Goal: Task Accomplishment & Management: Manage account settings

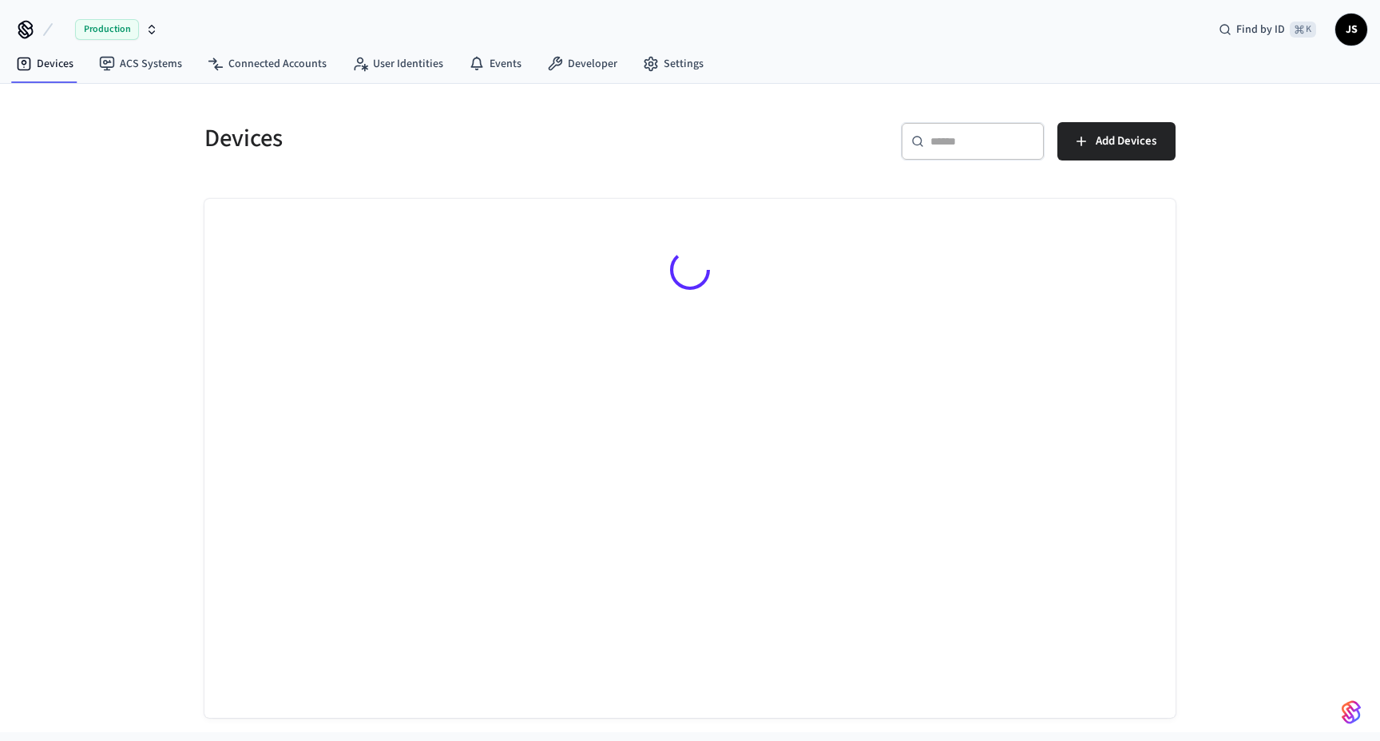
click at [147, 30] on icon "button" at bounding box center [151, 29] width 13 height 13
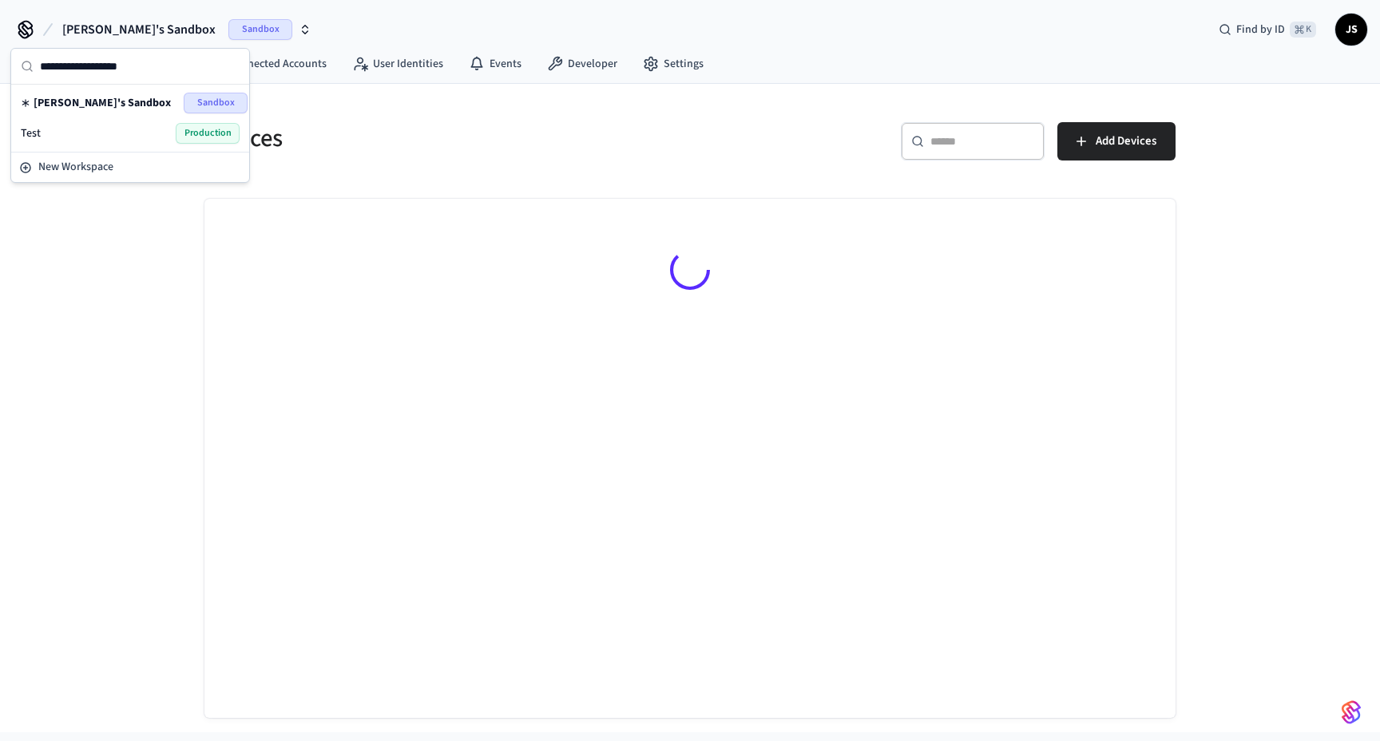
click at [96, 104] on span "[PERSON_NAME]'s Sandbox" at bounding box center [102, 103] width 137 height 16
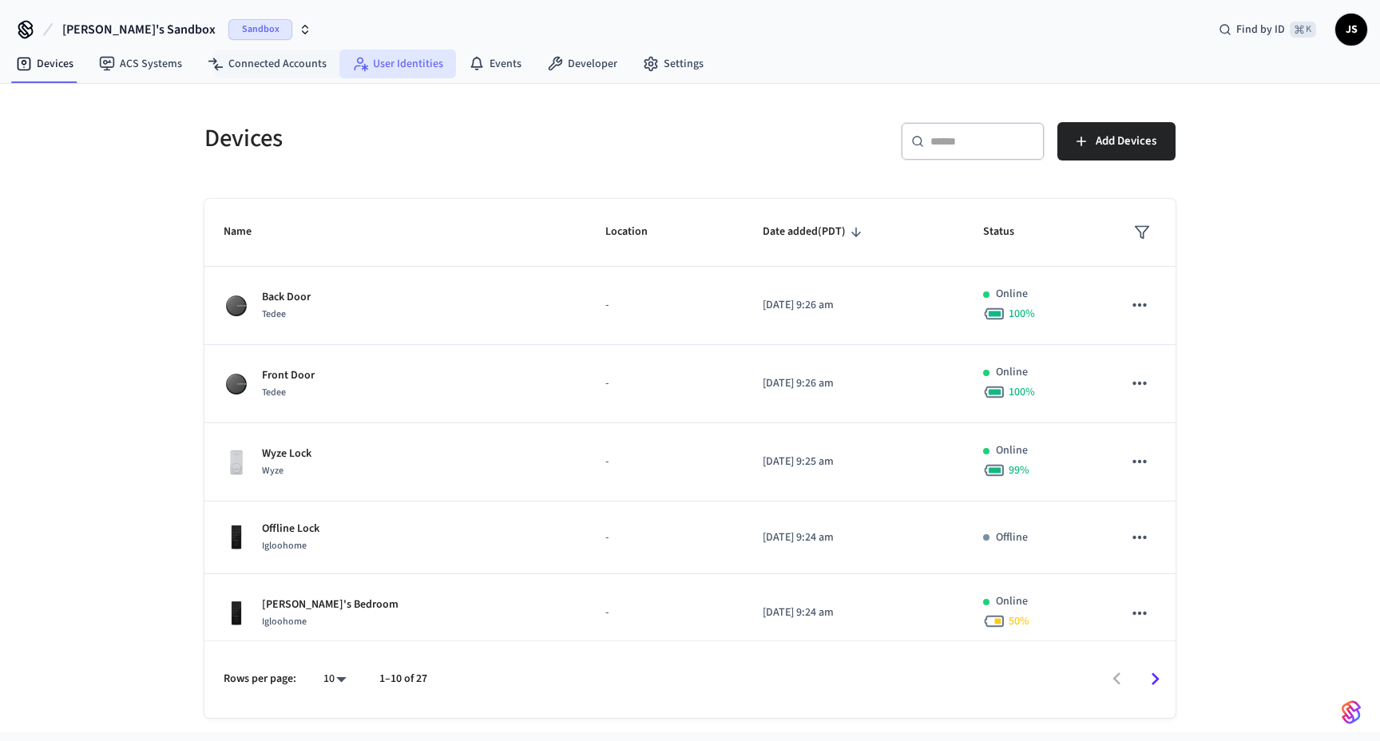
click at [380, 58] on link "User Identities" at bounding box center [397, 63] width 117 height 29
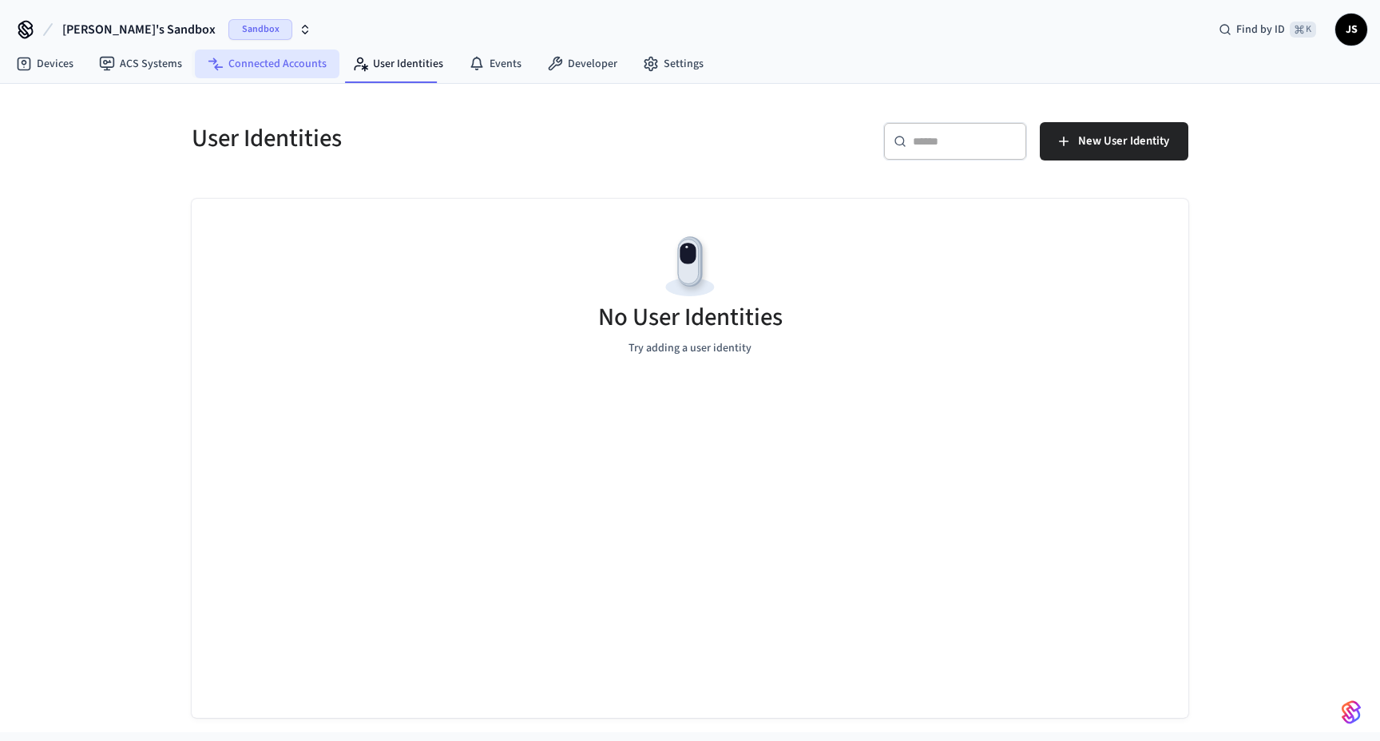
click at [260, 66] on link "Connected Accounts" at bounding box center [267, 63] width 145 height 29
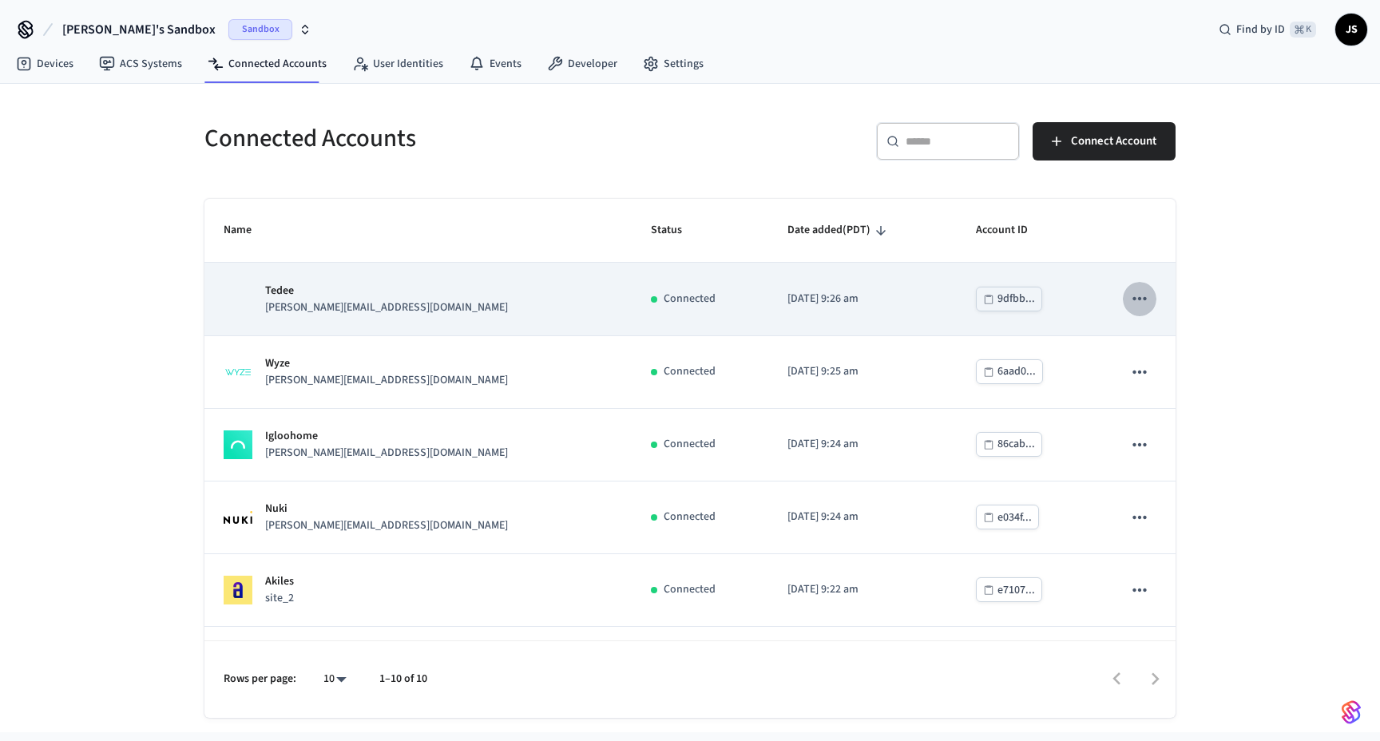
click at [1150, 297] on button "sticky table" at bounding box center [1140, 299] width 34 height 34
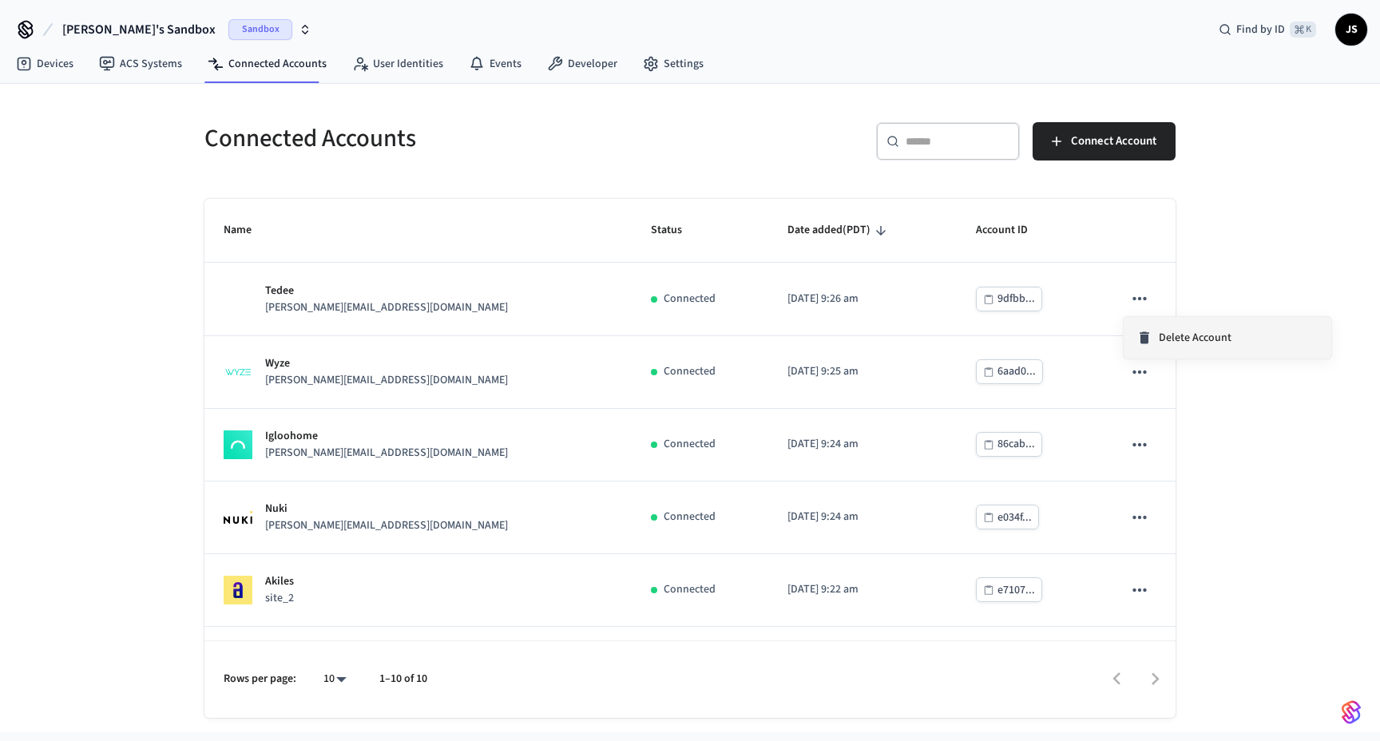
click at [1166, 327] on li "Delete Account" at bounding box center [1227, 338] width 208 height 42
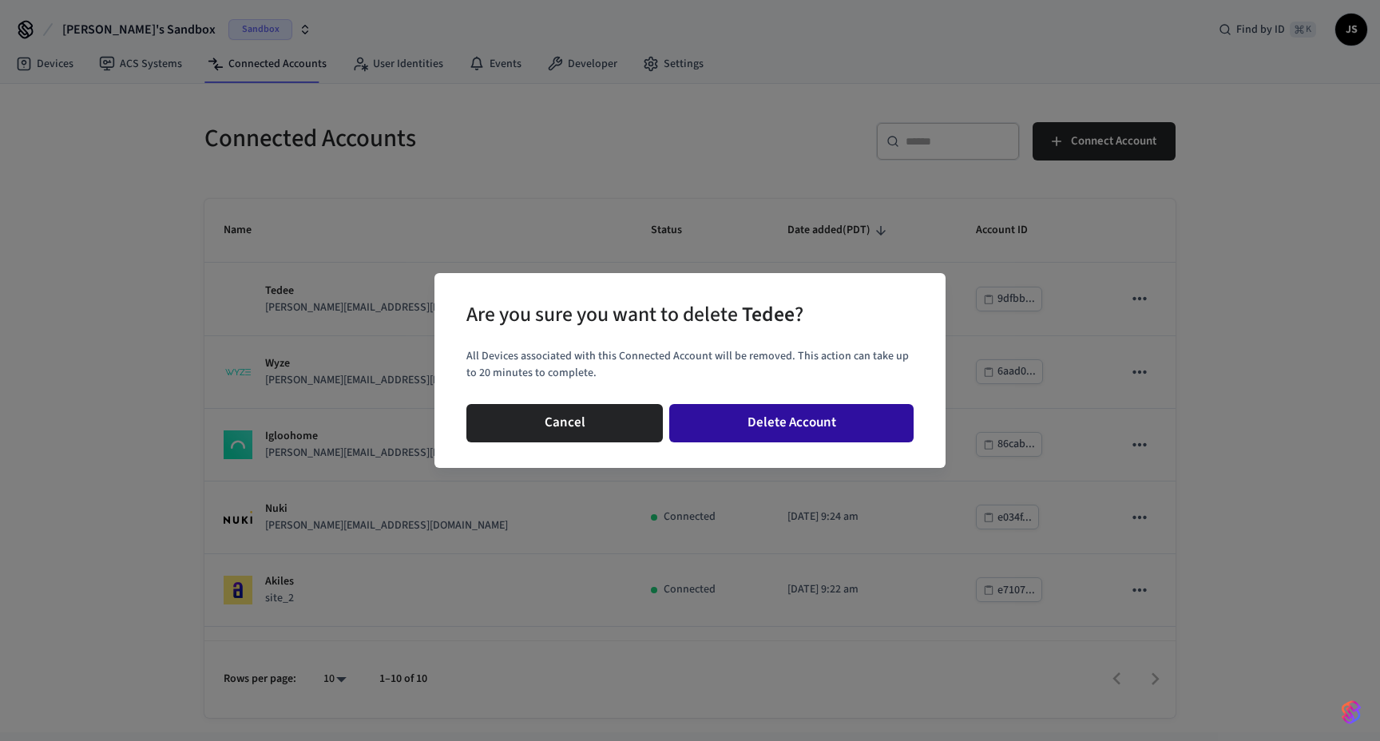
click at [869, 425] on button "Delete Account" at bounding box center [791, 423] width 244 height 38
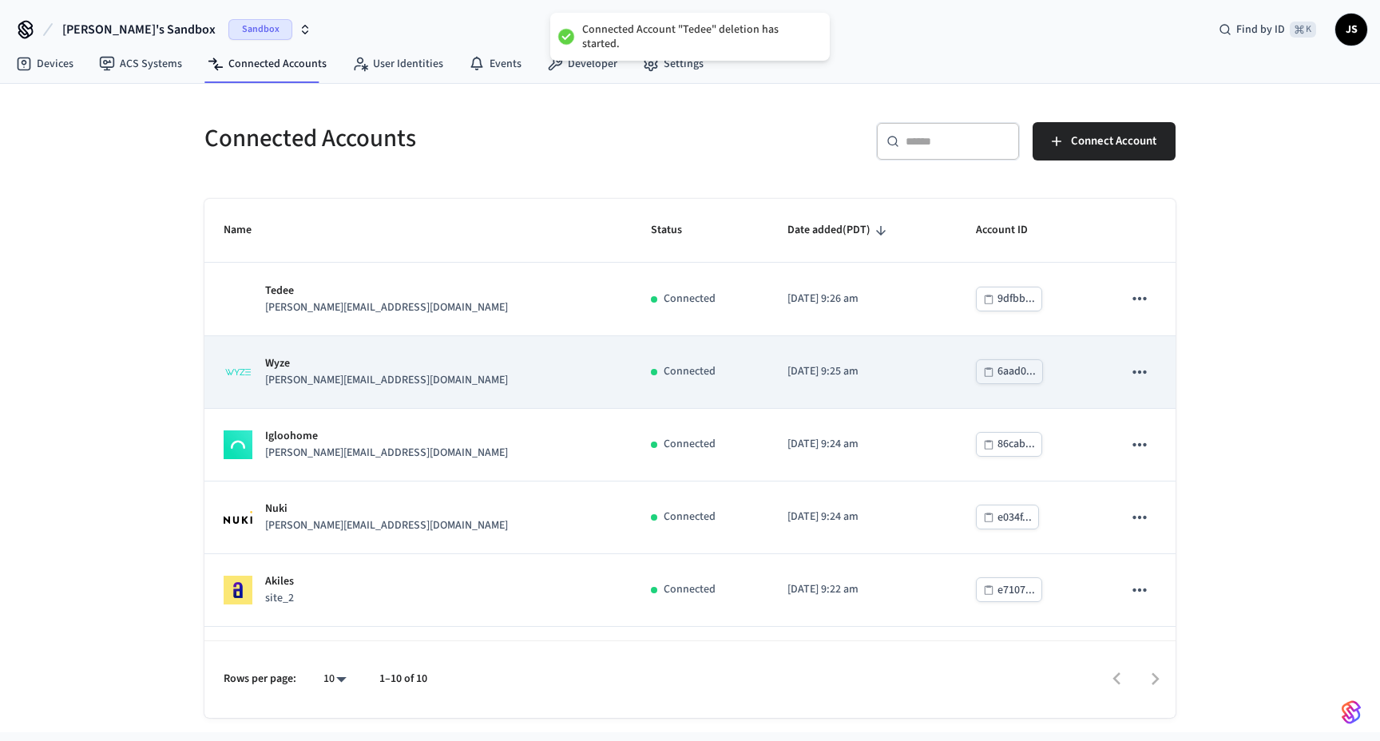
click at [1150, 378] on button "sticky table" at bounding box center [1140, 372] width 34 height 34
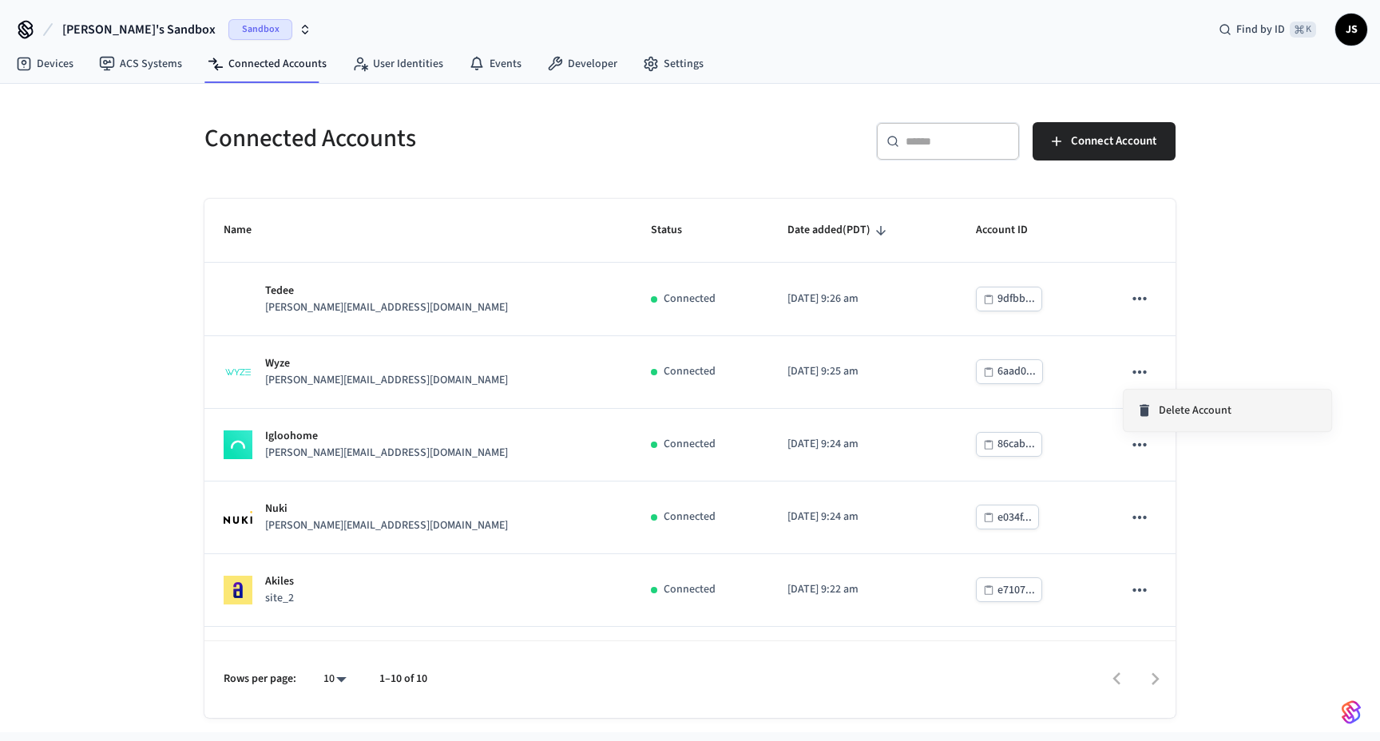
click at [1160, 408] on span "Delete Account" at bounding box center [1194, 410] width 73 height 16
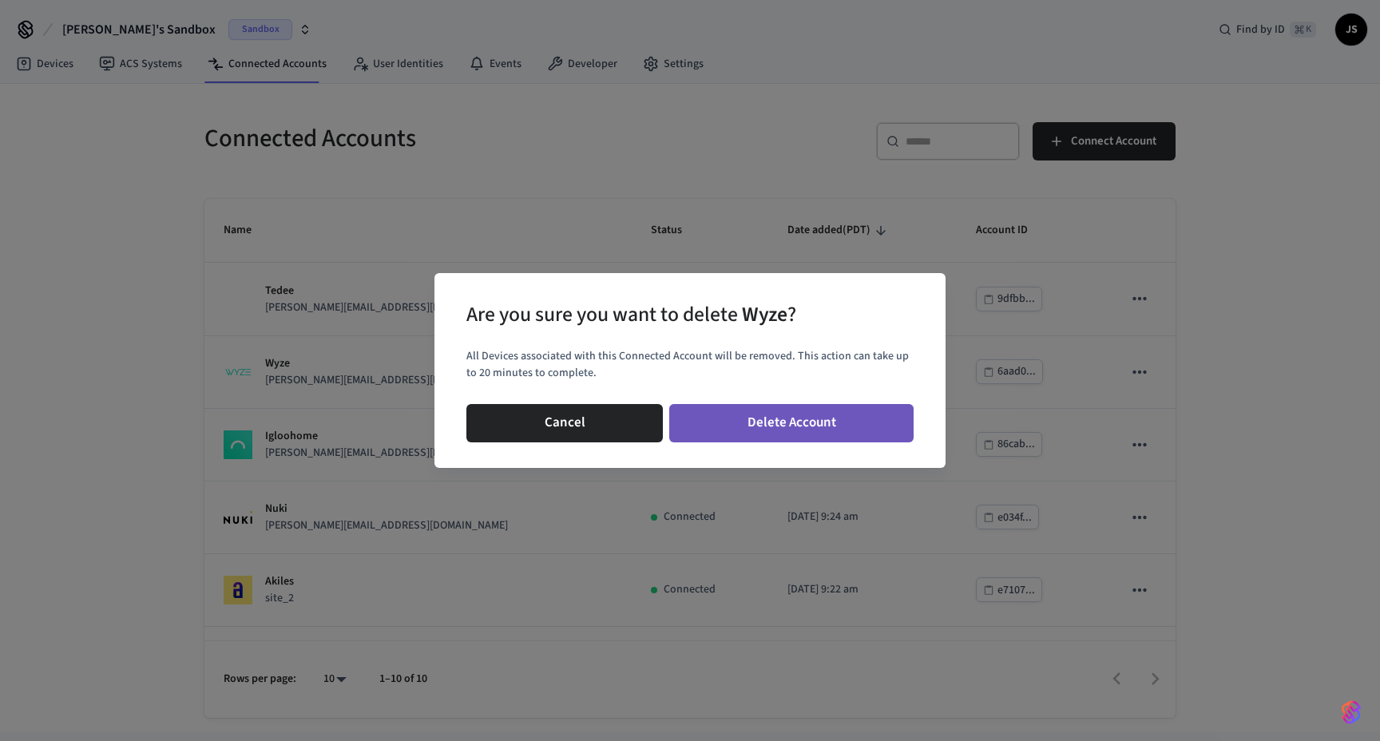
click at [826, 434] on button "Delete Account" at bounding box center [791, 423] width 244 height 38
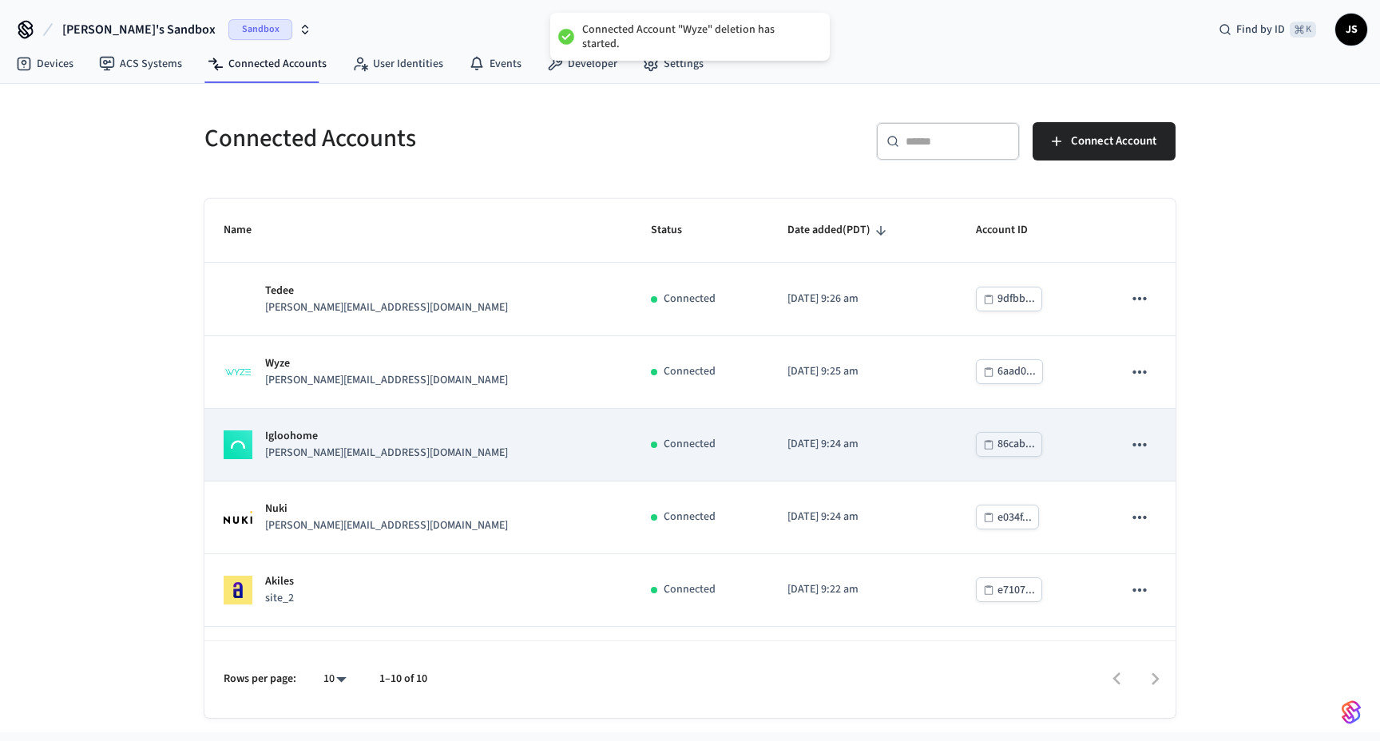
click at [1138, 449] on icon "sticky table" at bounding box center [1139, 444] width 21 height 21
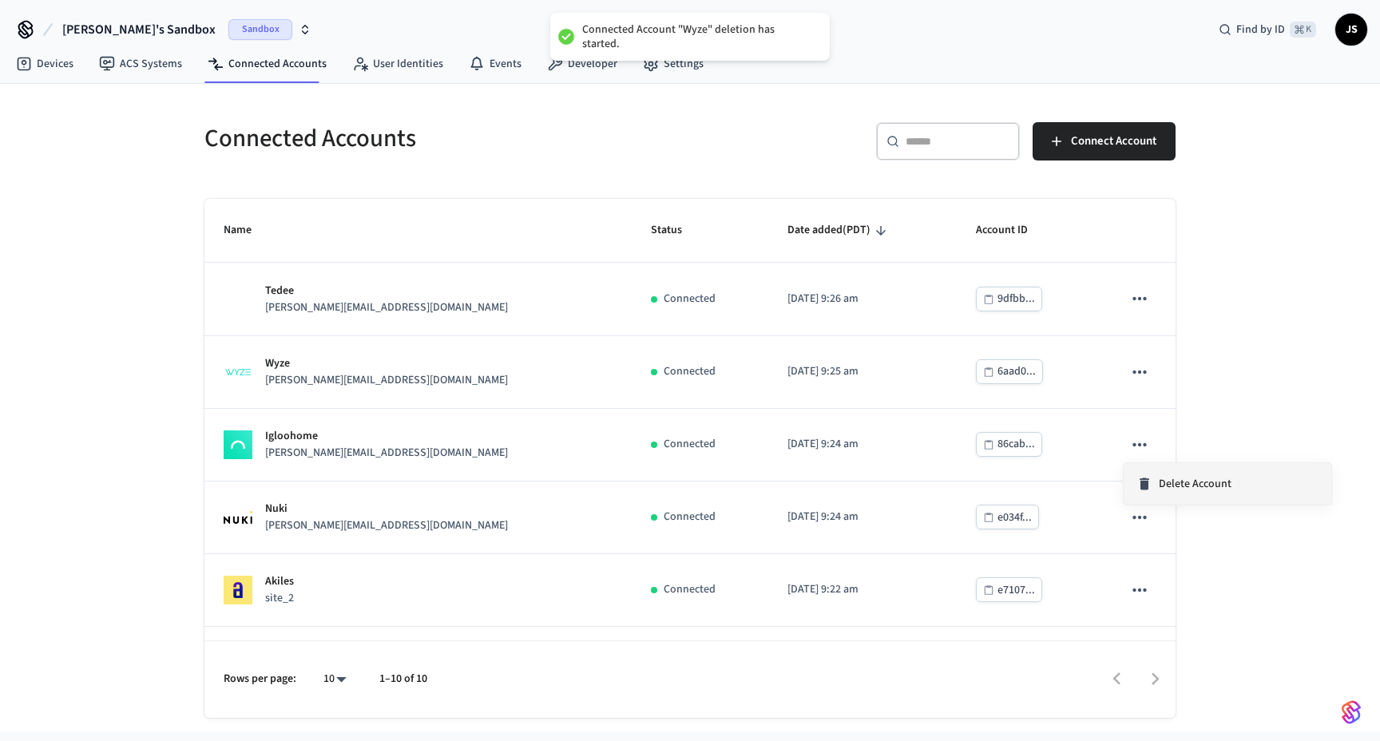
click at [1163, 491] on span "Delete Account" at bounding box center [1194, 484] width 73 height 16
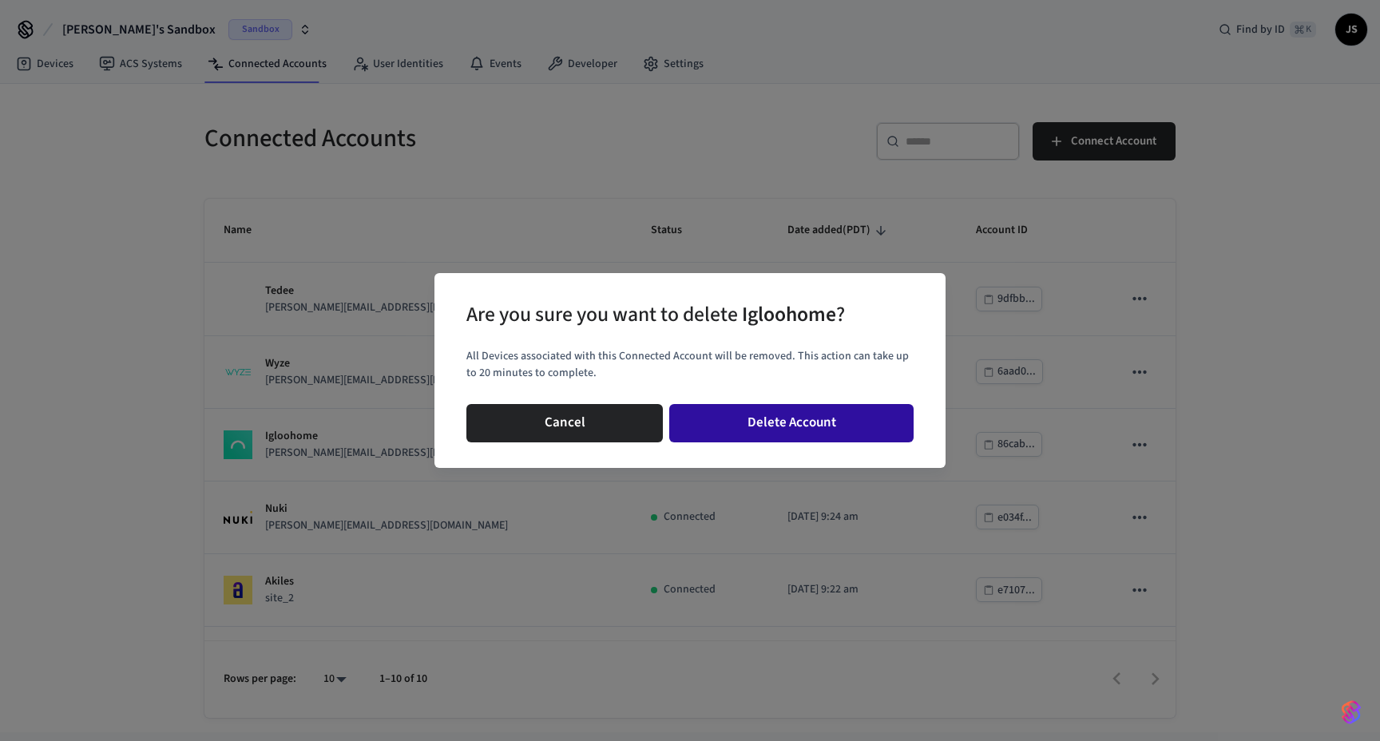
click at [853, 426] on button "Delete Account" at bounding box center [791, 423] width 244 height 38
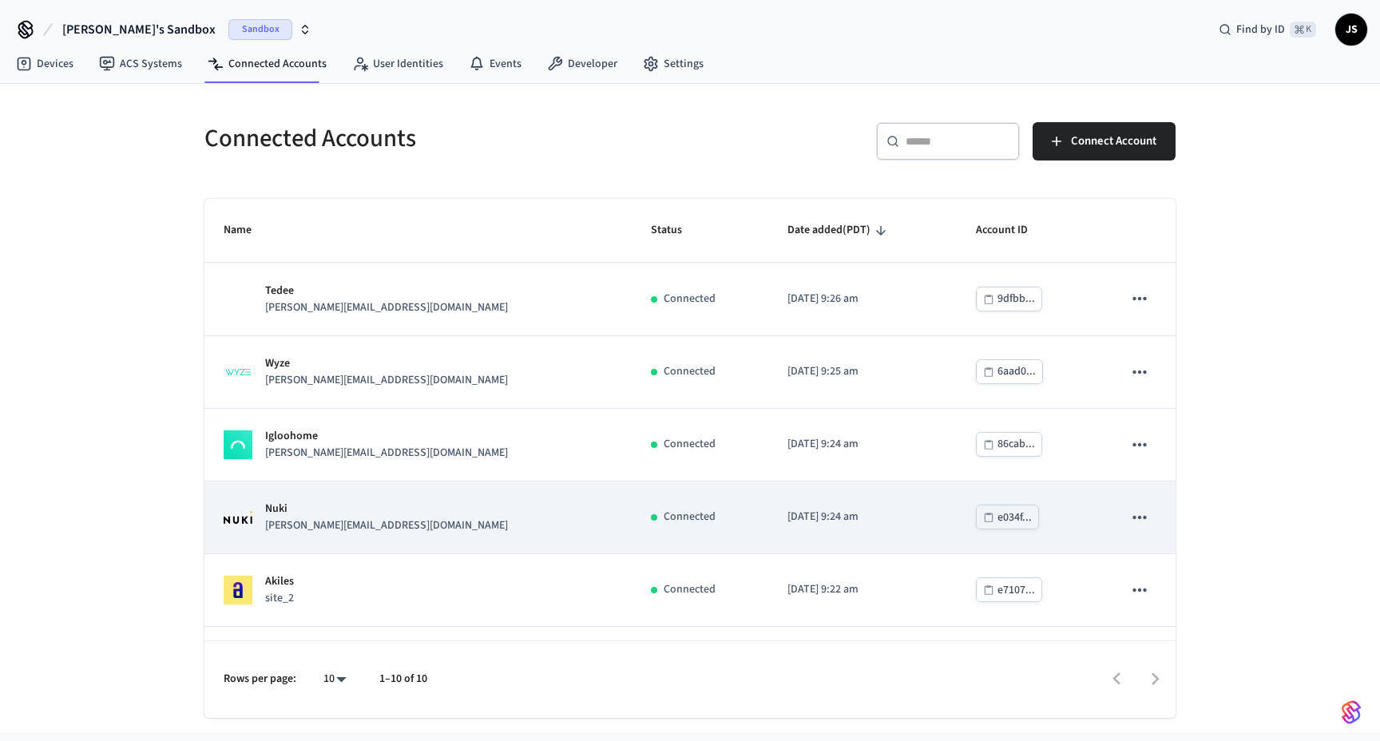
click at [1139, 525] on icon "sticky table" at bounding box center [1139, 517] width 21 height 21
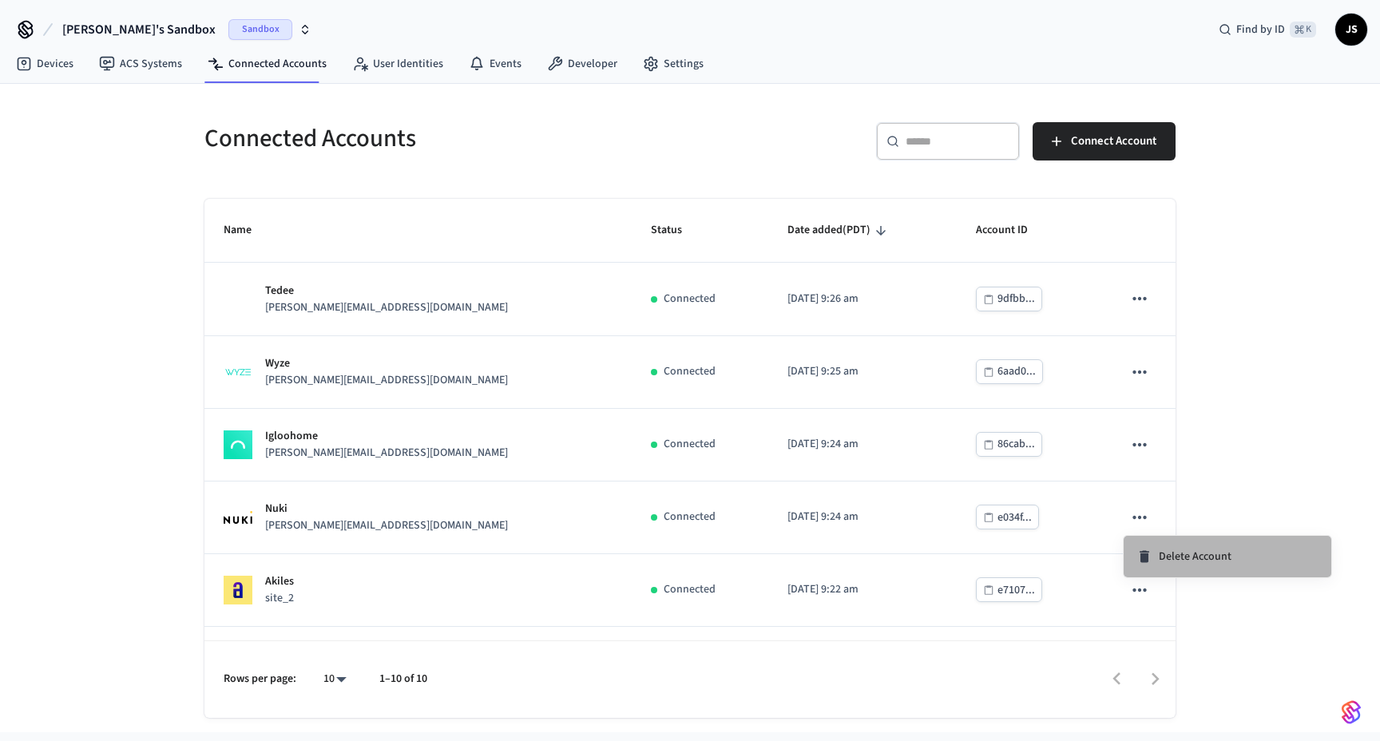
click at [1178, 558] on span "Delete Account" at bounding box center [1194, 556] width 73 height 16
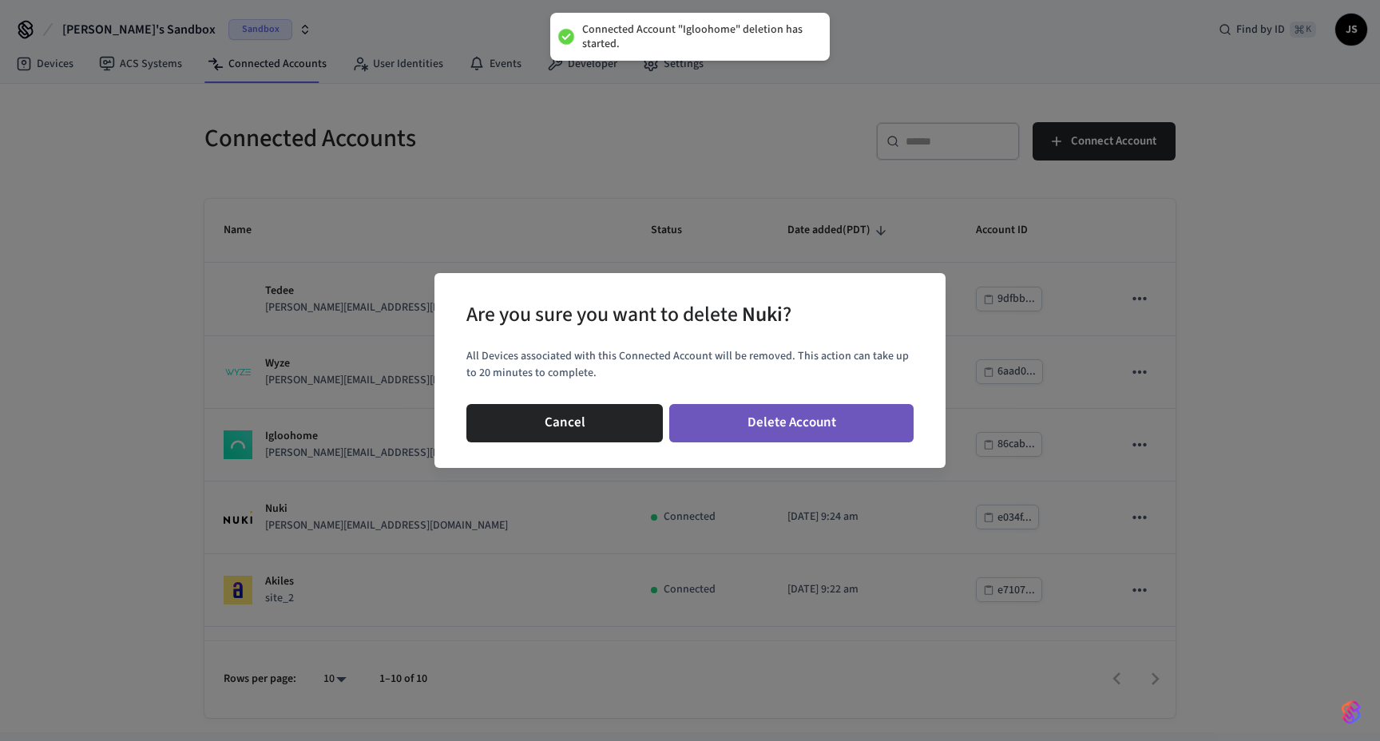
click at [814, 414] on button "Delete Account" at bounding box center [791, 423] width 244 height 38
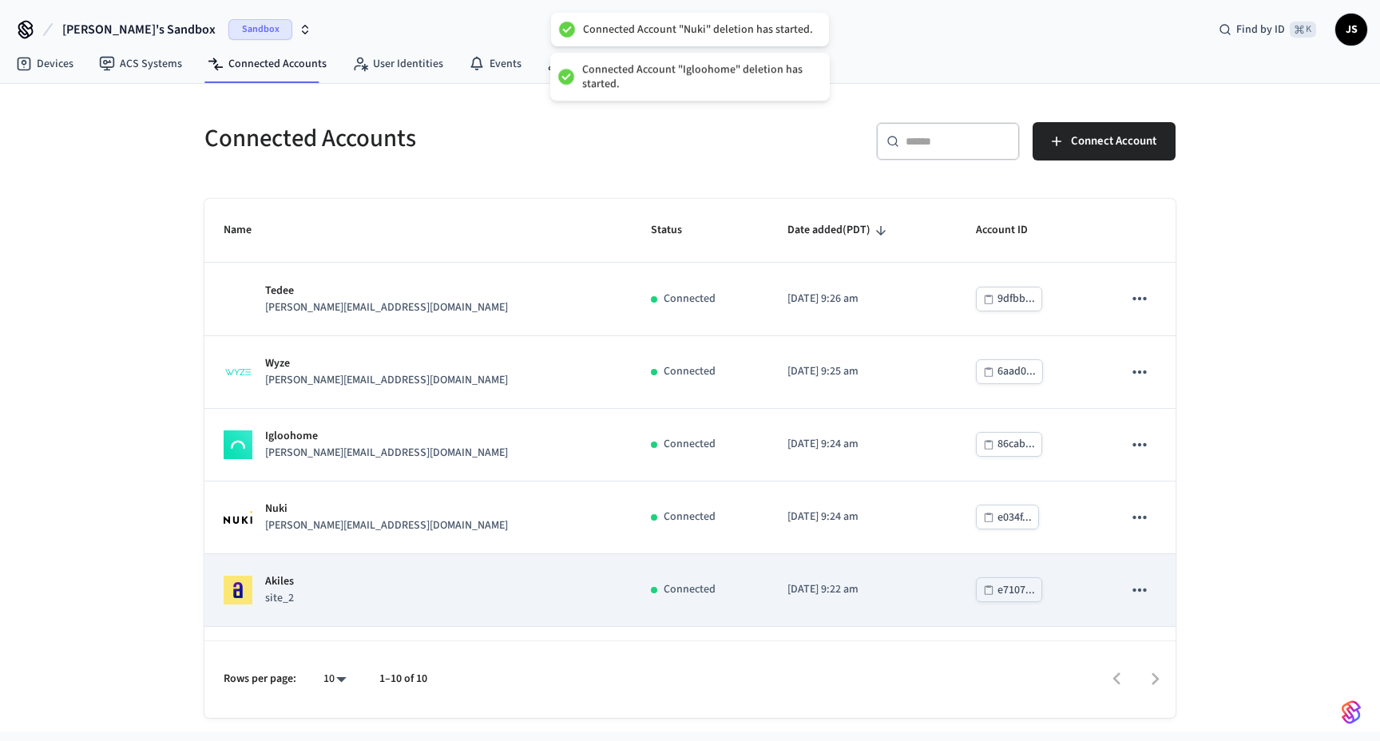
click at [1139, 594] on icon "sticky table" at bounding box center [1139, 590] width 21 height 21
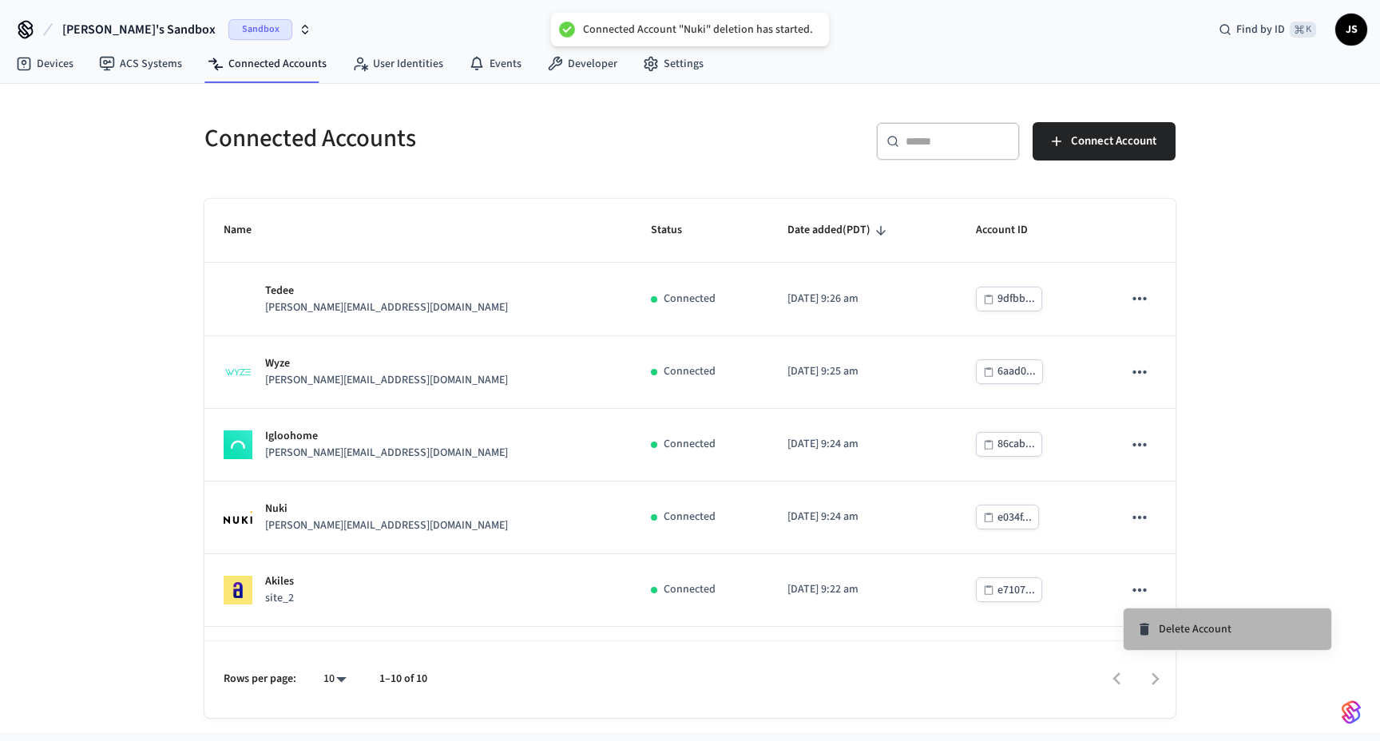
click at [1167, 627] on span "Delete Account" at bounding box center [1194, 629] width 73 height 16
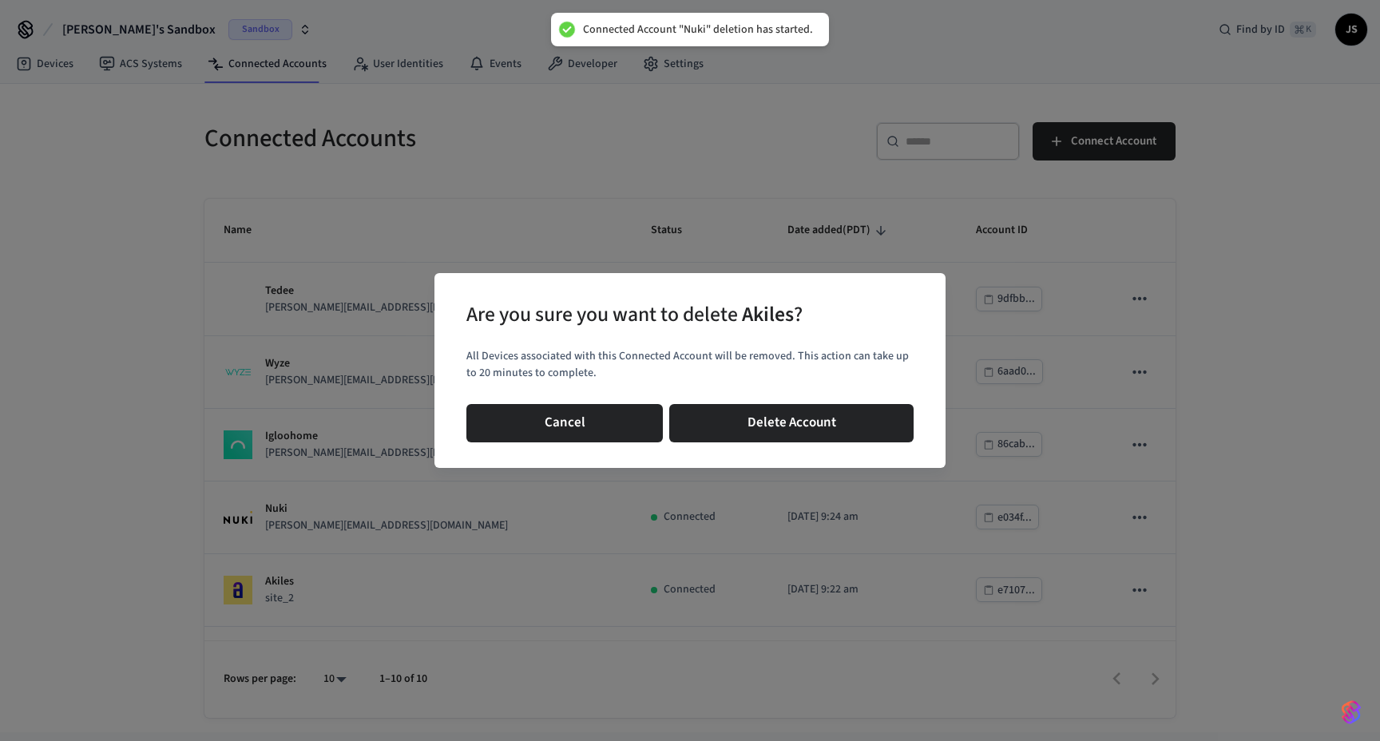
click at [806, 445] on div "Cancel Delete Account" at bounding box center [689, 423] width 447 height 51
click at [794, 430] on button "Delete Account" at bounding box center [791, 423] width 244 height 38
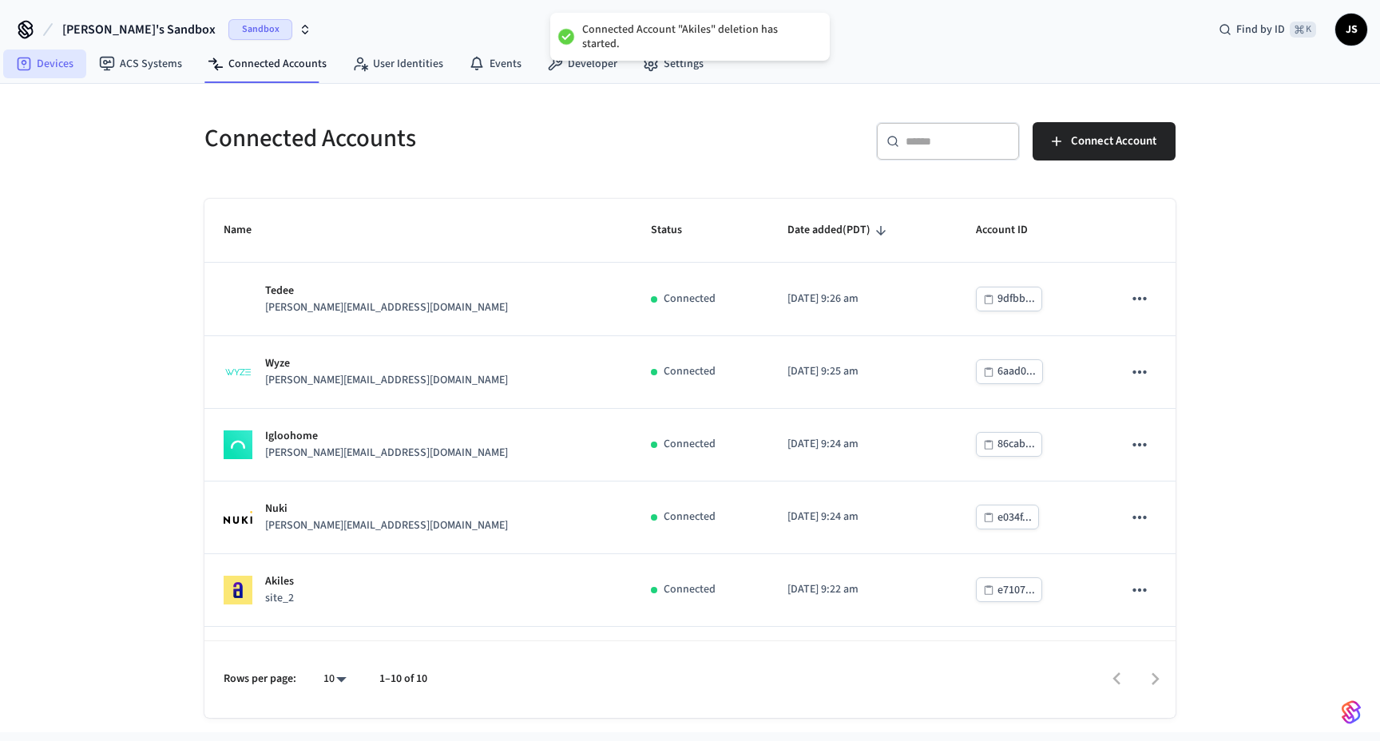
click at [61, 61] on link "Devices" at bounding box center [44, 63] width 83 height 29
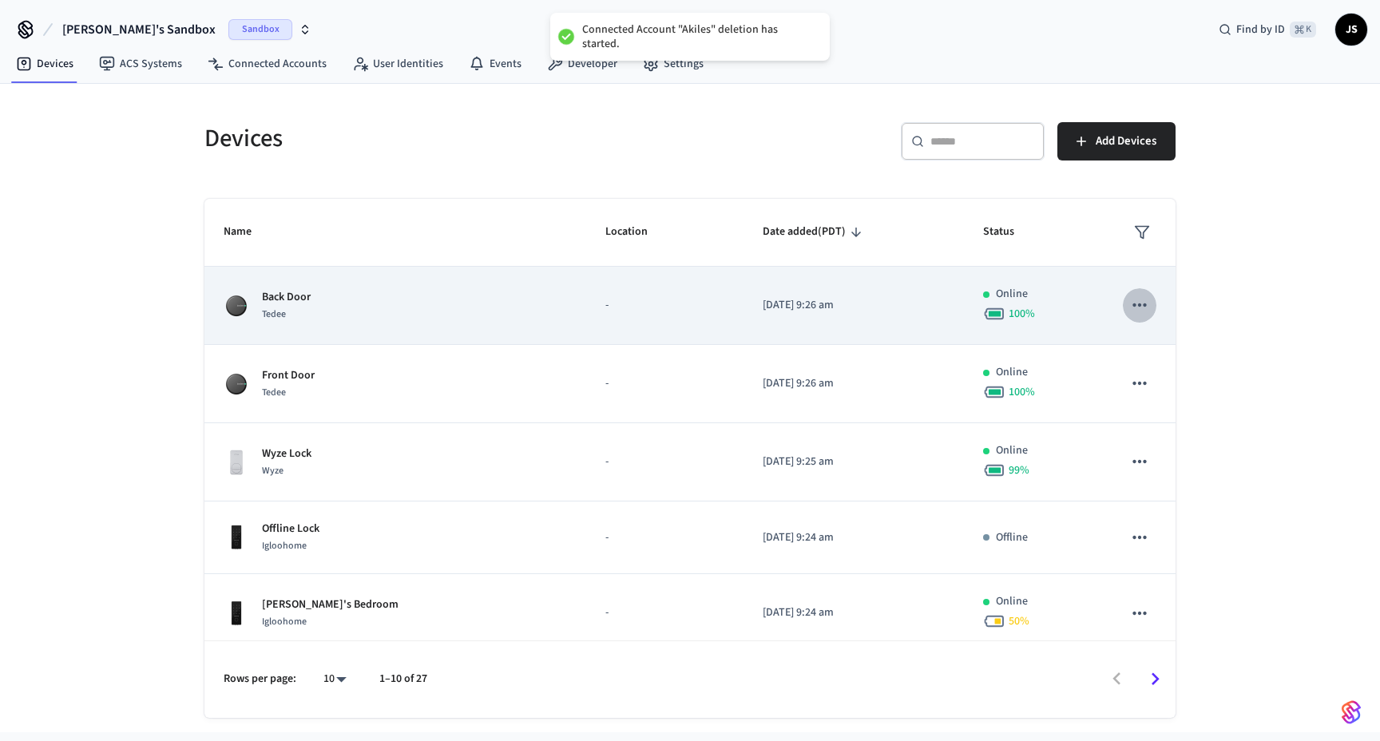
click at [1136, 307] on icon "sticky table" at bounding box center [1139, 305] width 21 height 21
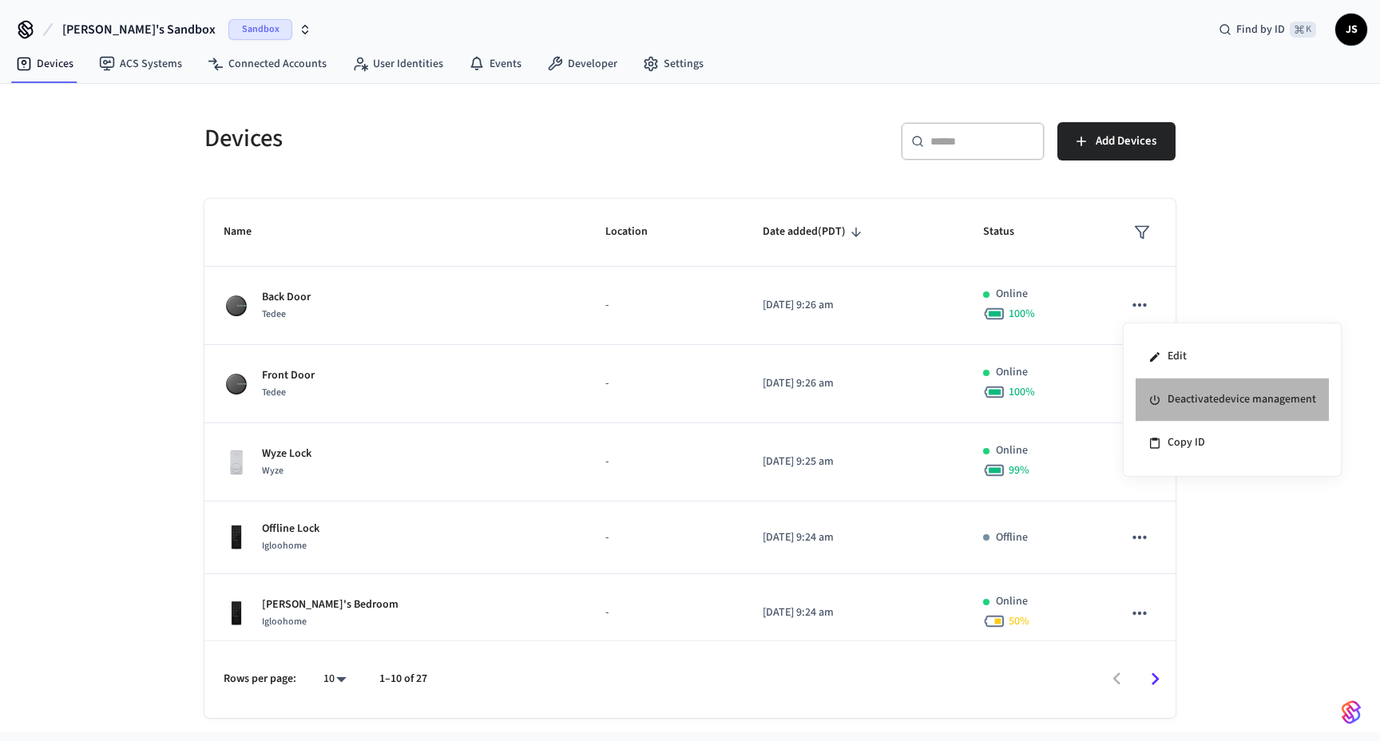
click at [1177, 401] on li "Deactivate device management" at bounding box center [1231, 399] width 193 height 43
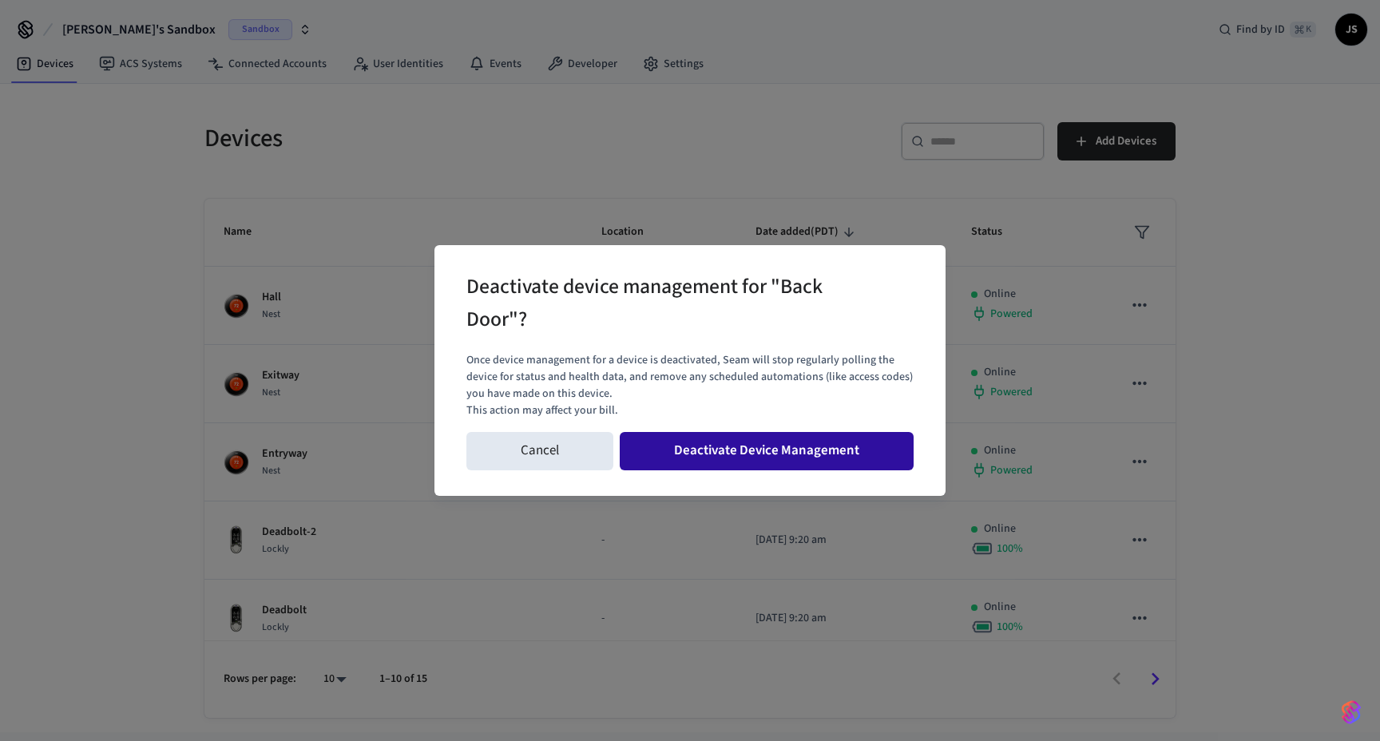
click at [785, 451] on button "Deactivate Device Management" at bounding box center [767, 451] width 294 height 38
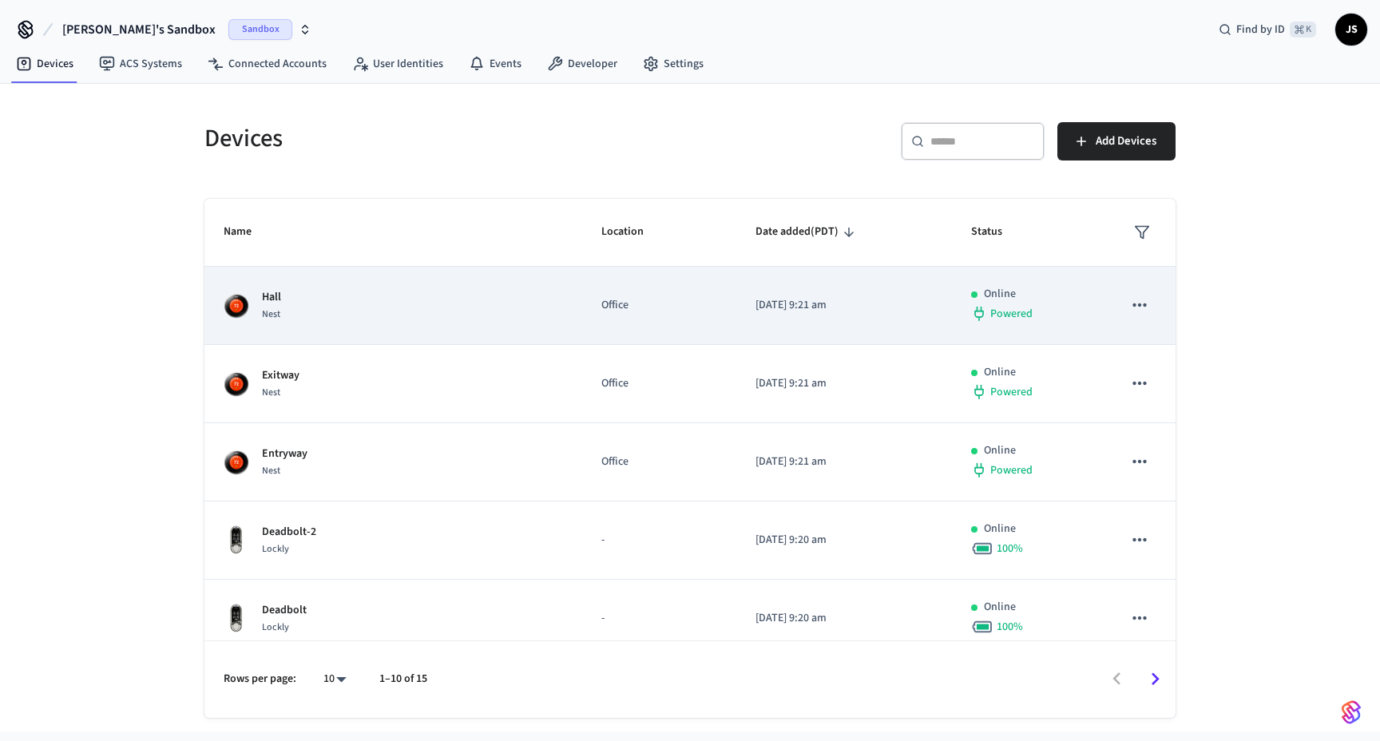
click at [1146, 310] on icon "sticky table" at bounding box center [1139, 305] width 21 height 21
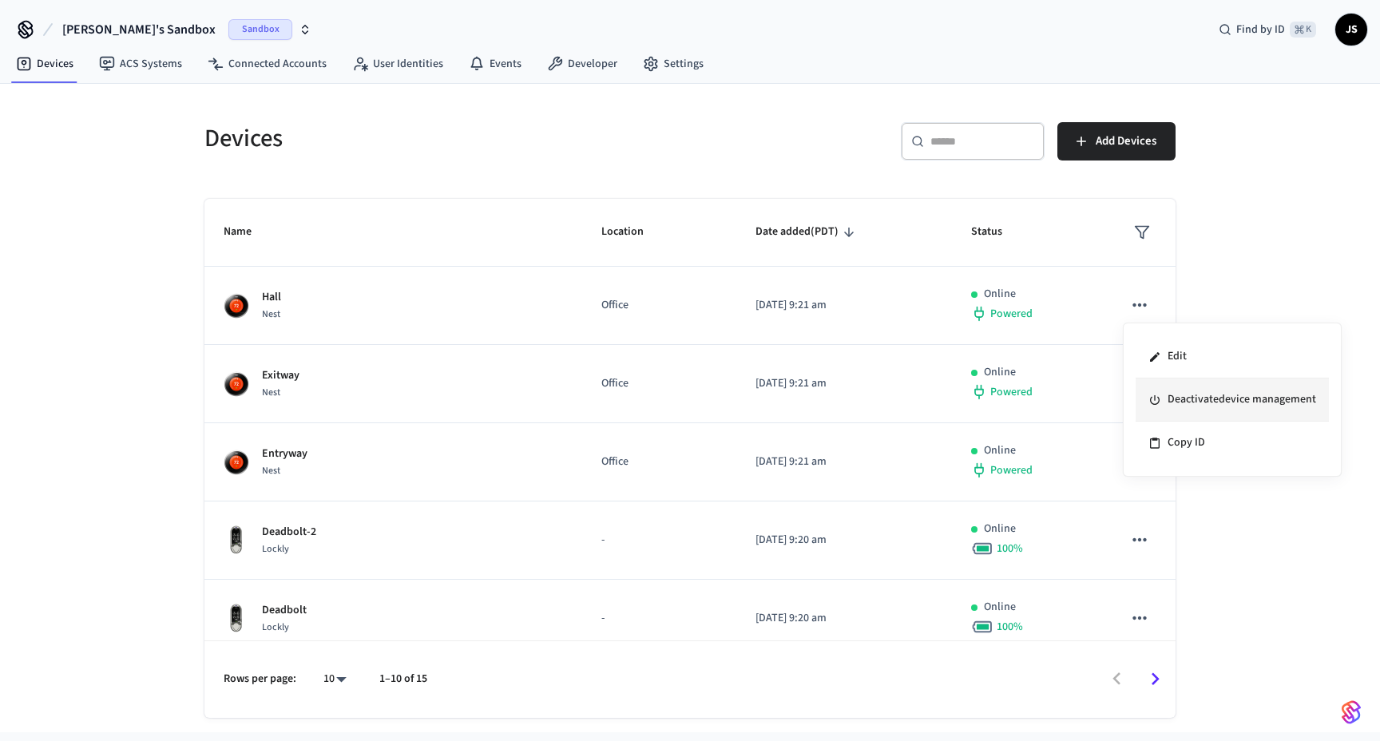
click at [1179, 395] on li "Deactivate device management" at bounding box center [1231, 399] width 193 height 43
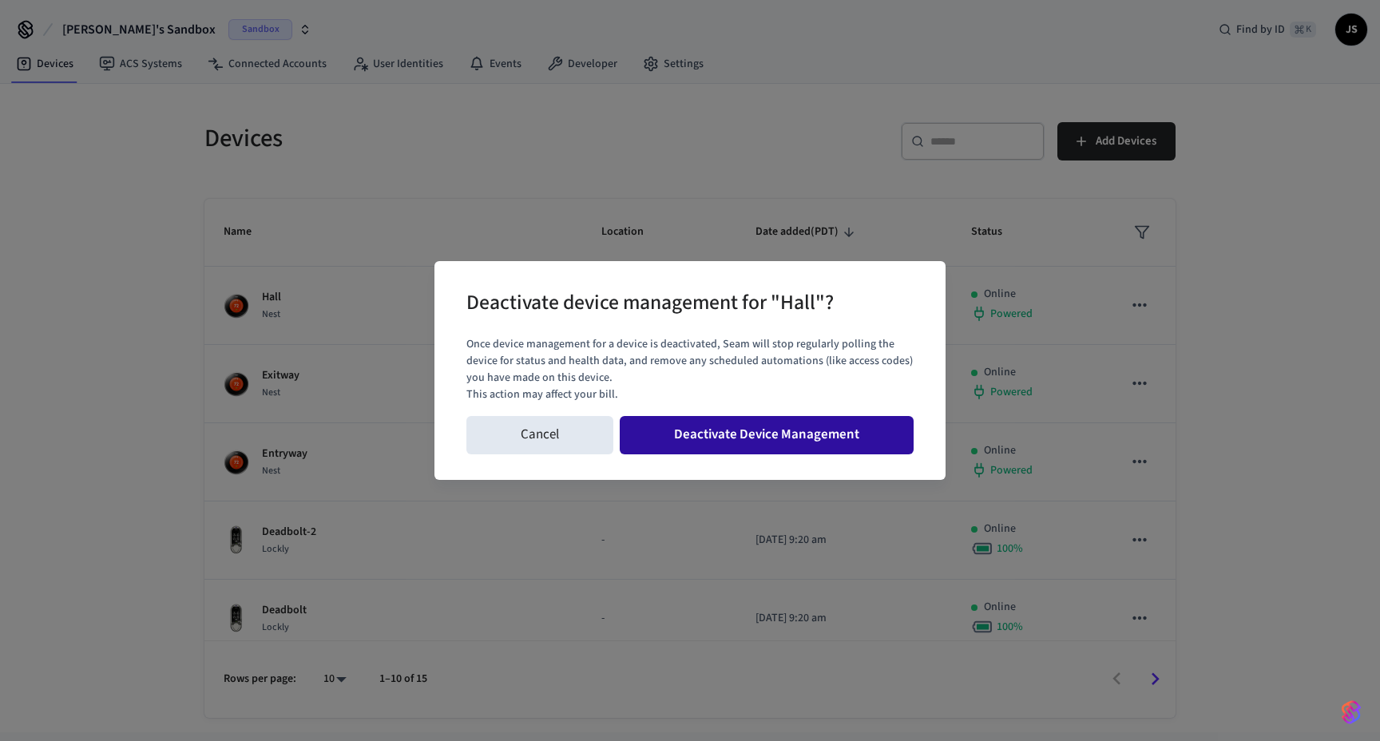
click at [842, 446] on button "Deactivate Device Management" at bounding box center [767, 435] width 294 height 38
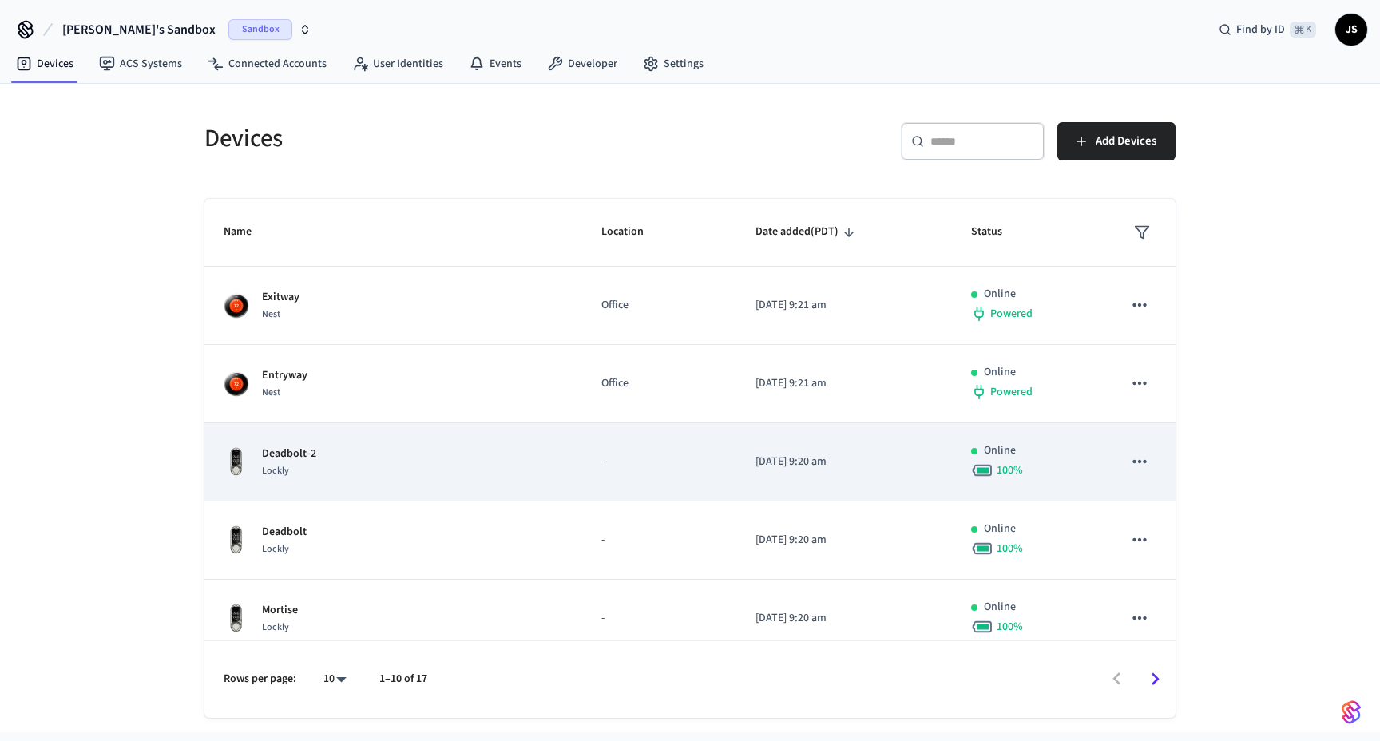
click at [1146, 461] on icon "sticky table" at bounding box center [1139, 461] width 21 height 21
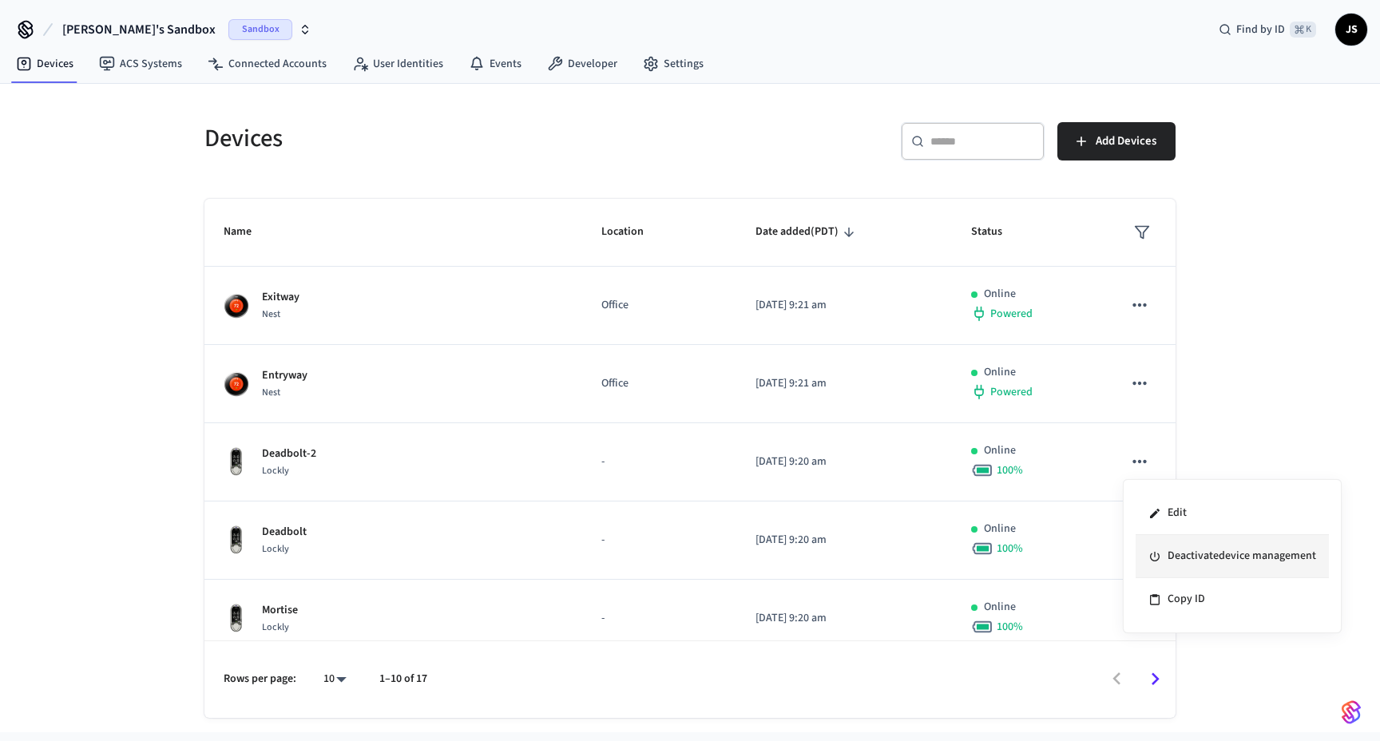
click at [1174, 551] on li "Deactivate device management" at bounding box center [1231, 556] width 193 height 43
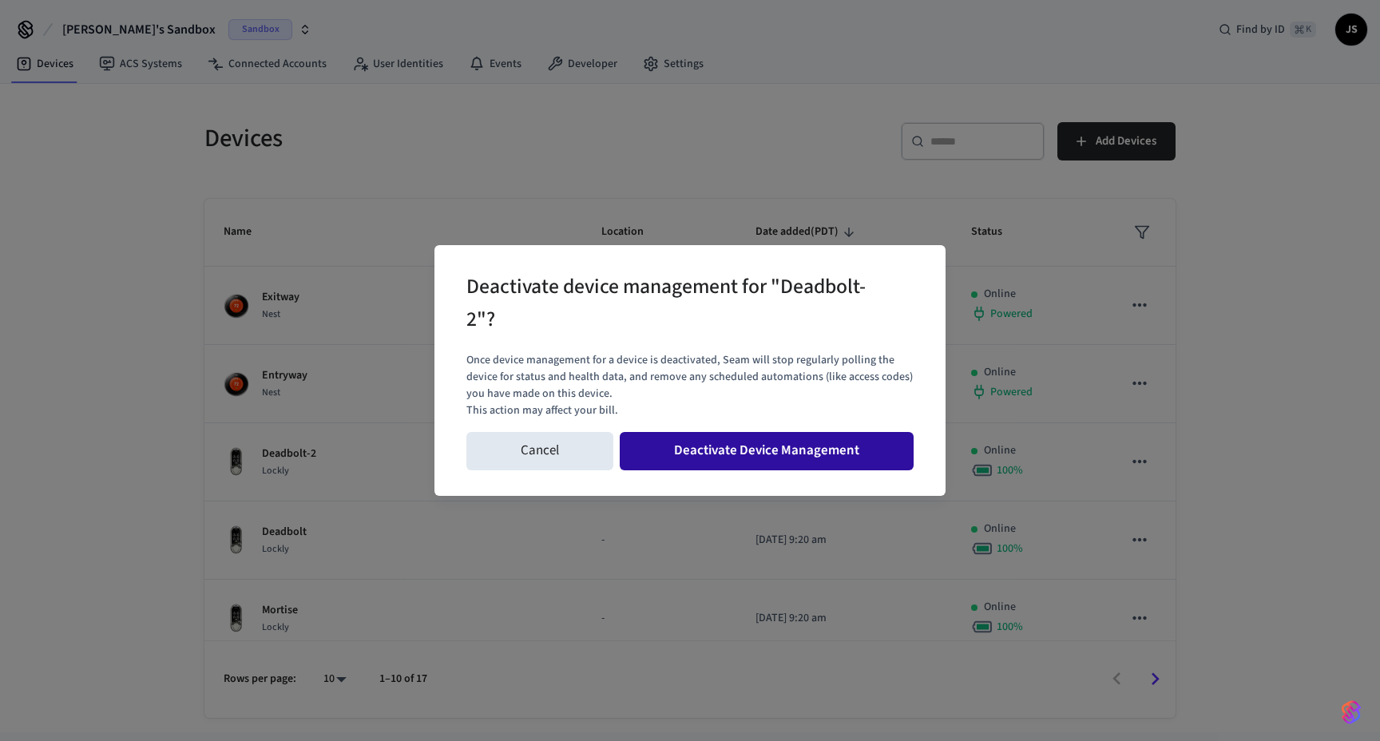
click at [797, 452] on button "Deactivate Device Management" at bounding box center [767, 451] width 294 height 38
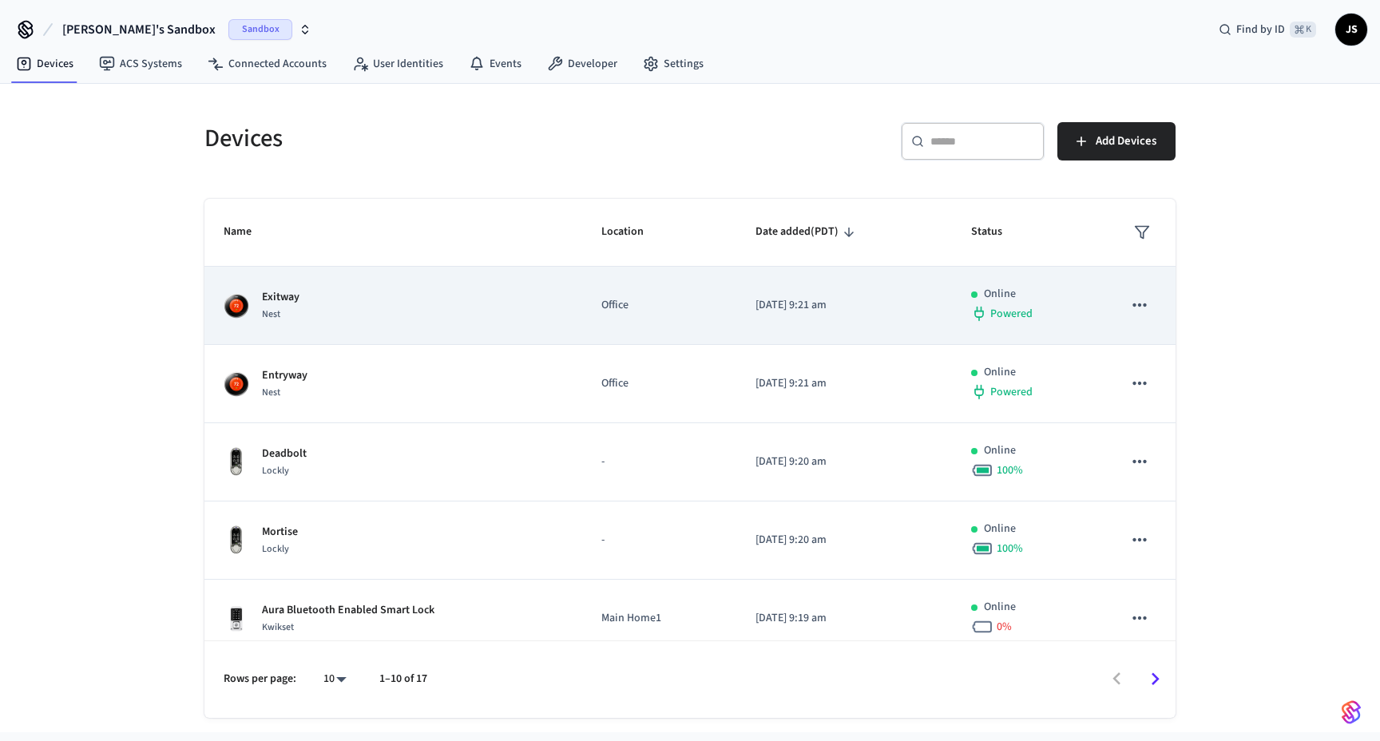
click at [1137, 311] on icon "sticky table" at bounding box center [1139, 305] width 21 height 21
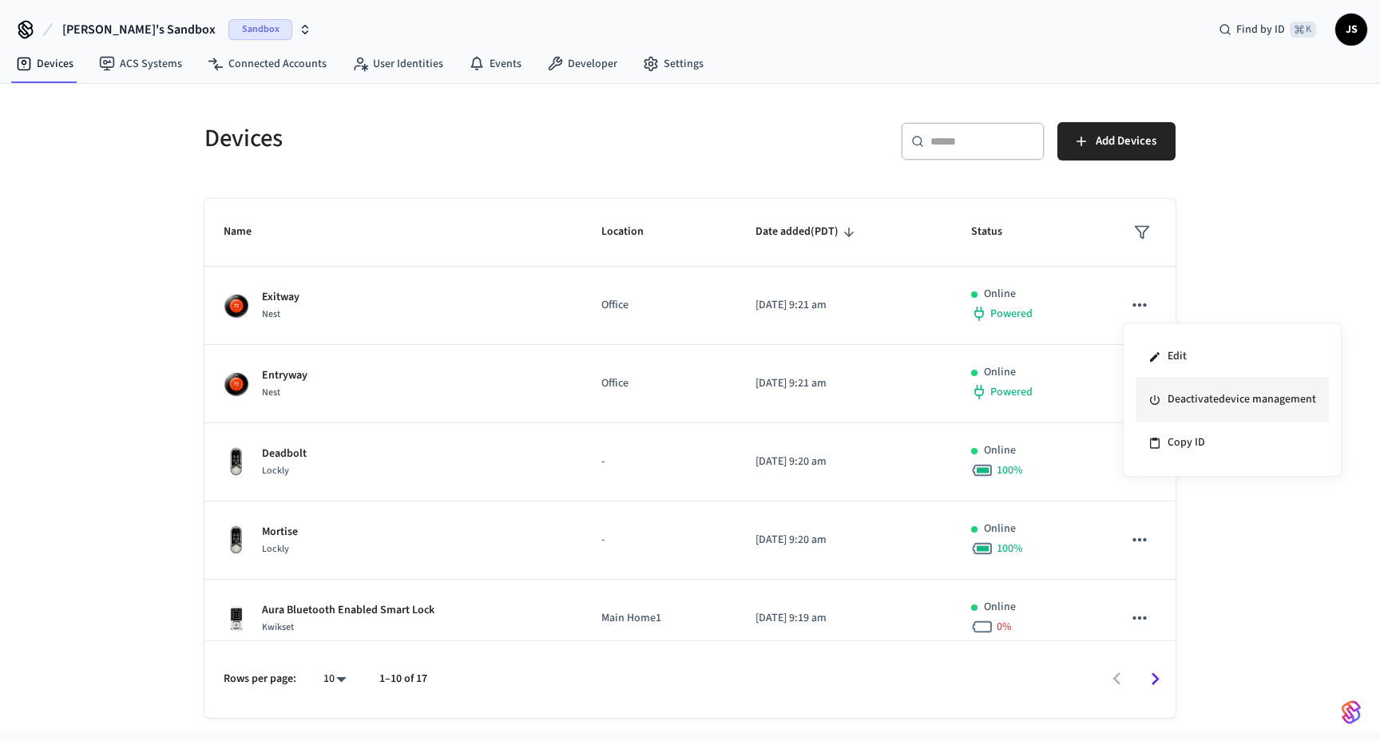
click at [1174, 392] on li "Deactivate device management" at bounding box center [1231, 399] width 193 height 43
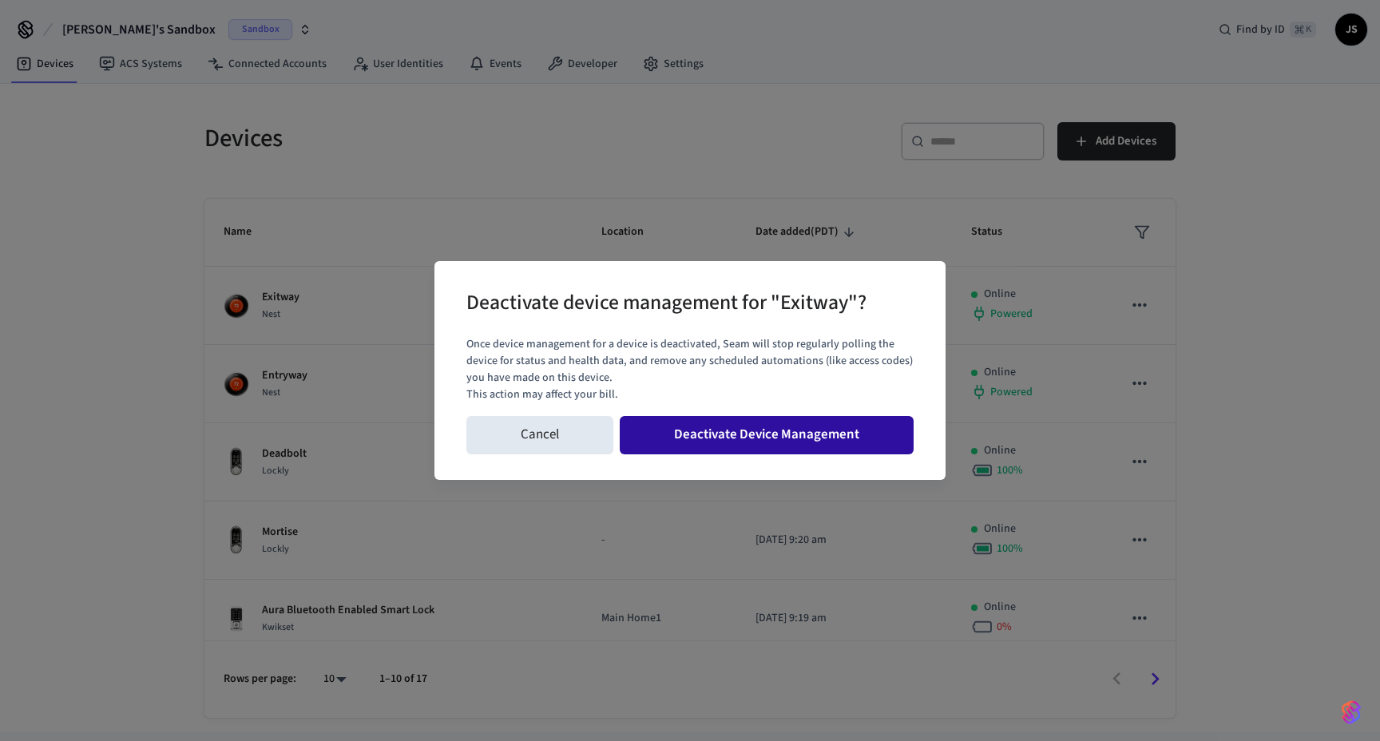
click at [852, 432] on button "Deactivate Device Management" at bounding box center [767, 435] width 294 height 38
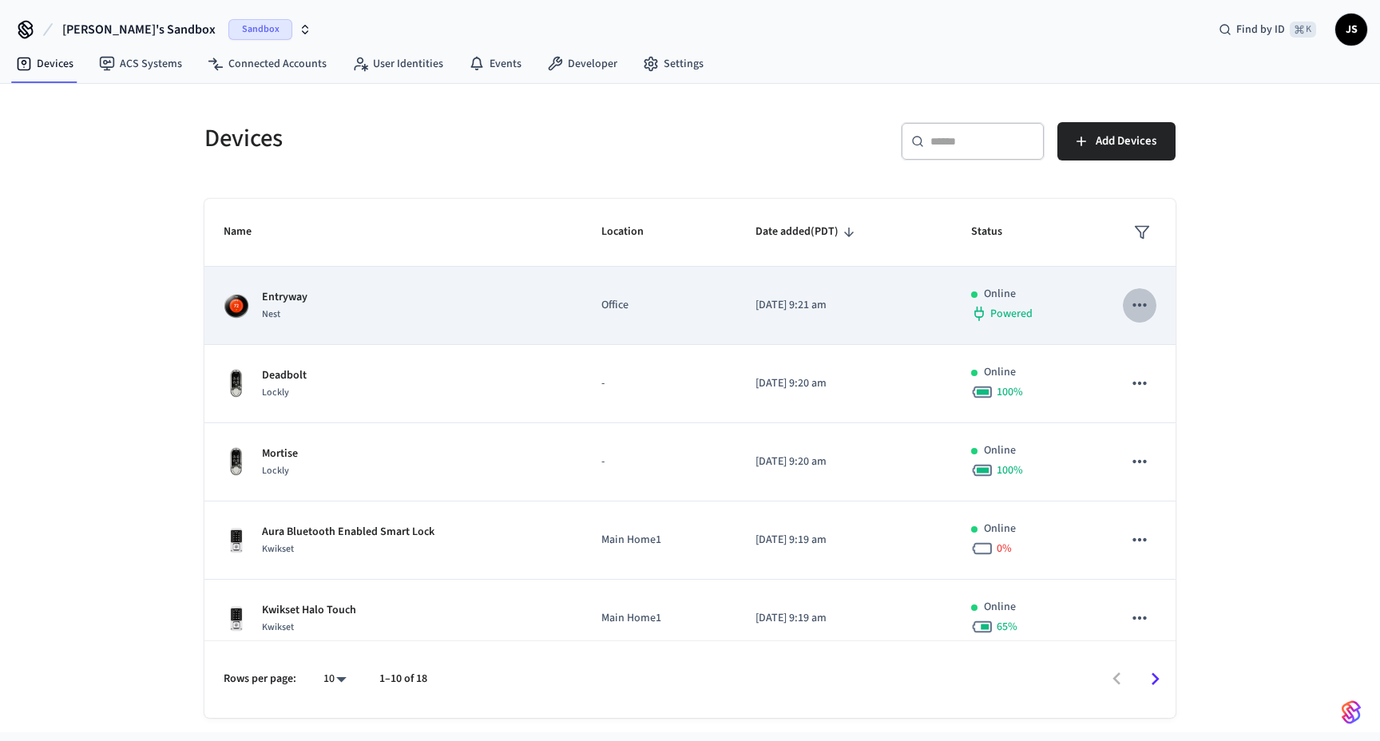
click at [1143, 317] on button "sticky table" at bounding box center [1140, 305] width 34 height 34
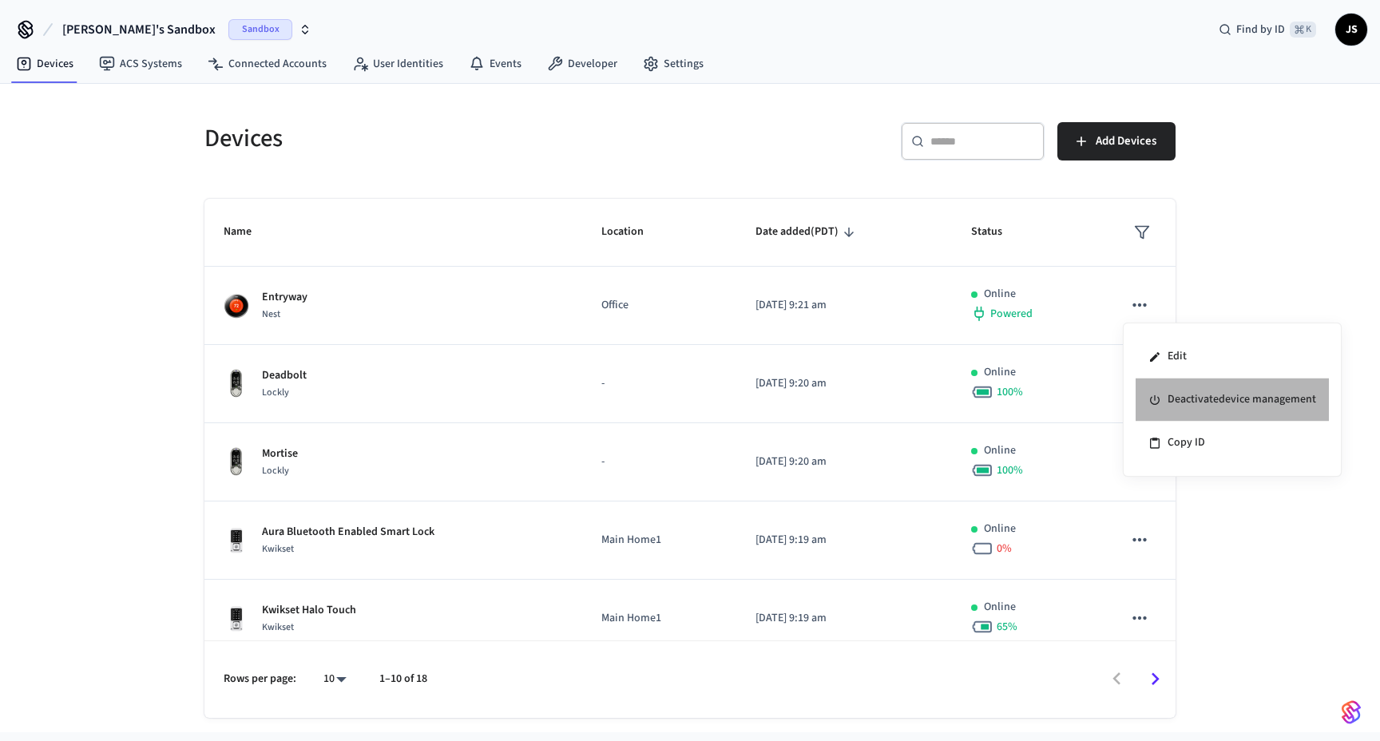
click at [1167, 390] on li "Deactivate device management" at bounding box center [1231, 399] width 193 height 43
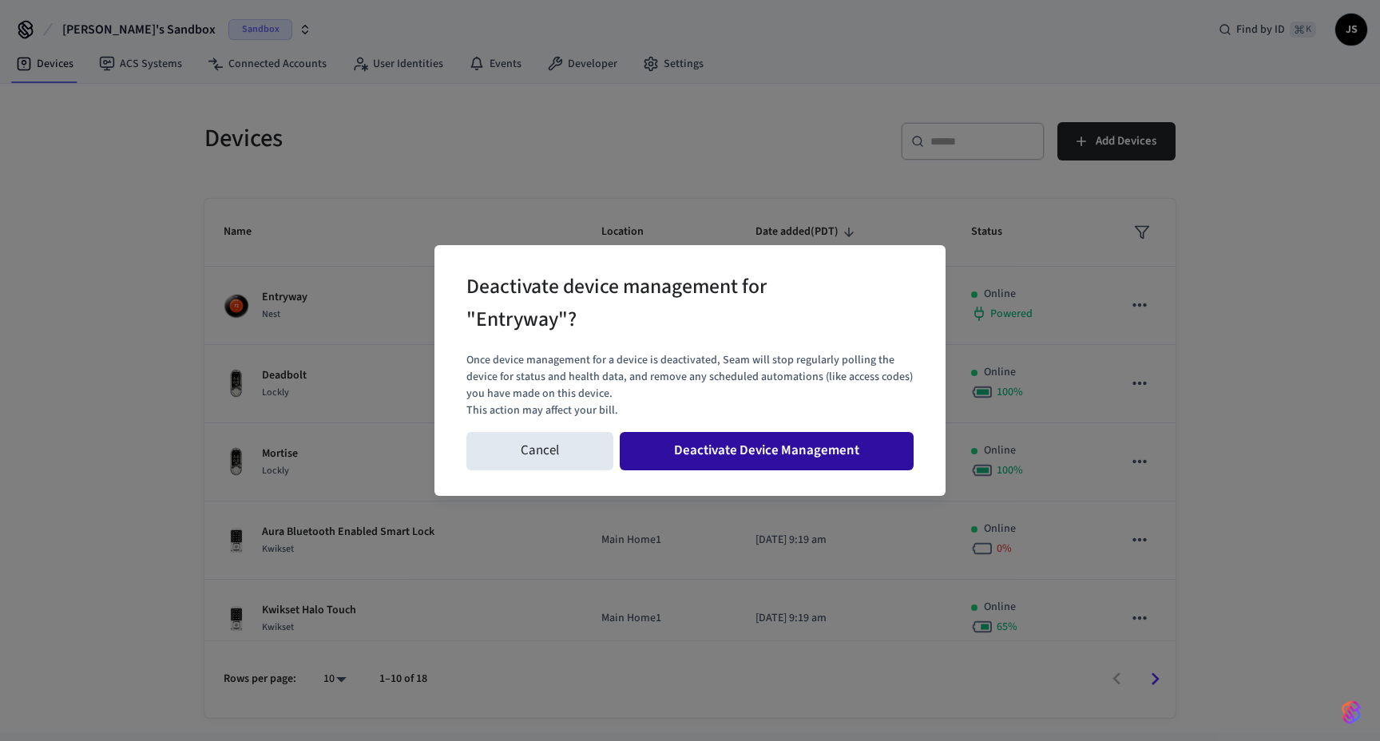
click at [862, 449] on button "Deactivate Device Management" at bounding box center [767, 451] width 294 height 38
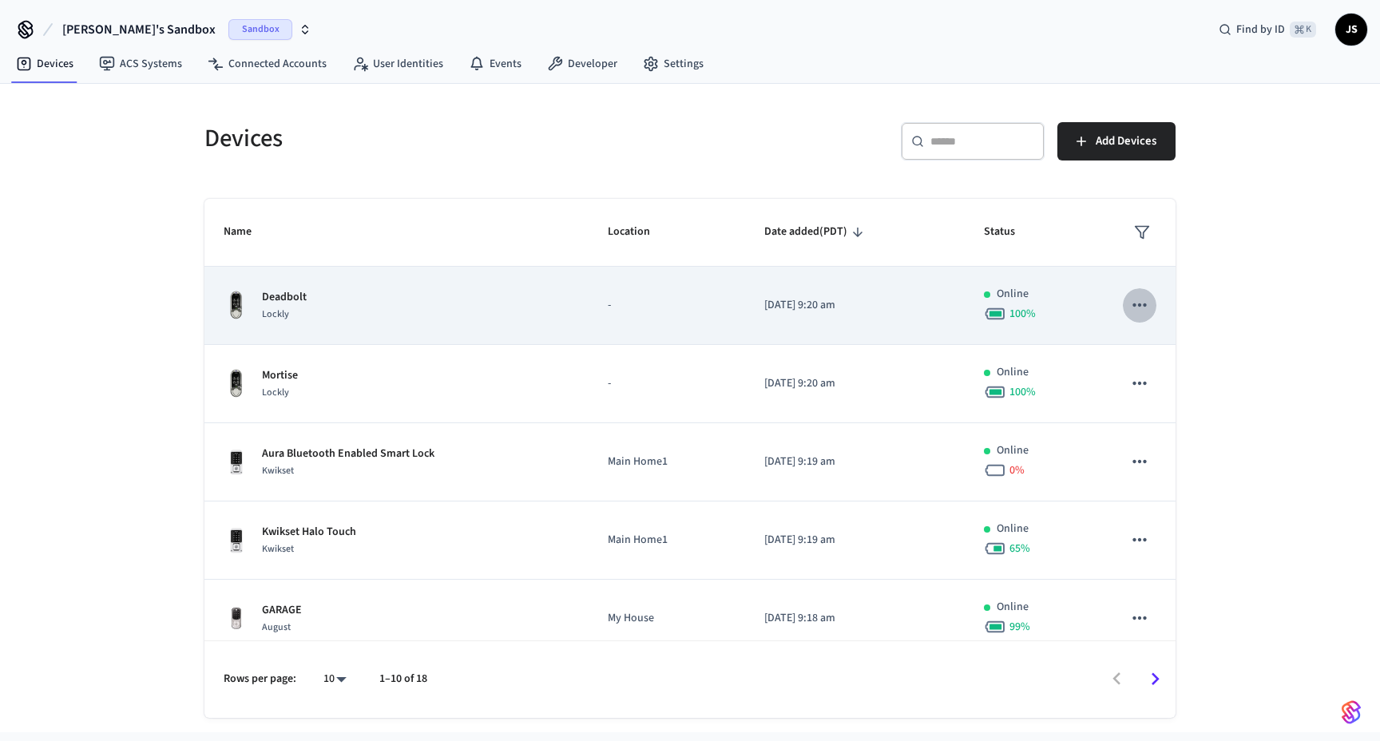
click at [1143, 305] on icon "sticky table" at bounding box center [1139, 304] width 14 height 3
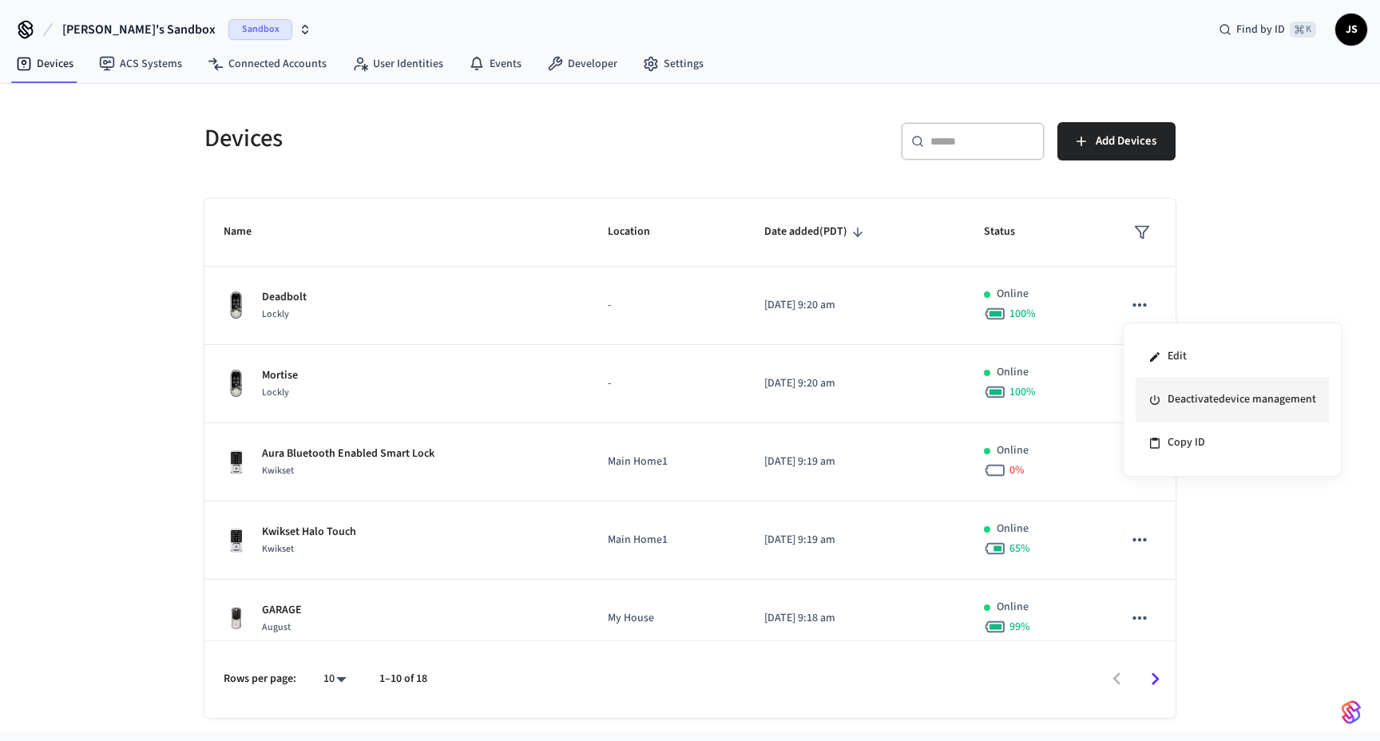
click at [1172, 398] on li "Deactivate device management" at bounding box center [1231, 399] width 193 height 43
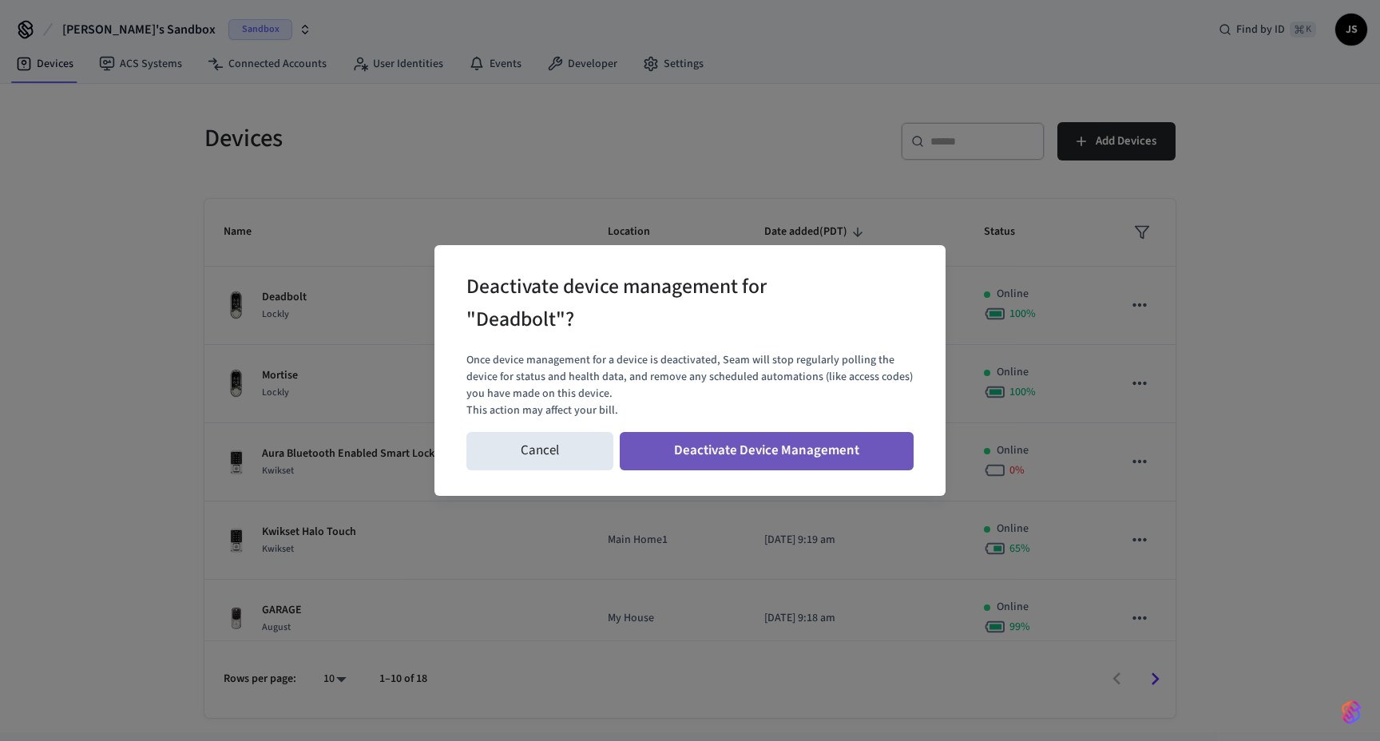
click at [830, 446] on button "Deactivate Device Management" at bounding box center [767, 451] width 294 height 38
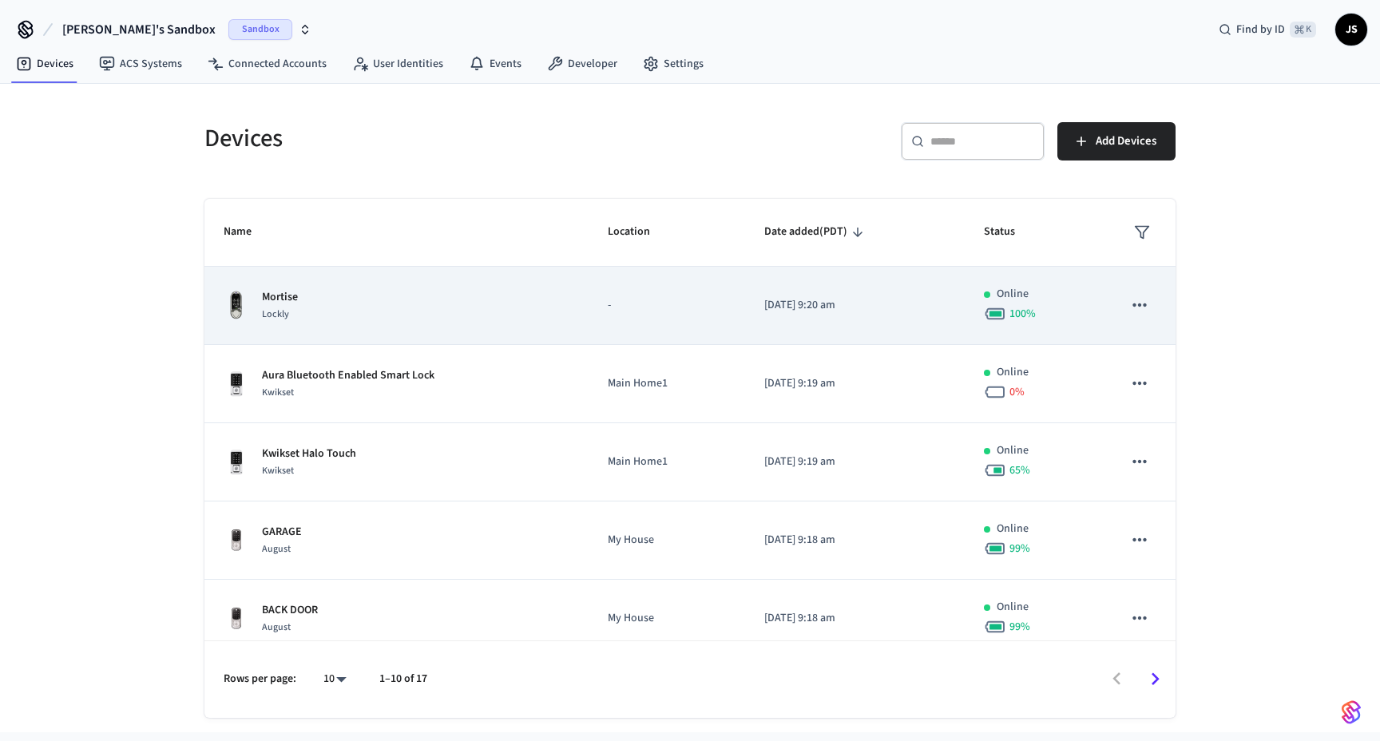
click at [1144, 305] on icon "sticky table" at bounding box center [1139, 304] width 14 height 3
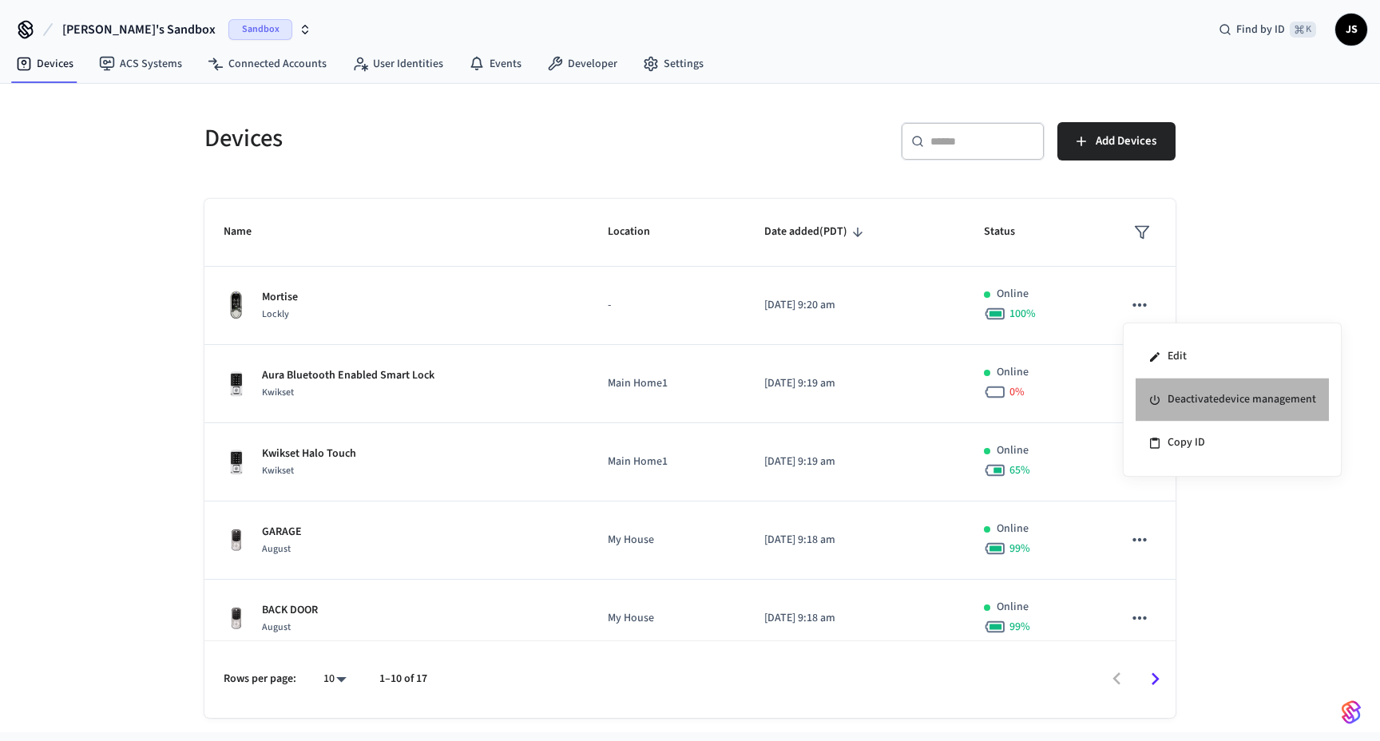
click at [1174, 386] on li "Deactivate device management" at bounding box center [1231, 399] width 193 height 43
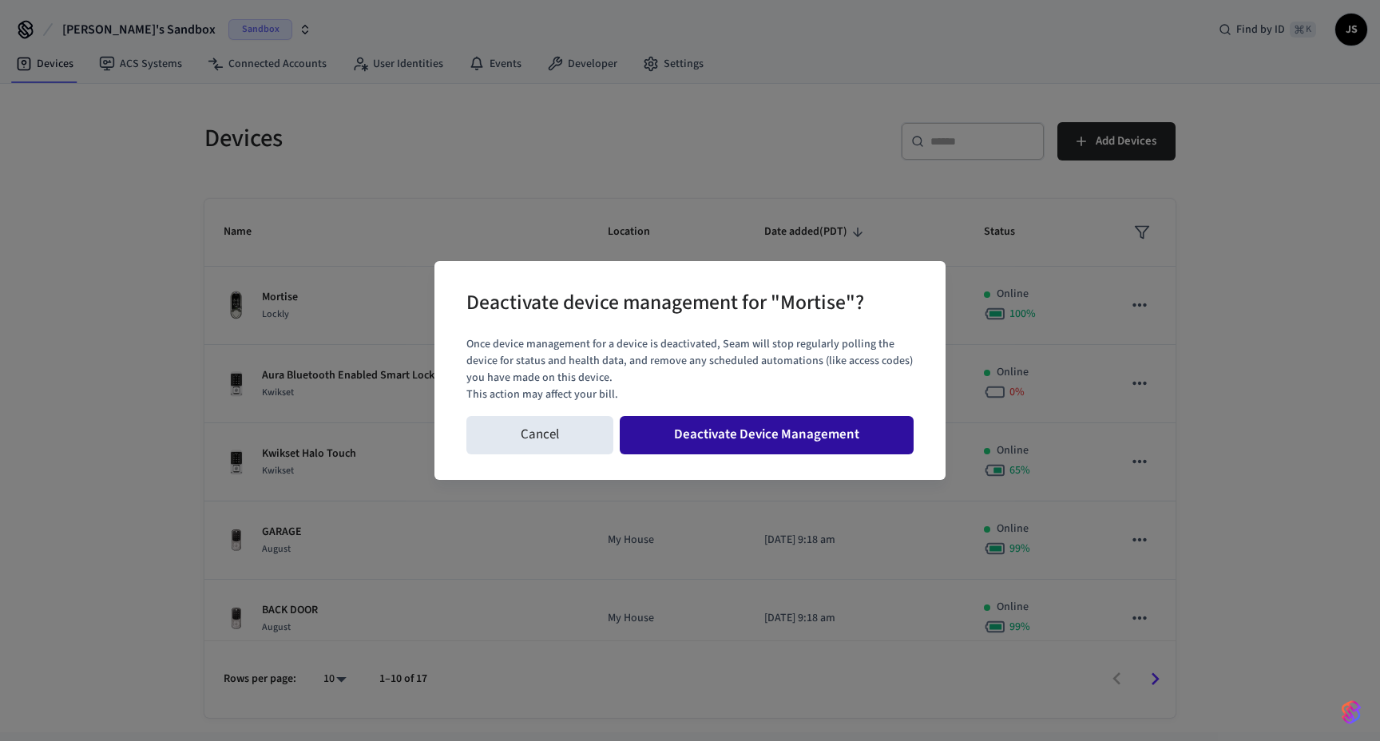
click at [871, 432] on button "Deactivate Device Management" at bounding box center [767, 435] width 294 height 38
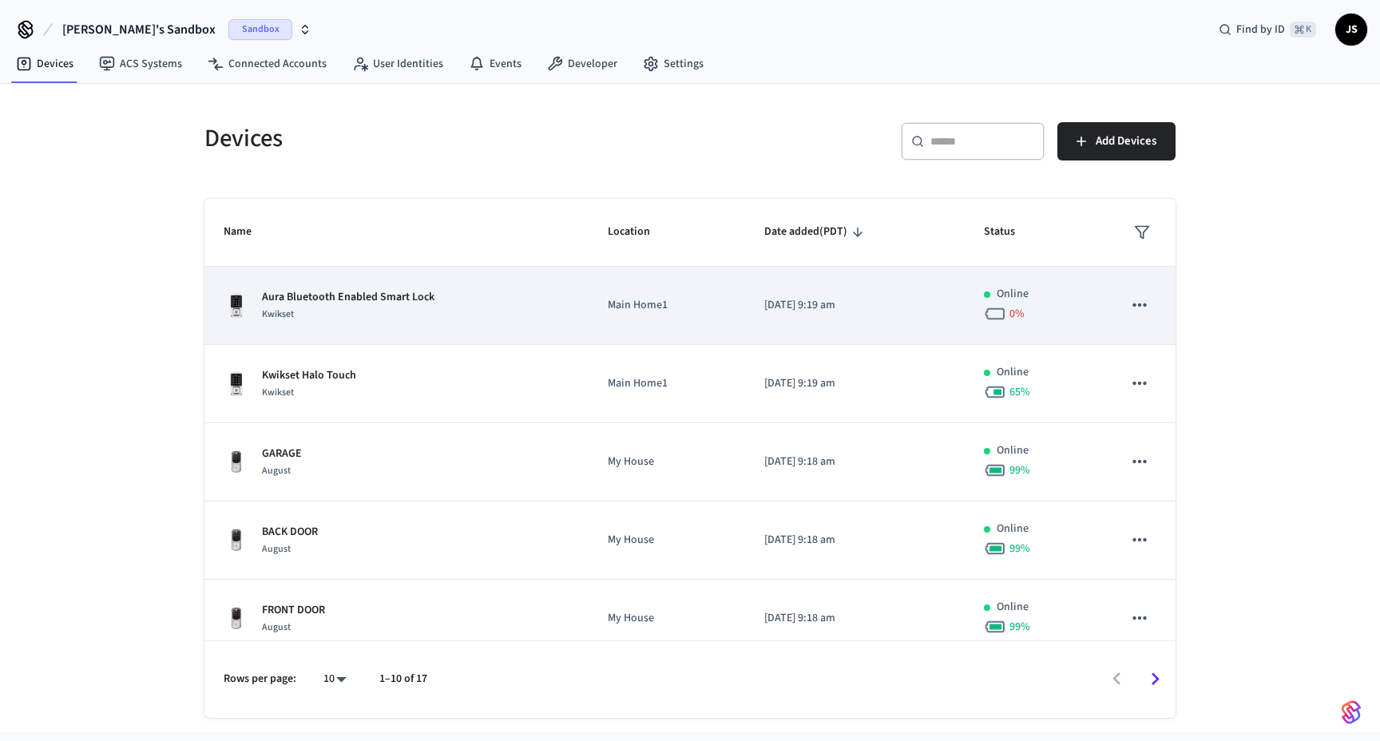
click at [1150, 304] on button "sticky table" at bounding box center [1140, 305] width 34 height 34
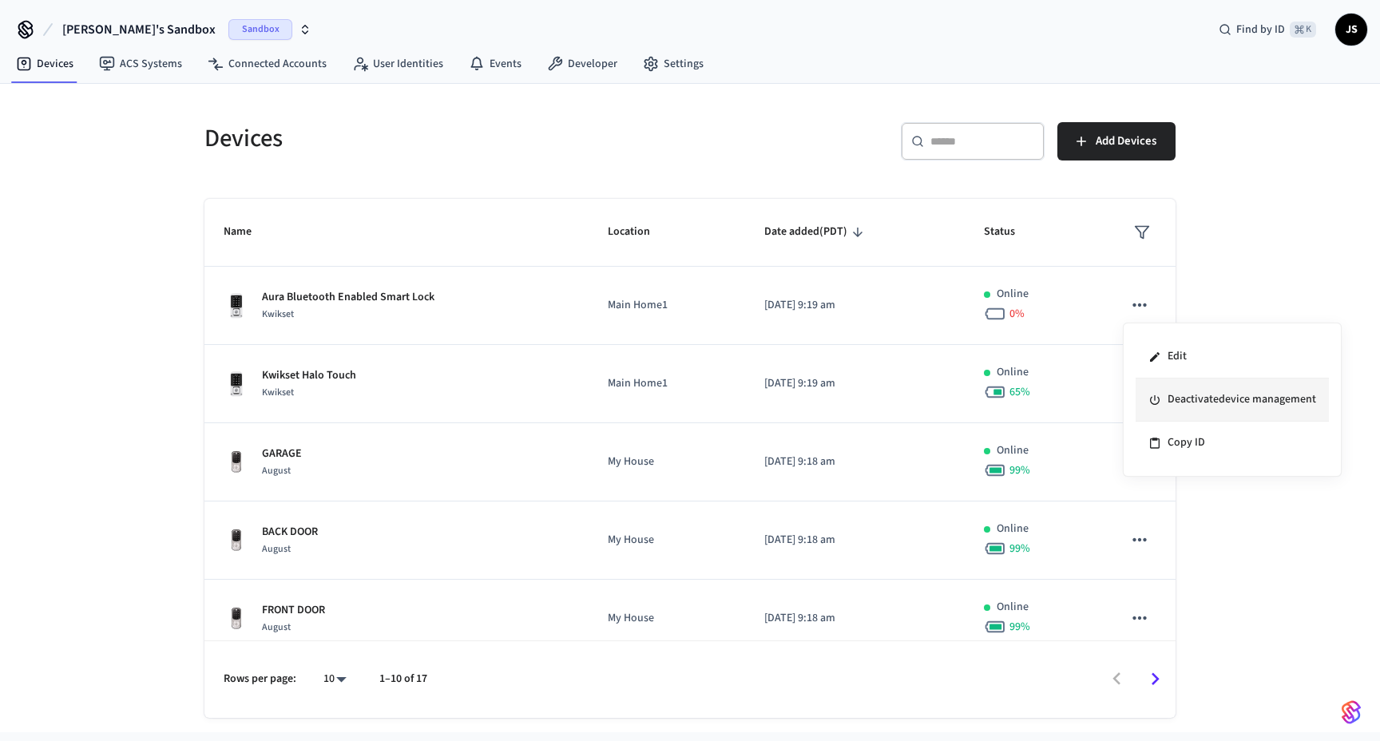
click at [1166, 393] on li "Deactivate device management" at bounding box center [1231, 399] width 193 height 43
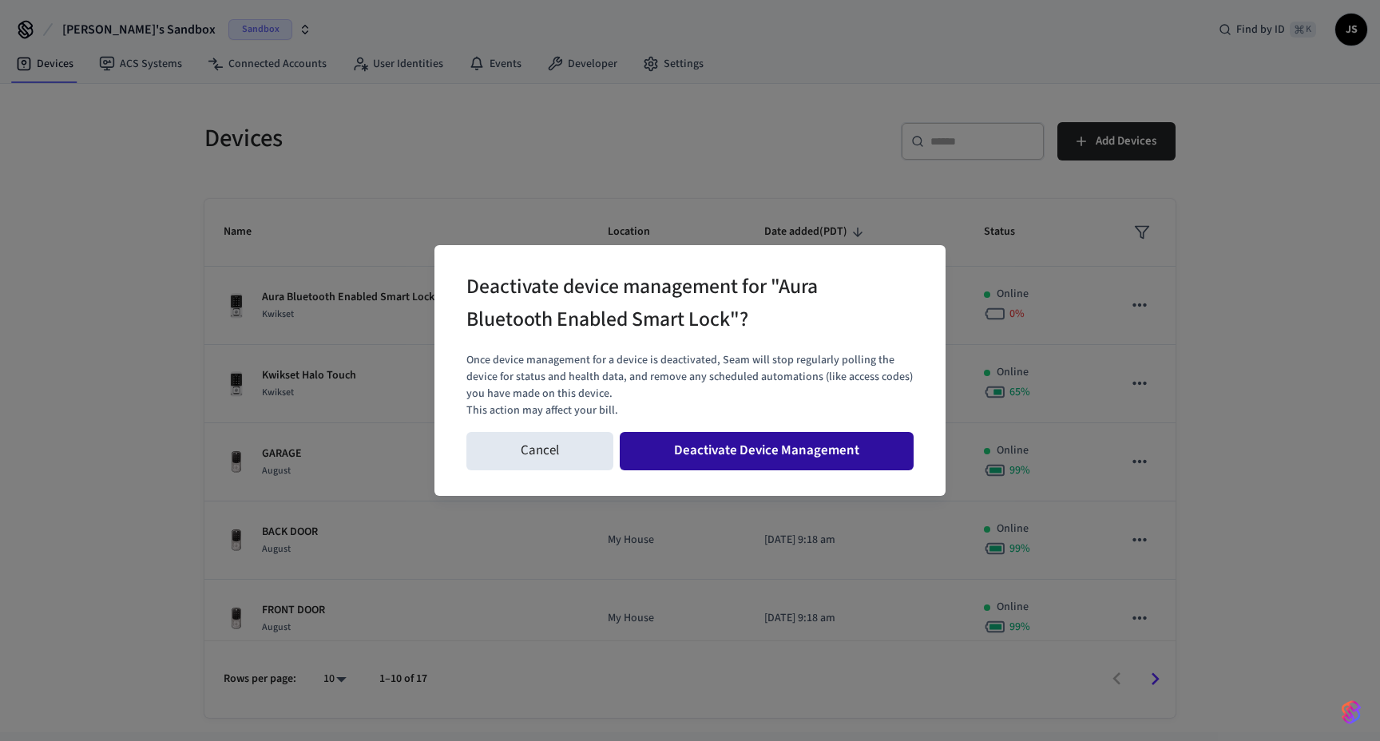
click at [831, 450] on button "Deactivate Device Management" at bounding box center [767, 451] width 294 height 38
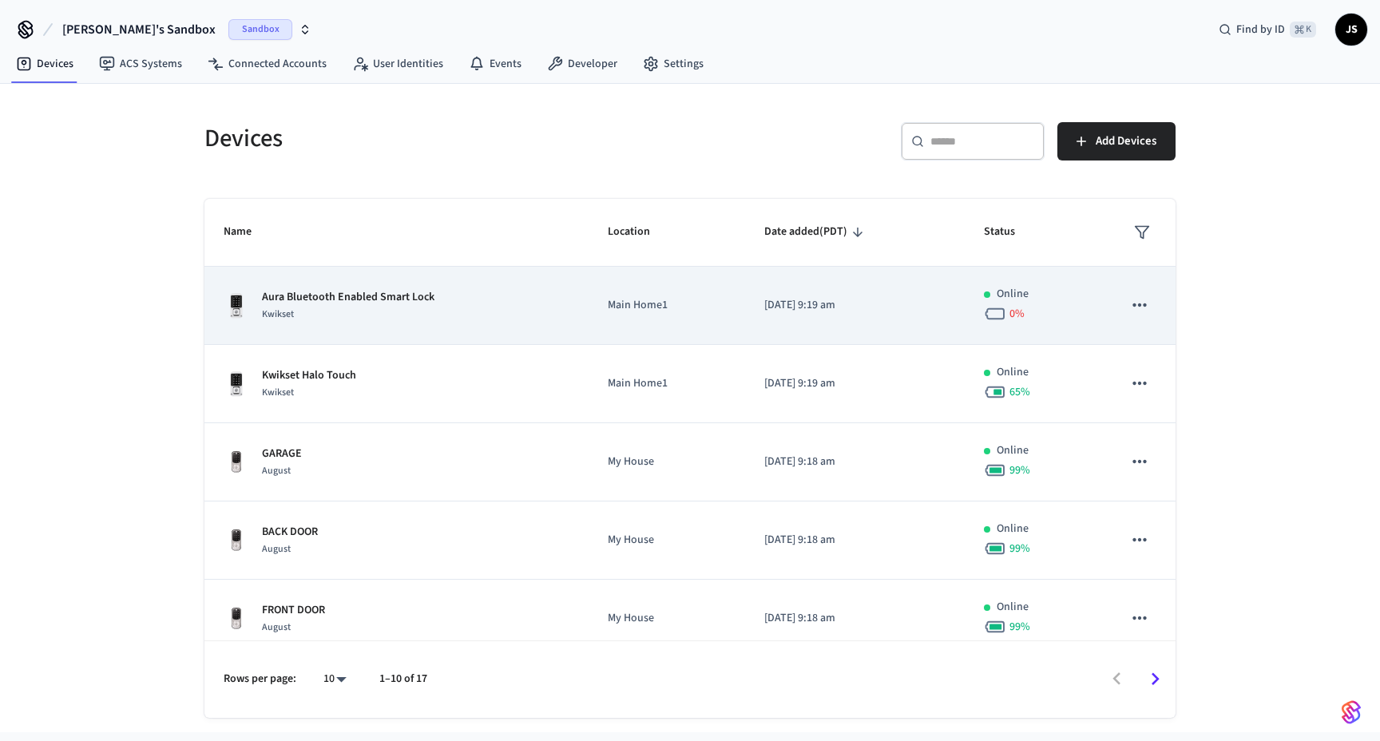
click at [1139, 305] on icon "sticky table" at bounding box center [1139, 304] width 14 height 3
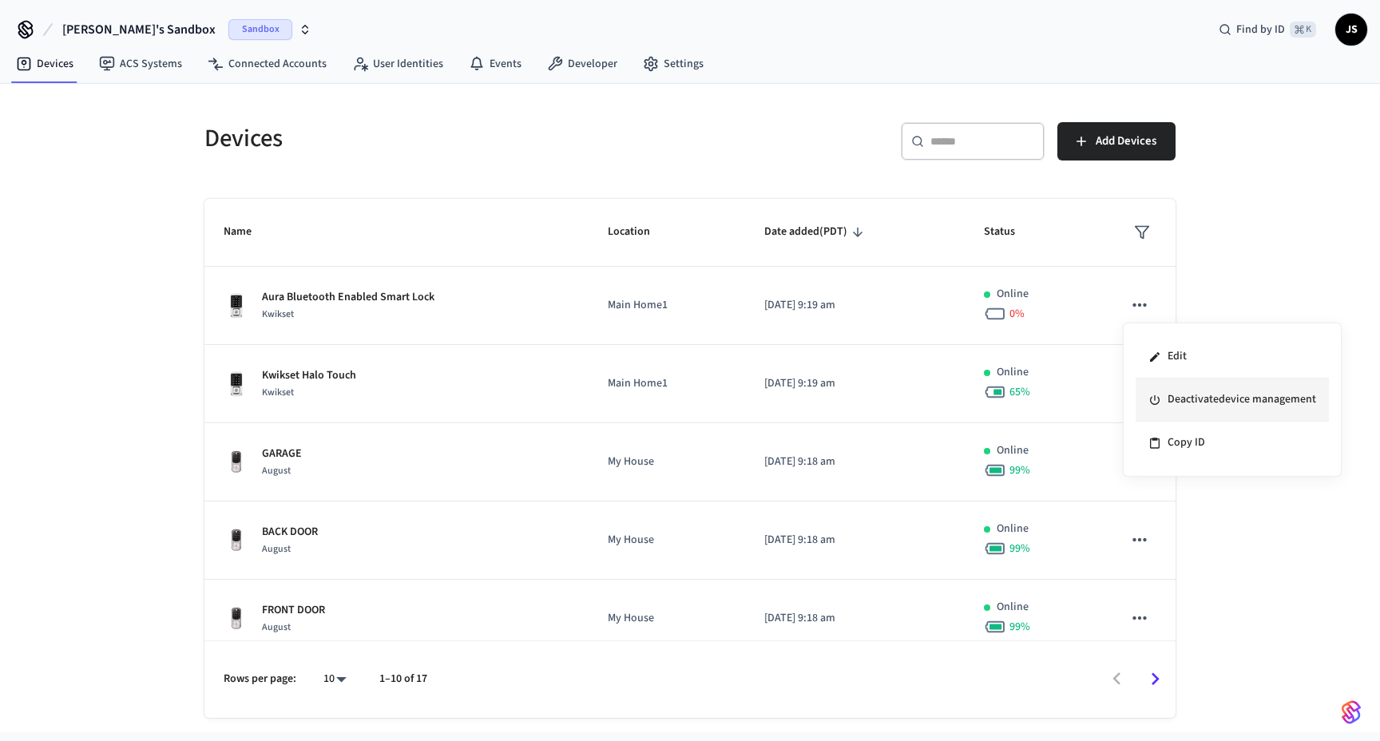
click at [1166, 402] on li "Deactivate device management" at bounding box center [1231, 399] width 193 height 43
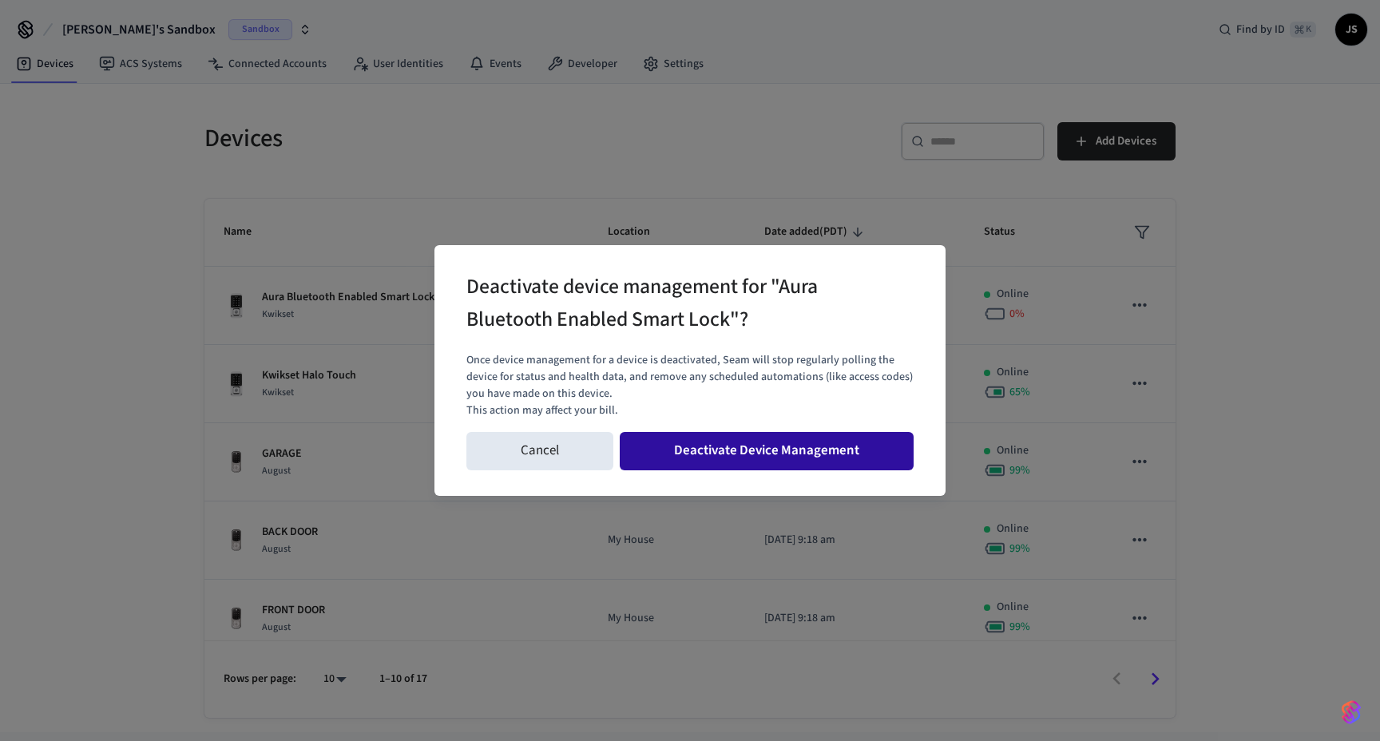
click at [814, 449] on button "Deactivate Device Management" at bounding box center [767, 451] width 294 height 38
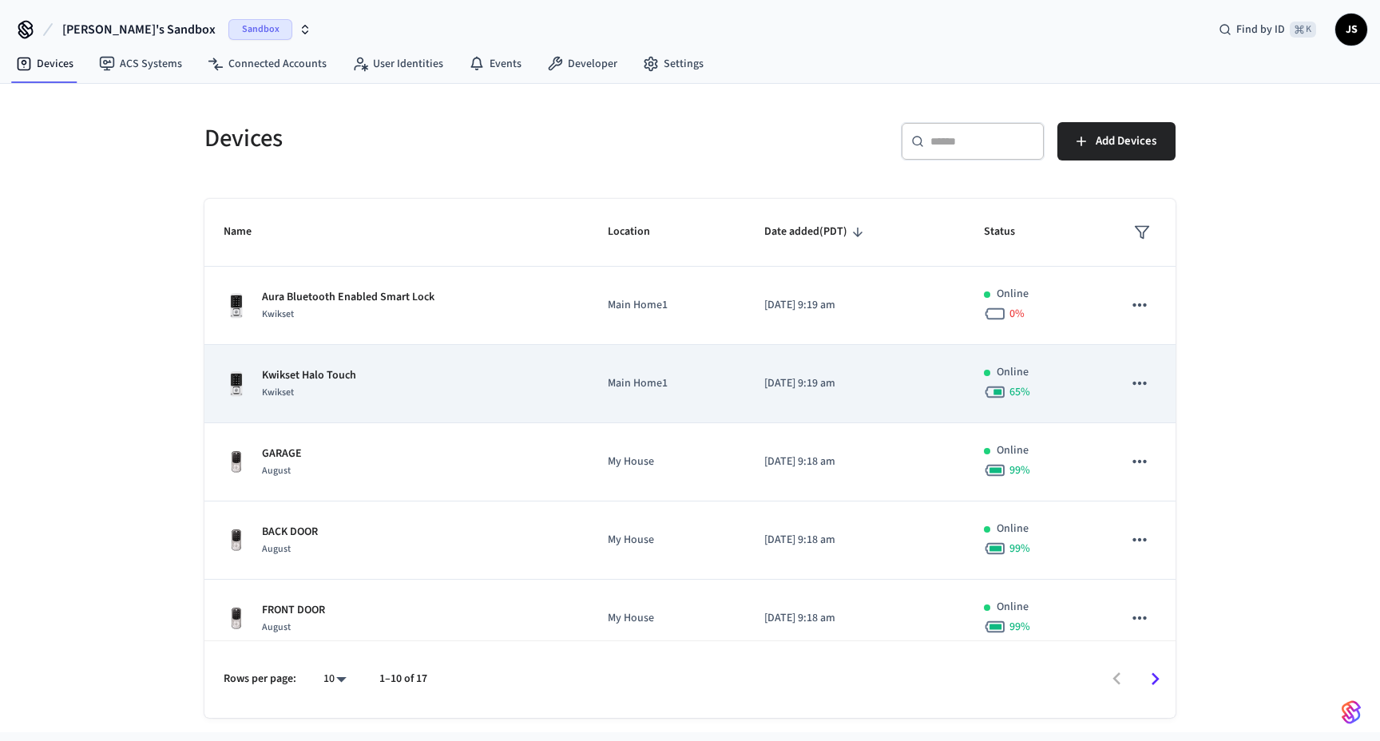
click at [1144, 384] on icon "sticky table" at bounding box center [1139, 383] width 14 height 3
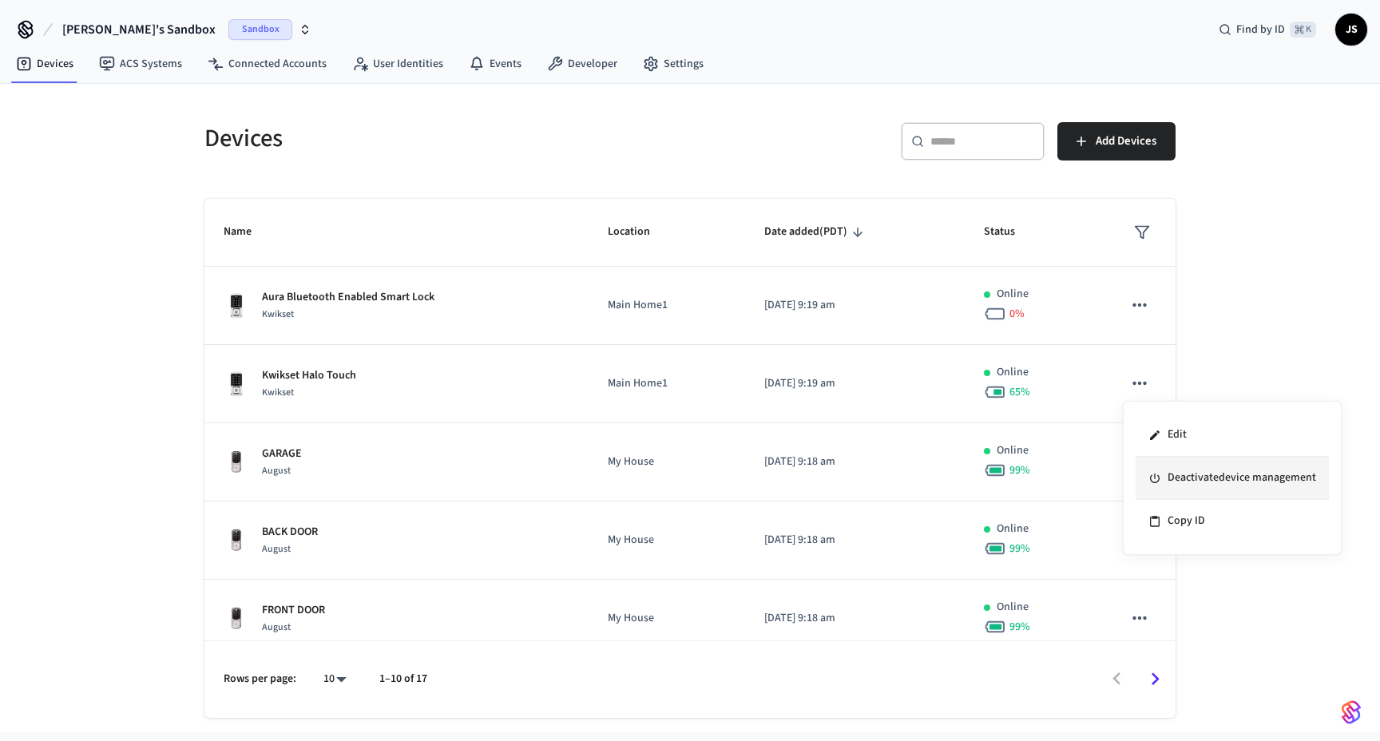
click at [1176, 470] on li "Deactivate device management" at bounding box center [1231, 478] width 193 height 43
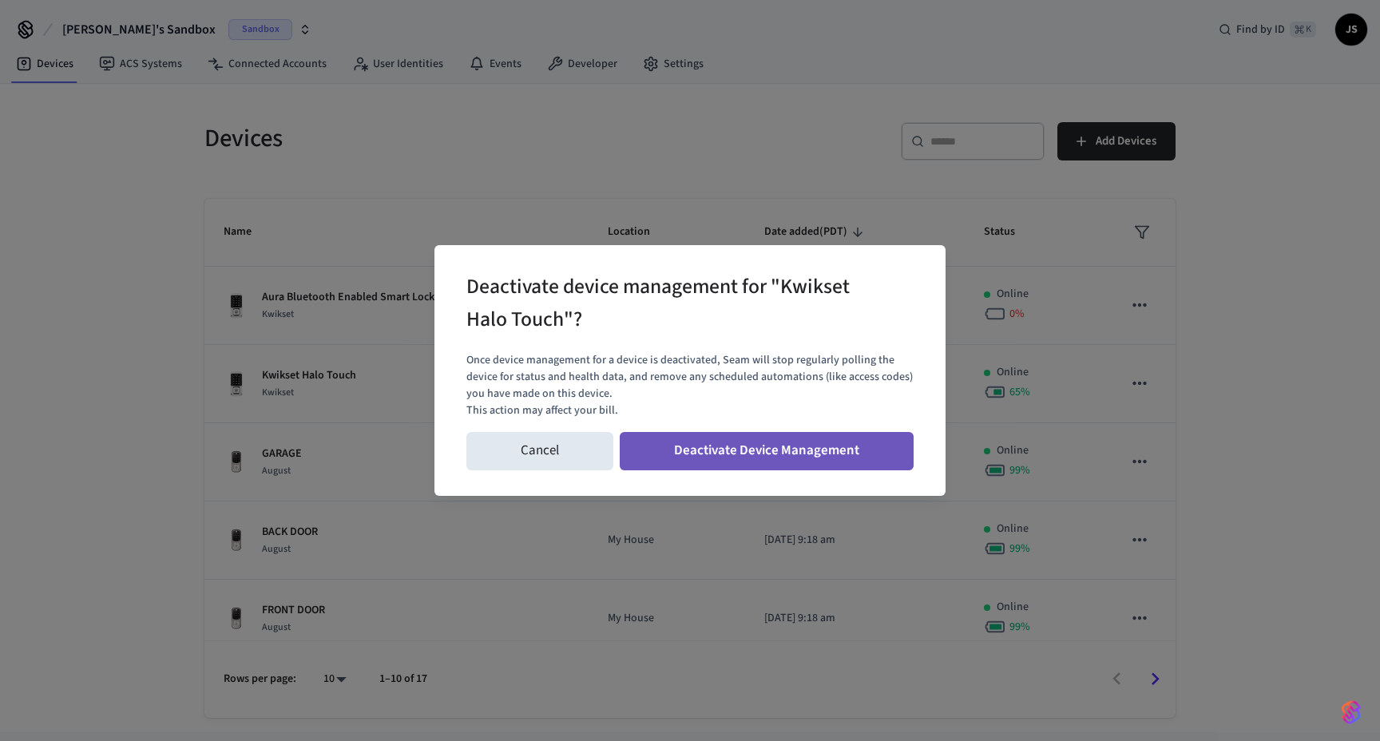
click at [845, 458] on button "Deactivate Device Management" at bounding box center [767, 451] width 294 height 38
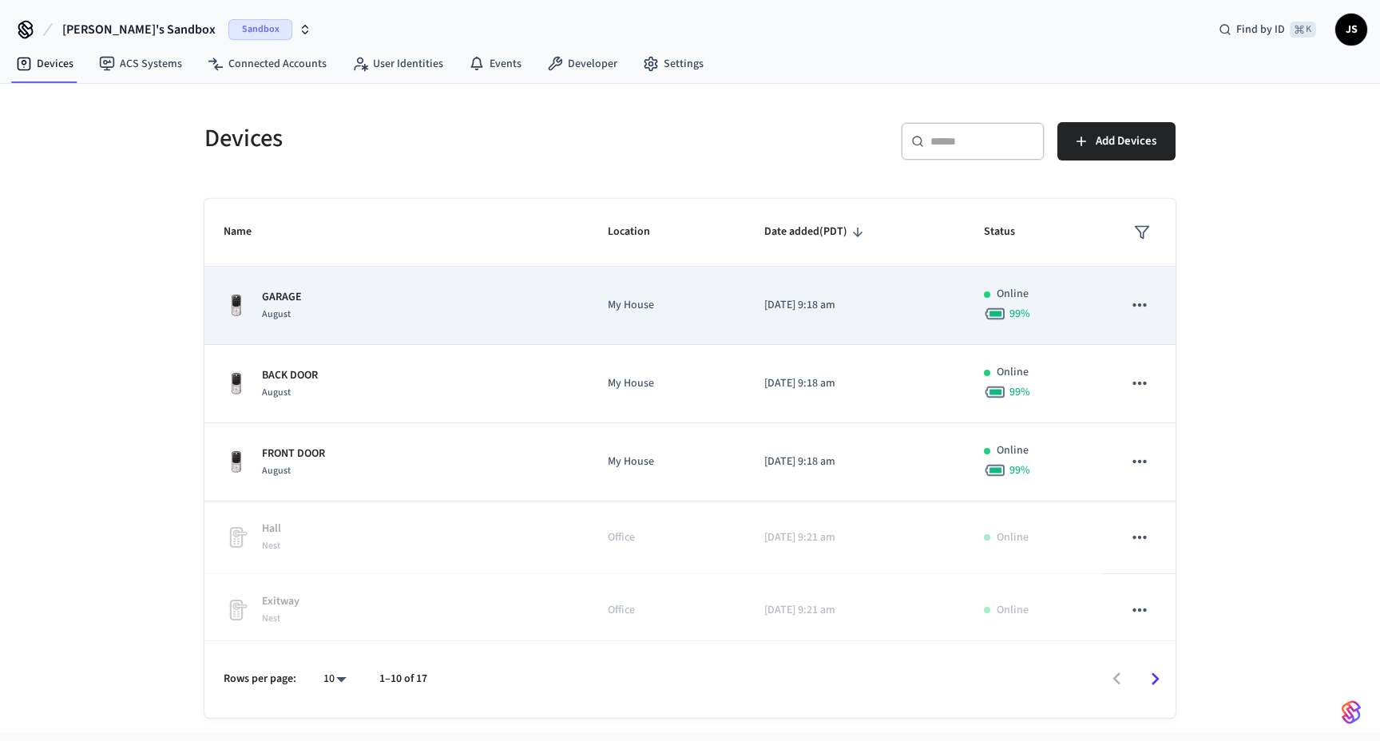
click at [1144, 308] on icon "sticky table" at bounding box center [1139, 305] width 21 height 21
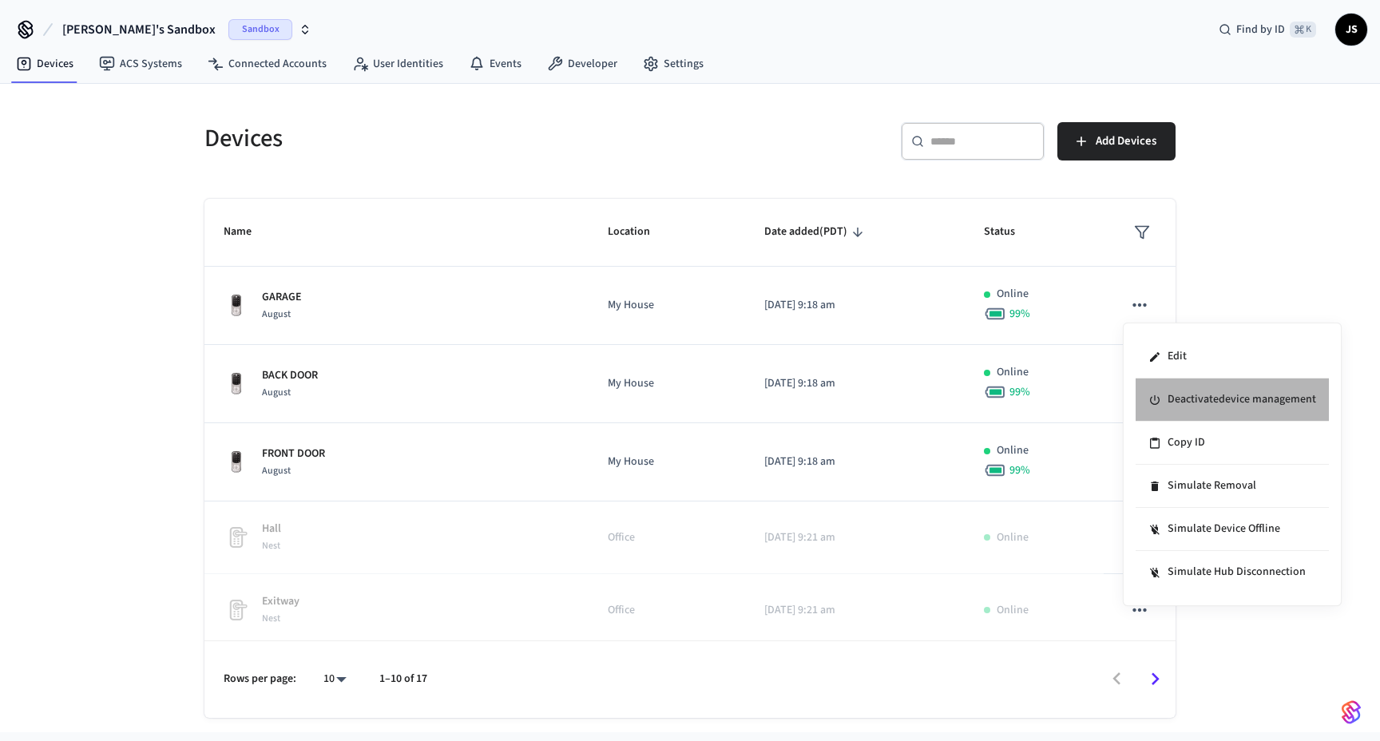
click at [1182, 404] on li "Deactivate device management" at bounding box center [1231, 399] width 193 height 43
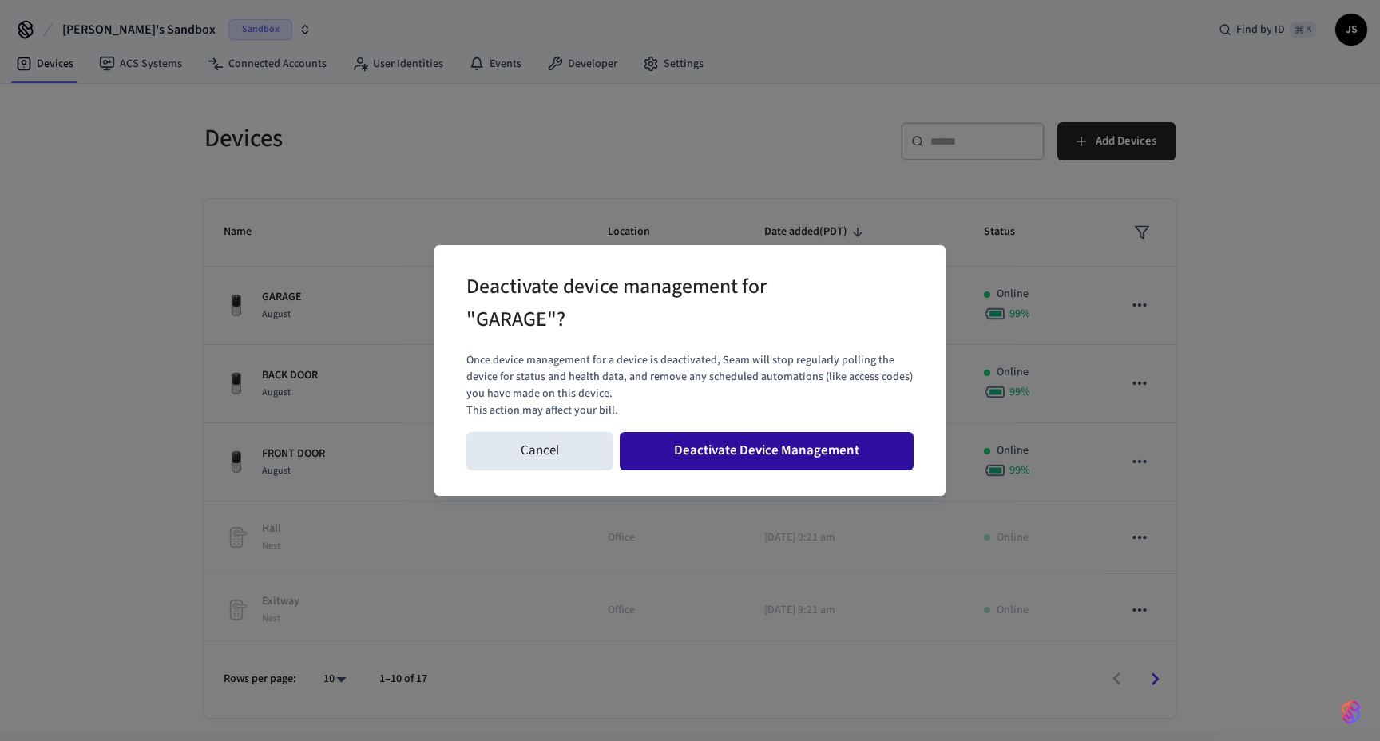
click at [842, 465] on button "Deactivate Device Management" at bounding box center [767, 451] width 294 height 38
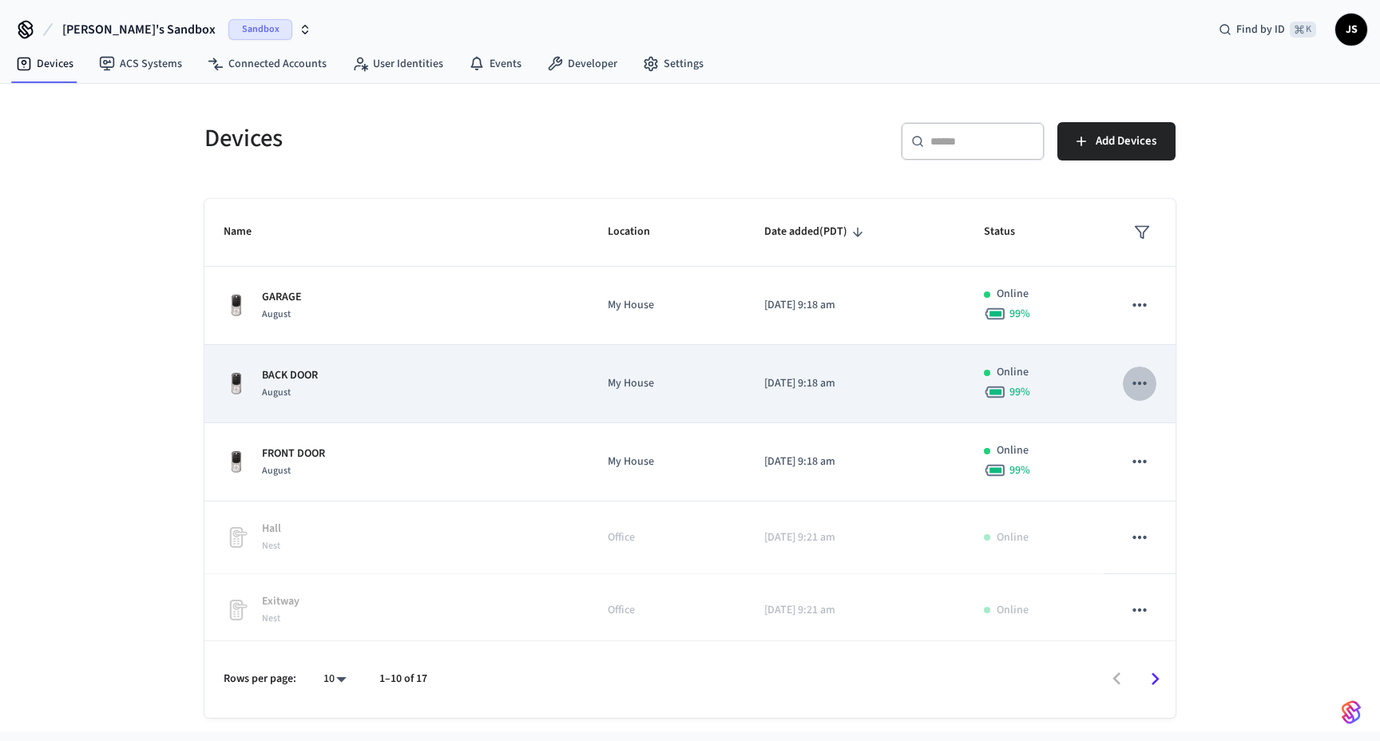
click at [1140, 379] on icon "sticky table" at bounding box center [1139, 383] width 21 height 21
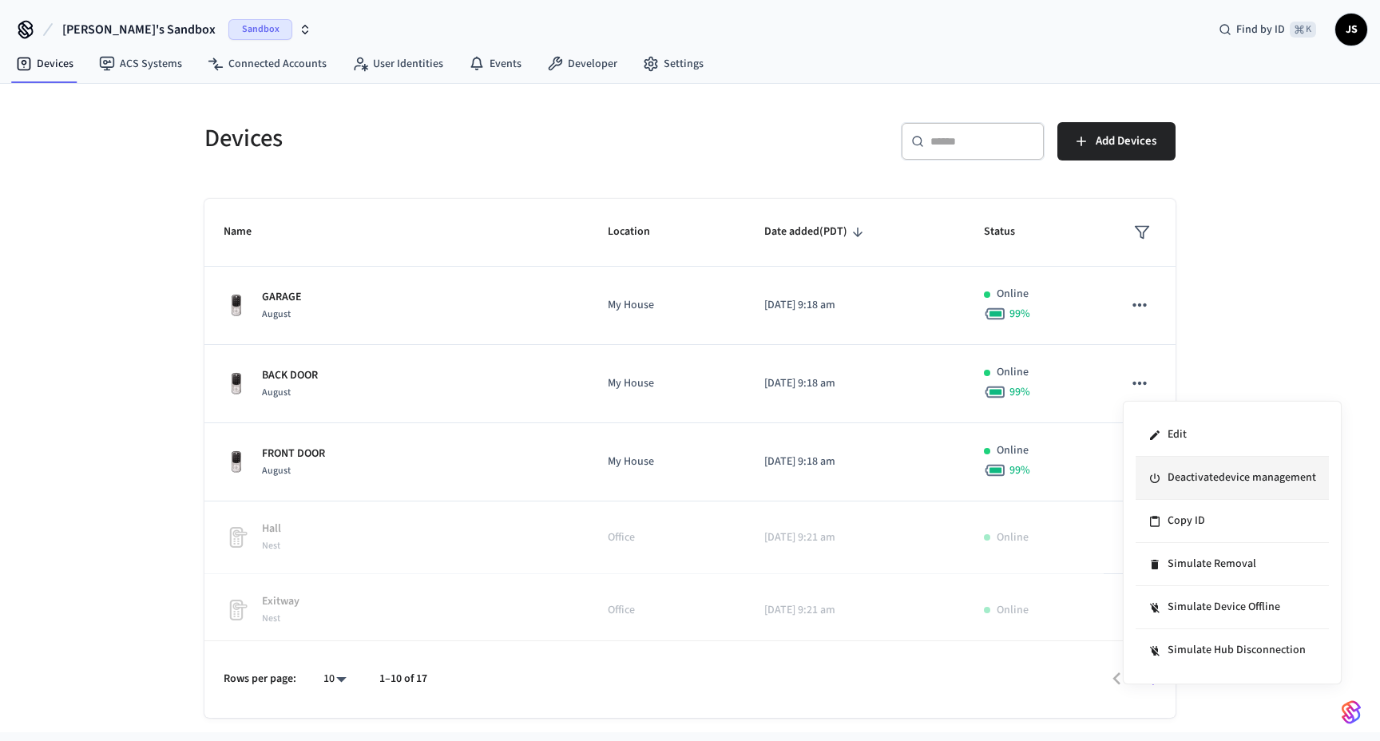
click at [1168, 477] on li "Deactivate device management" at bounding box center [1231, 478] width 193 height 43
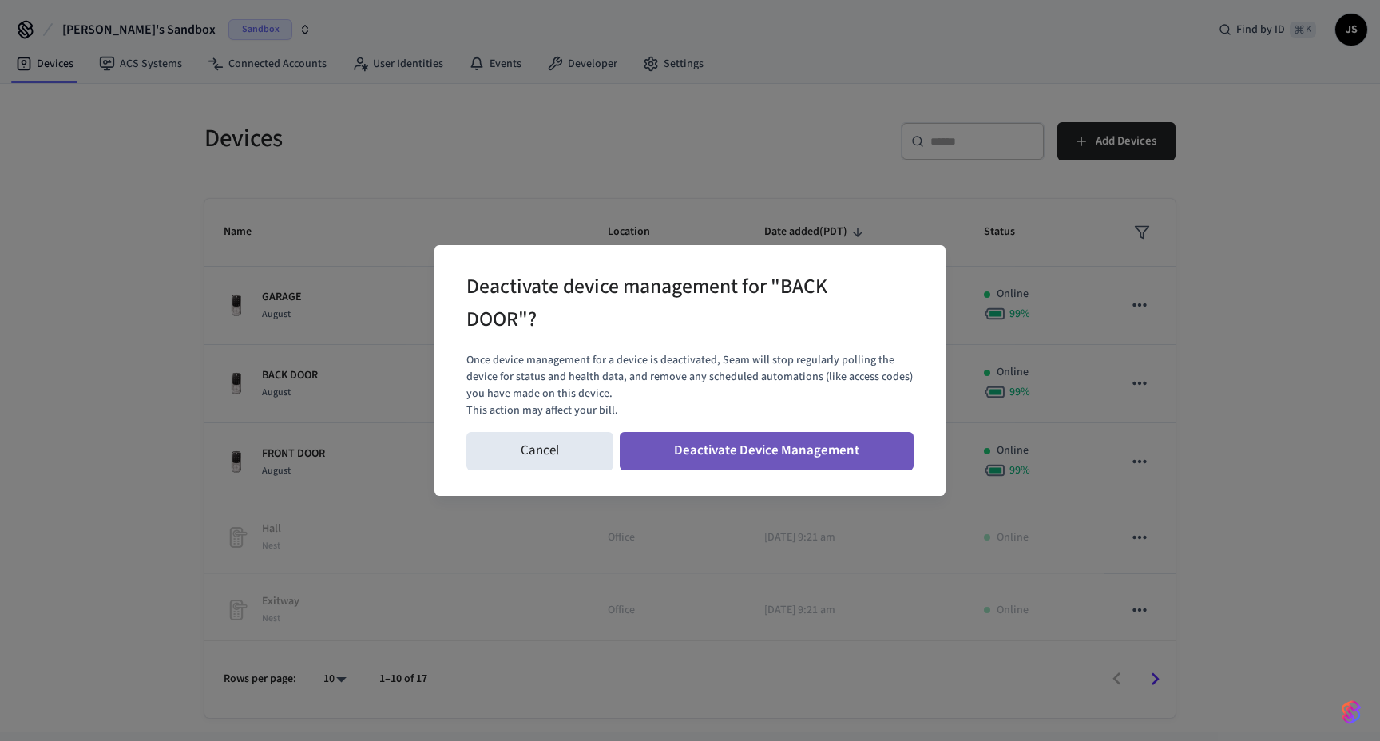
click at [777, 461] on button "Deactivate Device Management" at bounding box center [767, 451] width 294 height 38
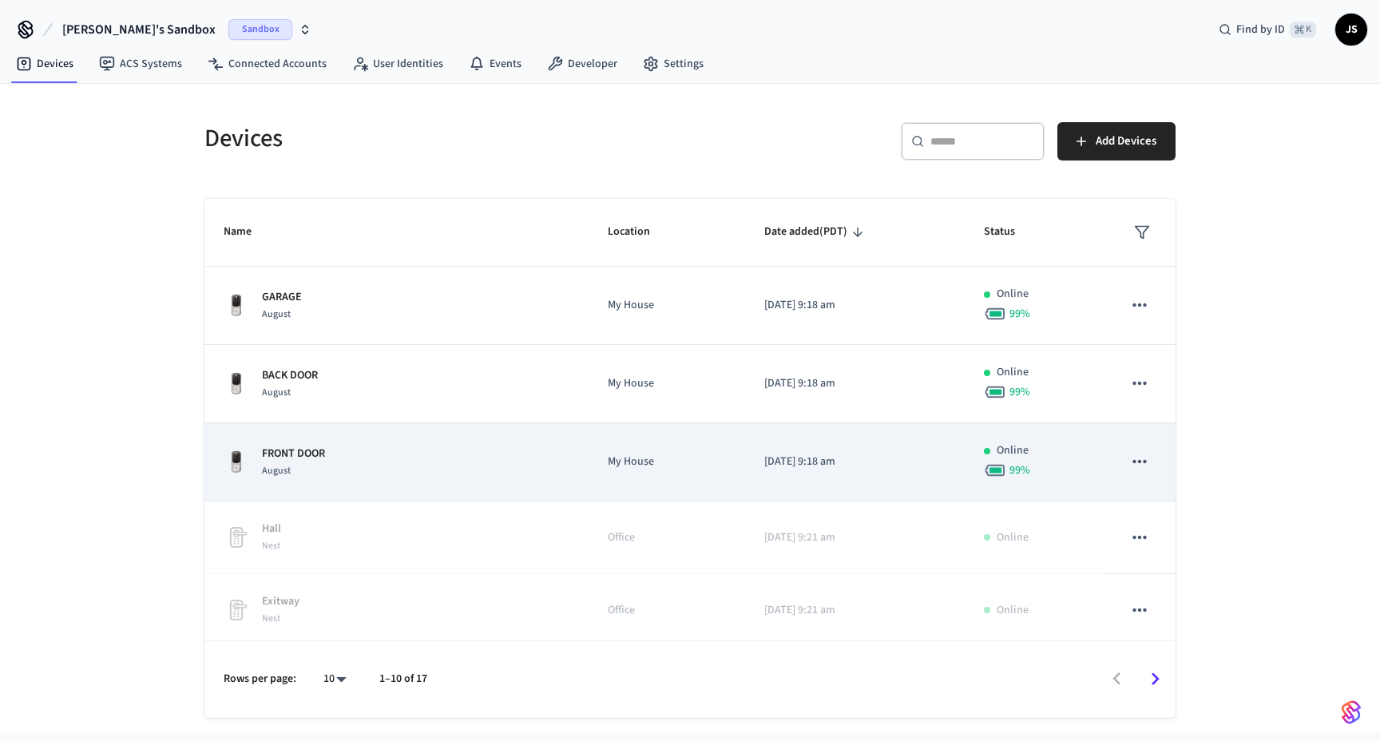
click at [1139, 465] on icon "sticky table" at bounding box center [1139, 461] width 21 height 21
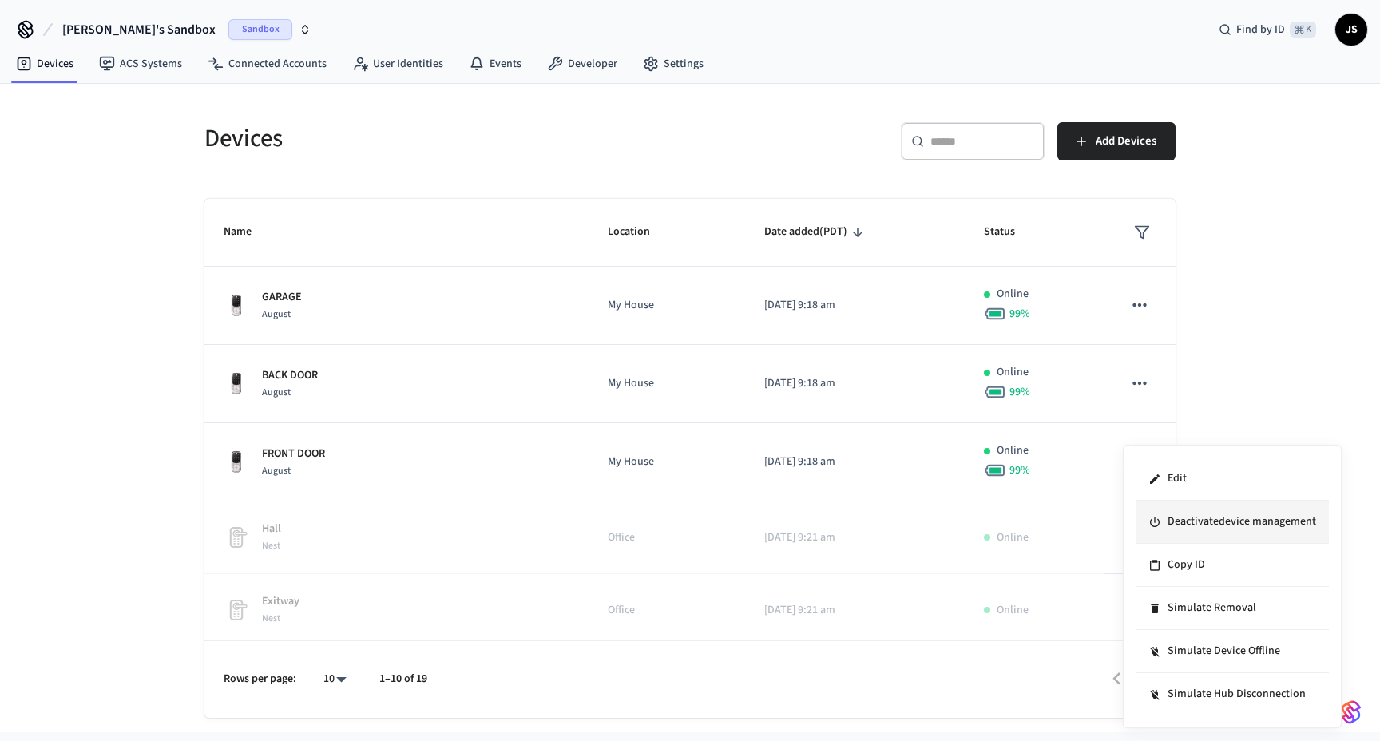
click at [1180, 526] on li "Deactivate device management" at bounding box center [1231, 522] width 193 height 43
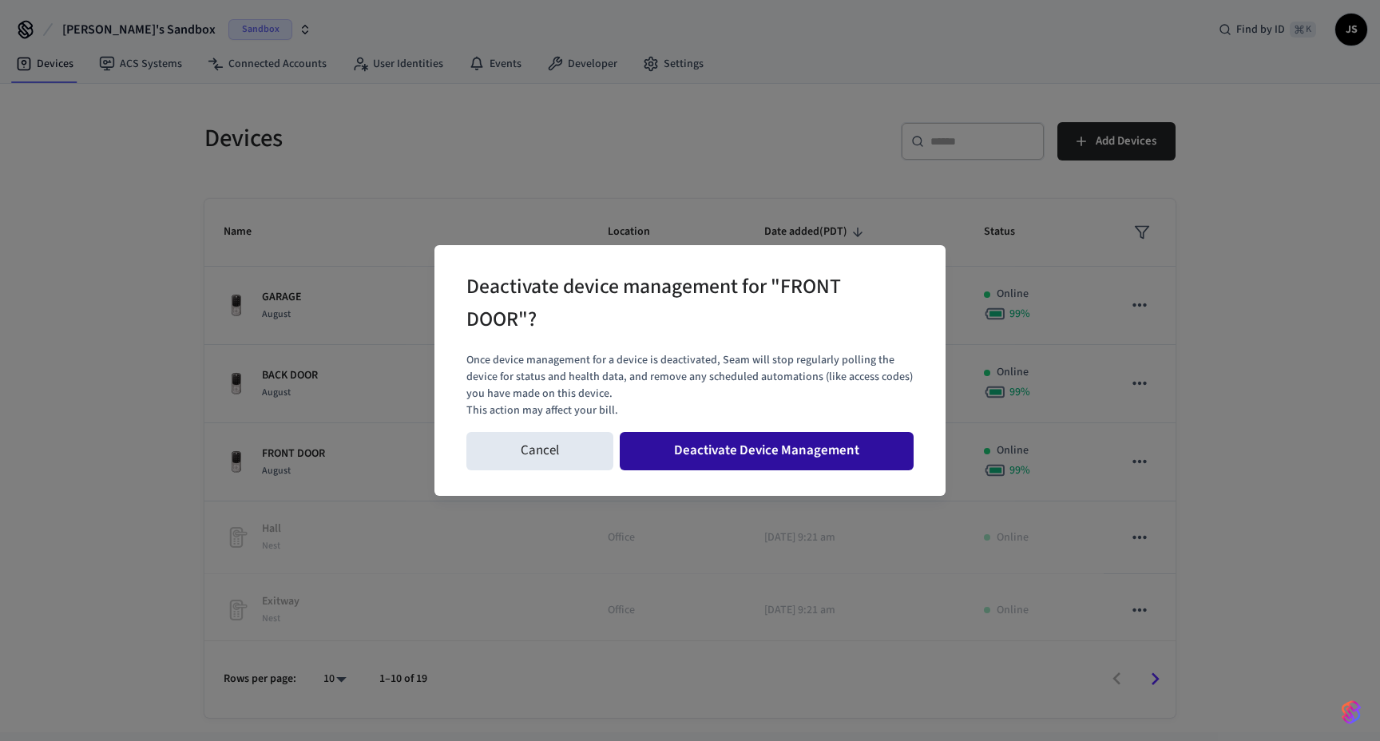
click at [834, 461] on button "Deactivate Device Management" at bounding box center [767, 451] width 294 height 38
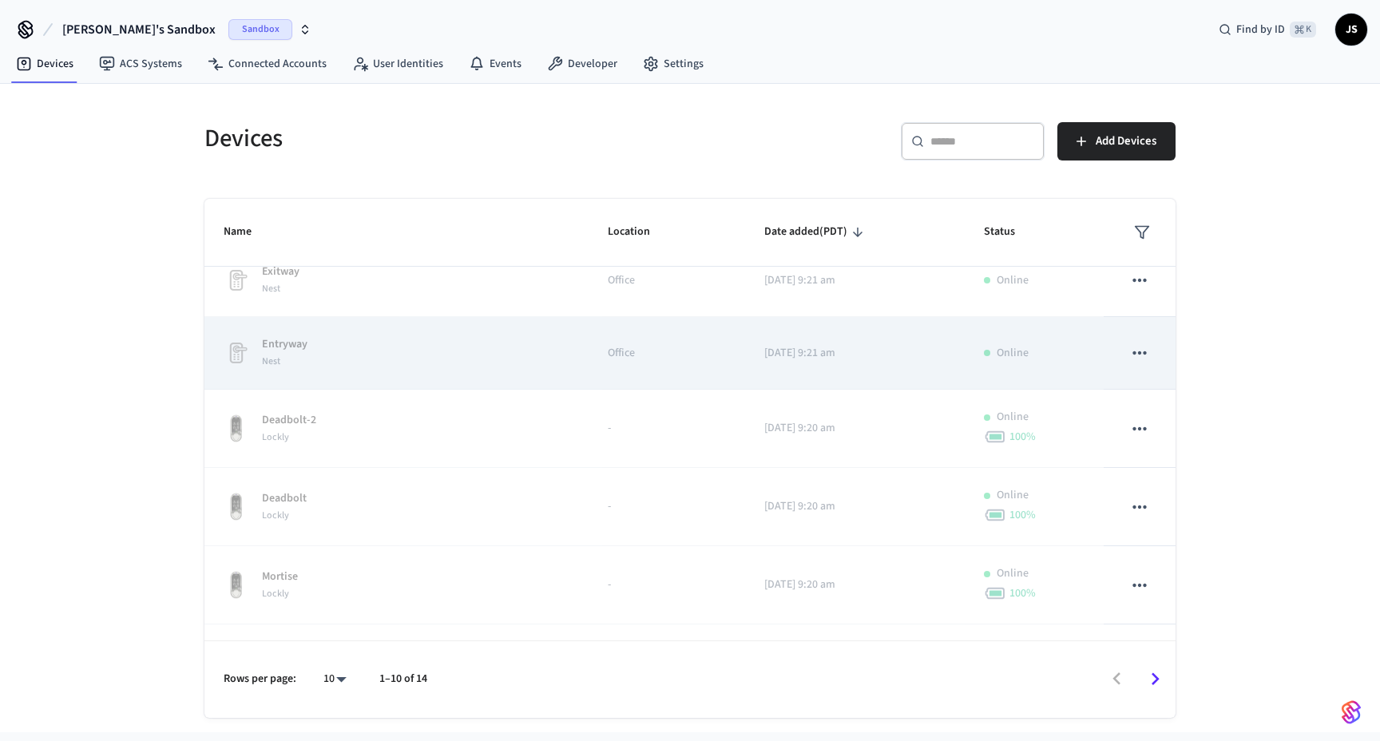
scroll to position [393, 0]
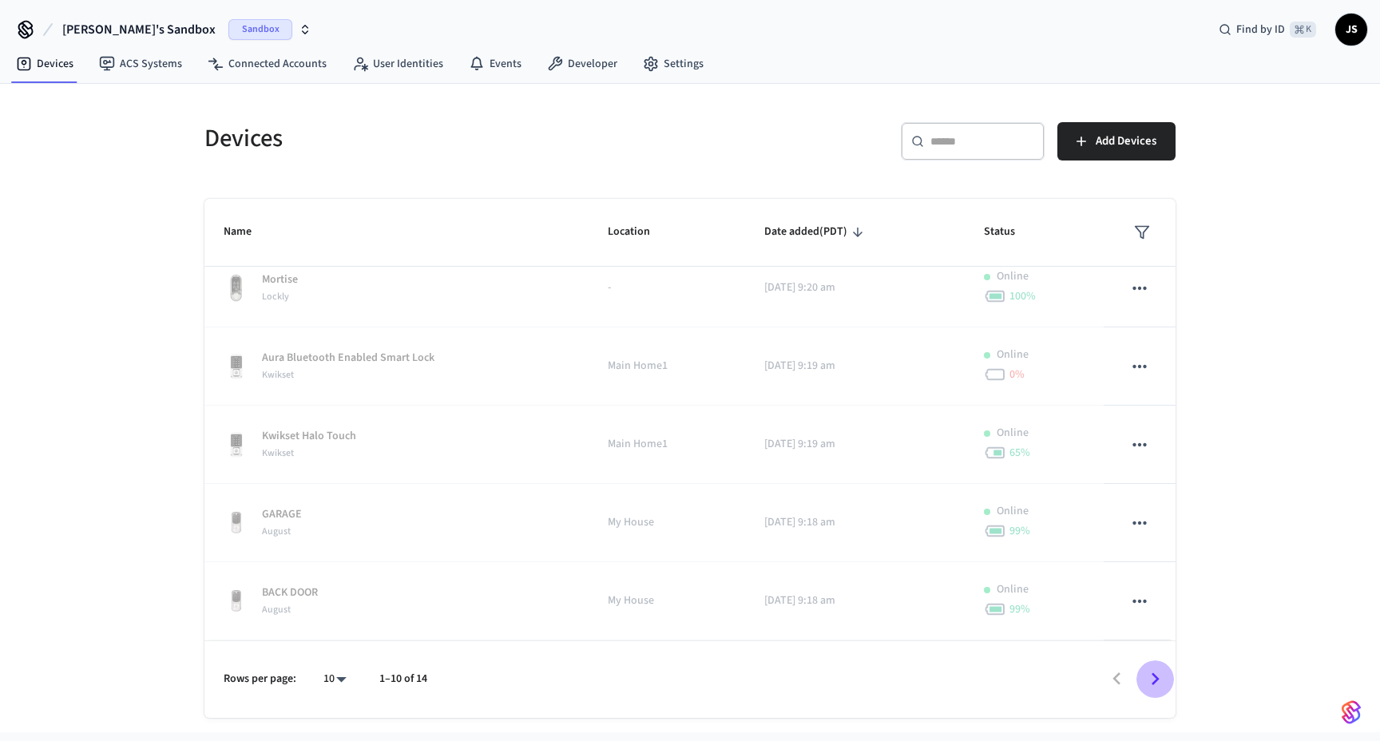
click at [1162, 677] on icon "Go to next page" at bounding box center [1154, 679] width 25 height 25
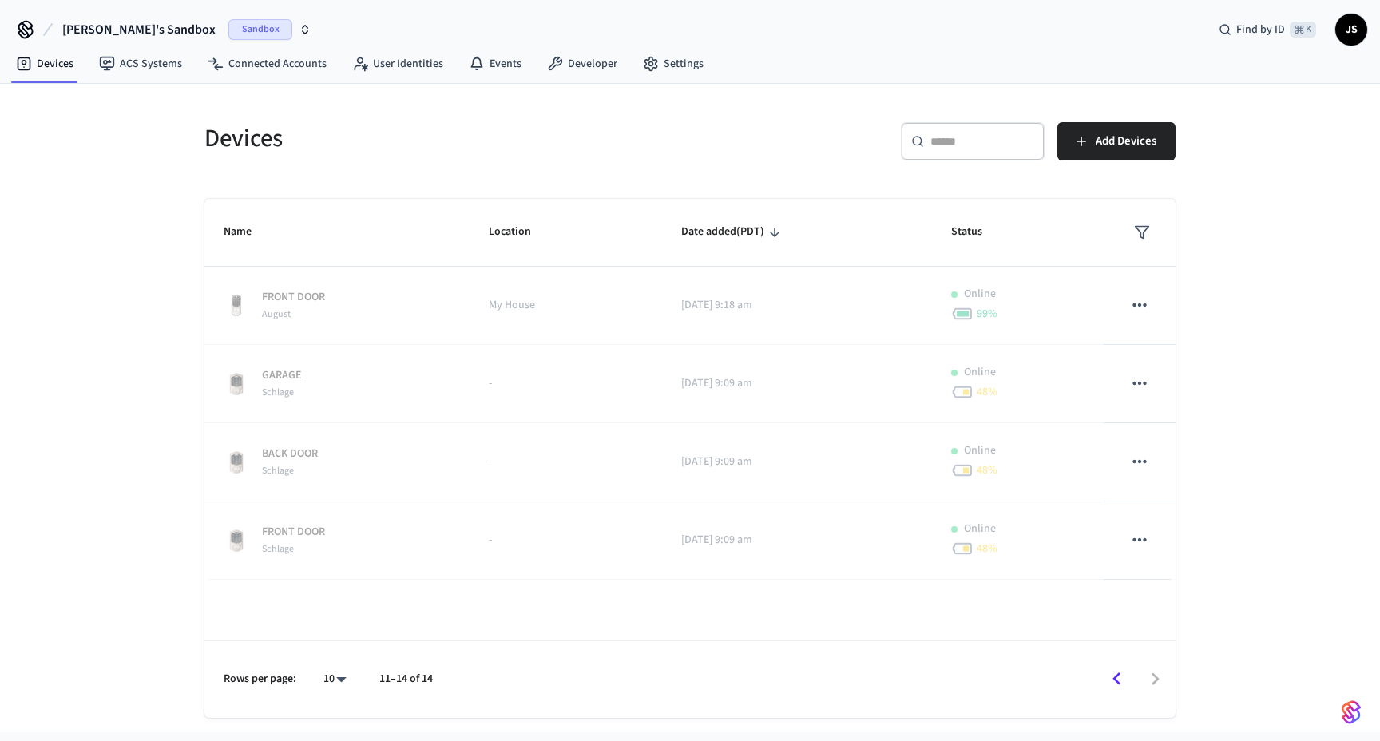
click at [1158, 679] on div at bounding box center [811, 679] width 725 height 38
click at [1117, 679] on icon "Go to previous page" at bounding box center [1116, 679] width 25 height 25
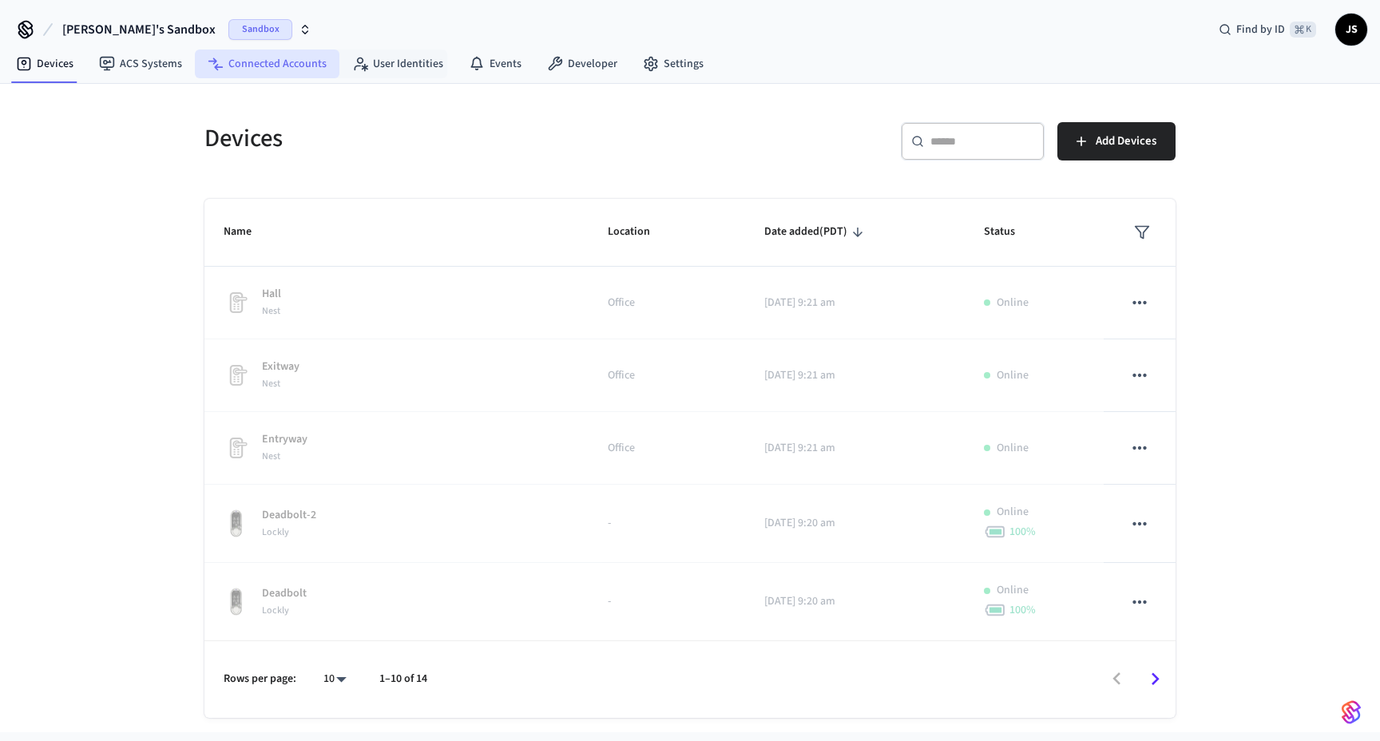
click at [317, 70] on link "Connected Accounts" at bounding box center [267, 63] width 145 height 29
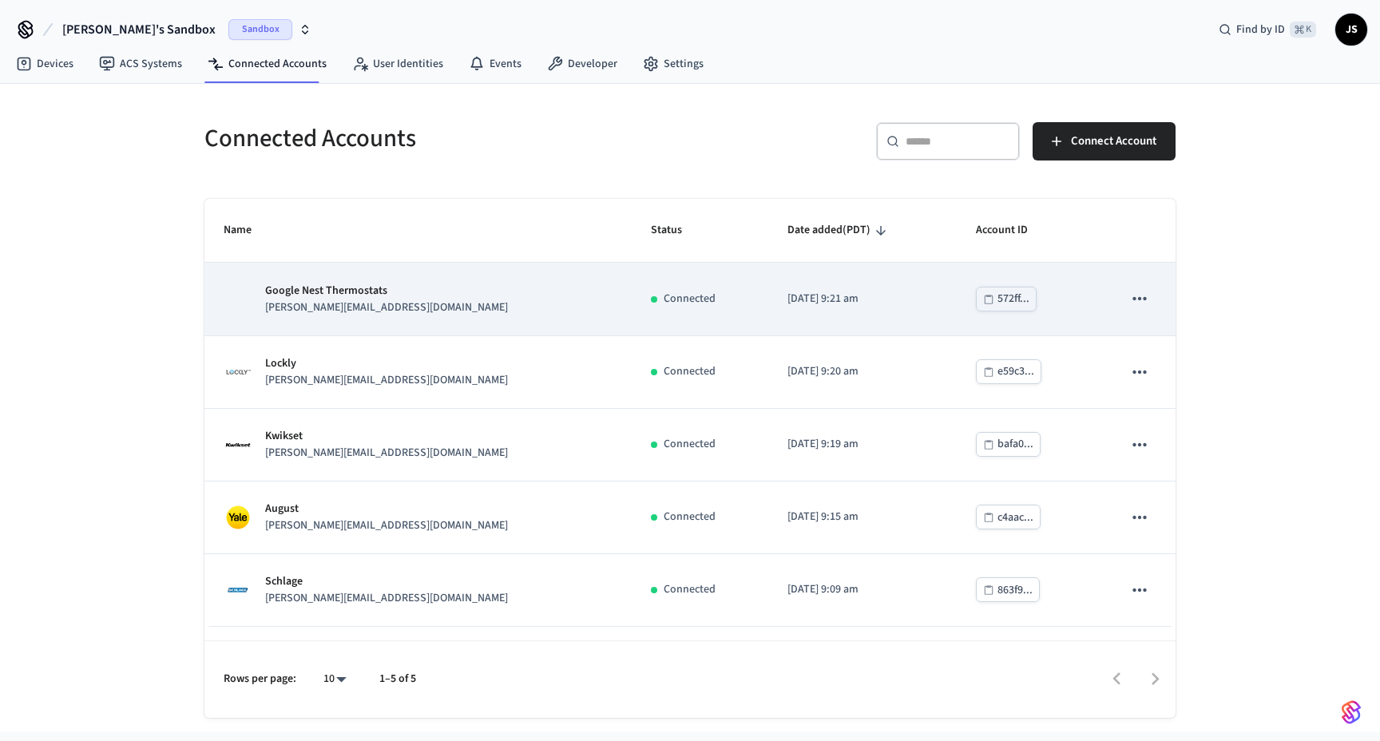
click at [1142, 303] on icon "sticky table" at bounding box center [1139, 298] width 21 height 21
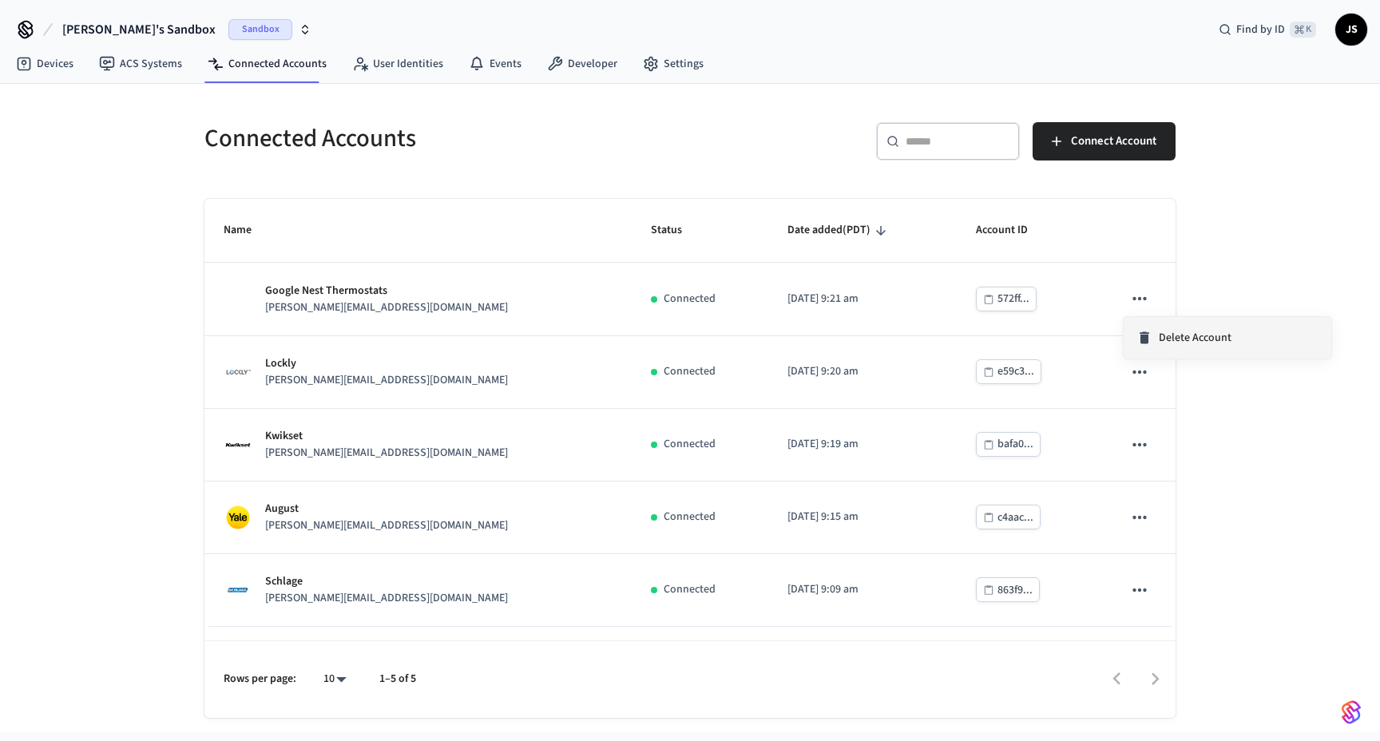
click at [1163, 332] on span "Delete Account" at bounding box center [1194, 338] width 73 height 16
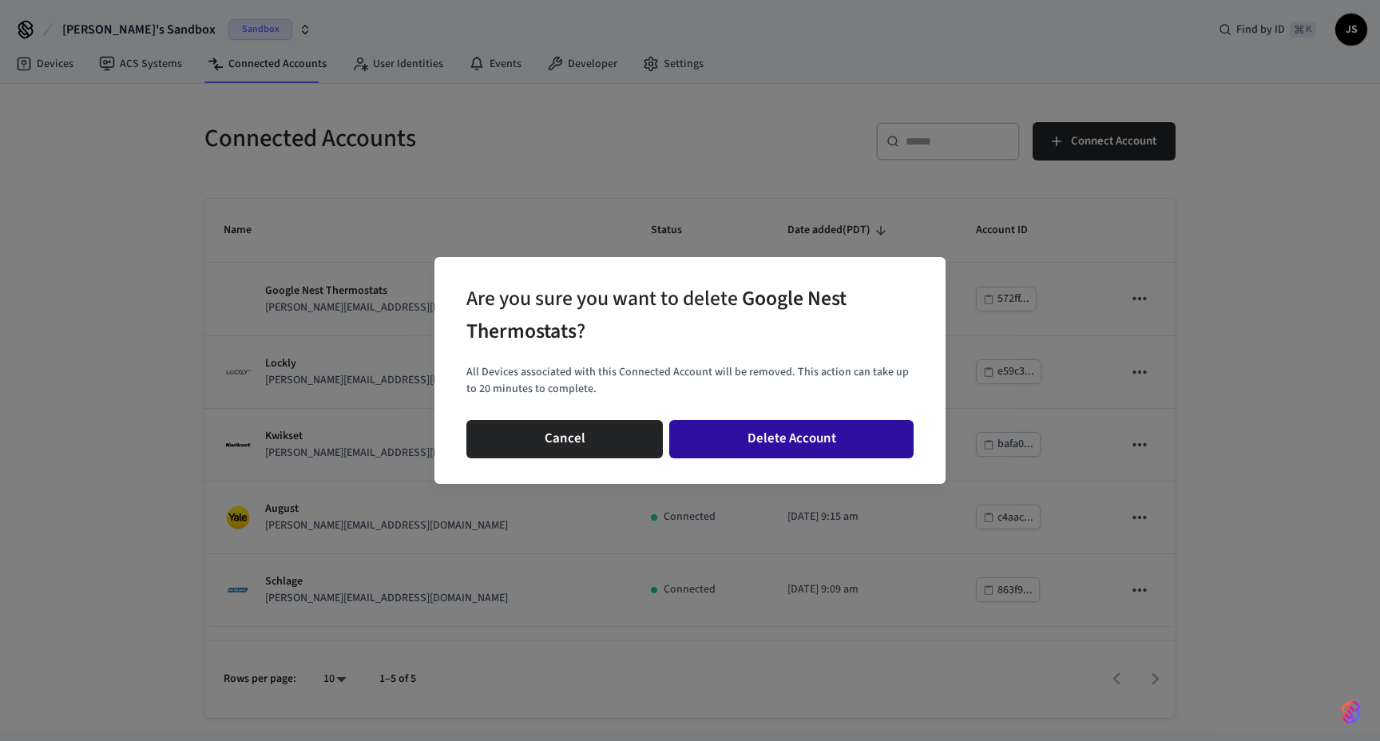
click at [838, 433] on button "Delete Account" at bounding box center [791, 439] width 244 height 38
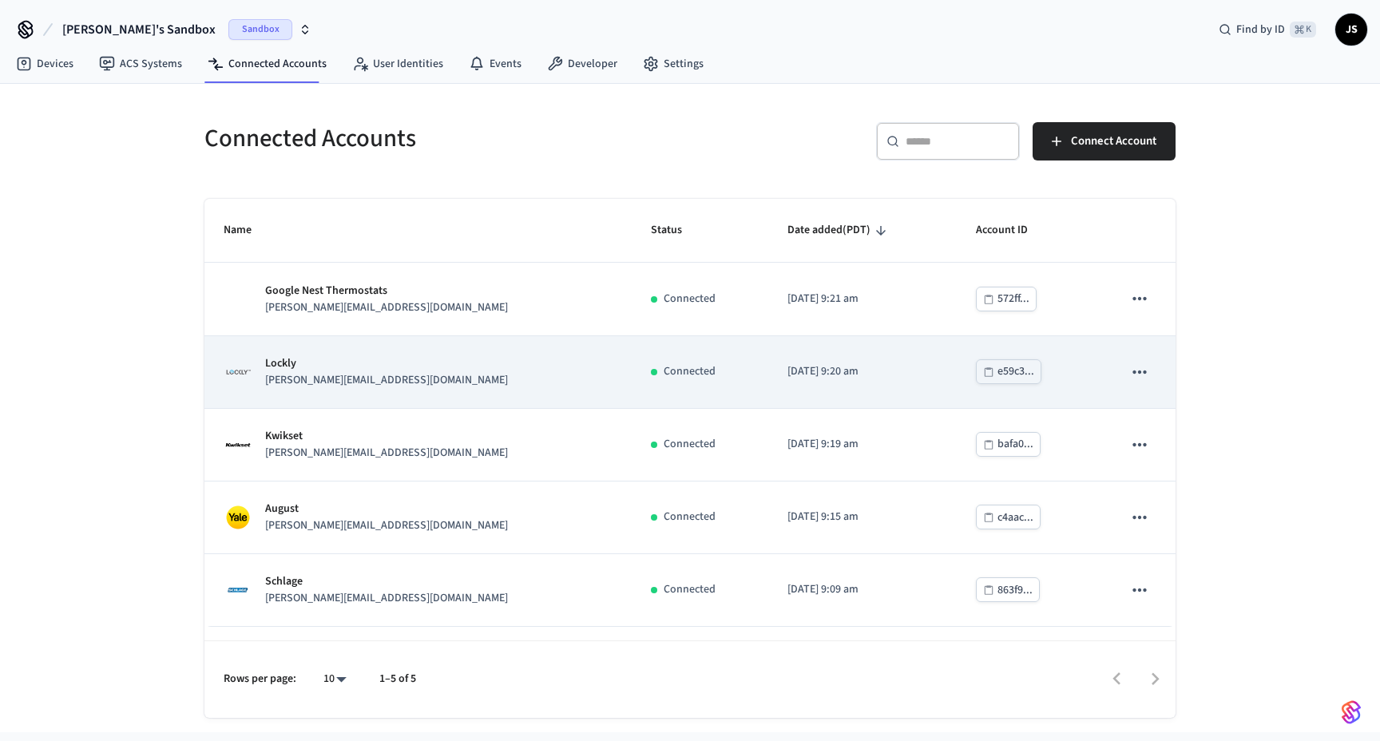
click at [1144, 376] on icon "sticky table" at bounding box center [1139, 372] width 21 height 21
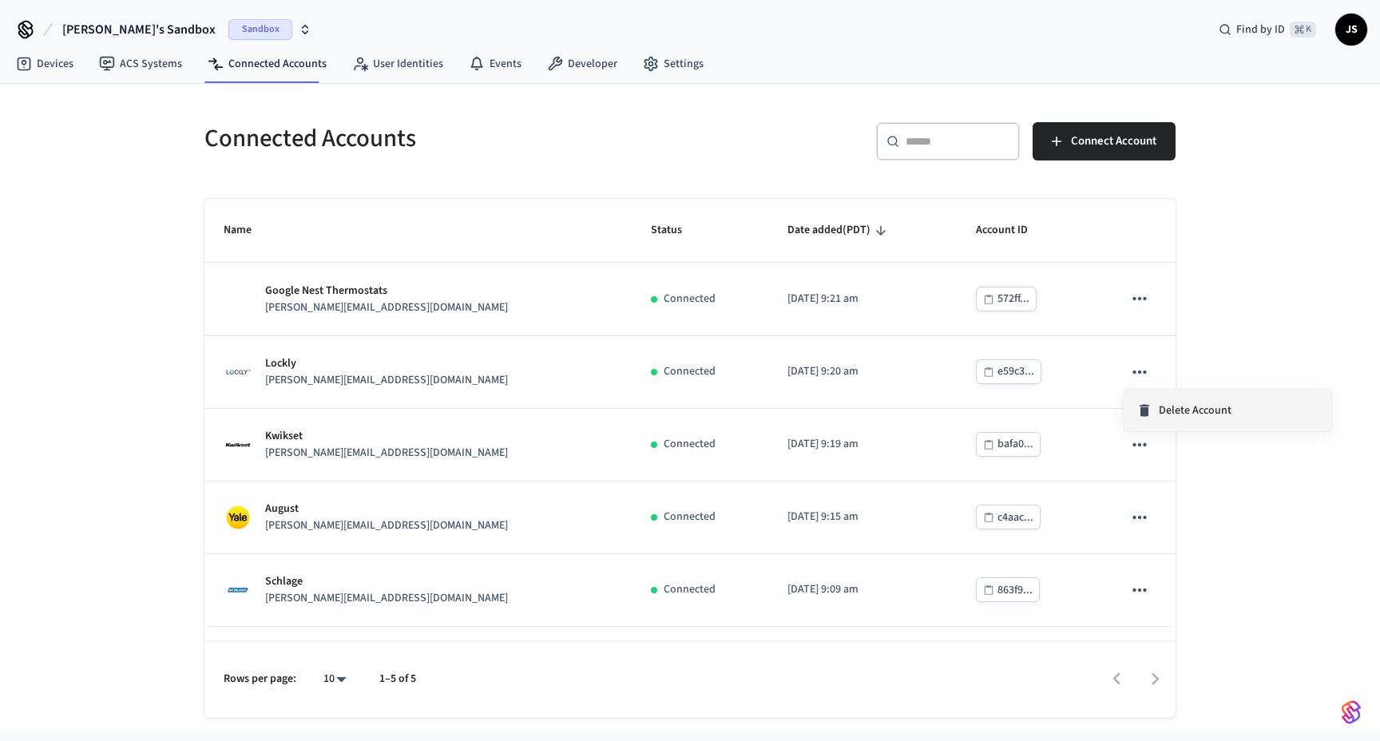
click at [1156, 411] on div "Delete Account" at bounding box center [1183, 410] width 95 height 16
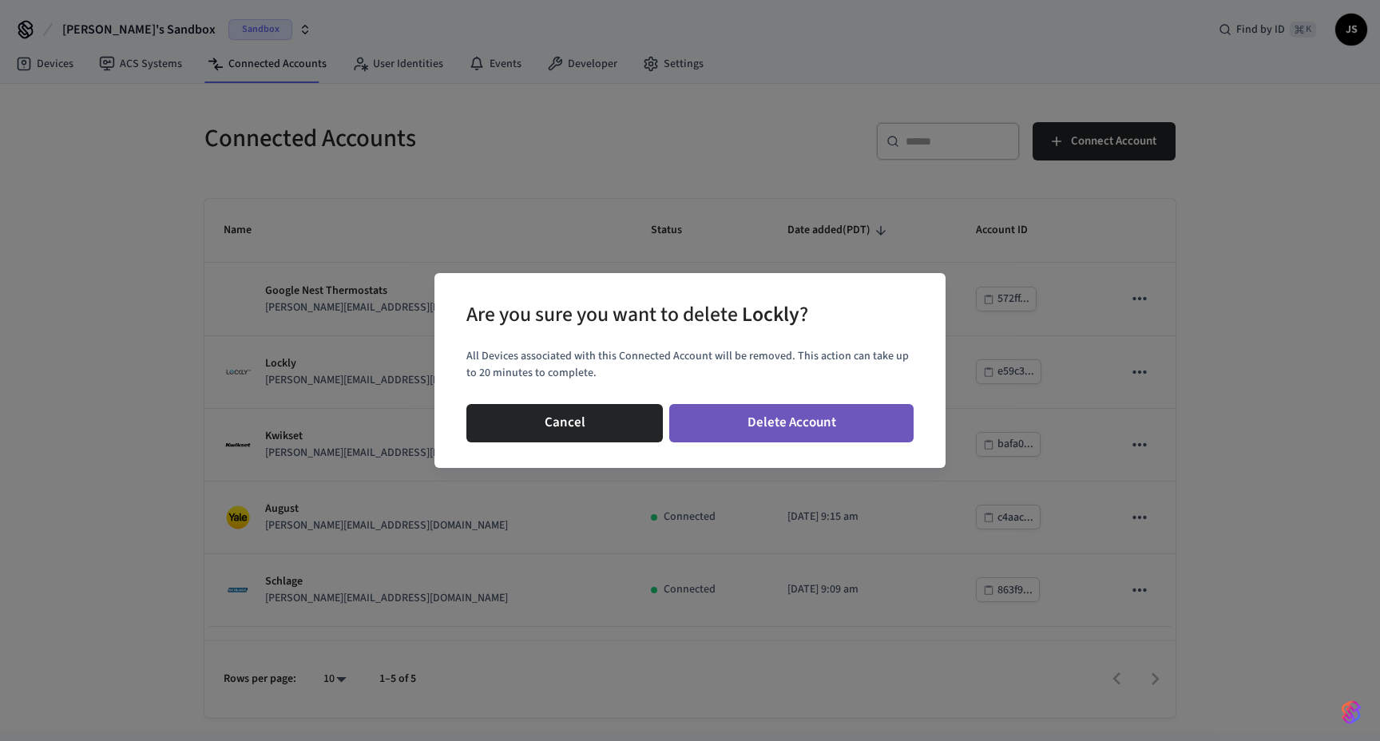
click at [831, 430] on button "Delete Account" at bounding box center [791, 423] width 244 height 38
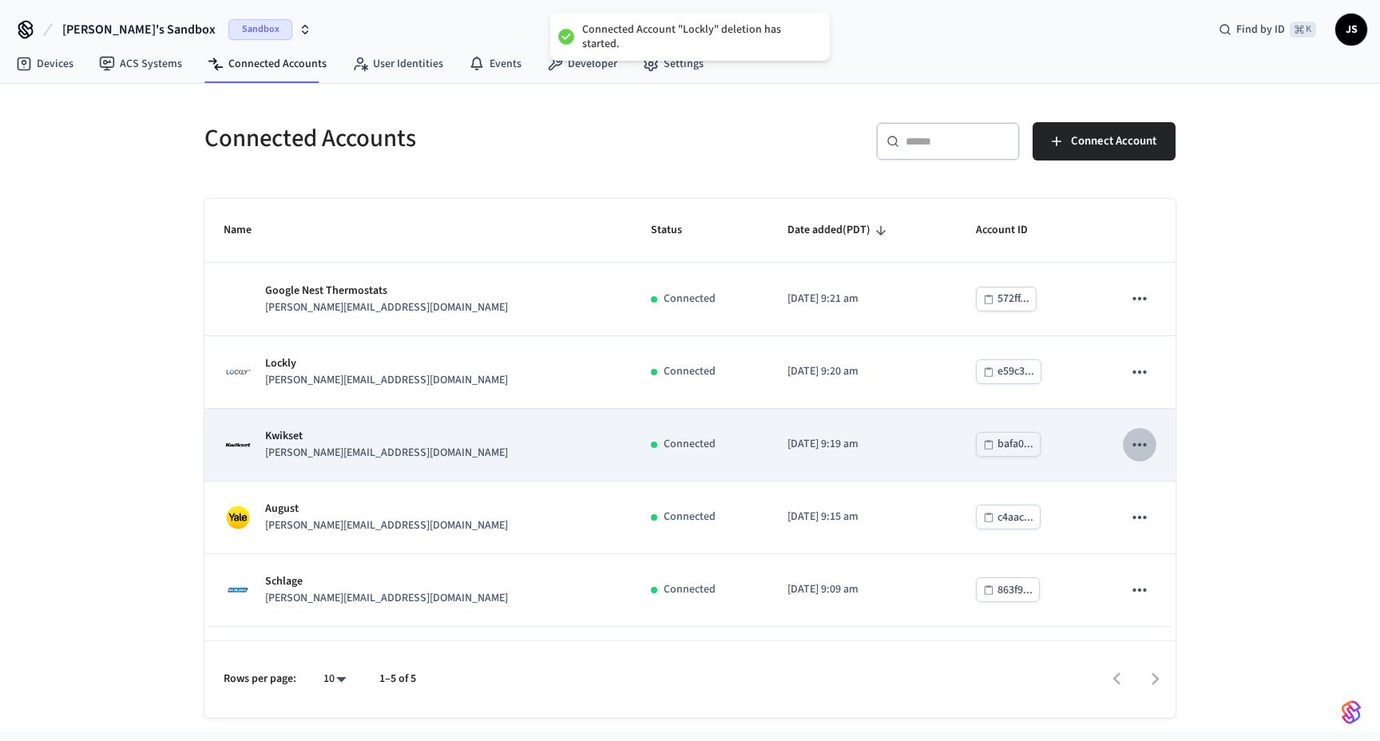
click at [1144, 450] on icon "sticky table" at bounding box center [1139, 444] width 21 height 21
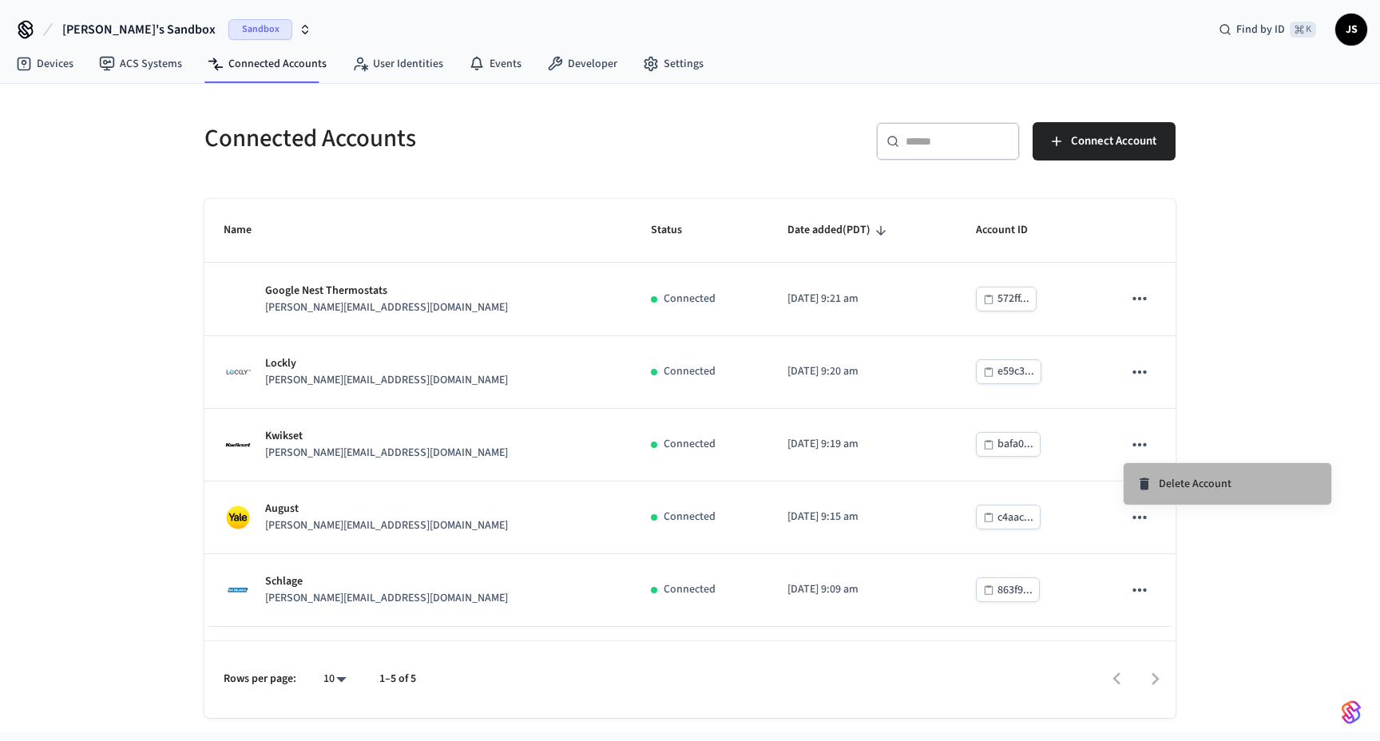
click at [1170, 481] on span "Delete Account" at bounding box center [1194, 484] width 73 height 16
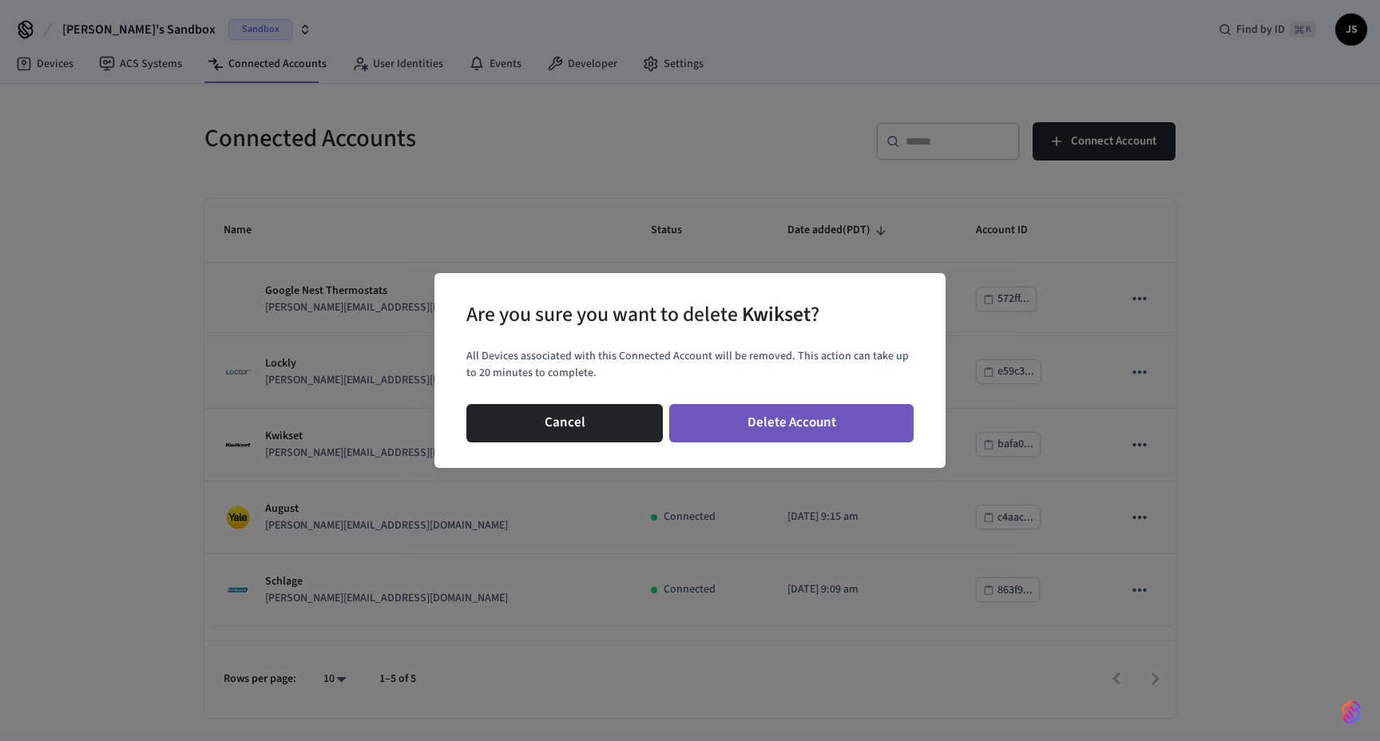
click at [837, 427] on button "Delete Account" at bounding box center [791, 423] width 244 height 38
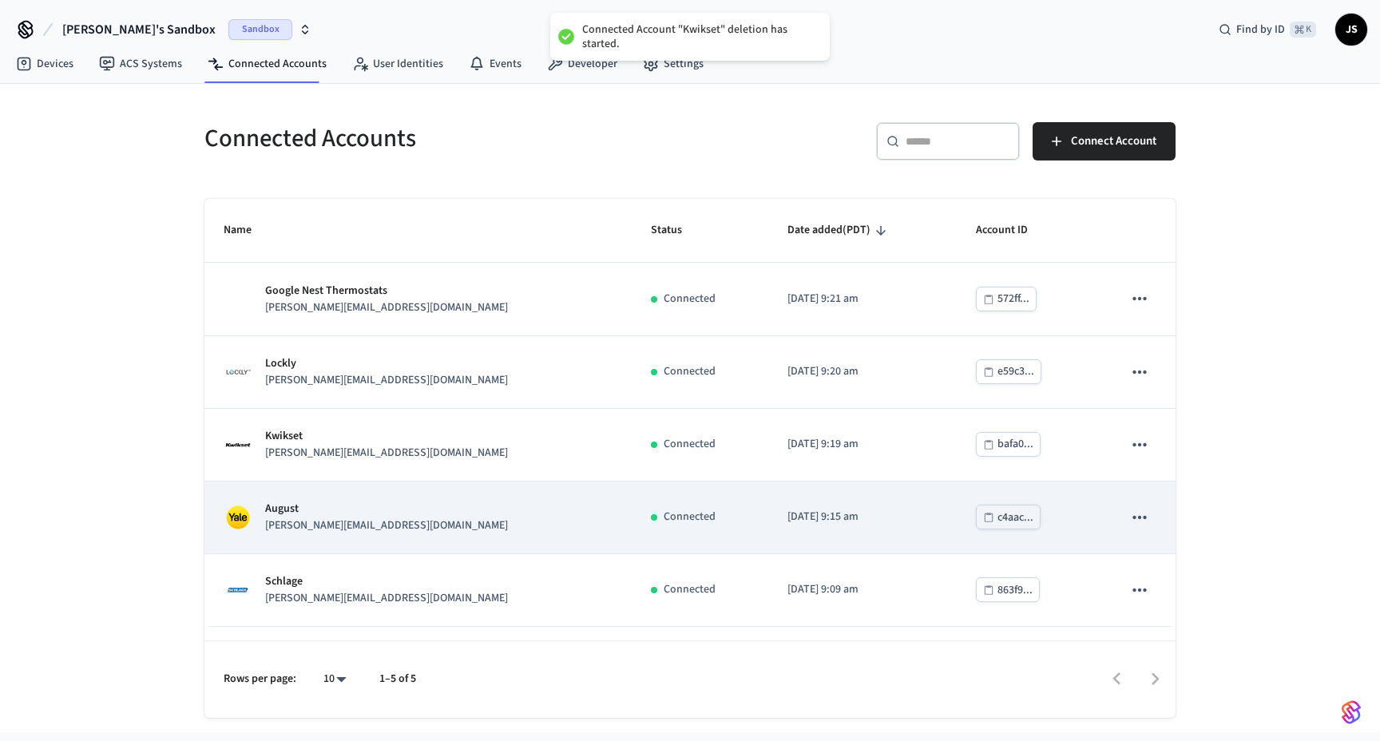
click at [1150, 521] on button "sticky table" at bounding box center [1140, 518] width 34 height 34
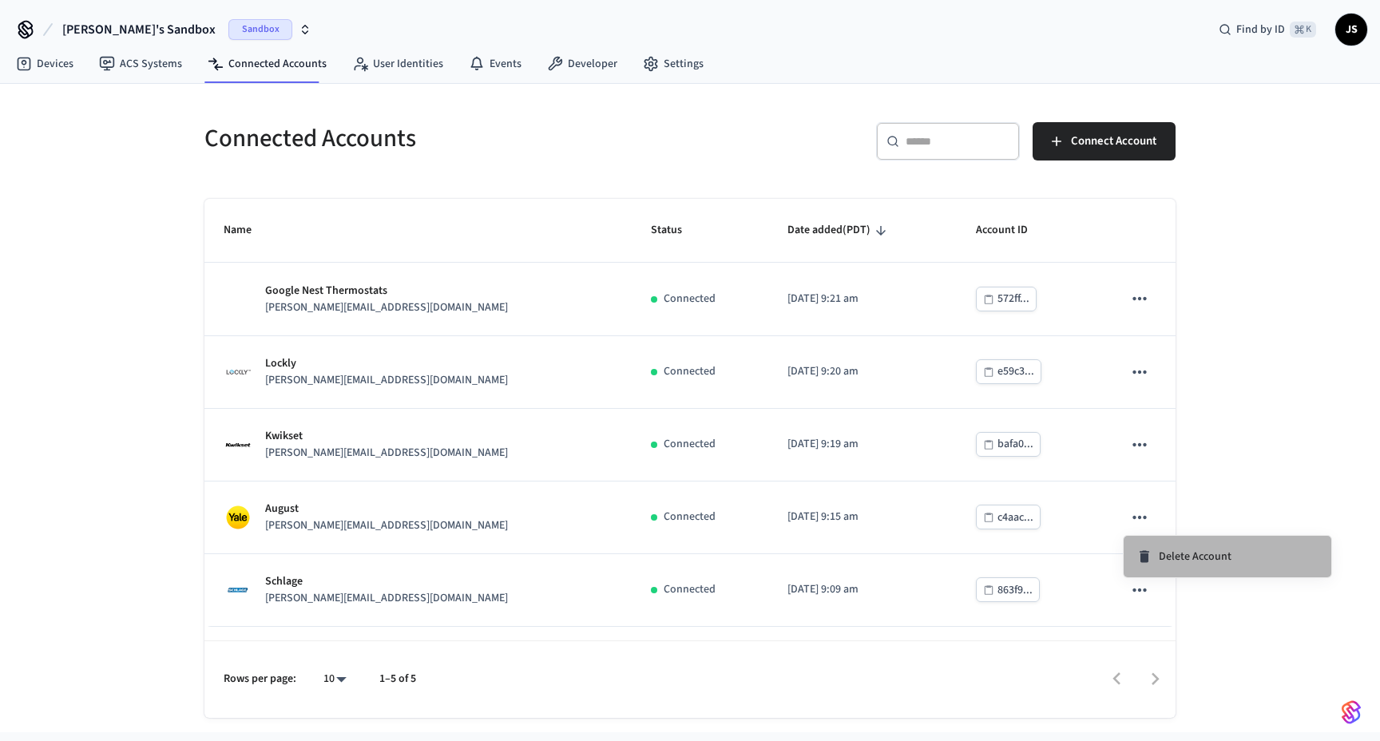
click at [1181, 550] on span "Delete Account" at bounding box center [1194, 556] width 73 height 16
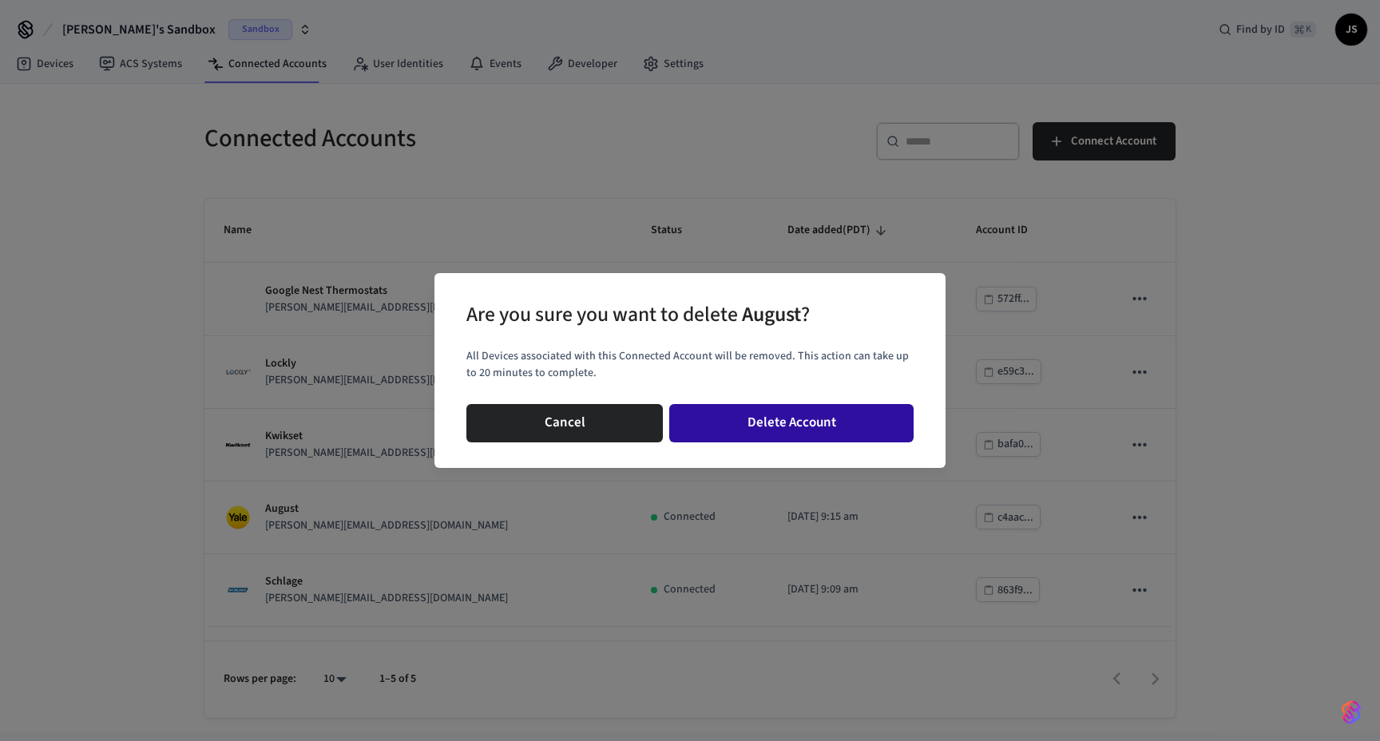
click at [833, 438] on button "Delete Account" at bounding box center [791, 423] width 244 height 38
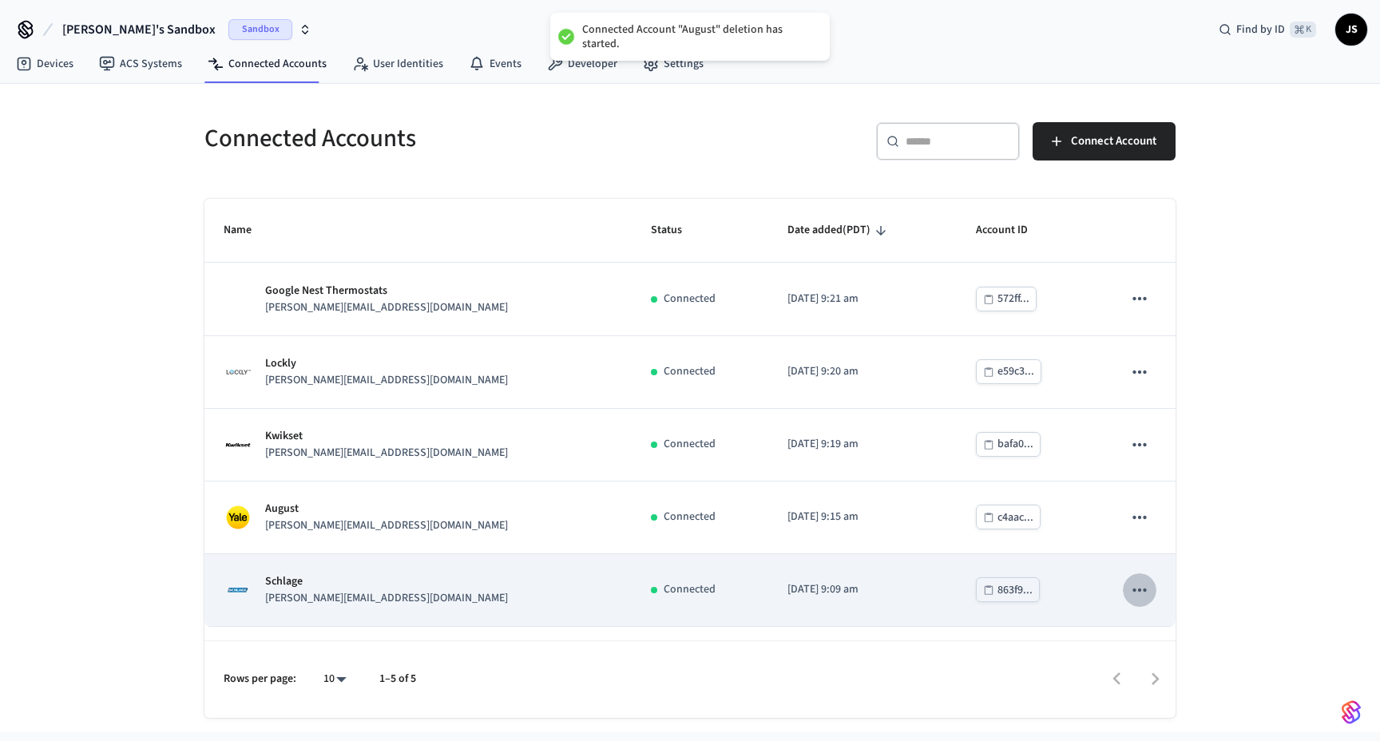
click at [1135, 588] on icon "sticky table" at bounding box center [1139, 590] width 21 height 21
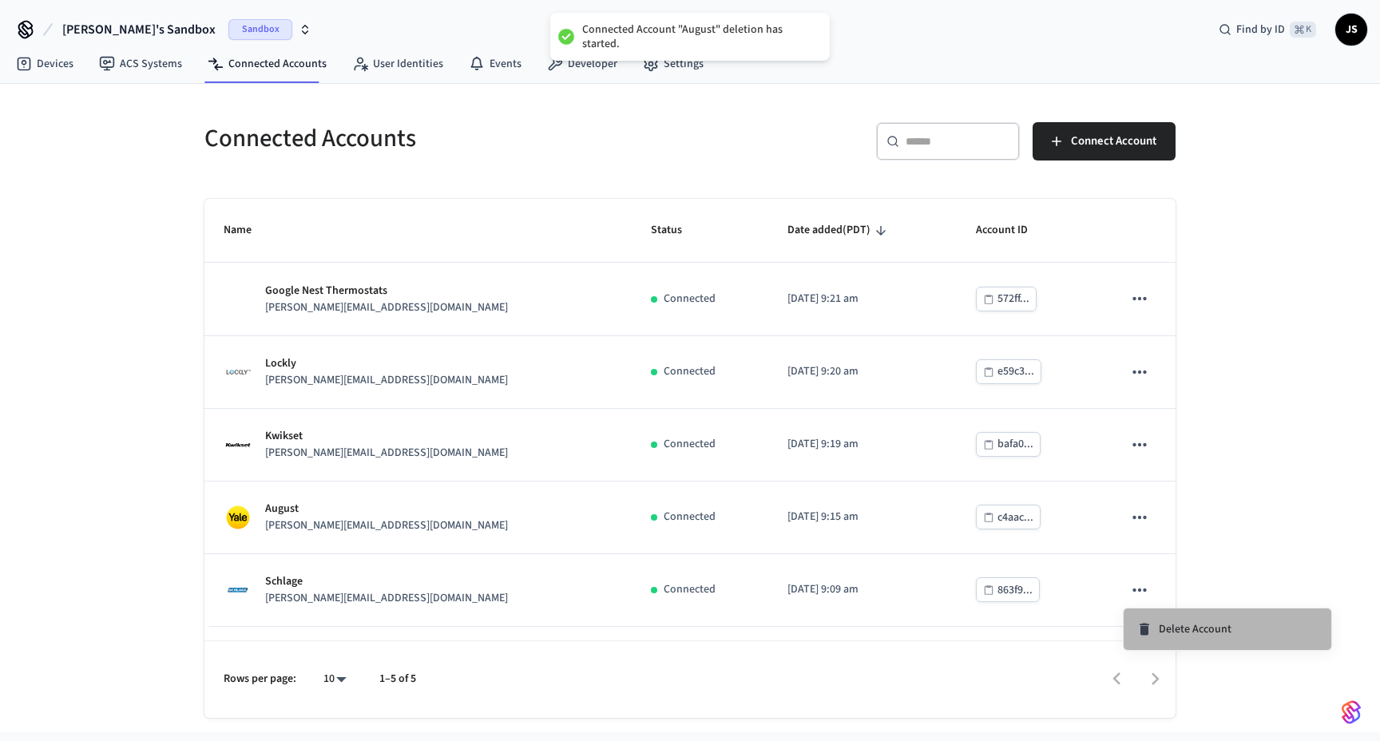
click at [1160, 616] on li "Delete Account" at bounding box center [1227, 629] width 208 height 42
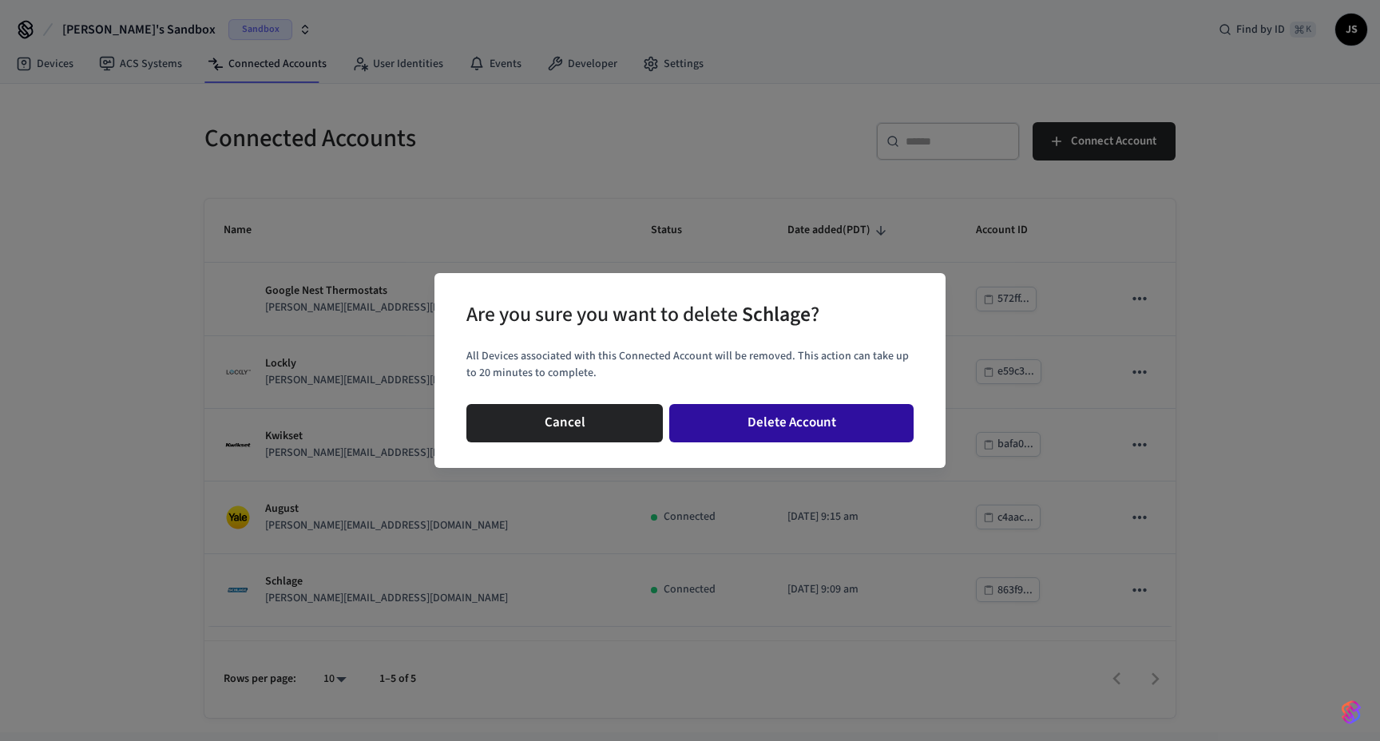
click at [825, 434] on button "Delete Account" at bounding box center [791, 423] width 244 height 38
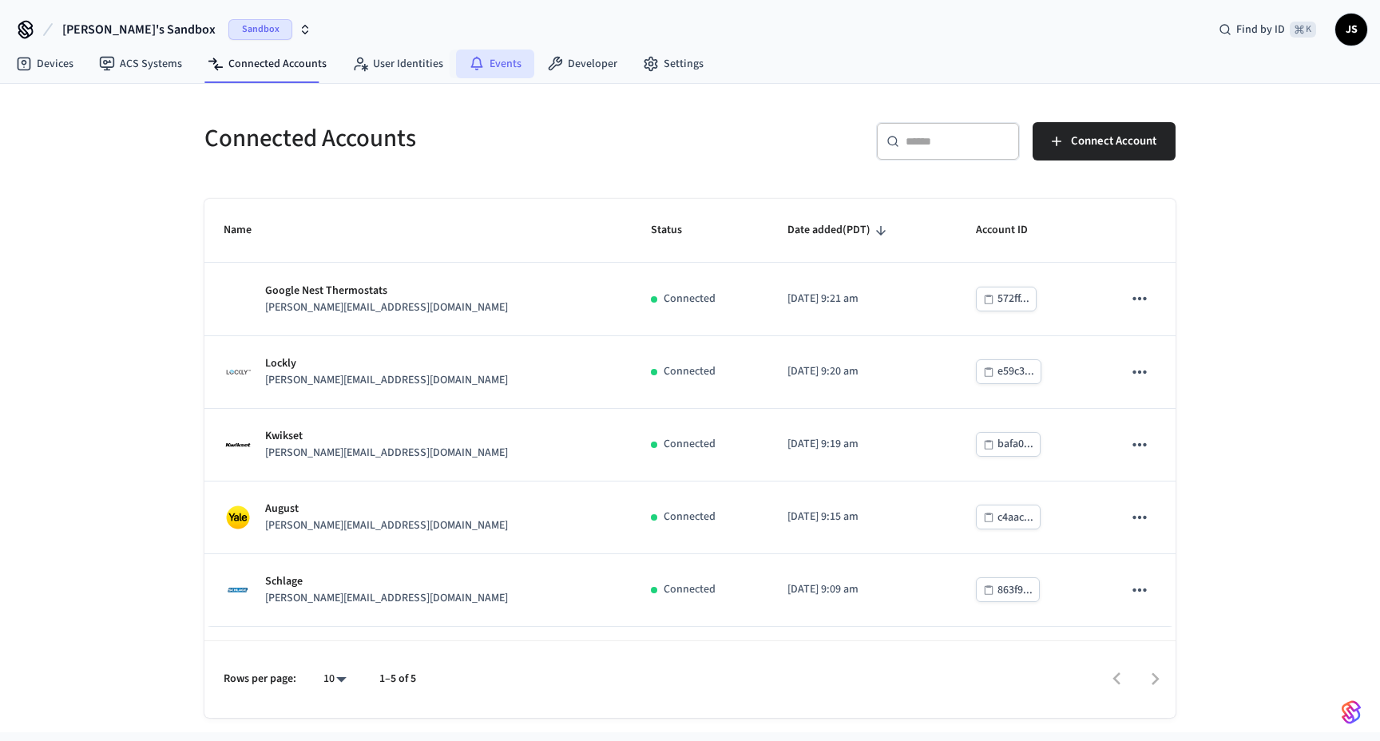
click at [483, 65] on link "Events" at bounding box center [495, 63] width 78 height 29
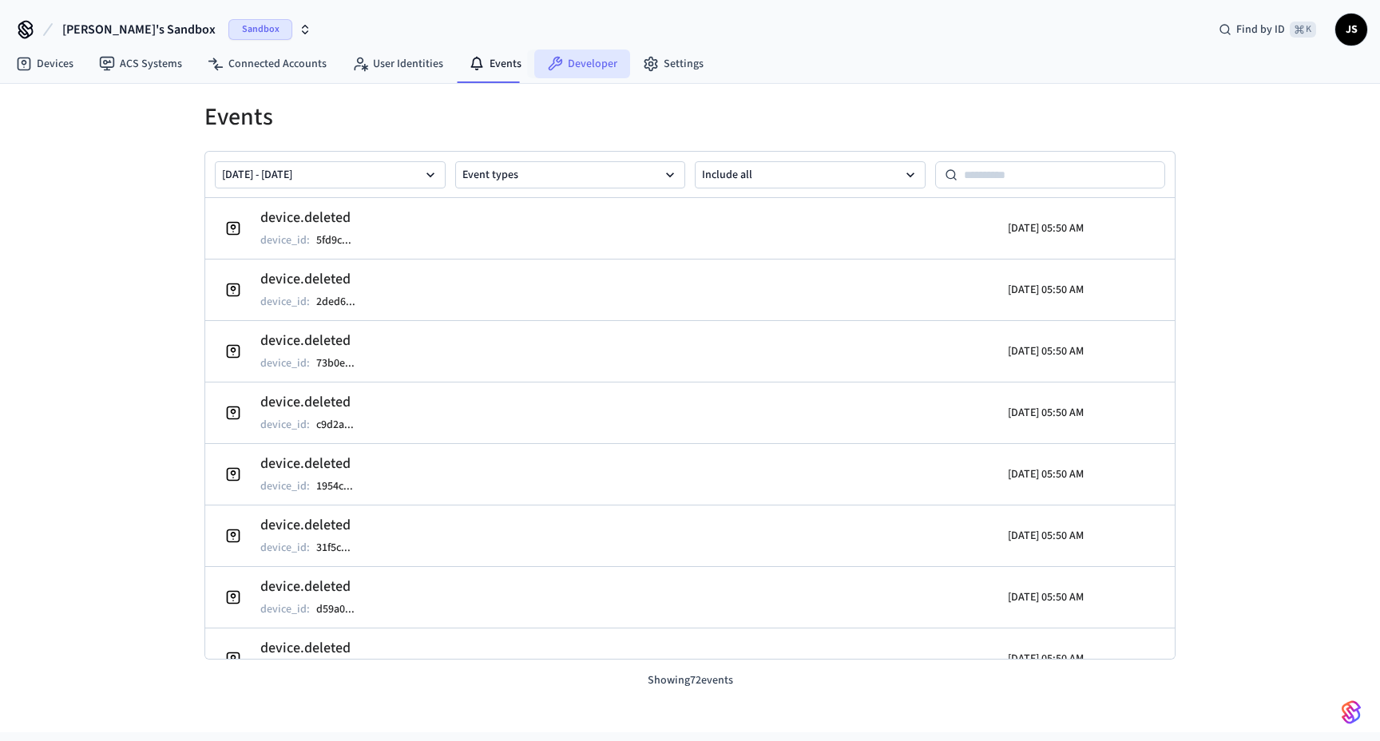
click at [575, 67] on link "Developer" at bounding box center [582, 63] width 96 height 29
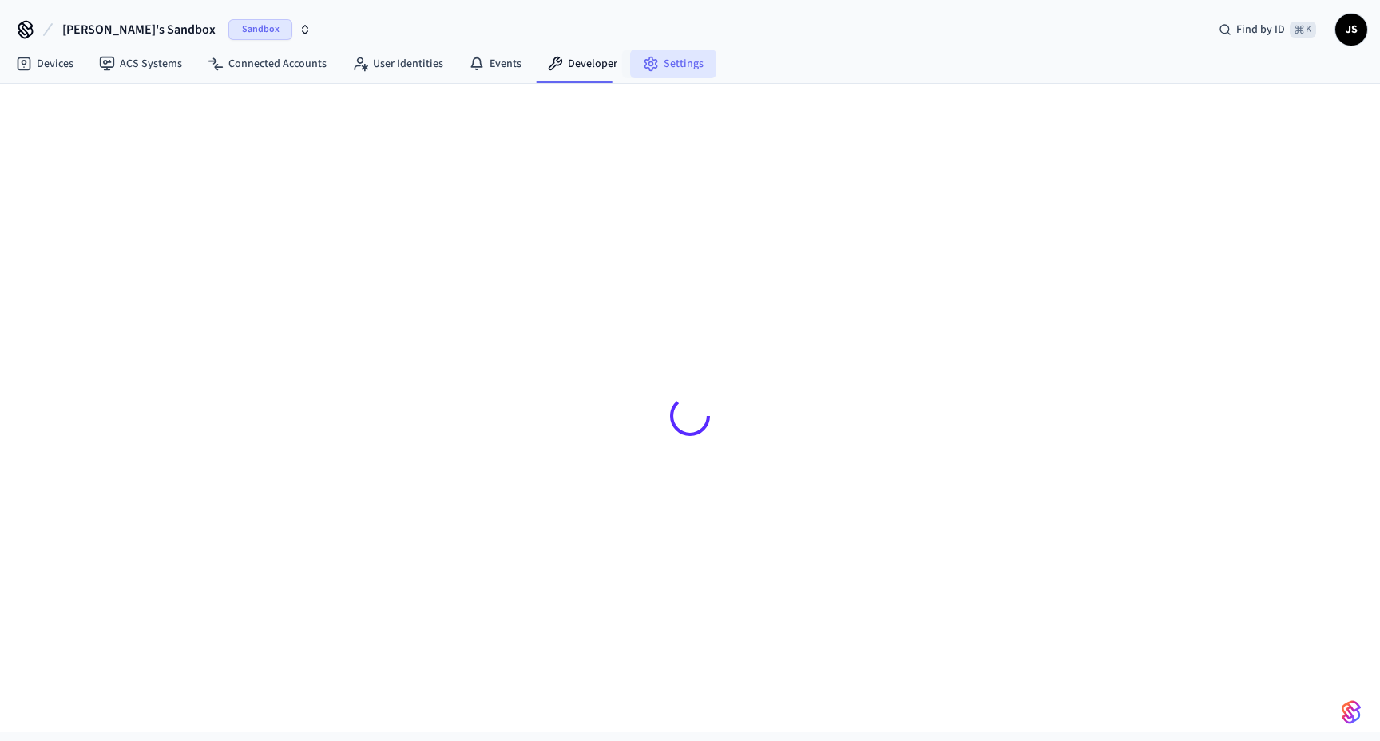
click at [652, 66] on link "Settings" at bounding box center [673, 63] width 86 height 29
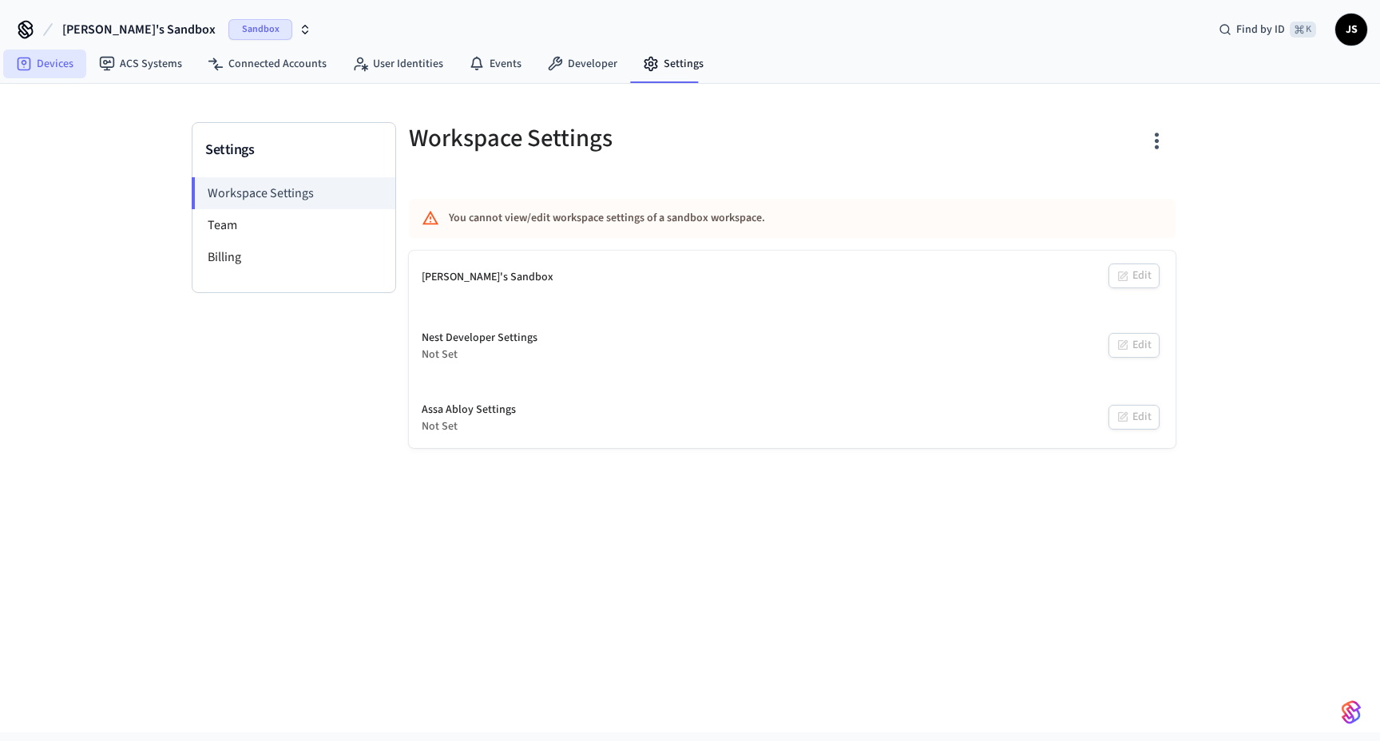
click at [62, 66] on link "Devices" at bounding box center [44, 63] width 83 height 29
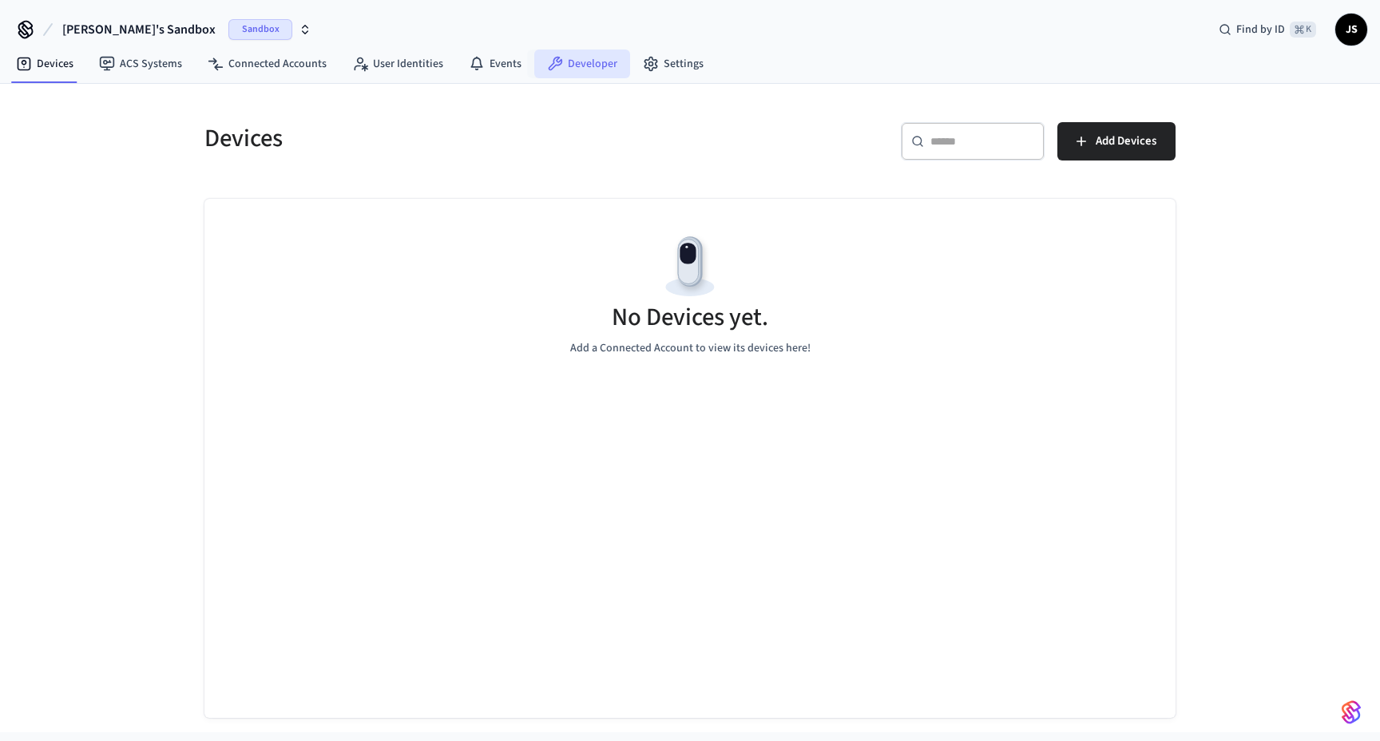
click at [547, 68] on icon at bounding box center [555, 64] width 16 height 16
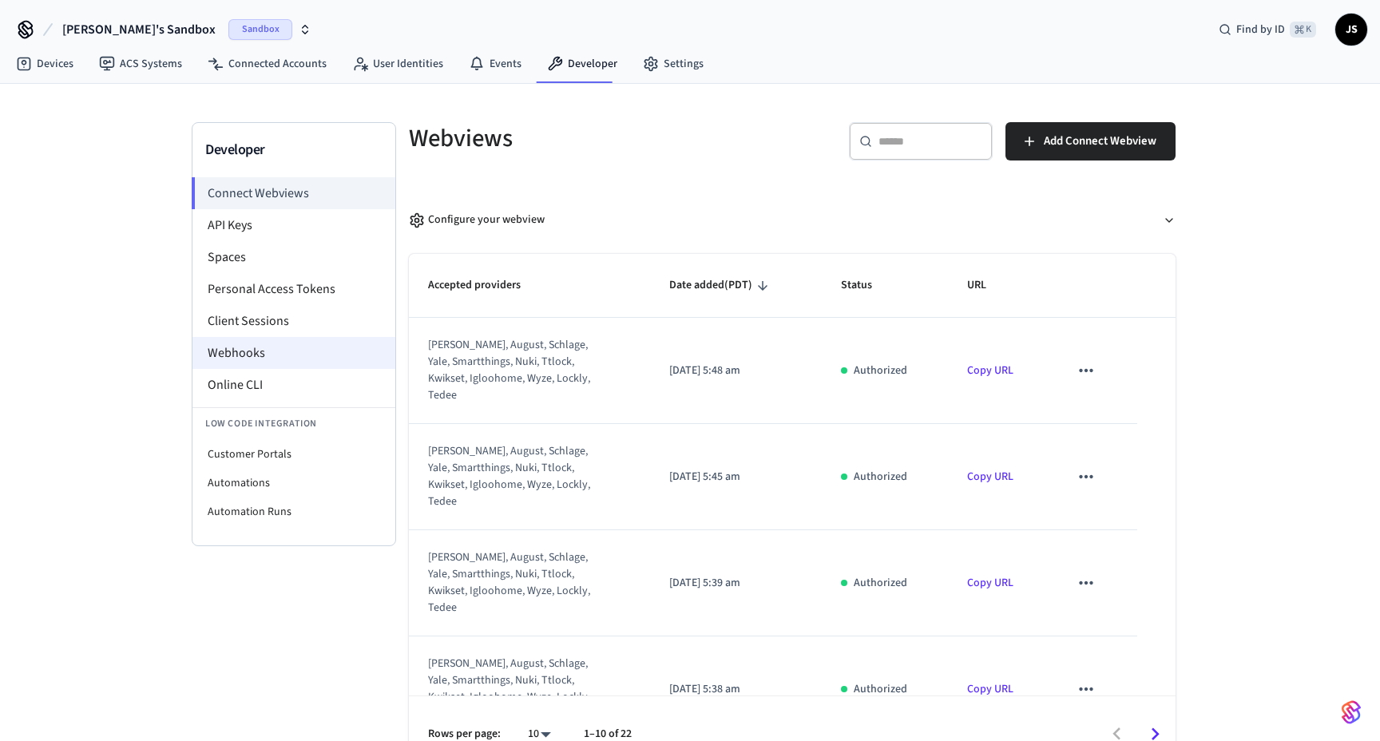
click at [265, 340] on li "Webhooks" at bounding box center [293, 353] width 203 height 32
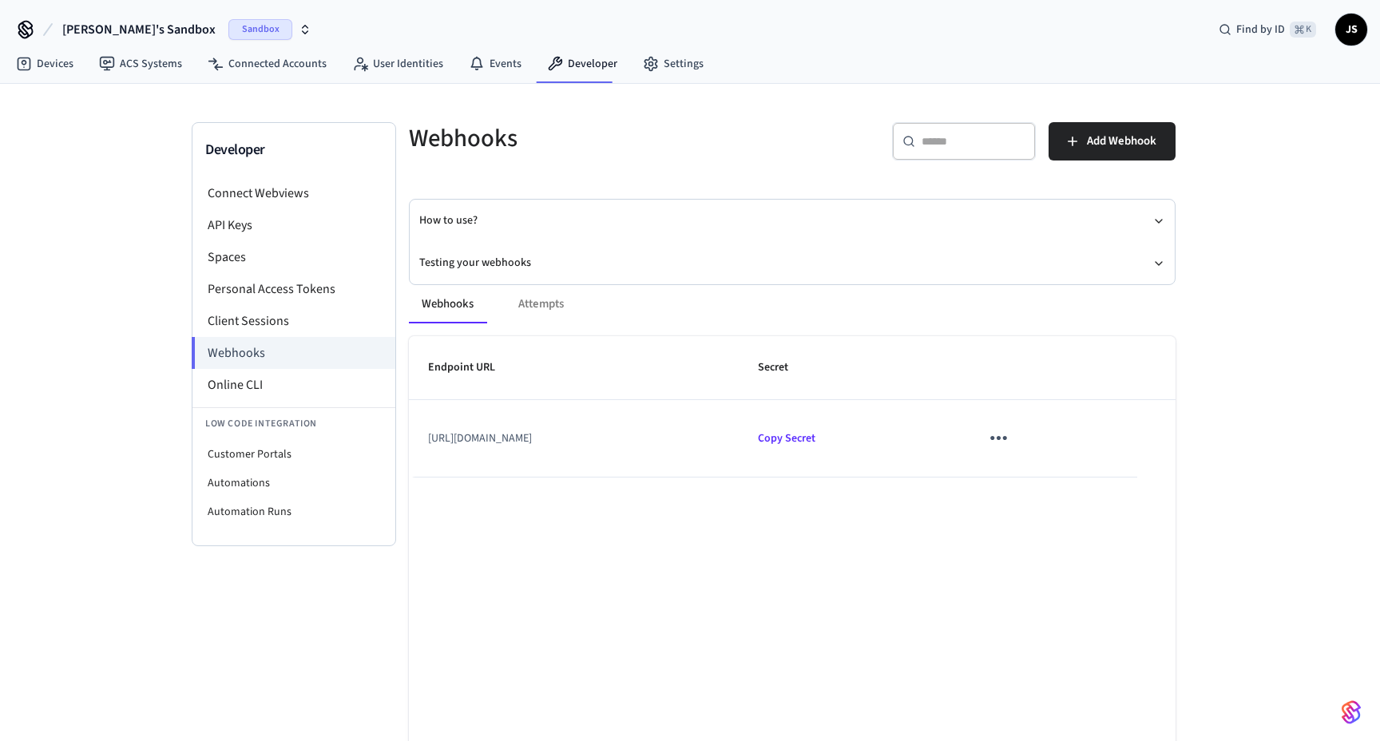
click at [553, 303] on div "Webhooks Attempts" at bounding box center [792, 304] width 766 height 38
click at [541, 306] on div "Webhooks Attempts" at bounding box center [792, 304] width 766 height 38
click at [521, 306] on div "Webhooks Attempts" at bounding box center [792, 304] width 766 height 38
click at [524, 306] on div "Webhooks Attempts" at bounding box center [792, 304] width 766 height 38
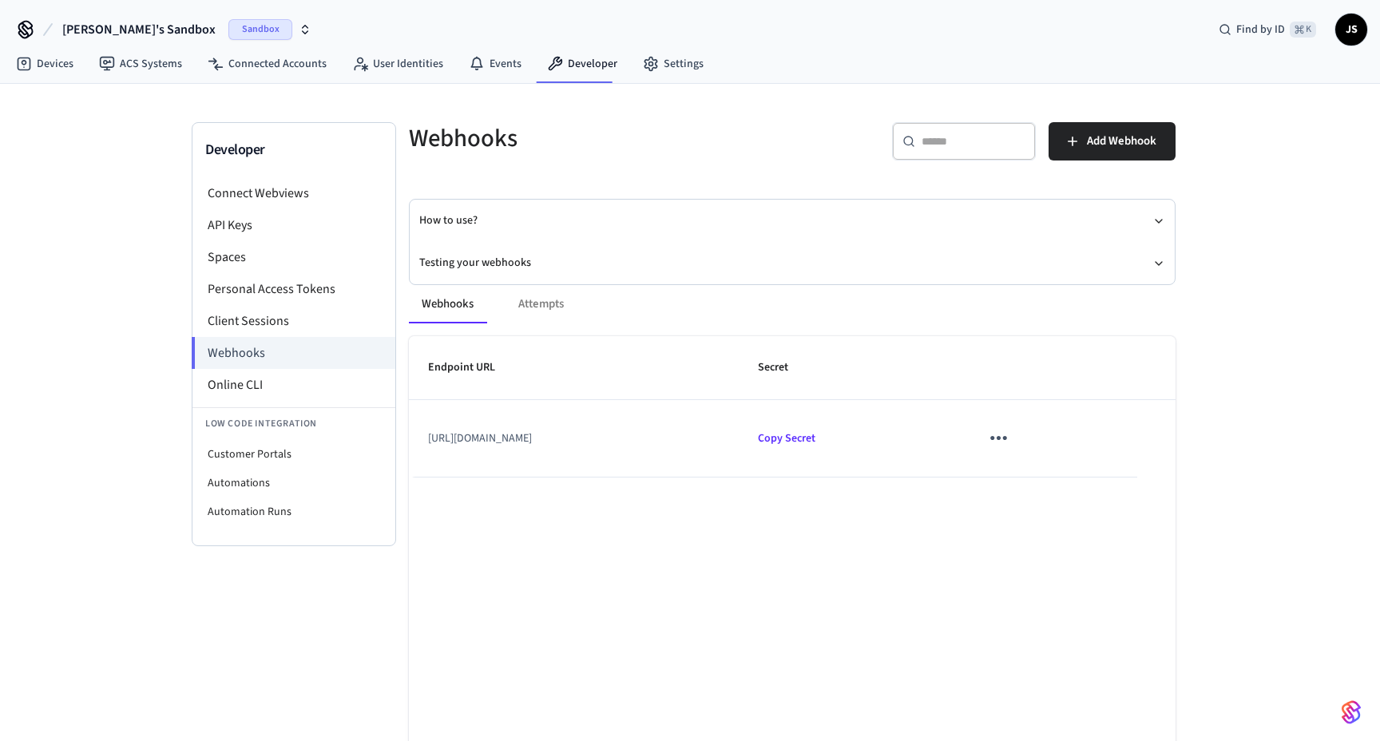
click at [147, 29] on span "[PERSON_NAME]'s Sandbox" at bounding box center [138, 29] width 153 height 19
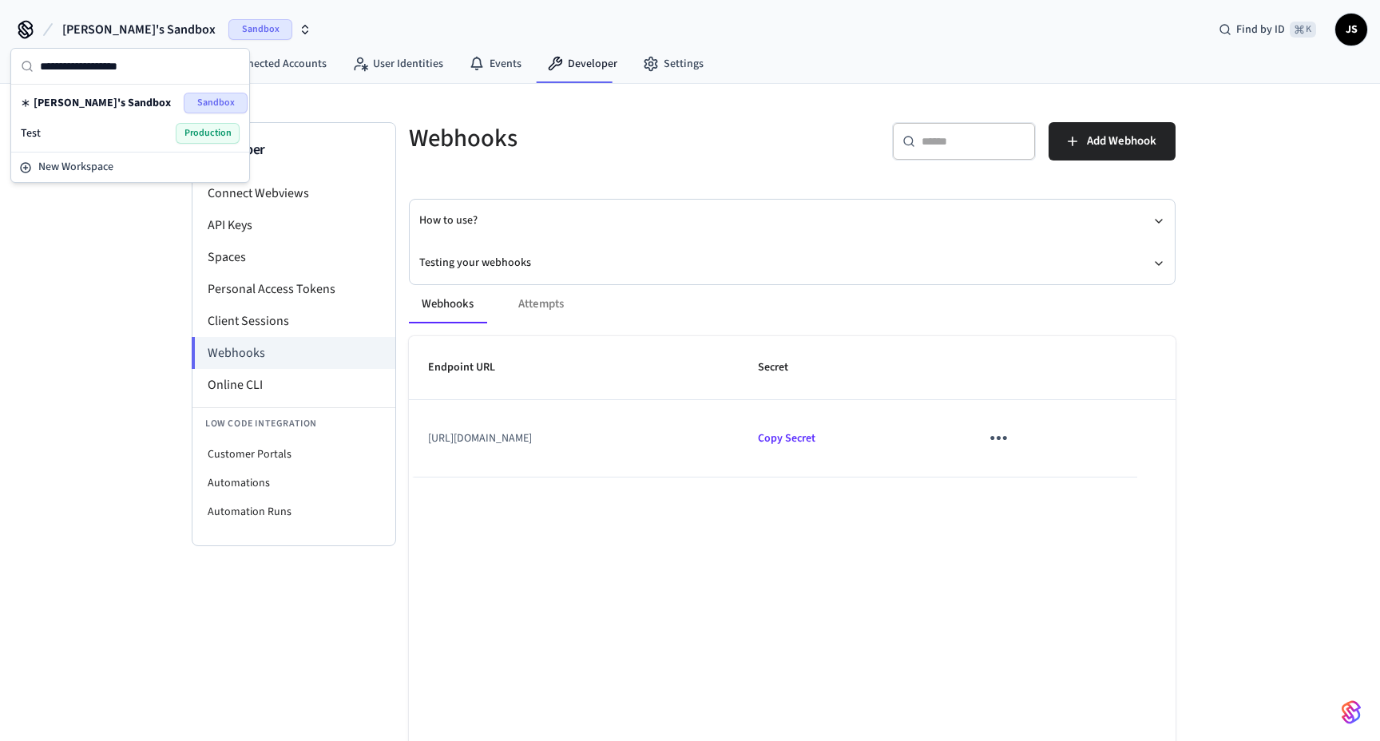
click at [84, 370] on div "Developer Connect Webviews API Keys Spaces Personal Access Tokens Client Sessio…" at bounding box center [690, 434] width 1380 height 701
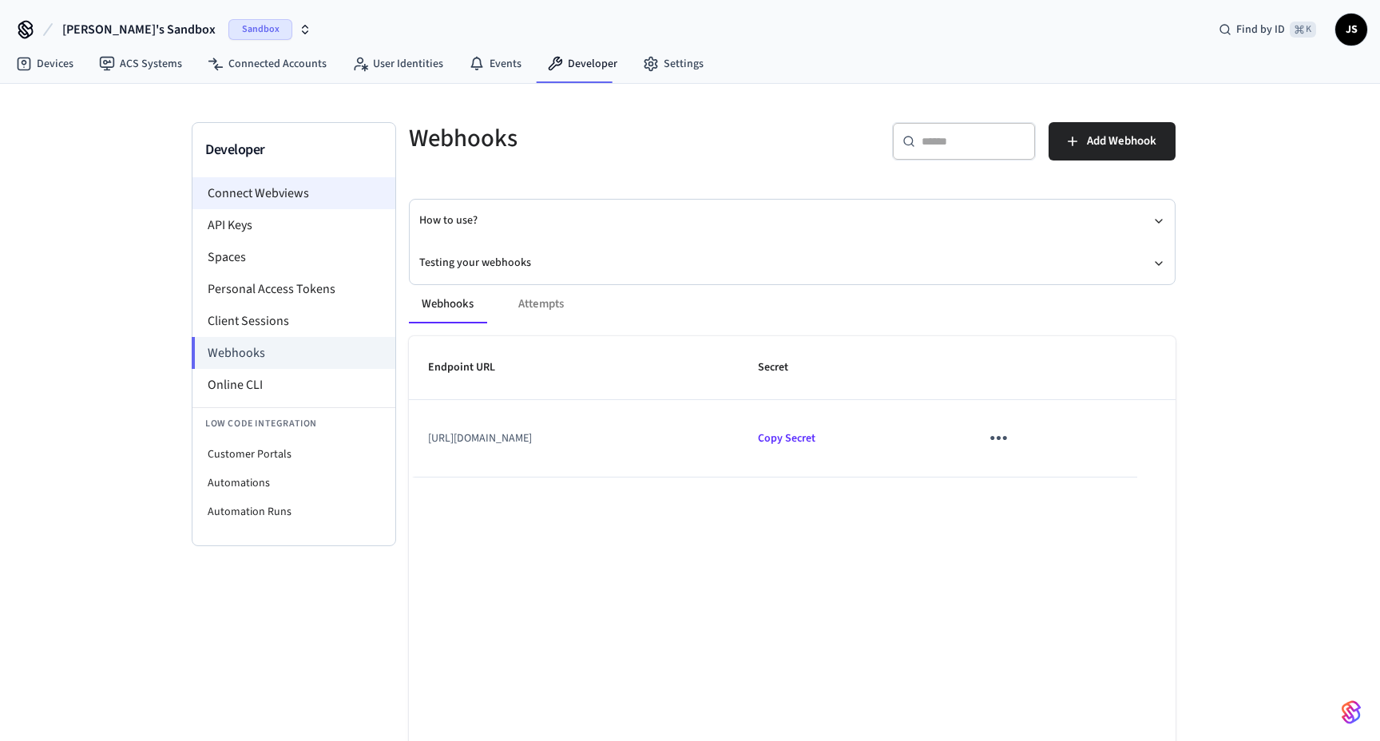
click at [273, 188] on li "Connect Webviews" at bounding box center [293, 193] width 203 height 32
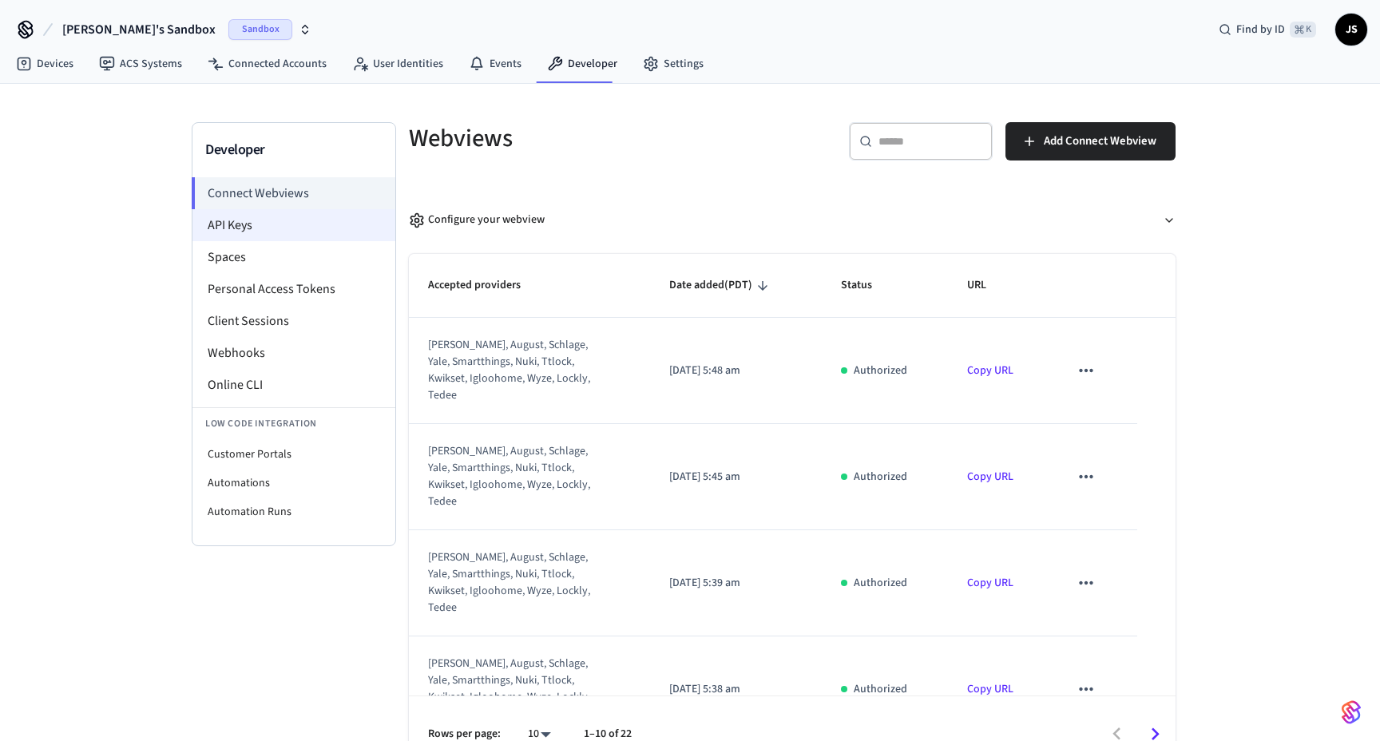
click at [280, 228] on li "API Keys" at bounding box center [293, 225] width 203 height 32
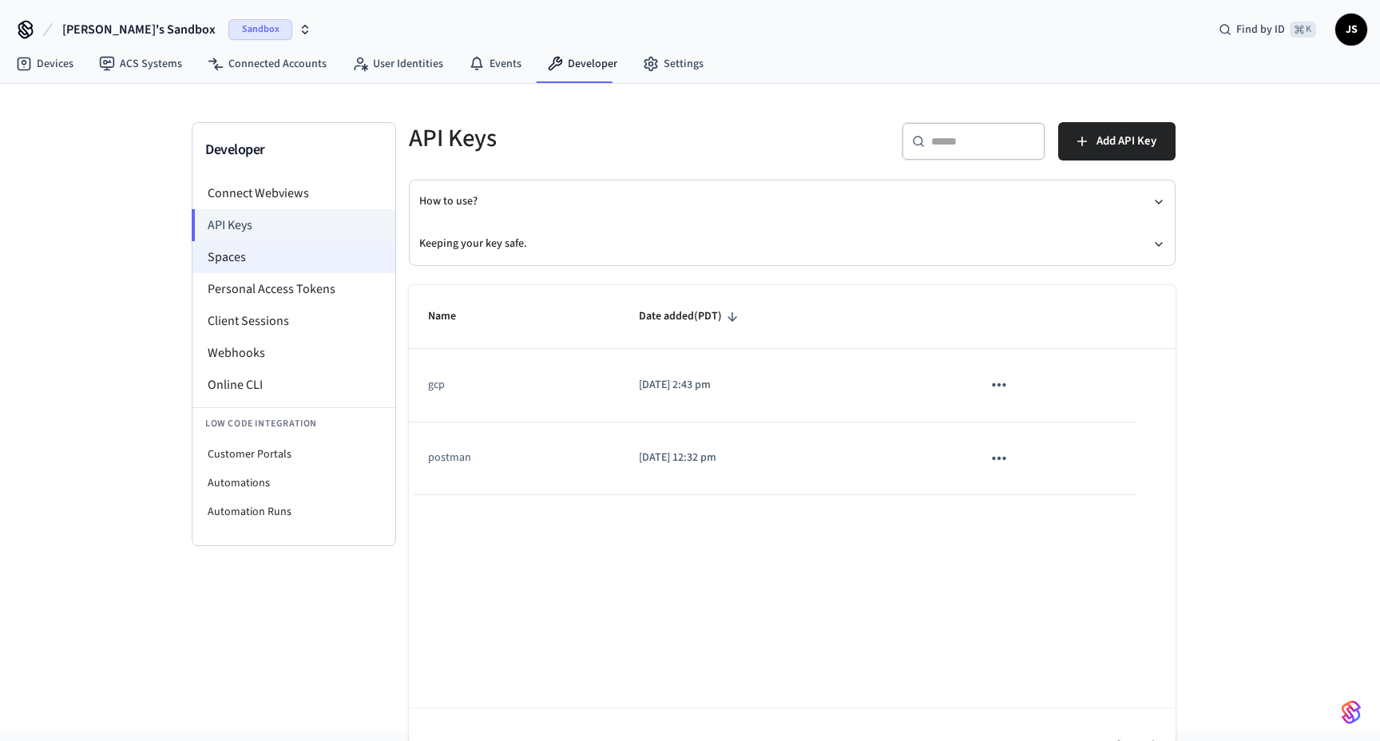
click at [304, 255] on li "Spaces" at bounding box center [293, 257] width 203 height 32
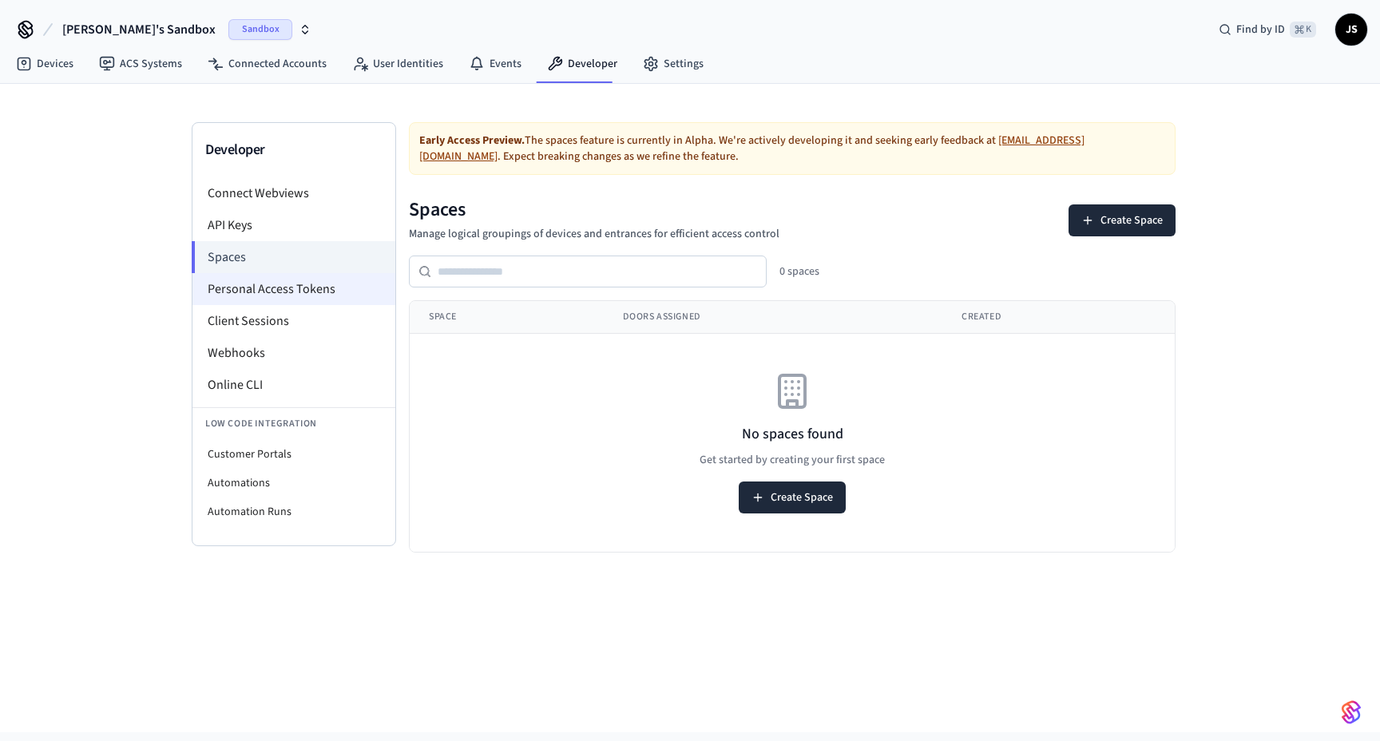
click at [309, 292] on li "Personal Access Tokens" at bounding box center [293, 289] width 203 height 32
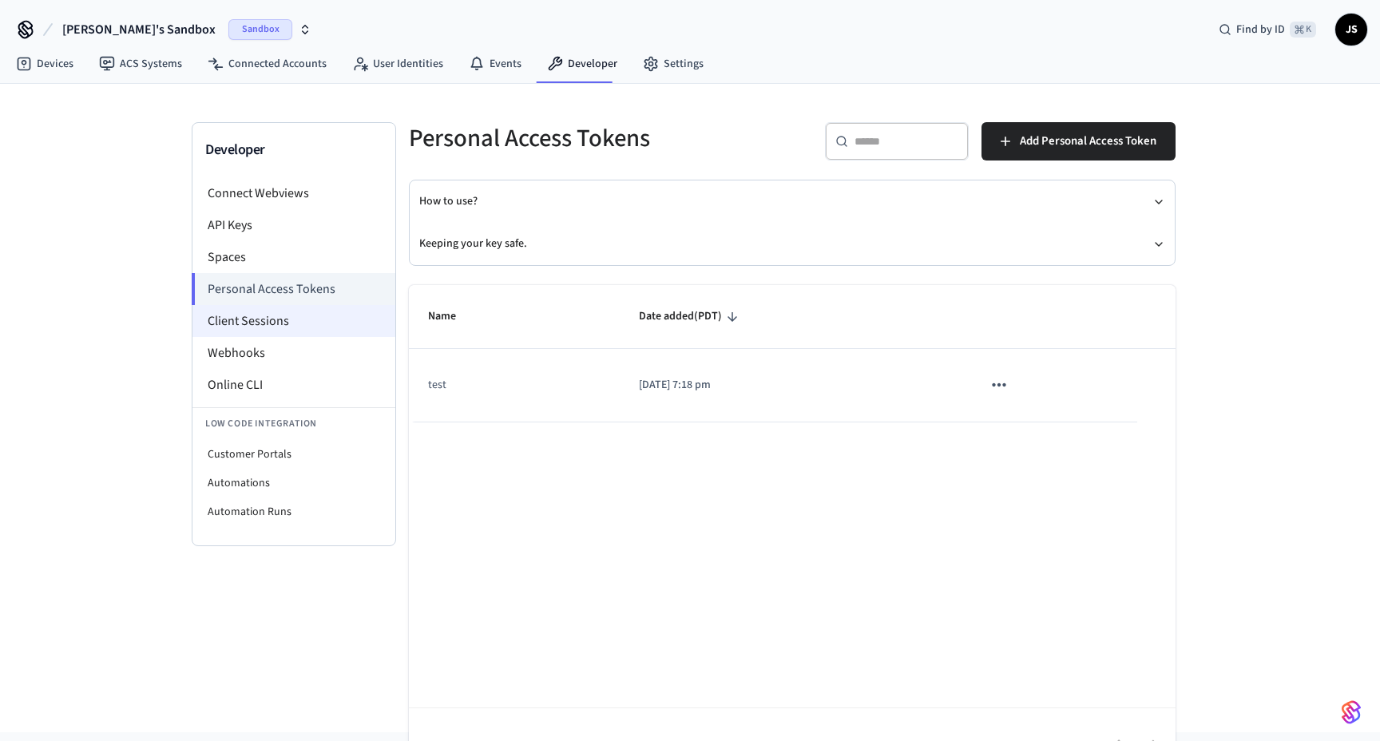
click at [304, 319] on li "Client Sessions" at bounding box center [293, 321] width 203 height 32
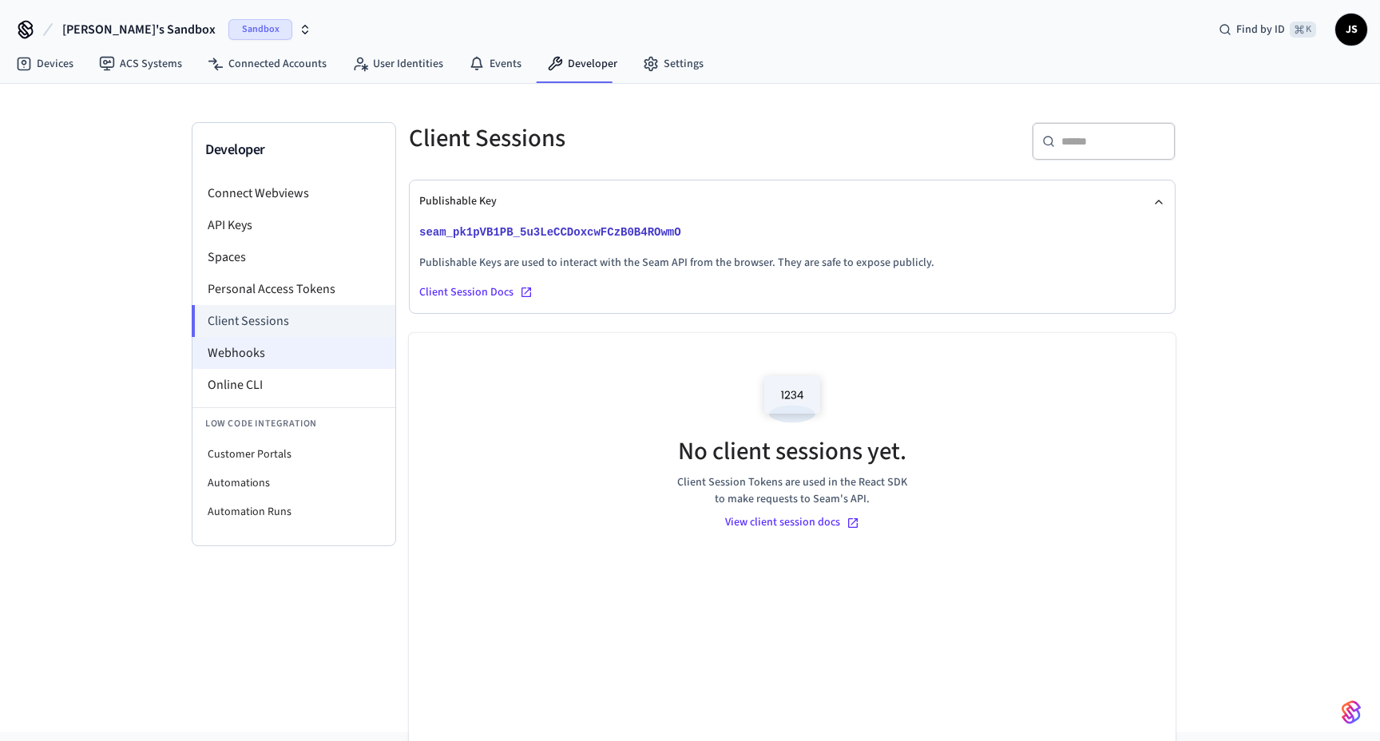
click at [306, 351] on li "Webhooks" at bounding box center [293, 353] width 203 height 32
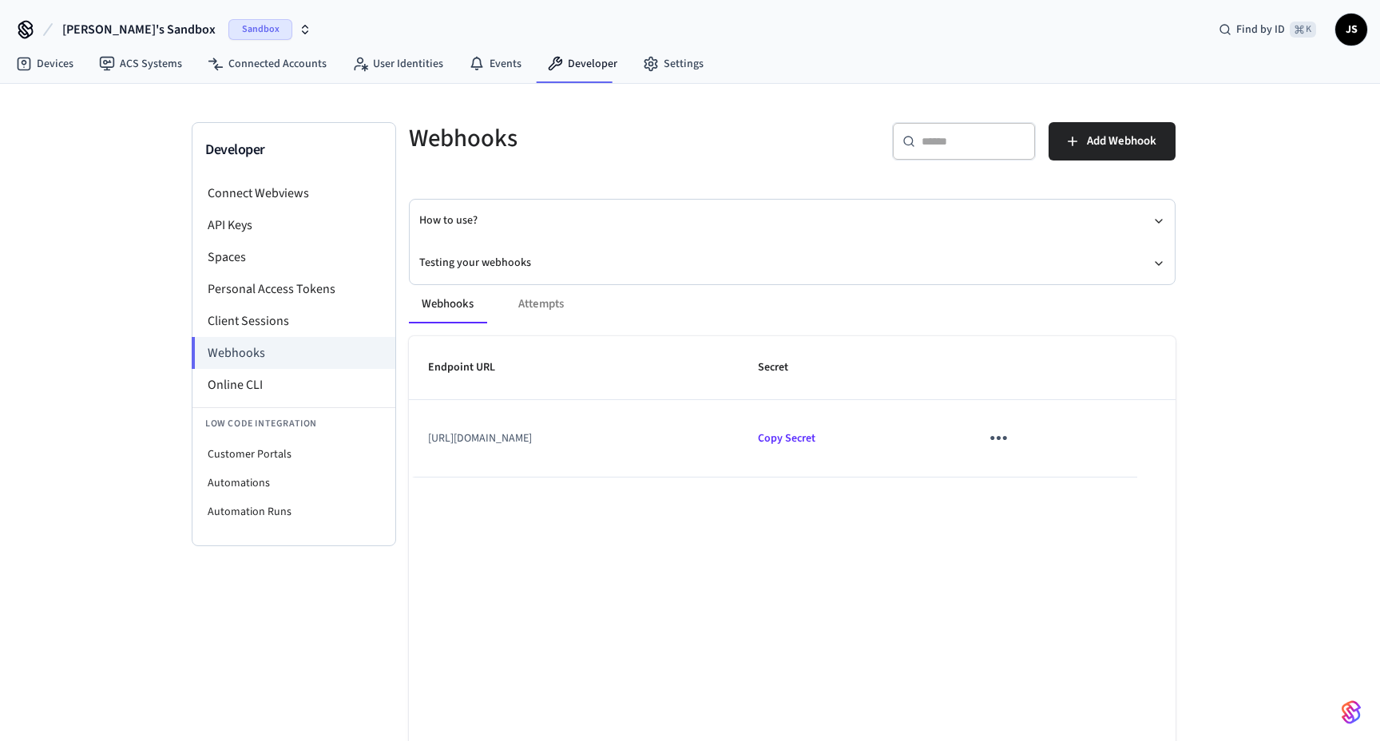
click at [547, 442] on td "[URL][DOMAIN_NAME]" at bounding box center [574, 438] width 330 height 77
copy td "[URL][DOMAIN_NAME]"
click at [230, 32] on div "Sandbox" at bounding box center [269, 29] width 83 height 21
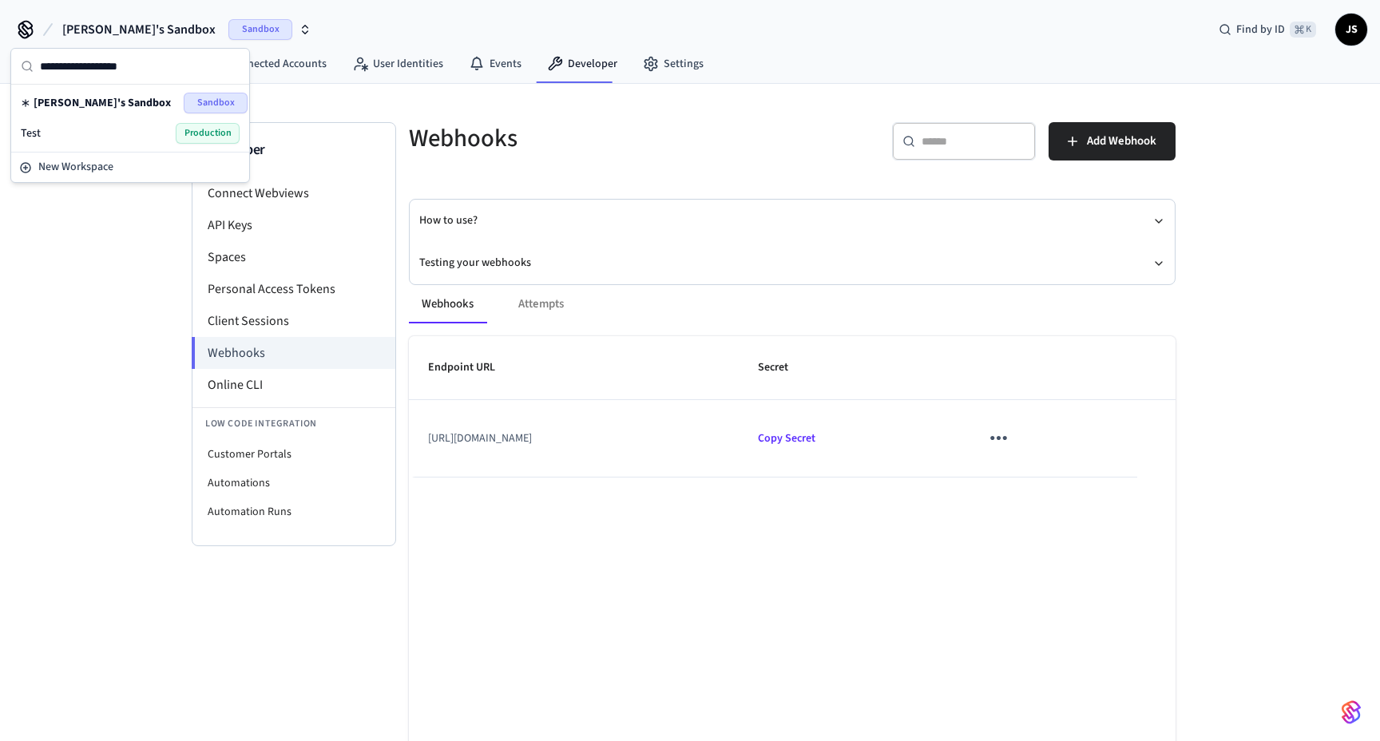
click at [122, 128] on div "Test Production" at bounding box center [130, 133] width 219 height 21
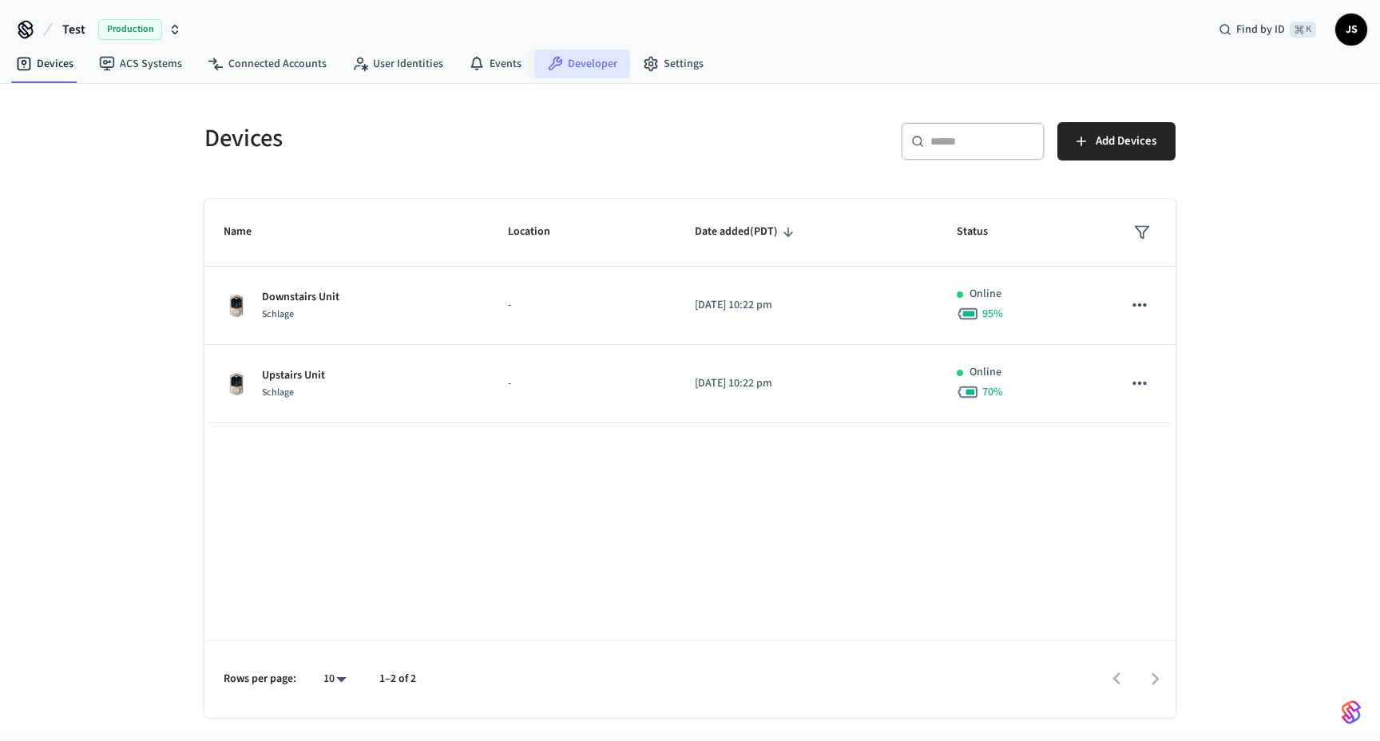
click at [572, 69] on link "Developer" at bounding box center [582, 63] width 96 height 29
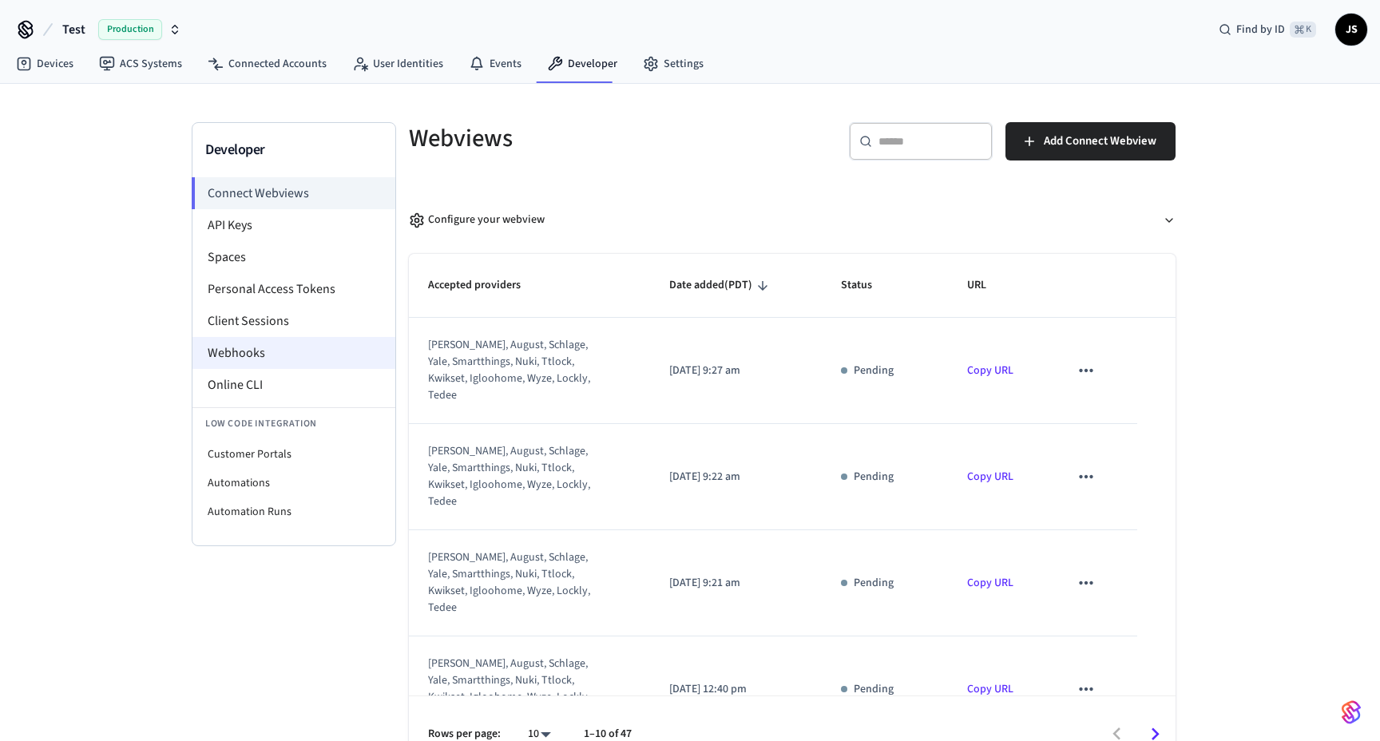
click at [292, 353] on li "Webhooks" at bounding box center [293, 353] width 203 height 32
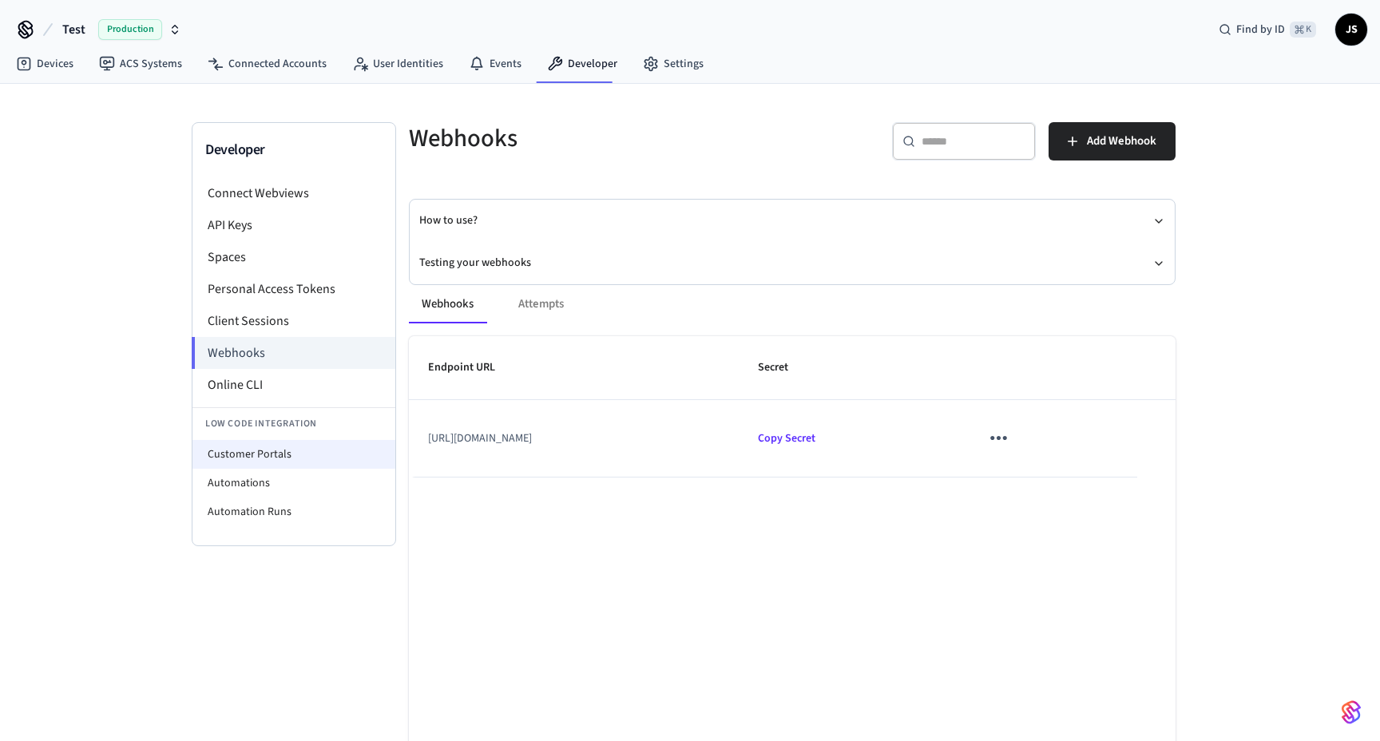
click at [287, 452] on li "Customer Portals" at bounding box center [293, 454] width 203 height 29
select select "**********"
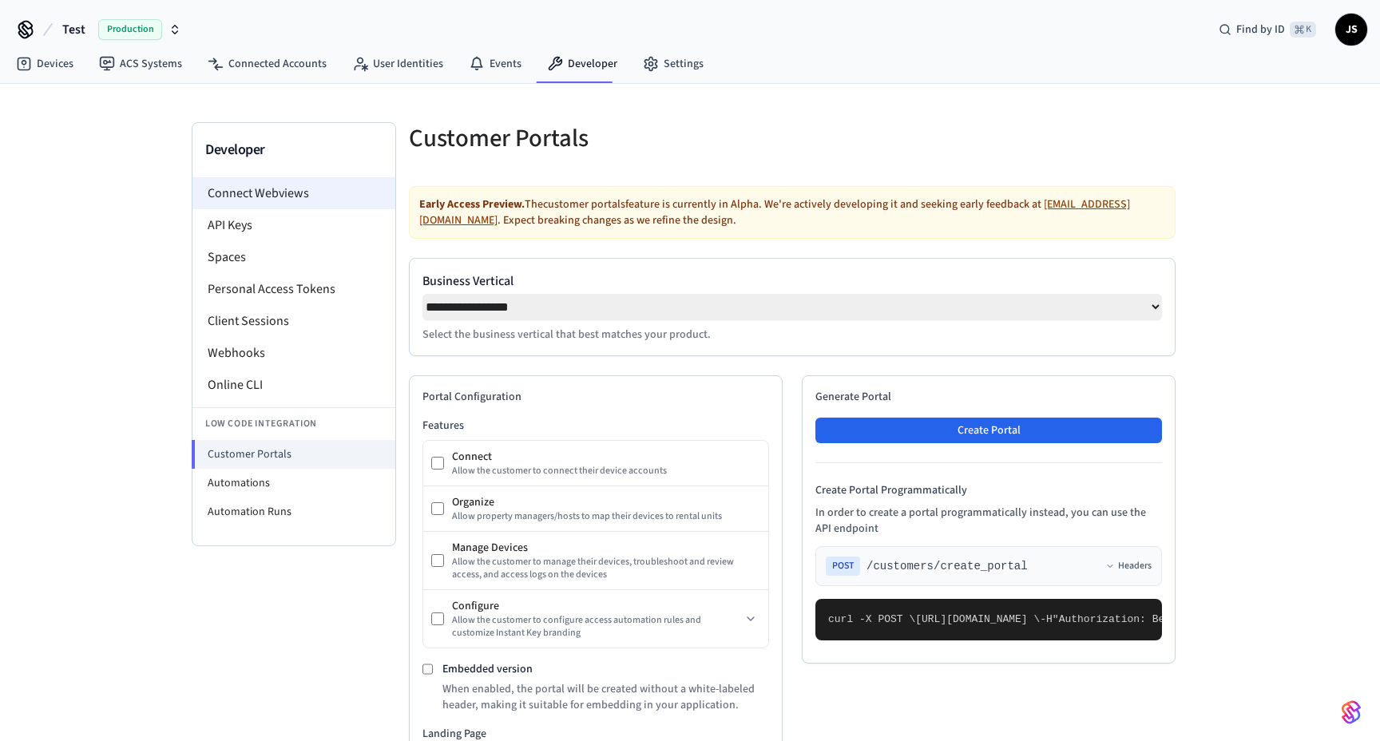
click at [288, 192] on li "Connect Webviews" at bounding box center [293, 193] width 203 height 32
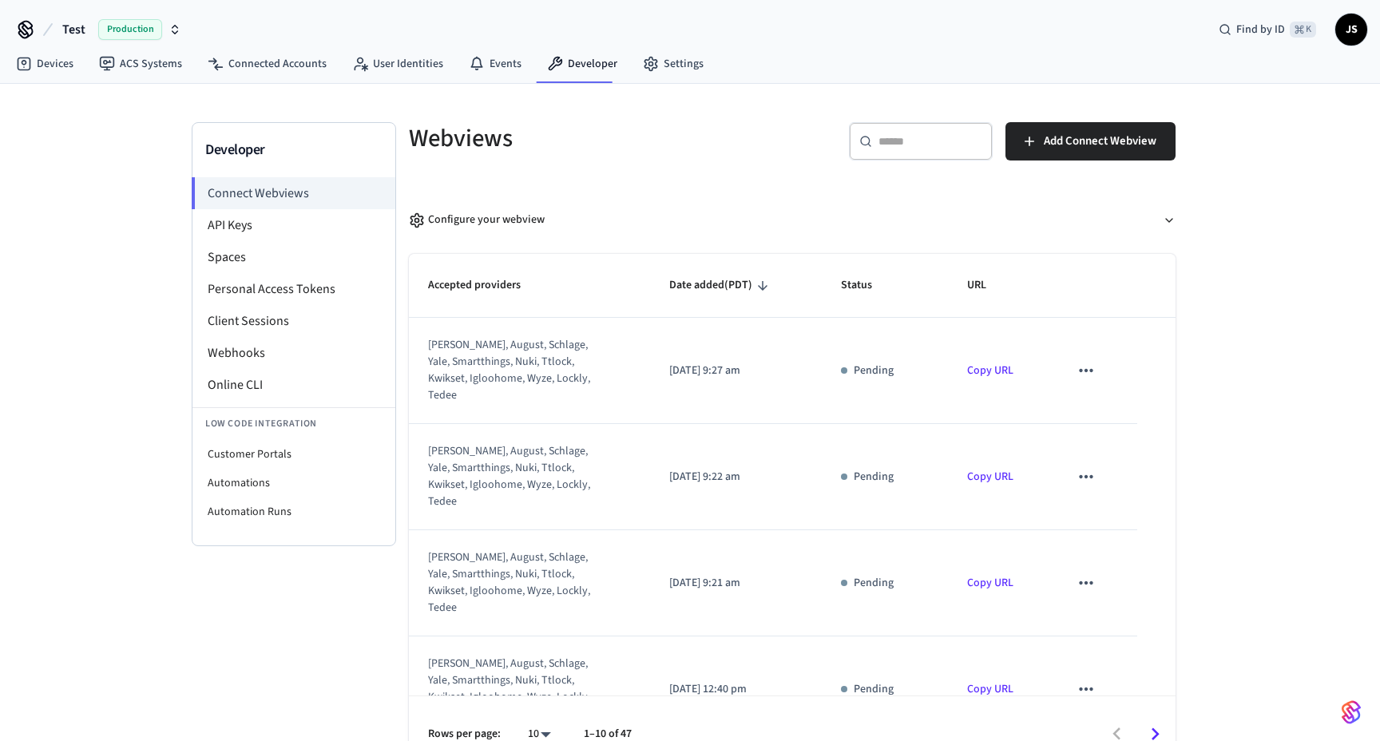
click at [132, 28] on span "Production" at bounding box center [130, 29] width 64 height 21
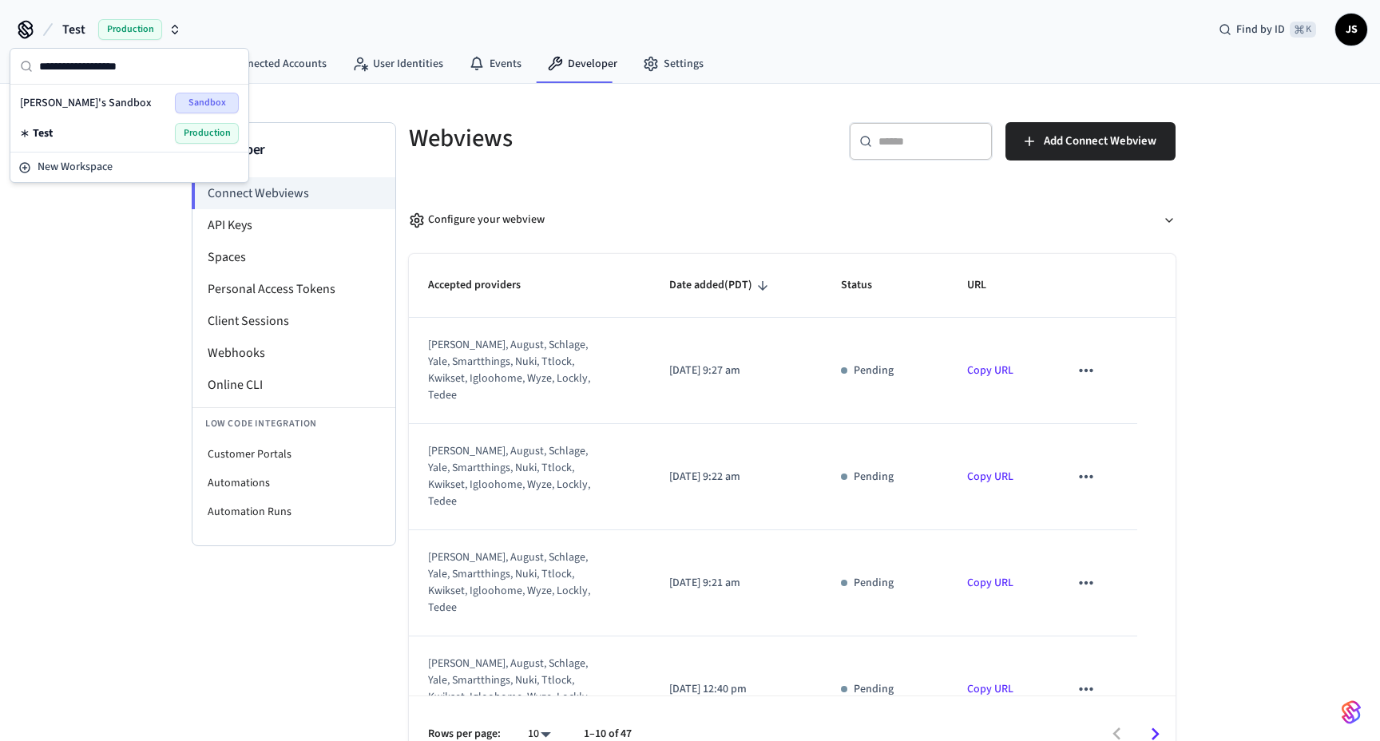
click at [76, 101] on span "[PERSON_NAME]'s Sandbox" at bounding box center [86, 103] width 132 height 16
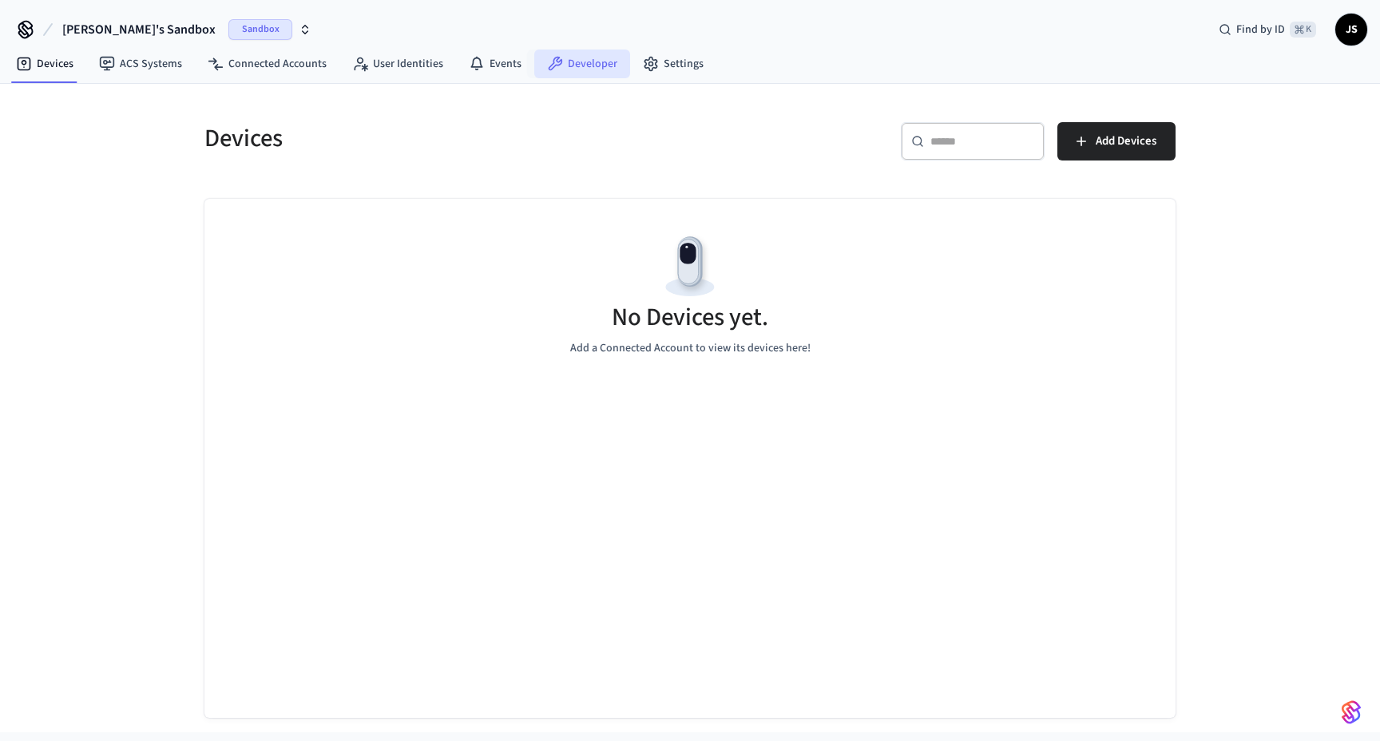
click at [584, 53] on link "Developer" at bounding box center [582, 63] width 96 height 29
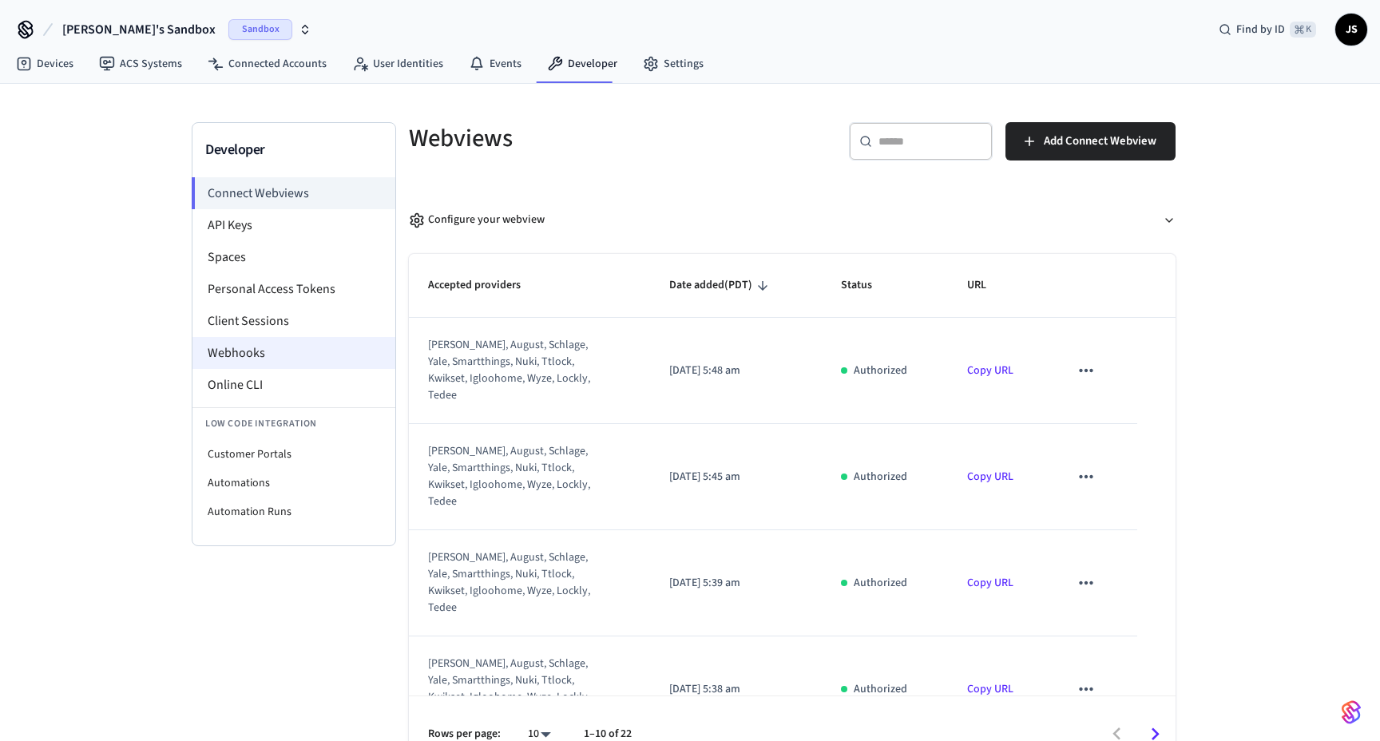
click at [263, 353] on li "Webhooks" at bounding box center [293, 353] width 203 height 32
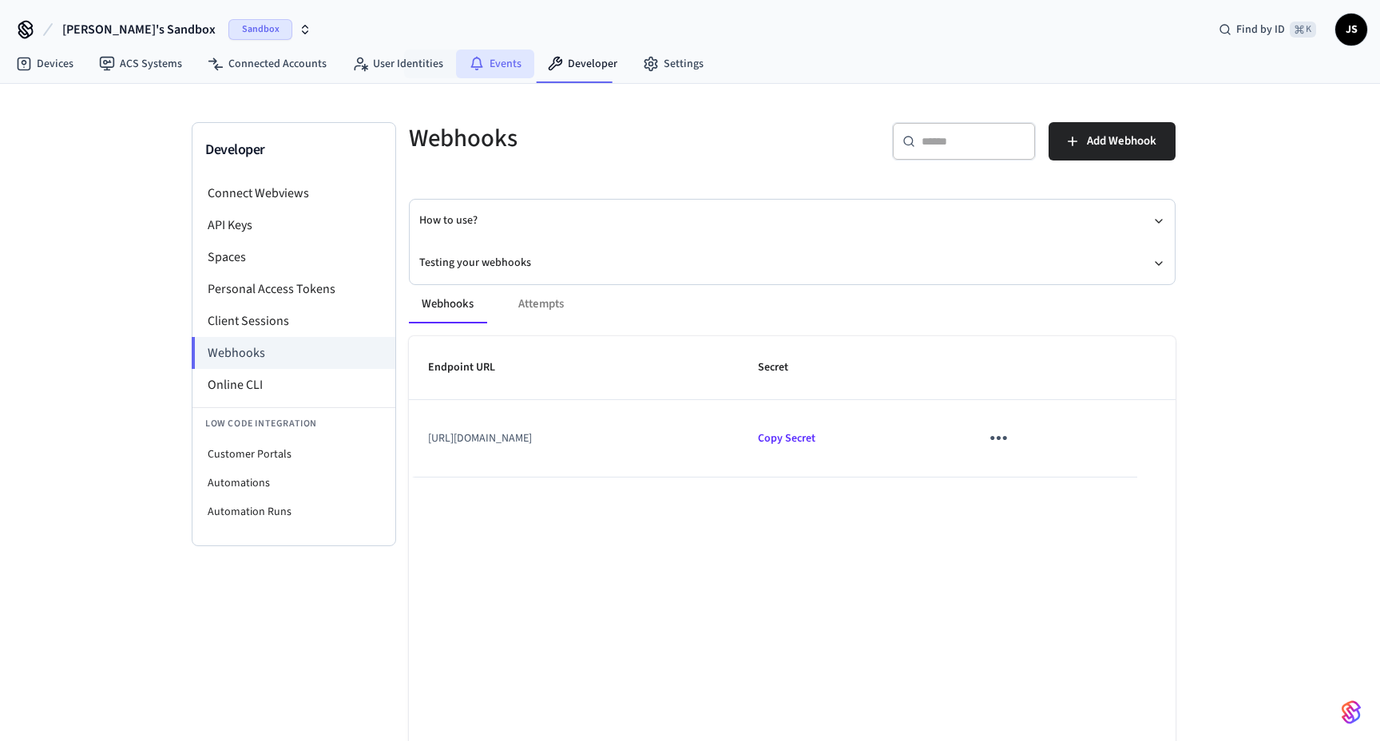
click at [475, 69] on icon at bounding box center [477, 64] width 16 height 16
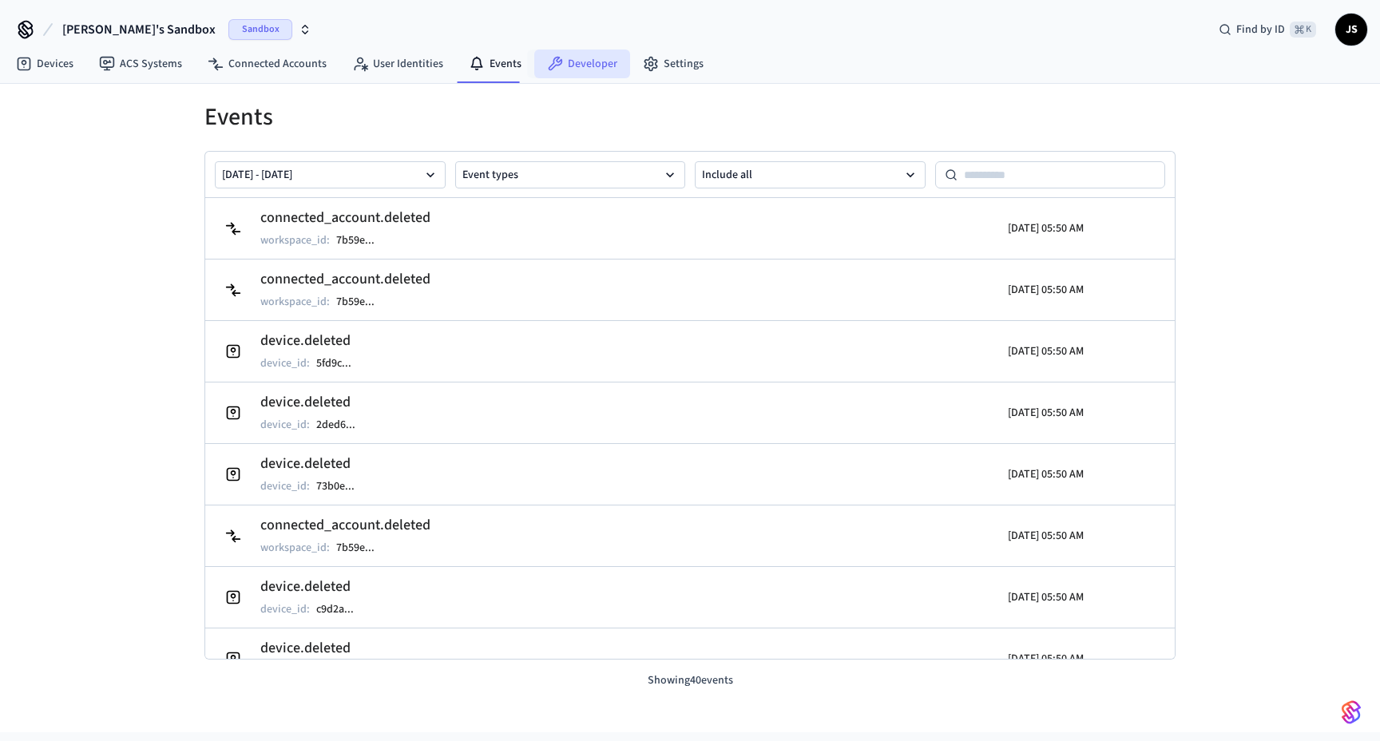
click at [588, 59] on link "Developer" at bounding box center [582, 63] width 96 height 29
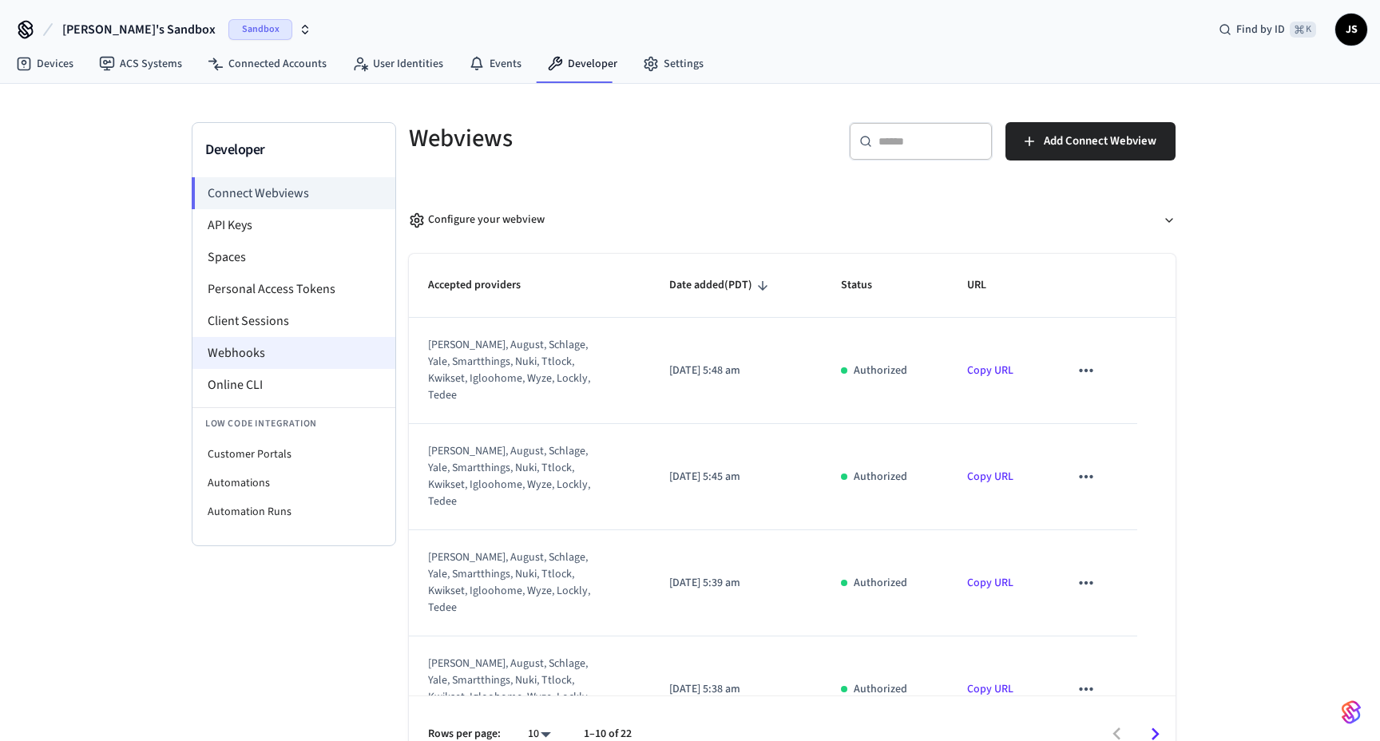
click at [239, 346] on li "Webhooks" at bounding box center [293, 353] width 203 height 32
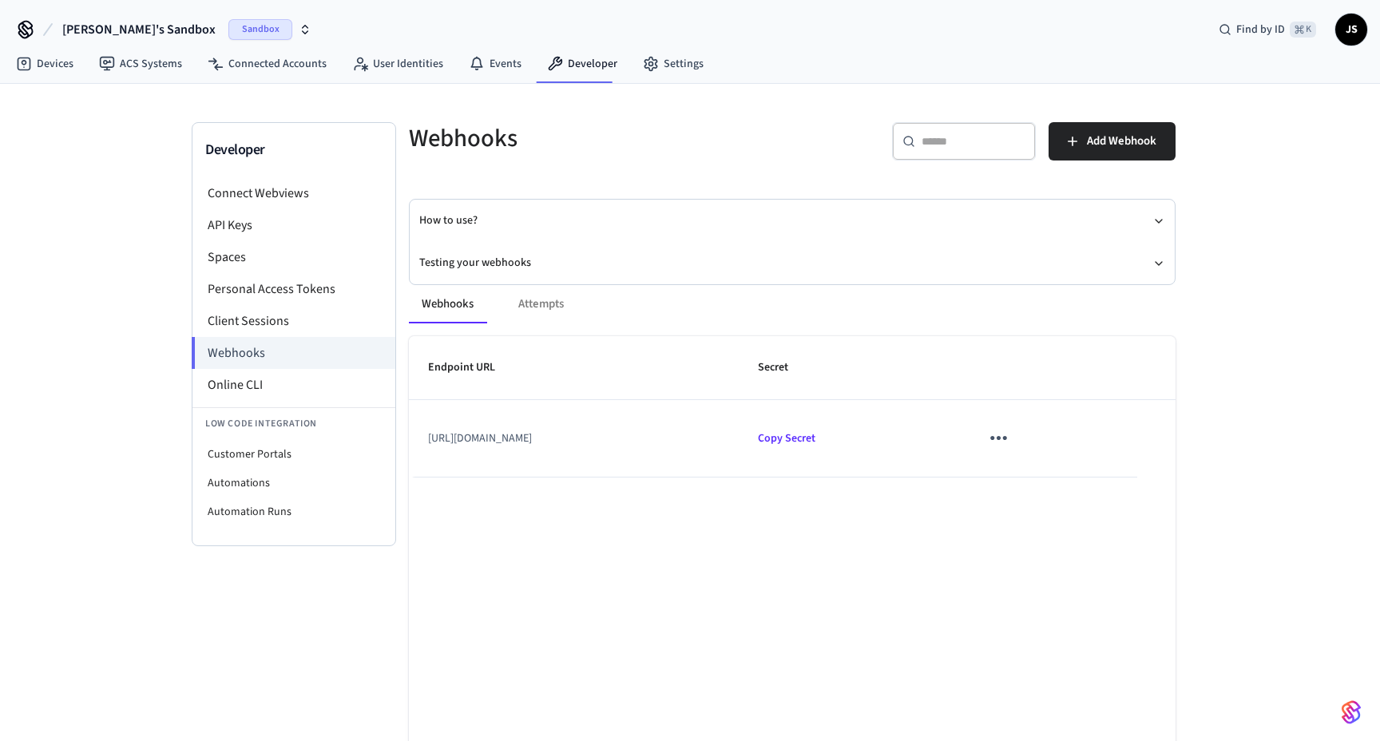
click at [537, 268] on div "Webhooks Attempts Endpoint URL Secret [URL][DOMAIN_NAME] Copy Secret Rows per p…" at bounding box center [783, 560] width 786 height 589
click at [511, 259] on button "Testing your webhooks" at bounding box center [792, 263] width 746 height 42
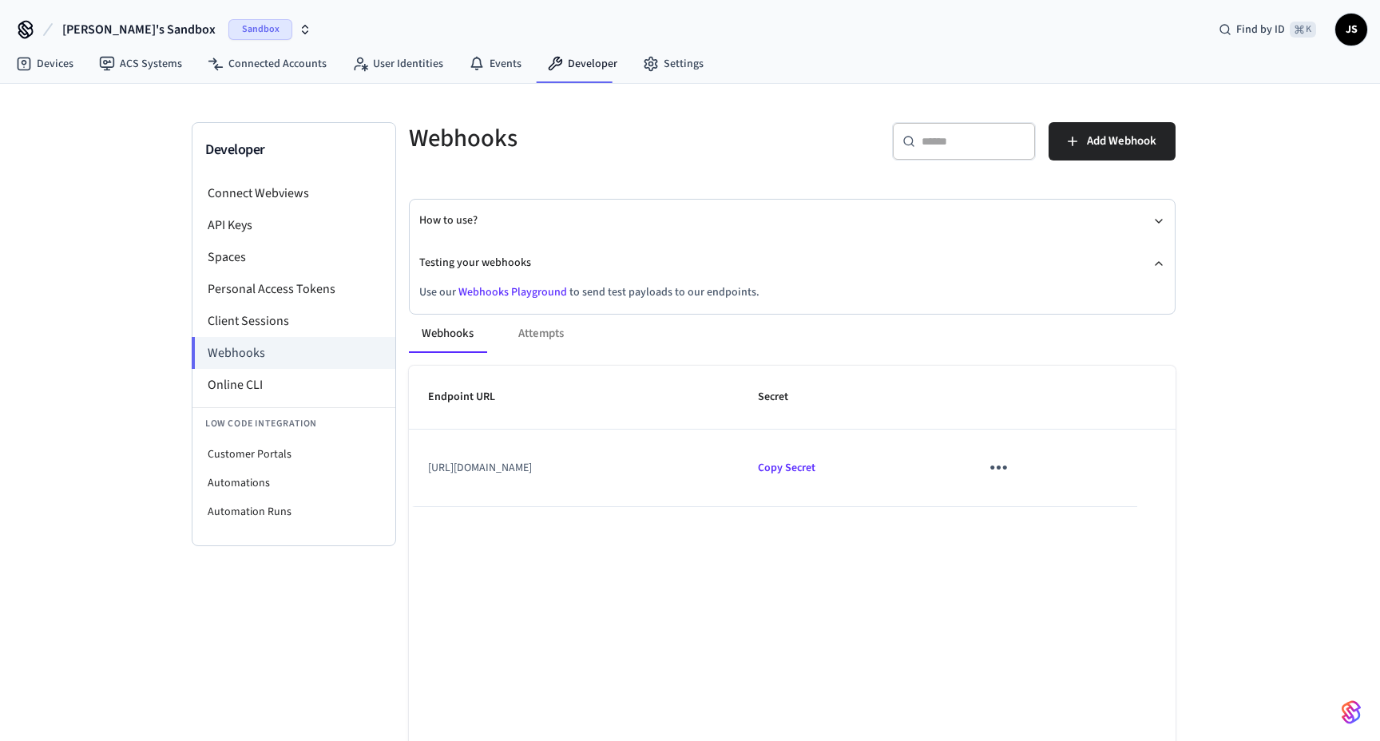
click at [513, 291] on link "Webhooks Playground" at bounding box center [512, 292] width 109 height 16
click at [1011, 464] on icon "sticky table" at bounding box center [998, 467] width 25 height 25
click at [1082, 511] on icon at bounding box center [1082, 515] width 13 height 13
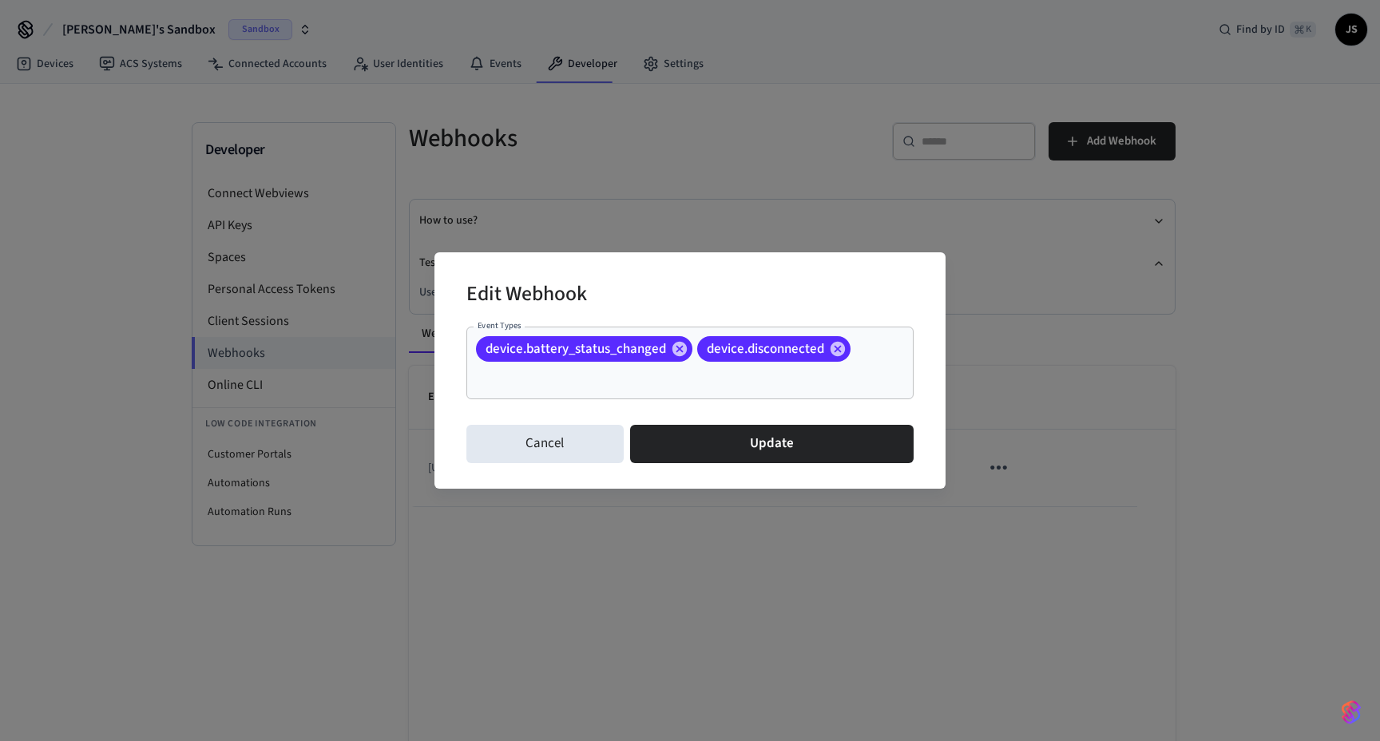
click at [839, 378] on input "Event Types" at bounding box center [667, 378] width 388 height 28
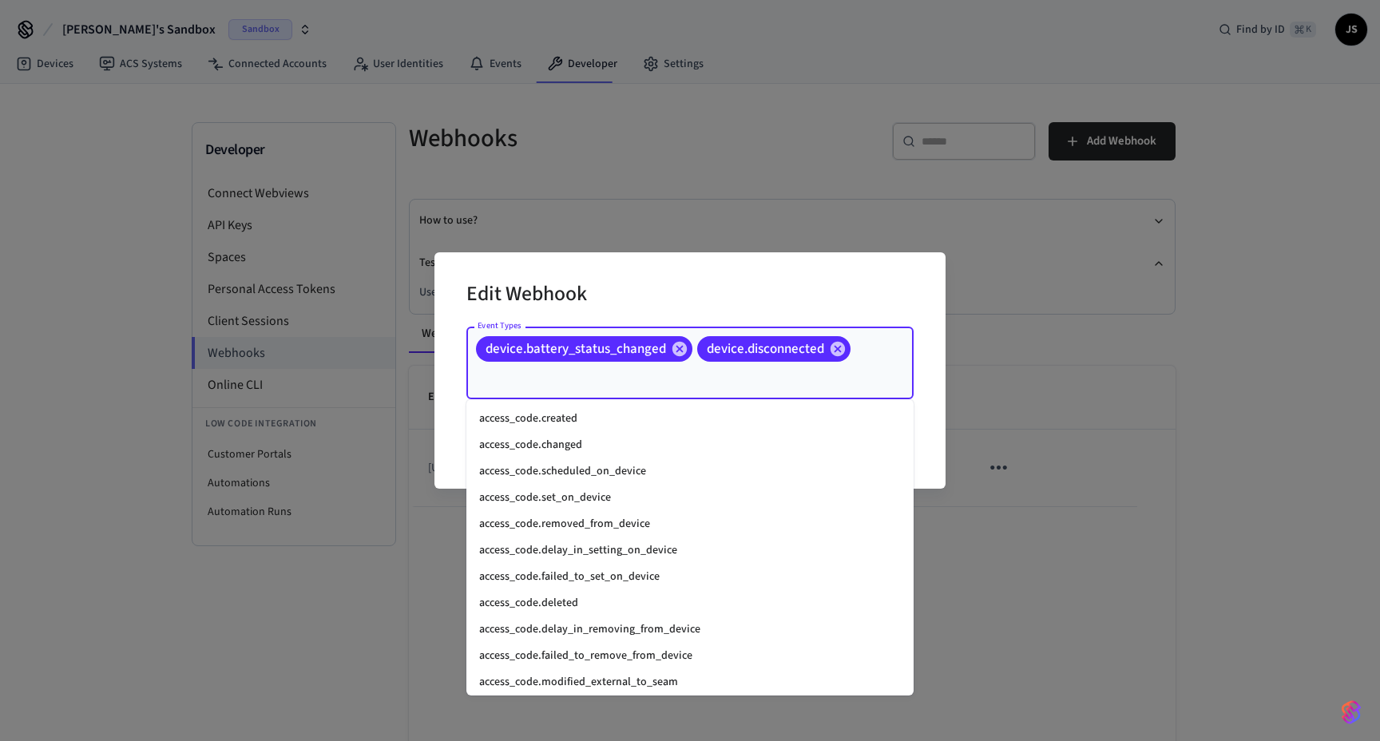
scroll to position [1423, 0]
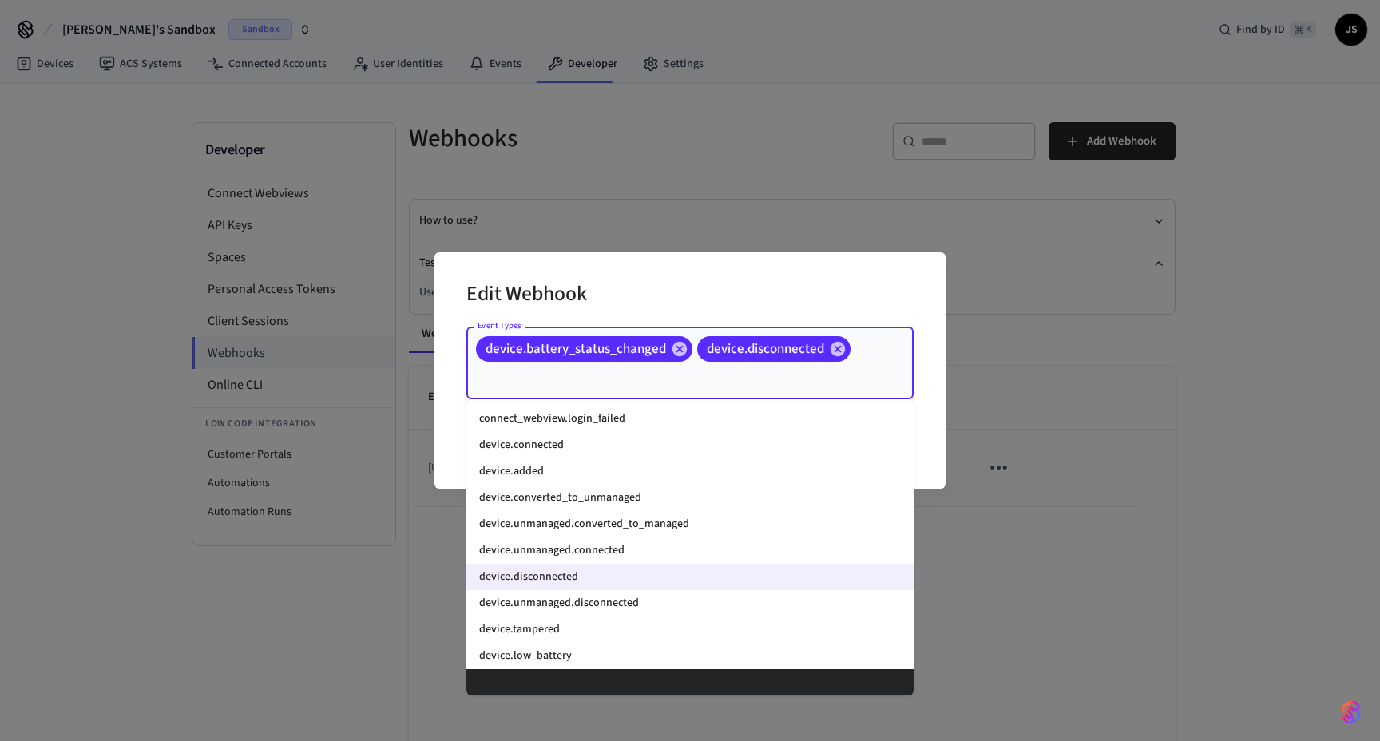
click at [647, 164] on div "Edit Webhook Event Types device.battery_status_changed device.disconnected Even…" at bounding box center [690, 370] width 1380 height 741
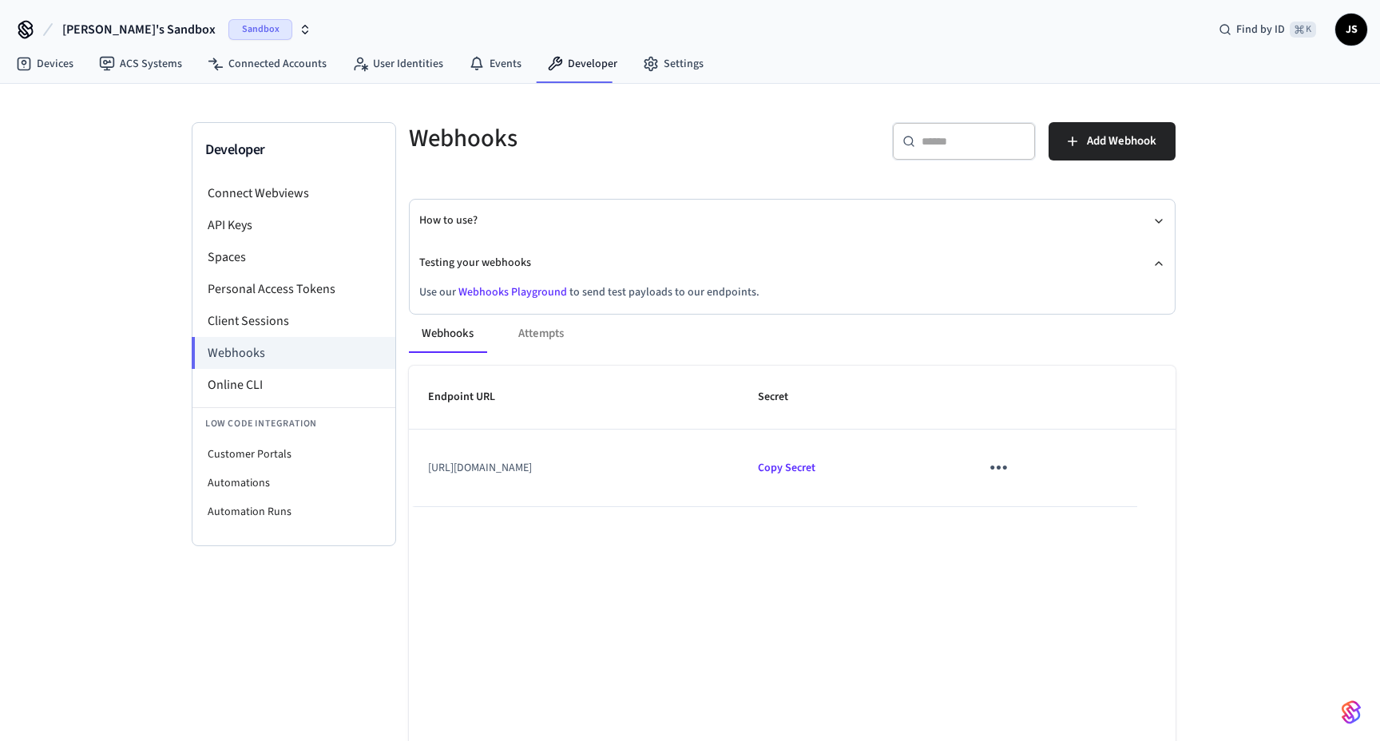
click at [228, 19] on span "Sandbox" at bounding box center [260, 29] width 64 height 21
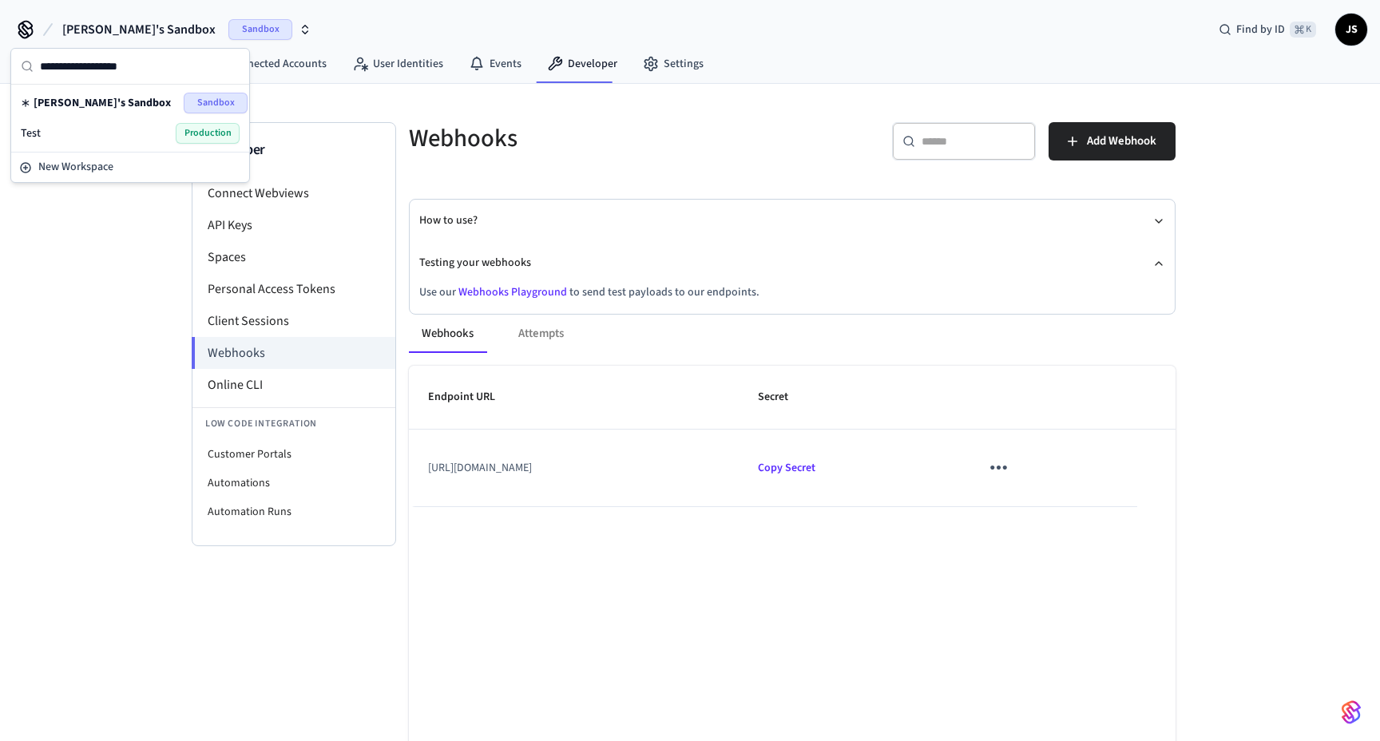
click at [35, 130] on span "Test" at bounding box center [31, 133] width 20 height 16
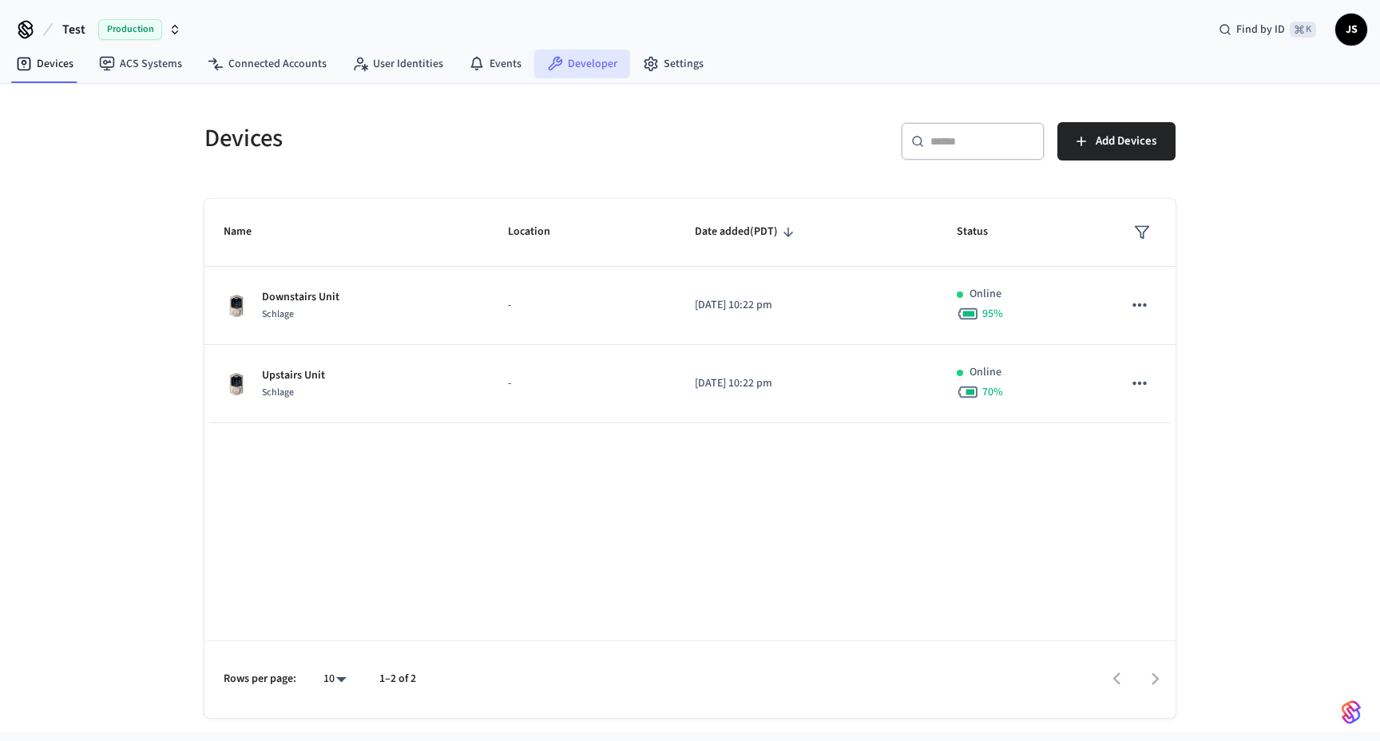
click at [568, 56] on link "Developer" at bounding box center [582, 63] width 96 height 29
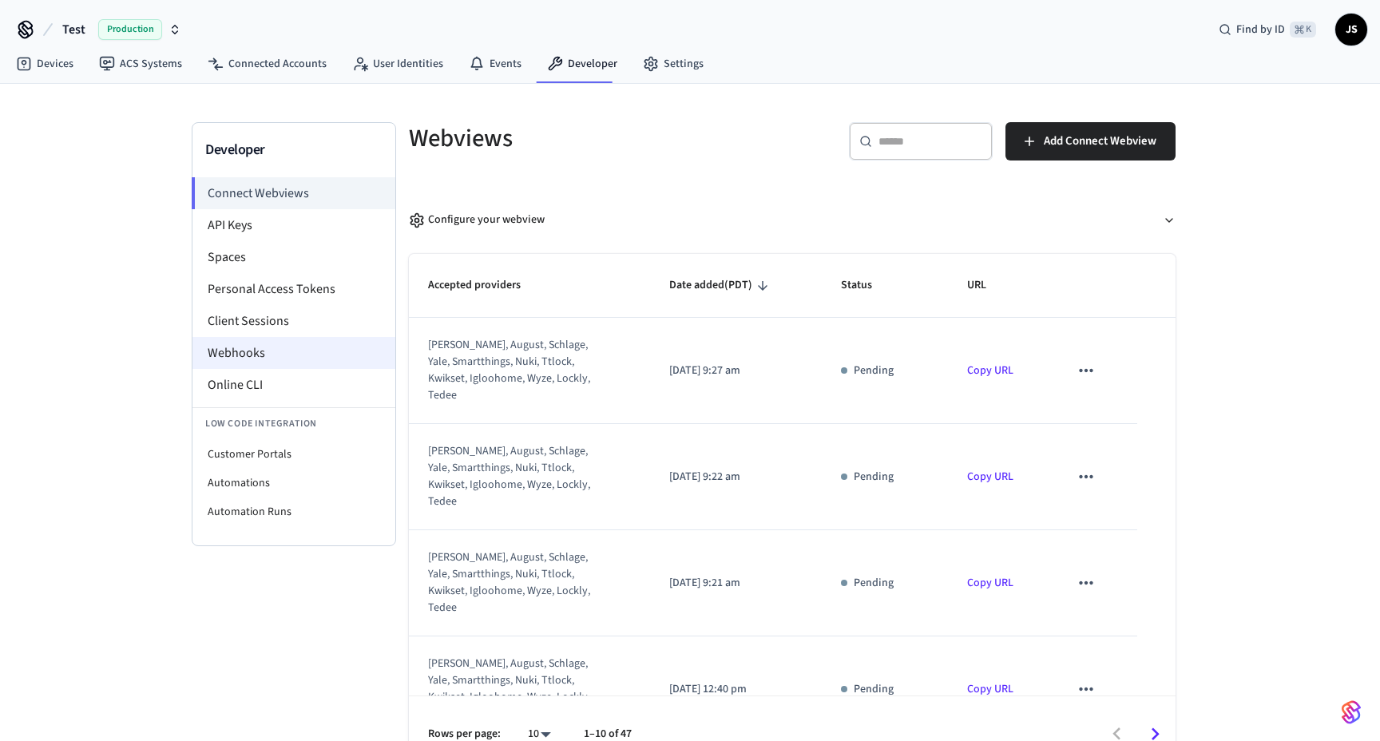
click at [259, 348] on li "Webhooks" at bounding box center [293, 353] width 203 height 32
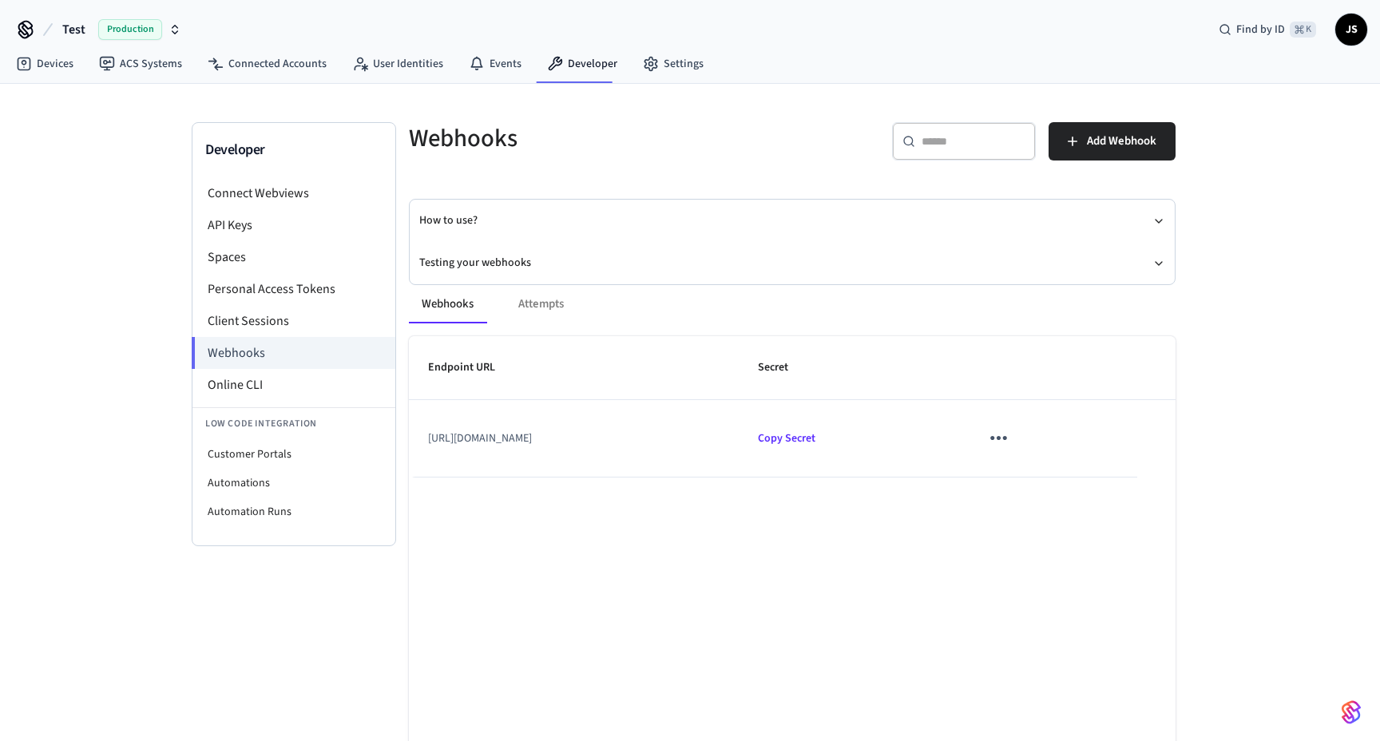
click at [1011, 437] on icon "sticky table" at bounding box center [998, 438] width 25 height 25
click at [1092, 474] on li "Edit" at bounding box center [1101, 486] width 76 height 43
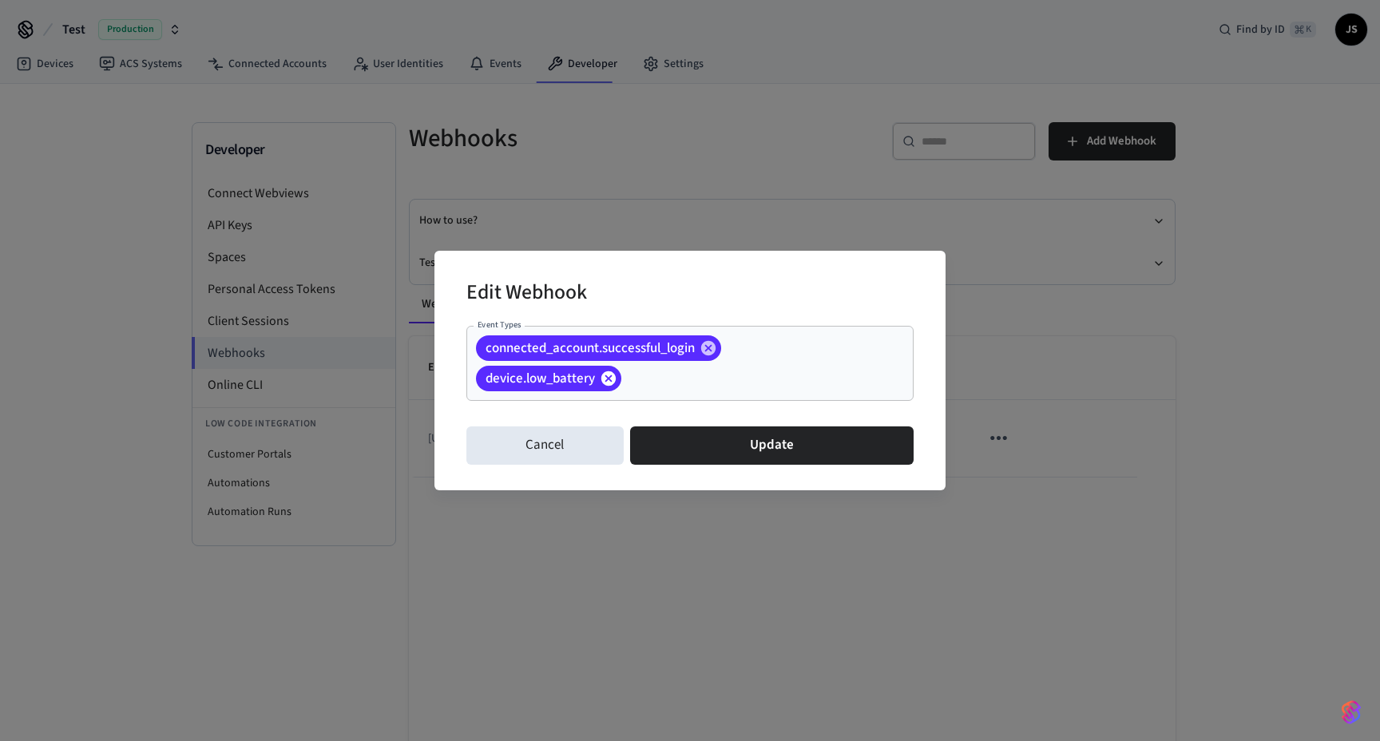
click at [612, 379] on icon at bounding box center [608, 377] width 14 height 14
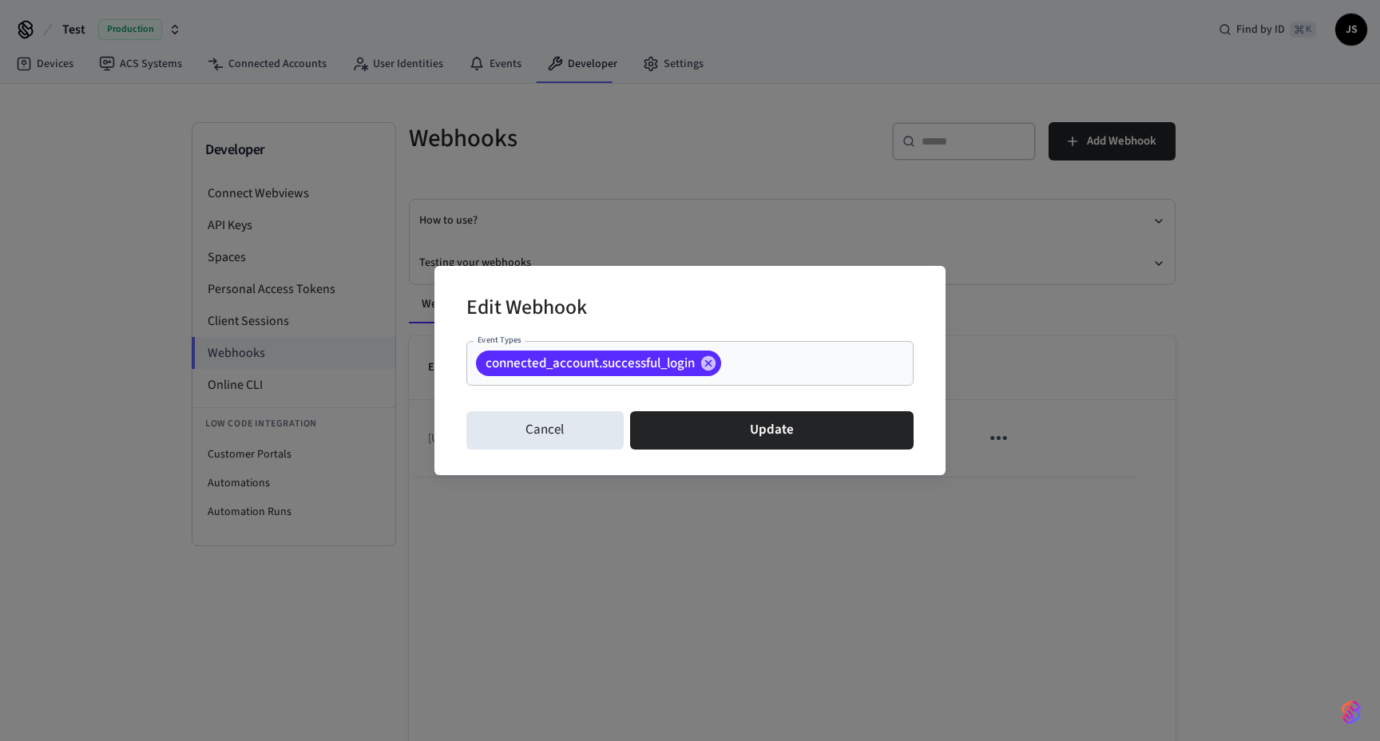
click at [766, 378] on div "connected_account.successful_login Event Types" at bounding box center [689, 363] width 447 height 45
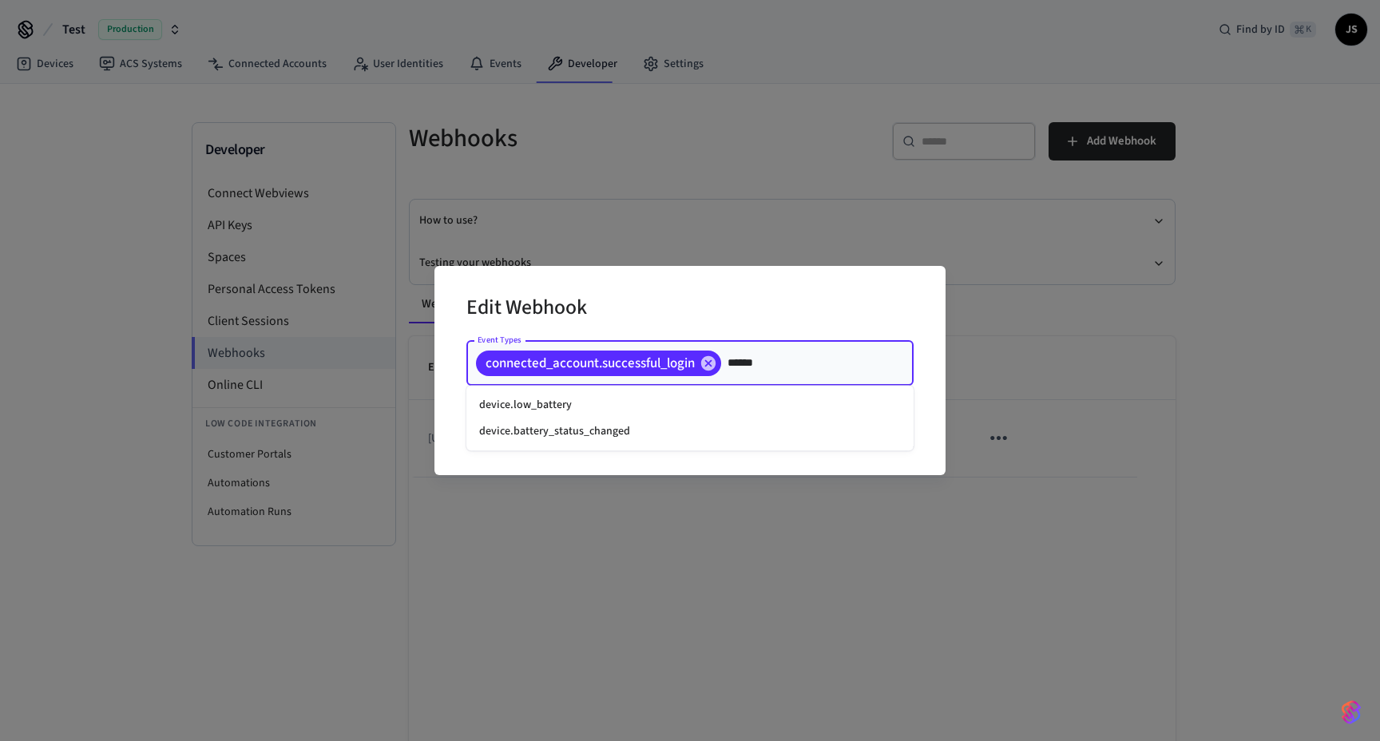
type input "*******"
click at [719, 419] on li "device.battery_status_changed" at bounding box center [689, 431] width 447 height 26
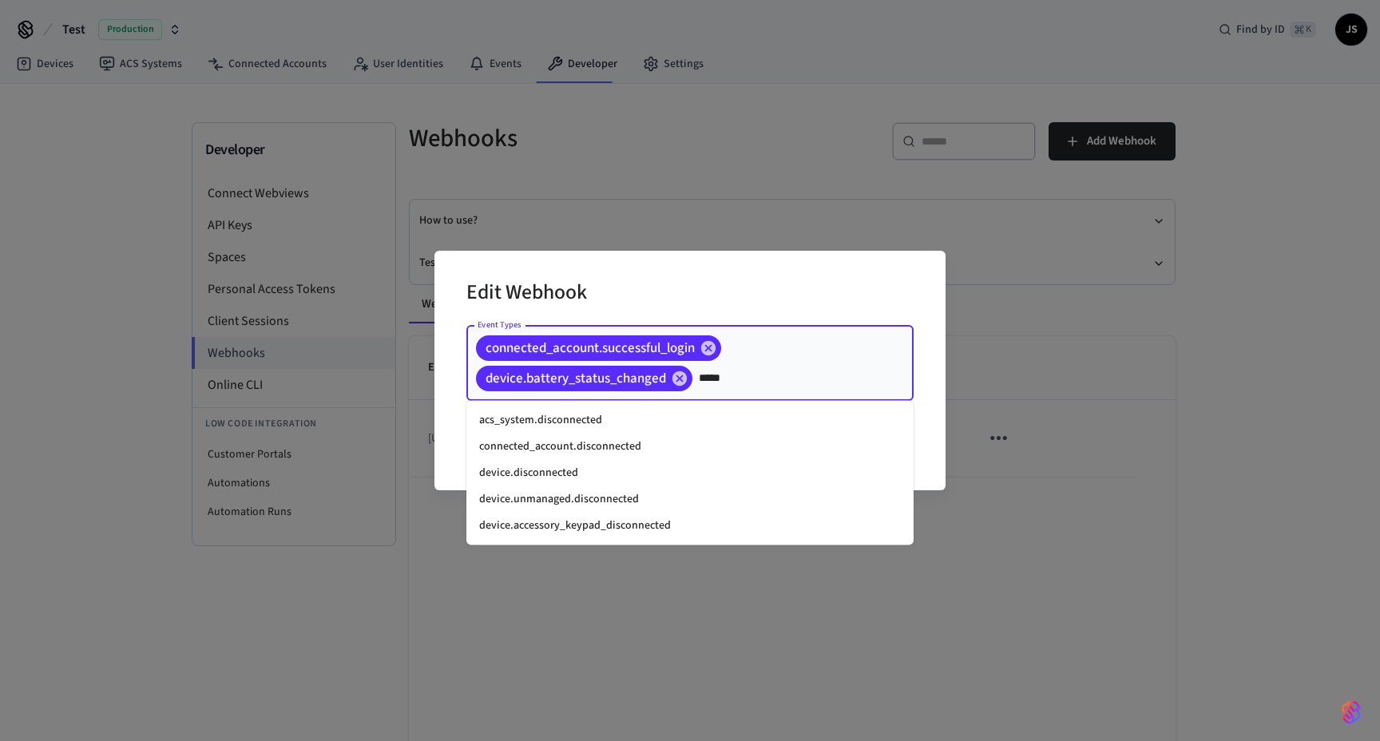
type input "******"
click at [664, 470] on li "device.disconnected" at bounding box center [689, 473] width 447 height 26
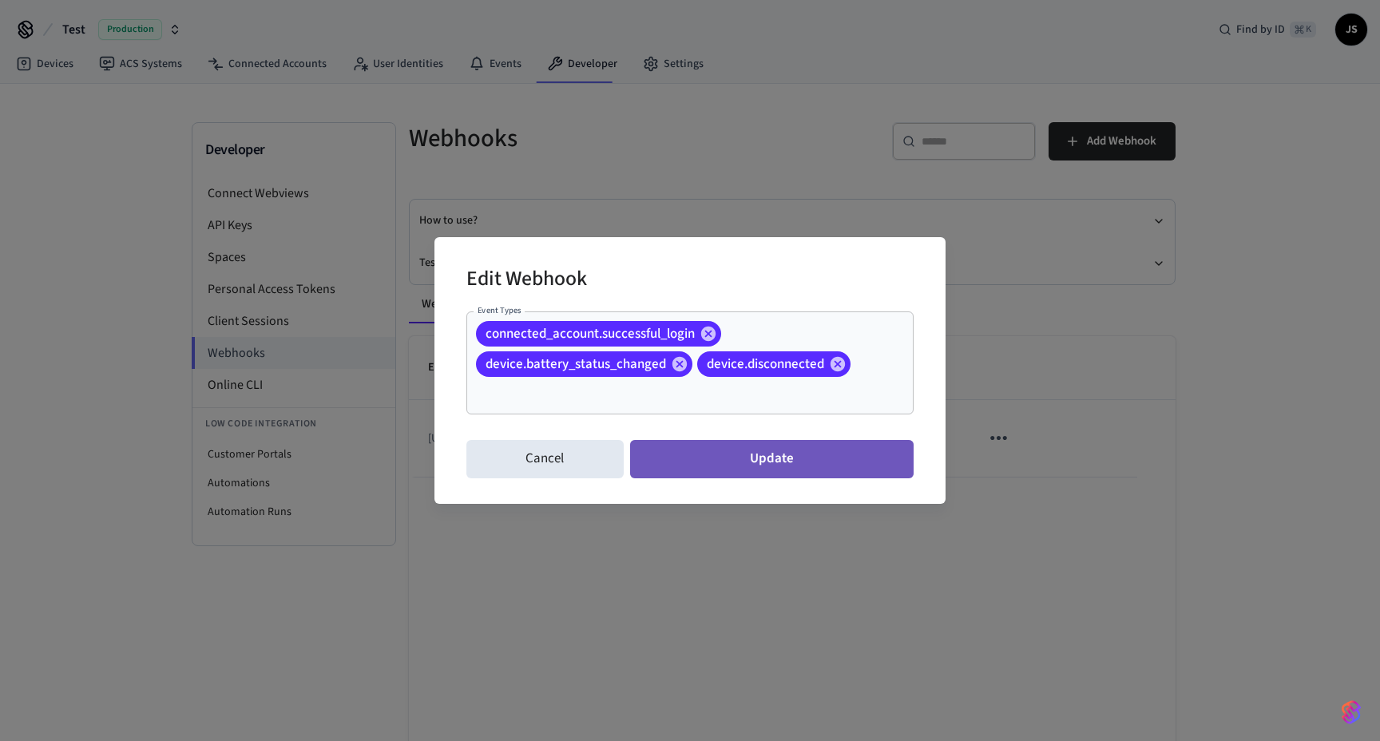
click at [716, 465] on button "Update" at bounding box center [771, 459] width 283 height 38
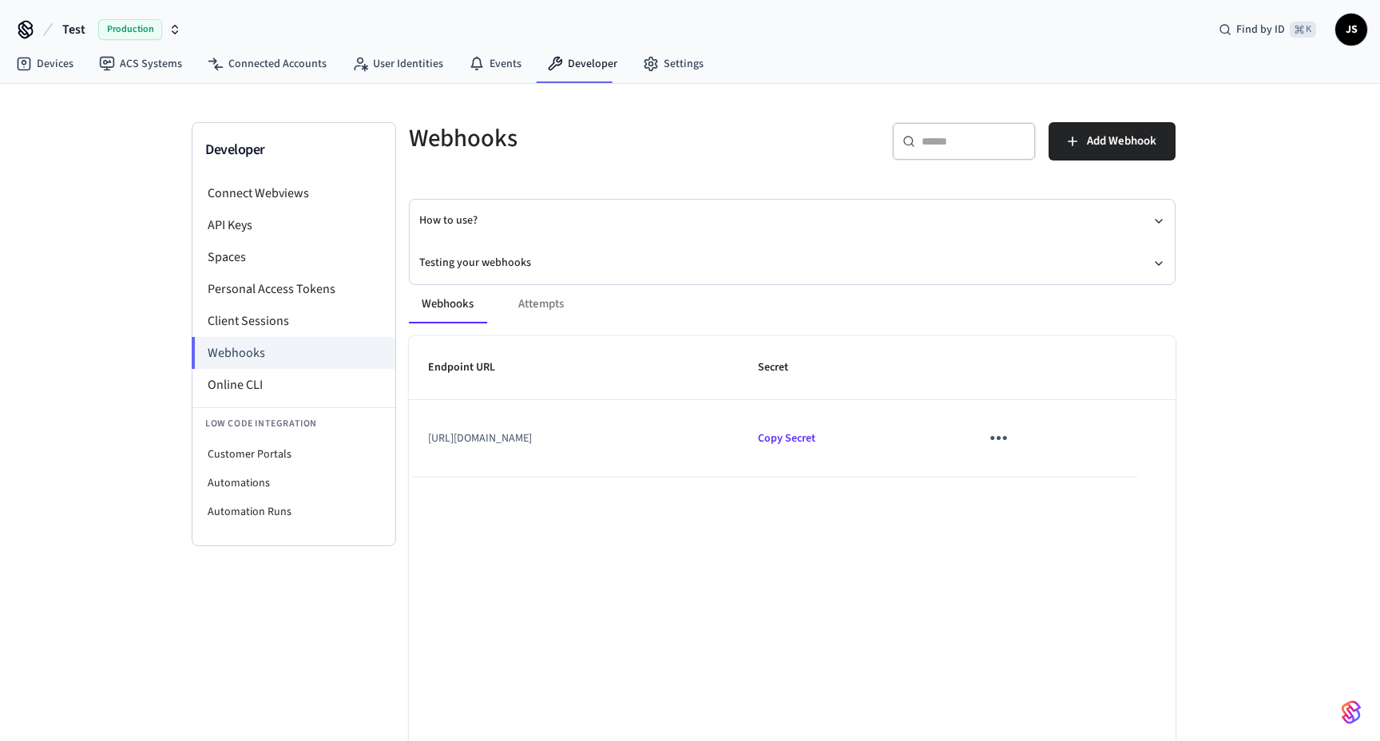
click at [115, 30] on span "Production" at bounding box center [130, 29] width 64 height 21
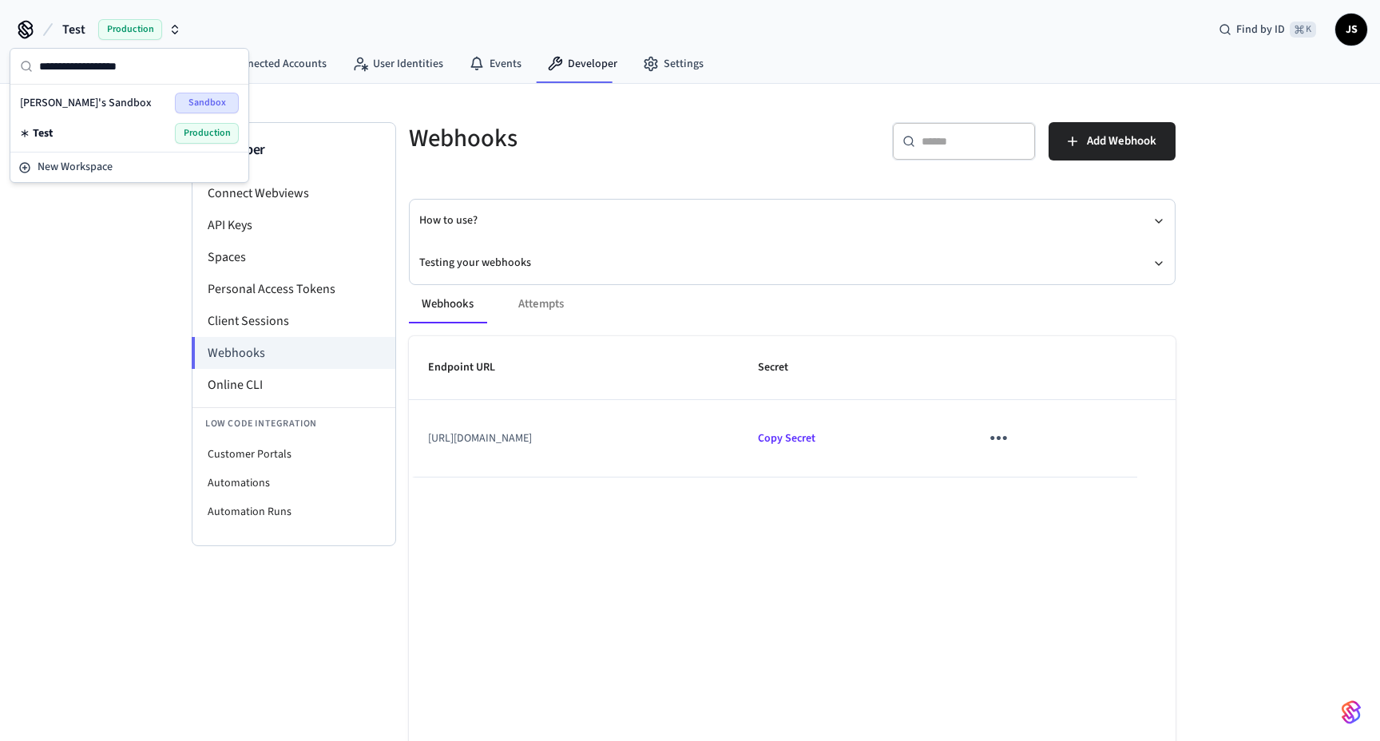
click at [111, 115] on div "[PERSON_NAME]'s Sandbox Sandbox" at bounding box center [130, 103] width 232 height 30
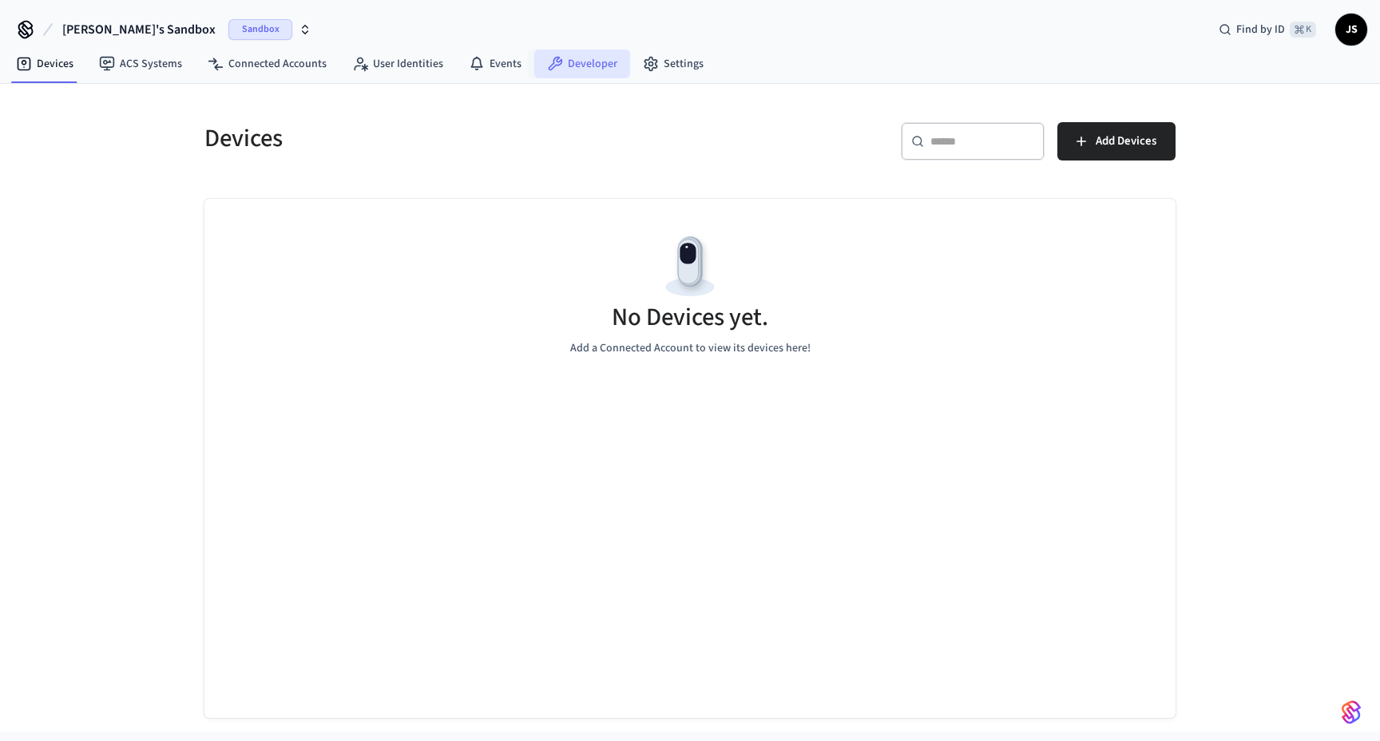
click at [568, 61] on link "Developer" at bounding box center [582, 63] width 96 height 29
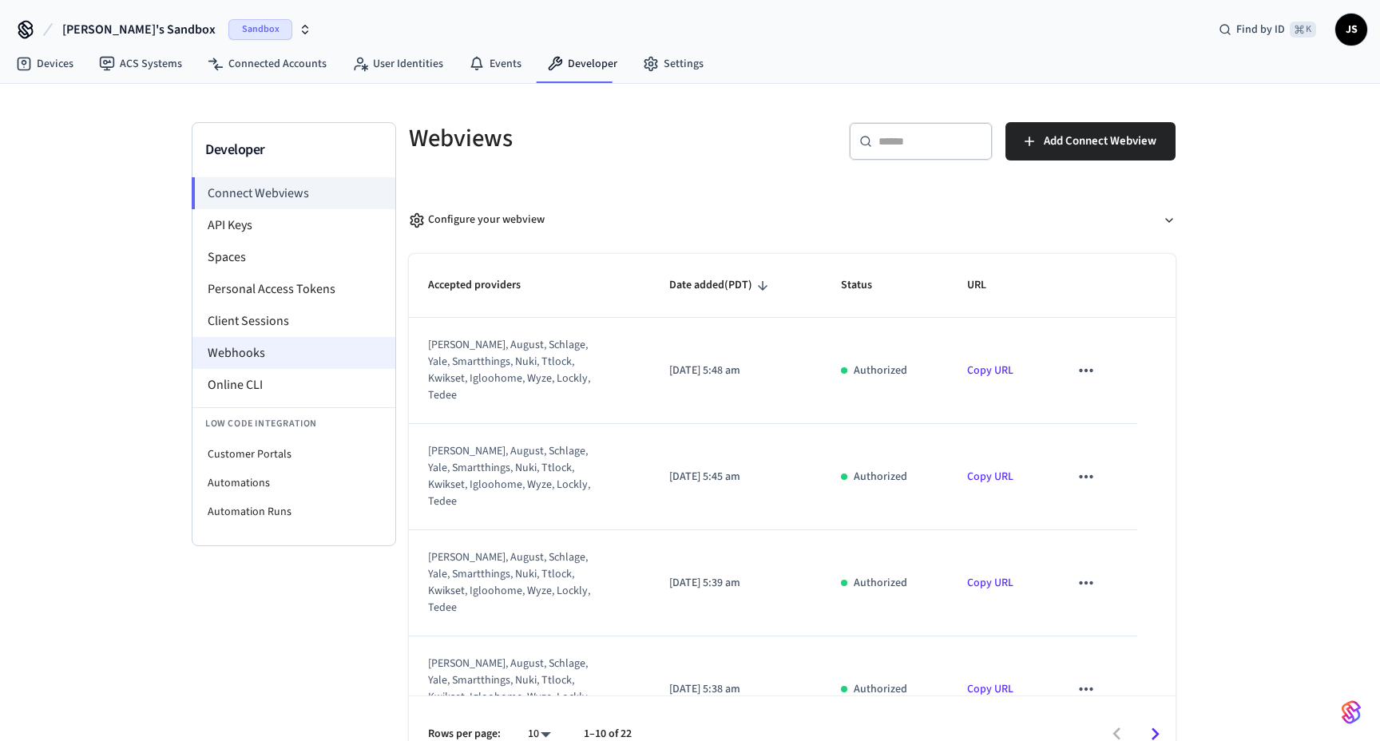
click at [271, 344] on li "Webhooks" at bounding box center [293, 353] width 203 height 32
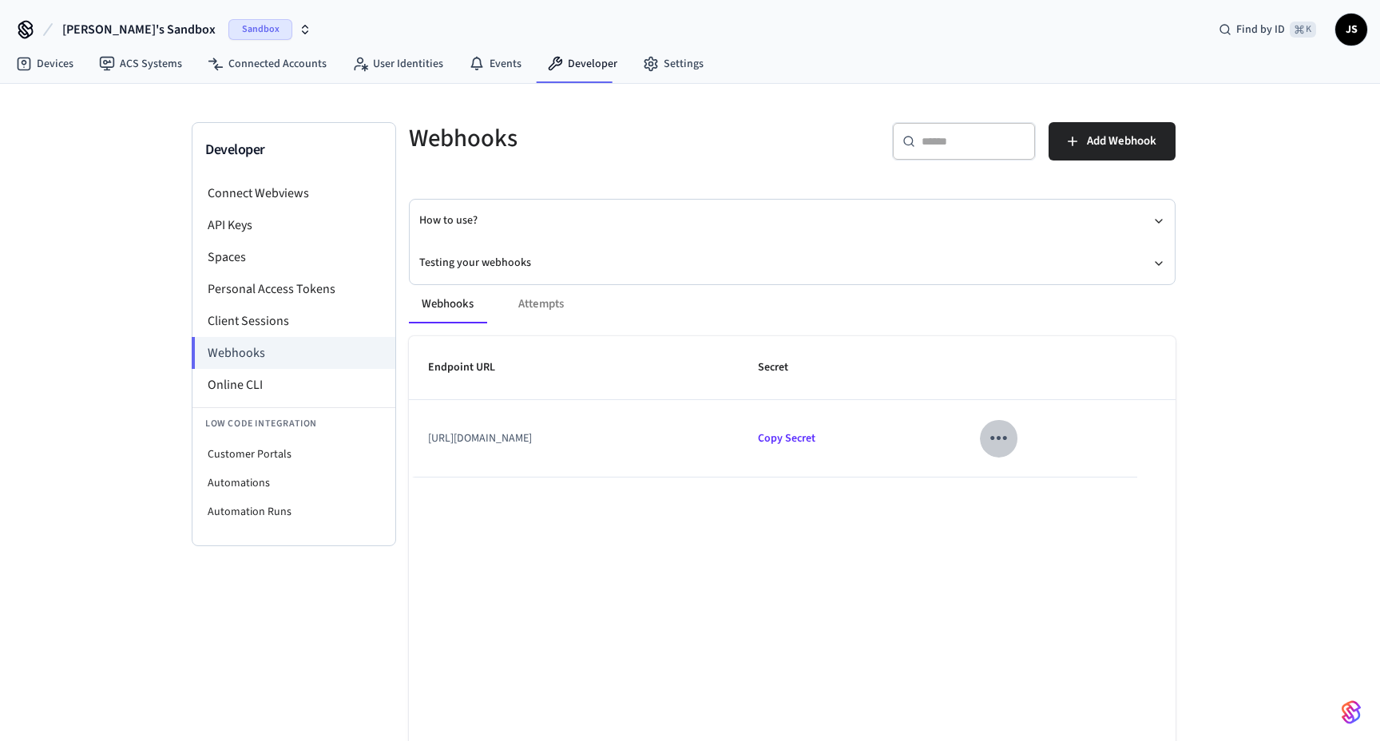
click at [1011, 437] on icon "sticky table" at bounding box center [998, 438] width 25 height 25
click at [1069, 480] on li "Edit" at bounding box center [1101, 486] width 76 height 43
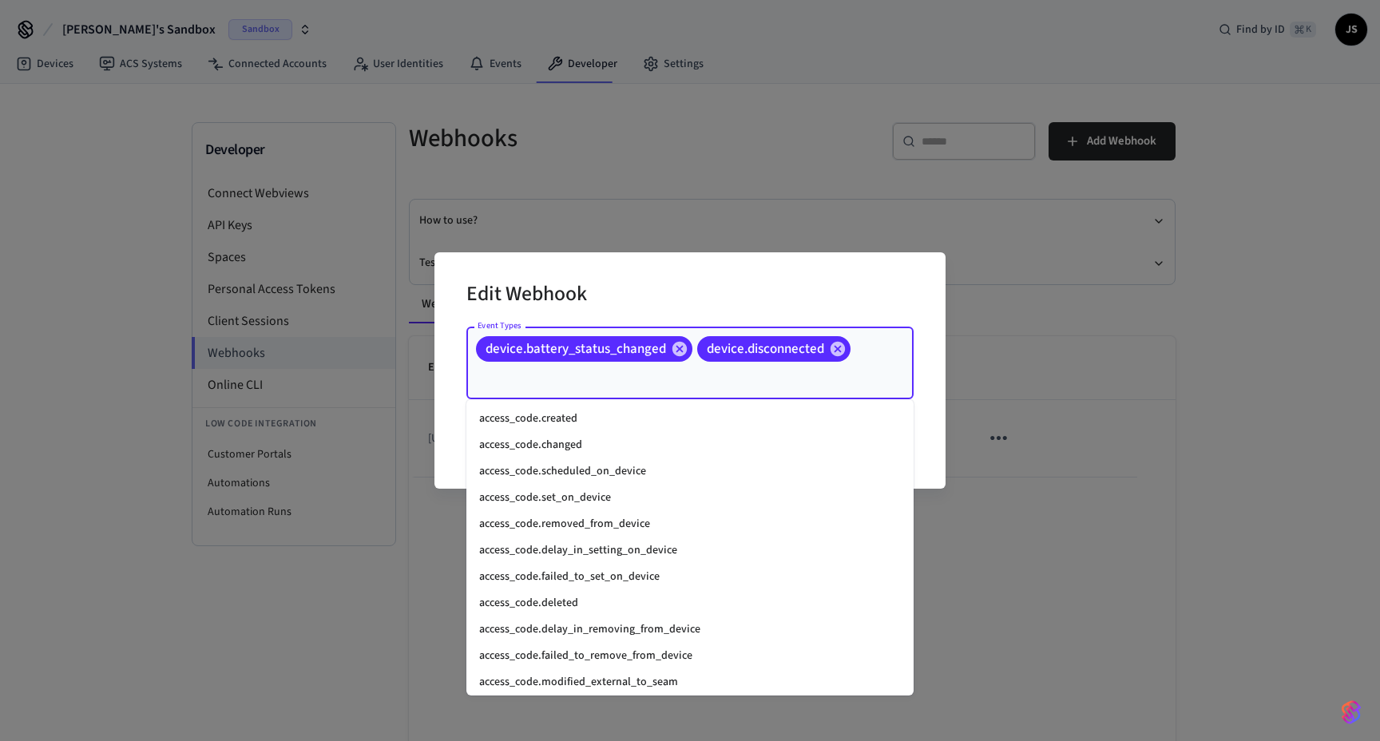
click at [604, 391] on input "Event Types" at bounding box center [667, 378] width 388 height 28
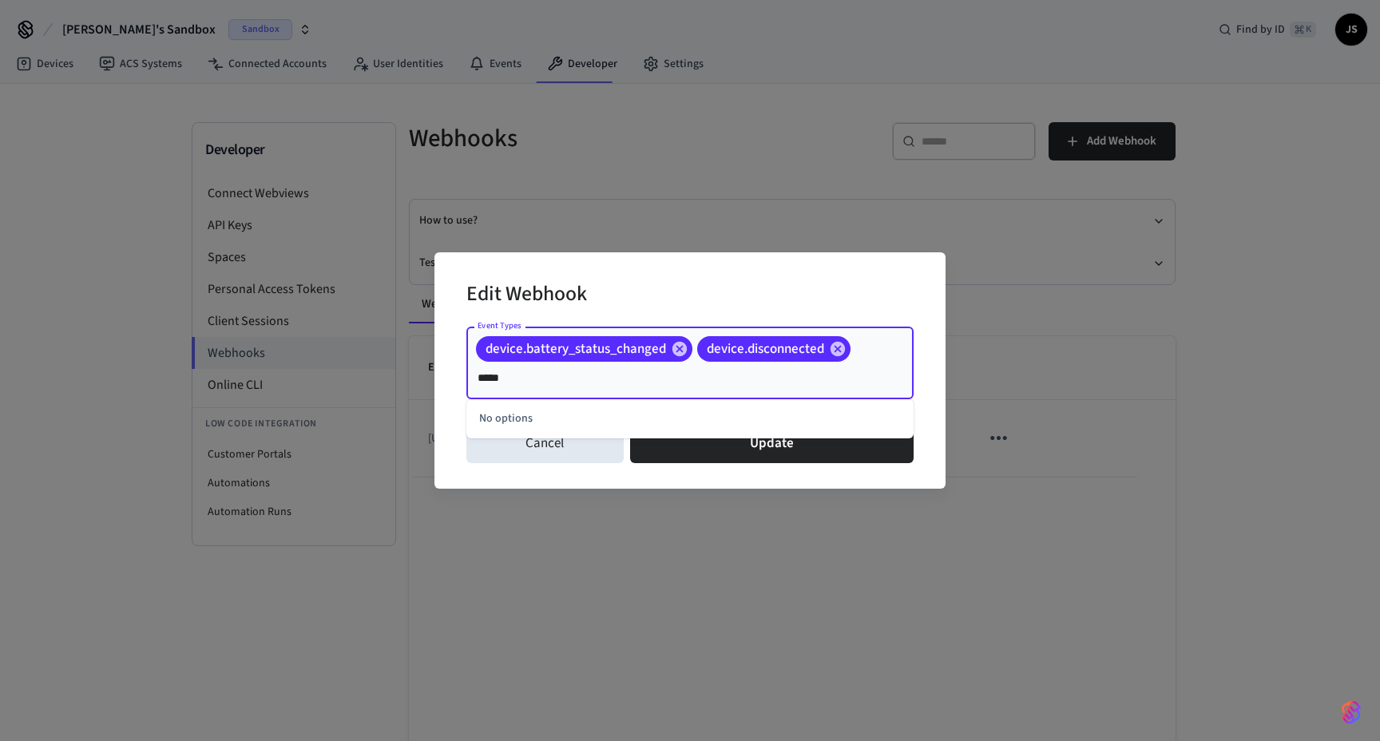
type input "****"
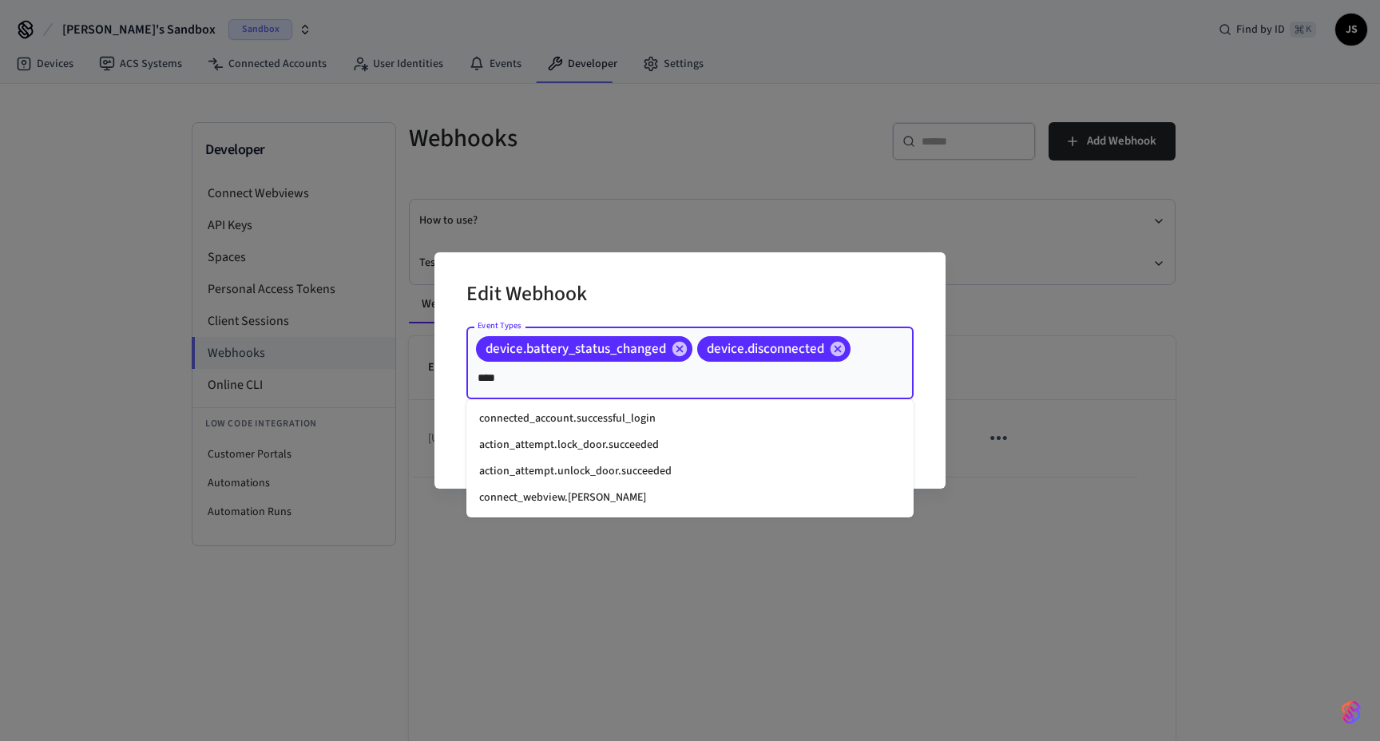
click at [584, 422] on li "connected_account.successful_login" at bounding box center [689, 419] width 447 height 26
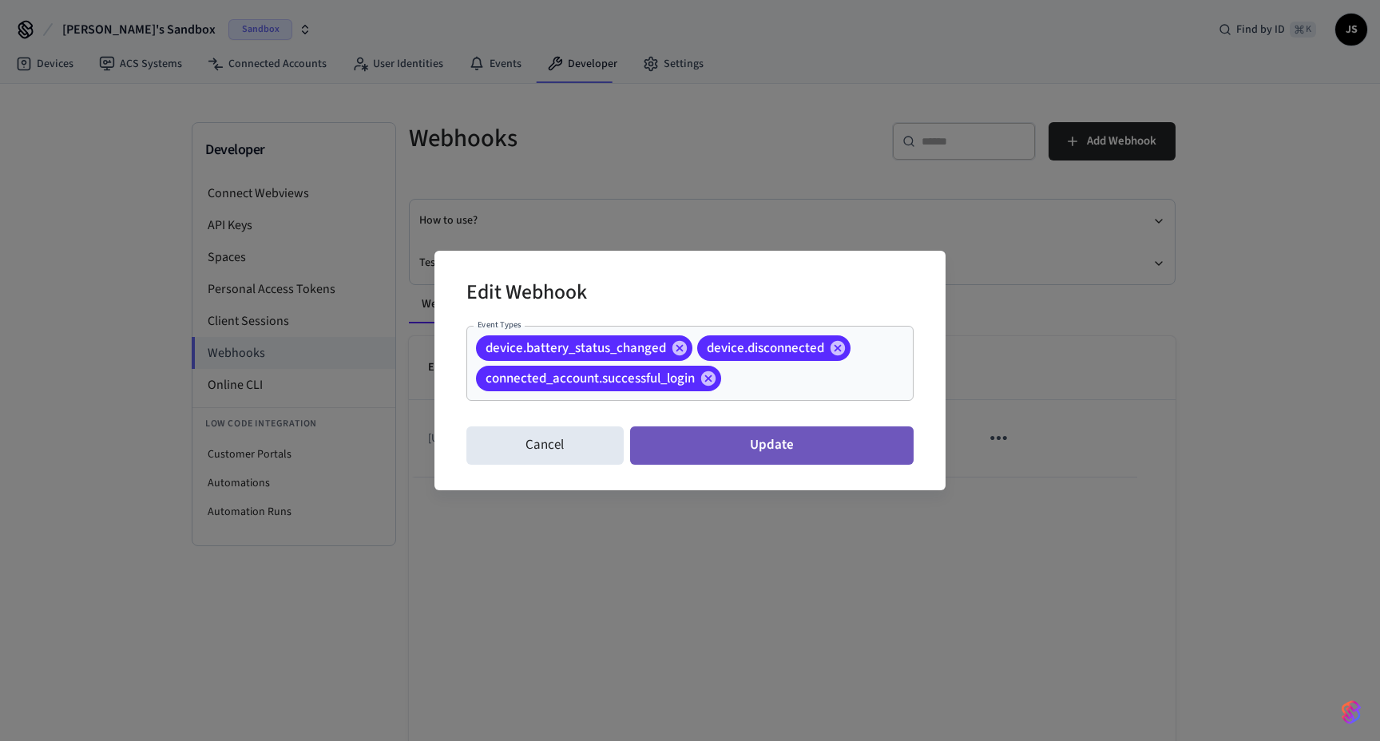
click at [778, 458] on button "Update" at bounding box center [771, 445] width 283 height 38
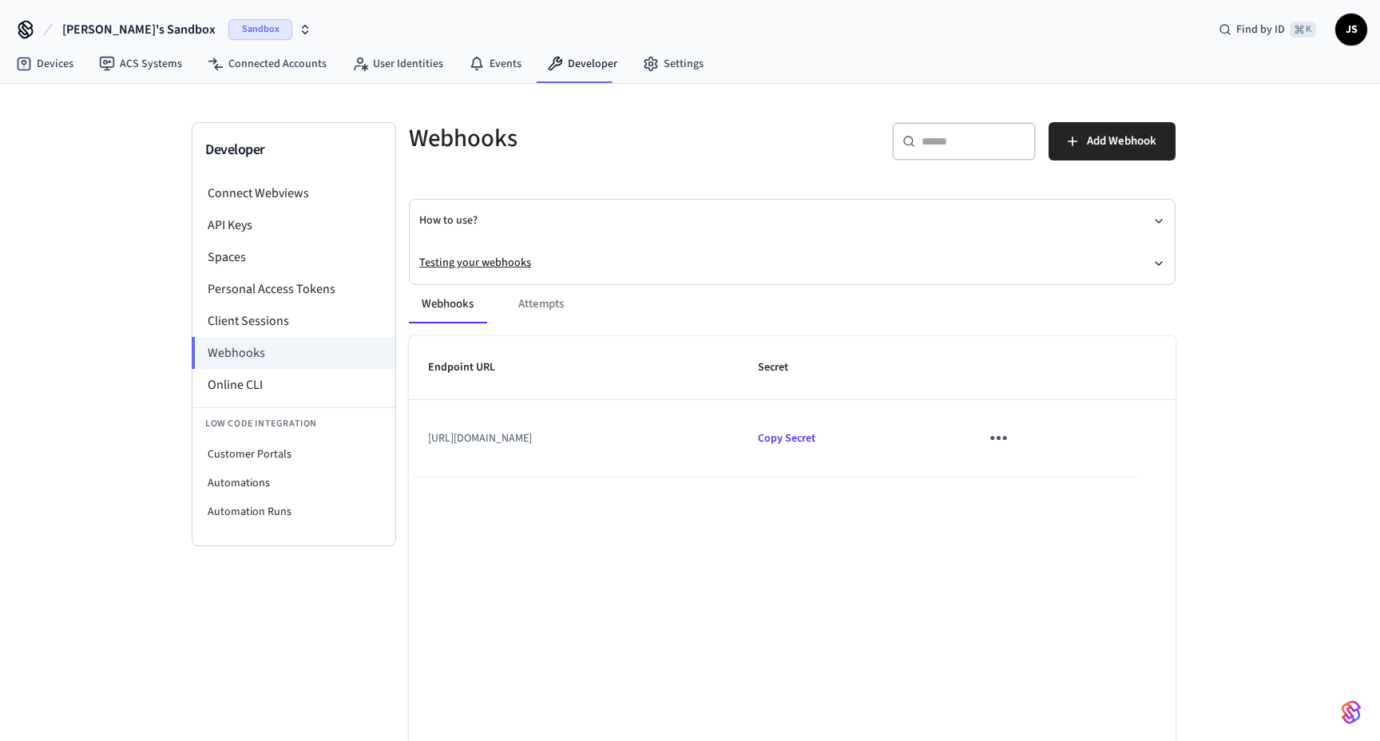
click at [485, 262] on button "Testing your webhooks" at bounding box center [792, 263] width 746 height 42
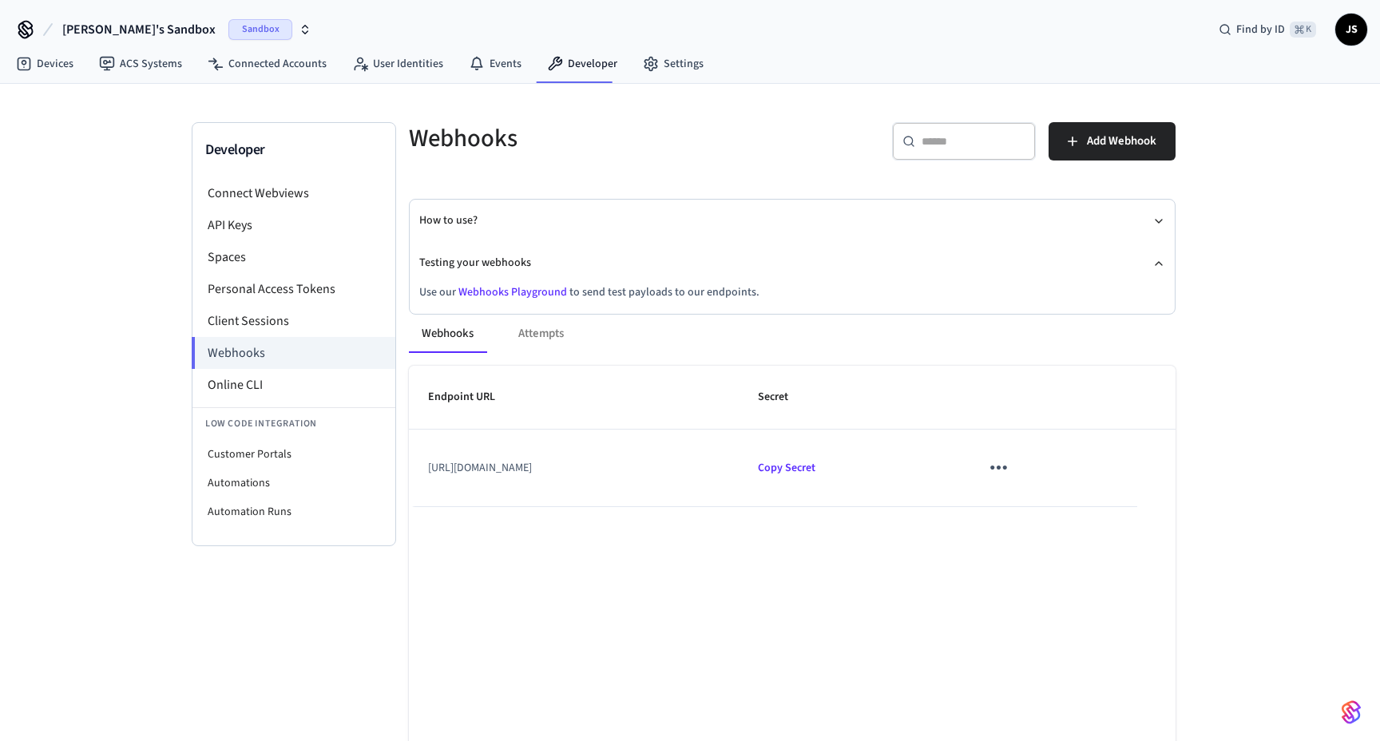
click at [494, 290] on link "Webhooks Playground" at bounding box center [512, 292] width 109 height 16
click at [1011, 477] on icon "sticky table" at bounding box center [998, 467] width 25 height 25
click at [1089, 505] on li "Edit" at bounding box center [1101, 515] width 76 height 43
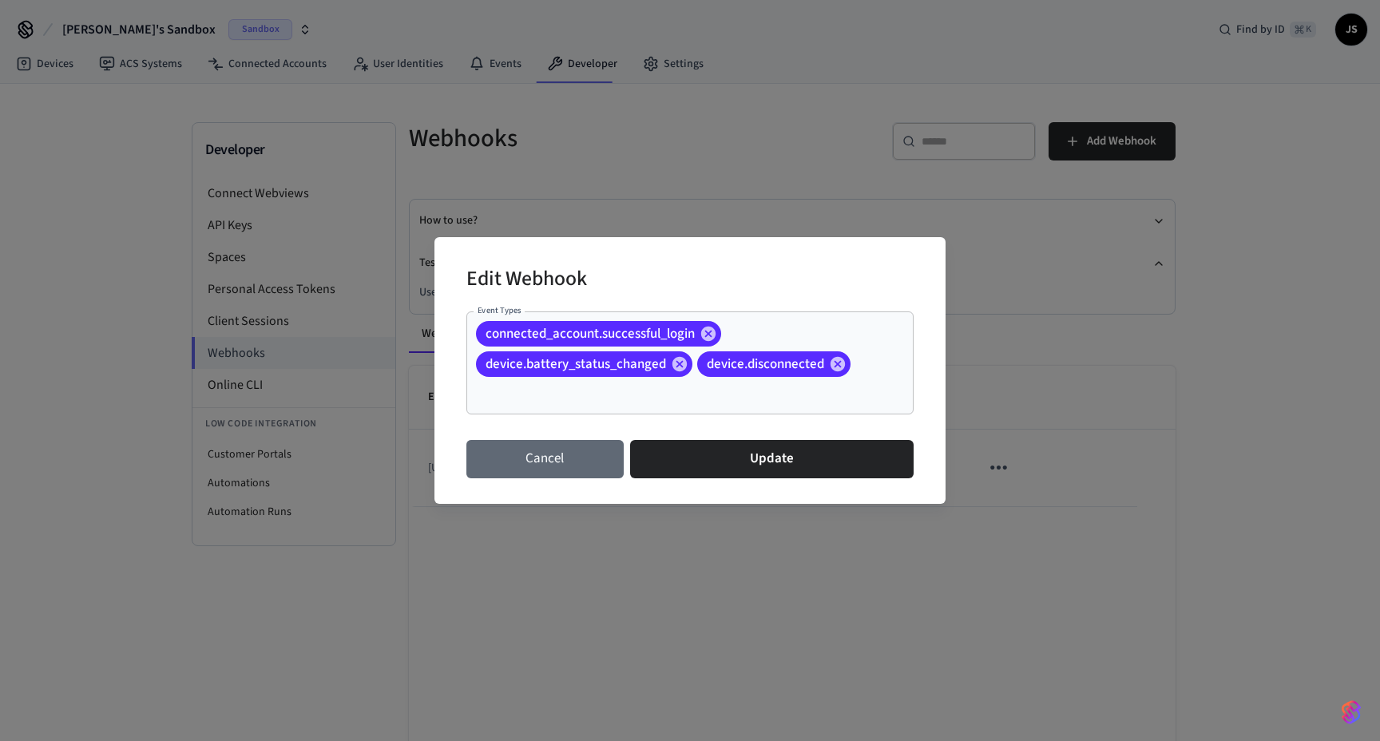
click at [576, 464] on button "Cancel" at bounding box center [544, 459] width 157 height 38
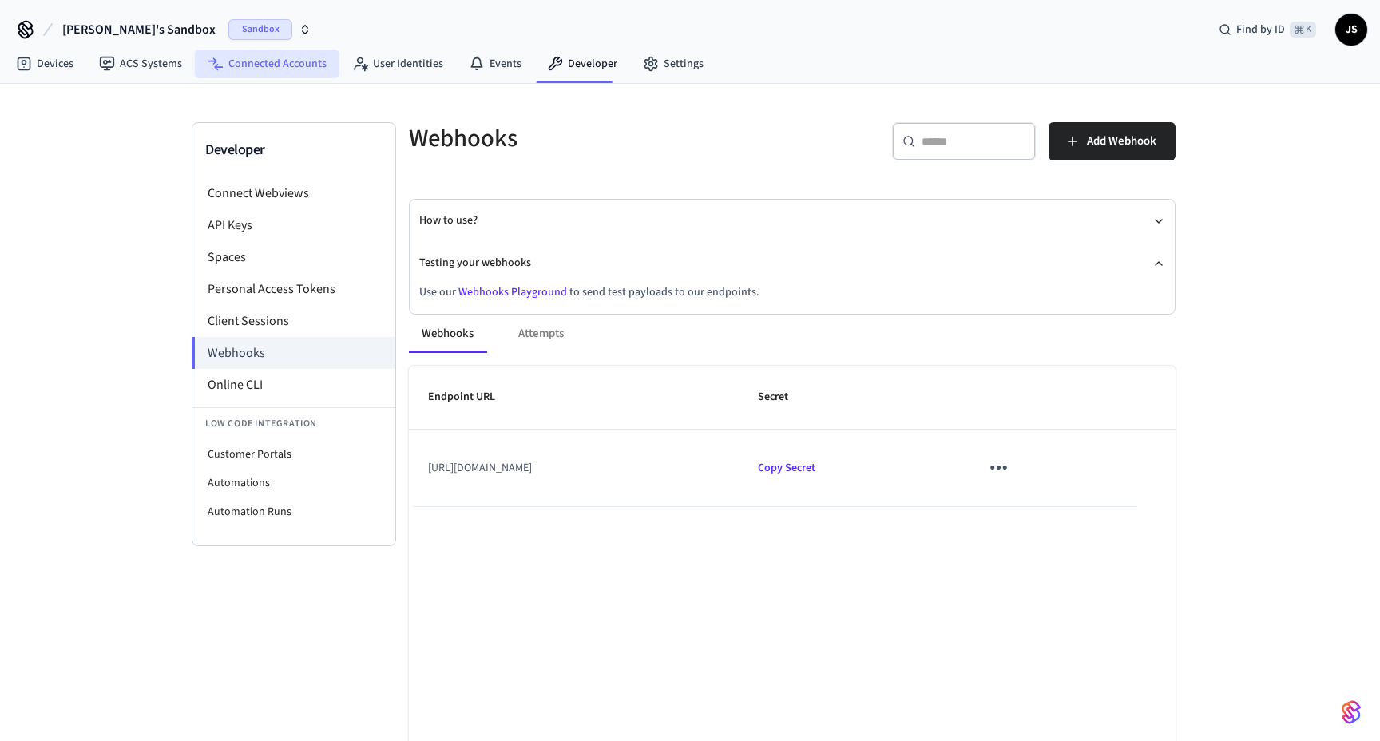
click at [269, 68] on link "Connected Accounts" at bounding box center [267, 63] width 145 height 29
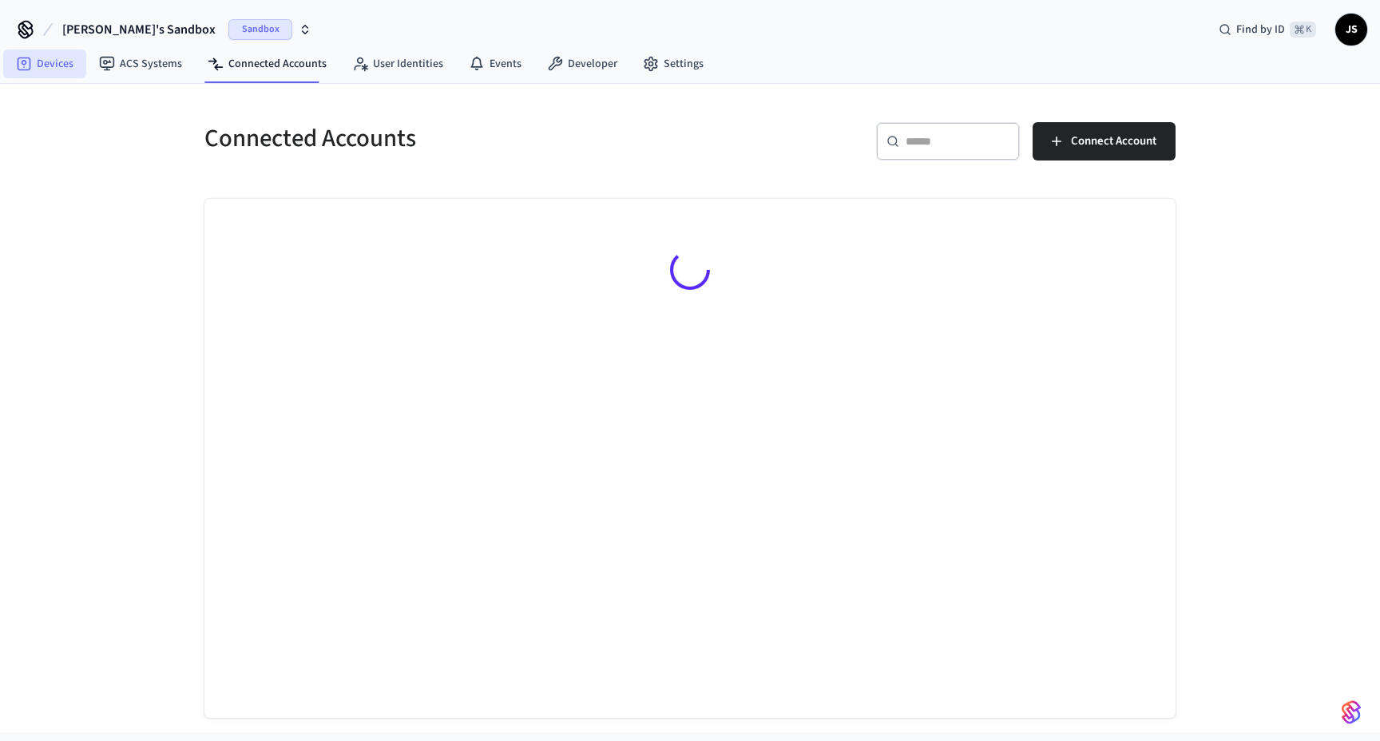
click at [74, 71] on link "Devices" at bounding box center [44, 63] width 83 height 29
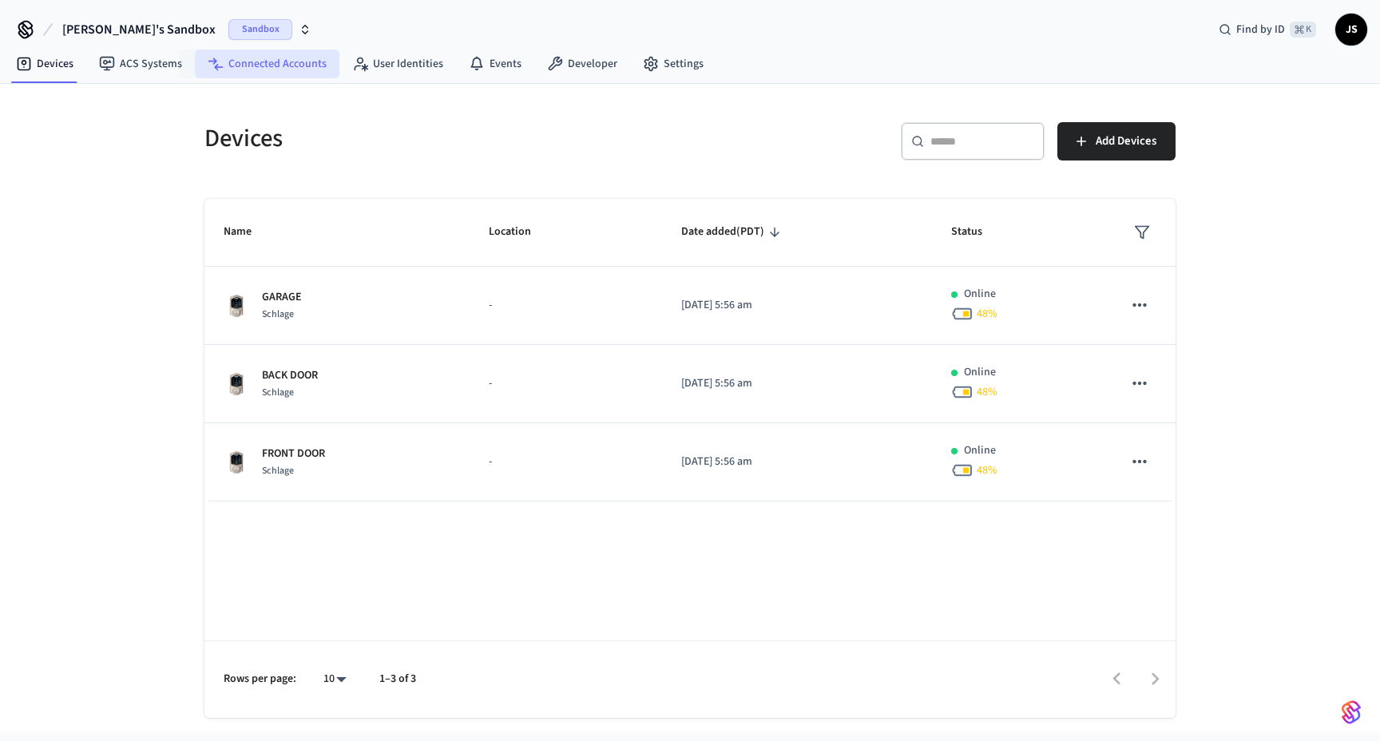
click at [245, 65] on link "Connected Accounts" at bounding box center [267, 63] width 145 height 29
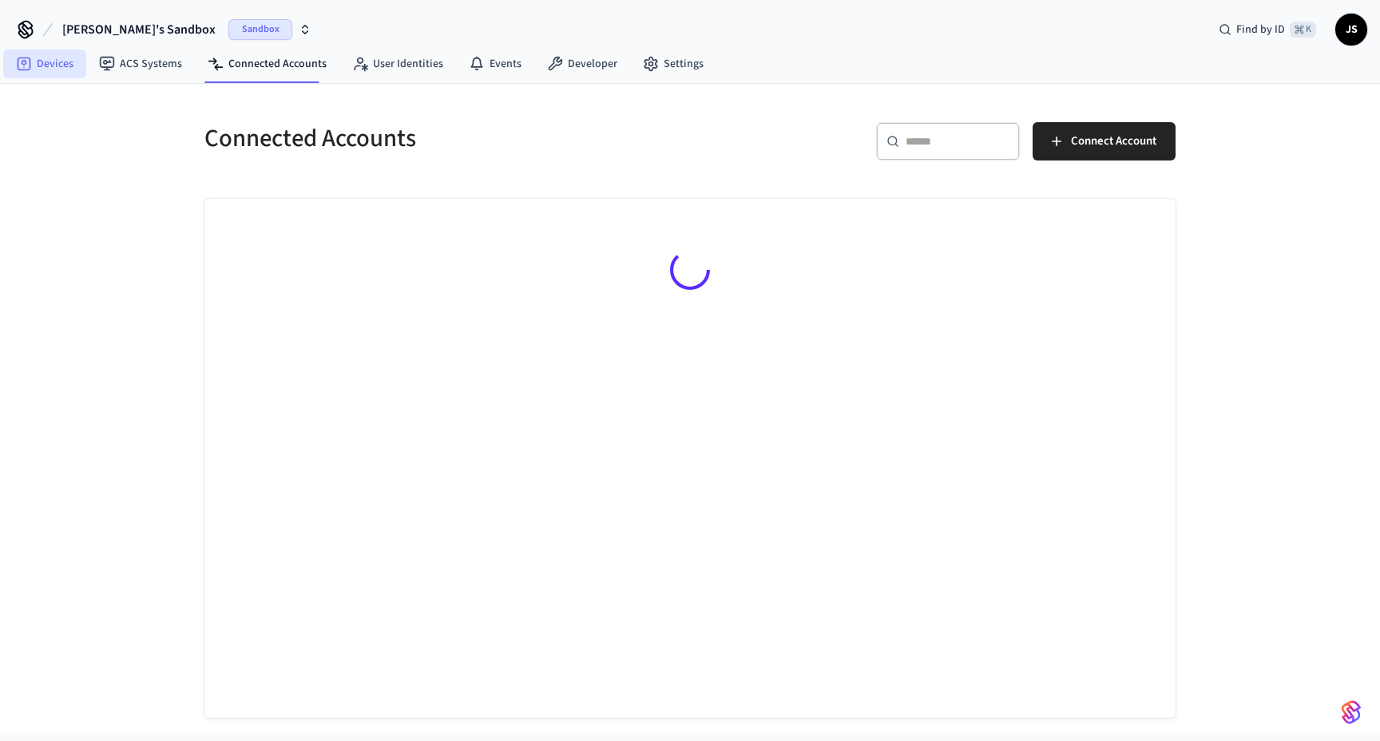
click at [52, 68] on link "Devices" at bounding box center [44, 63] width 83 height 29
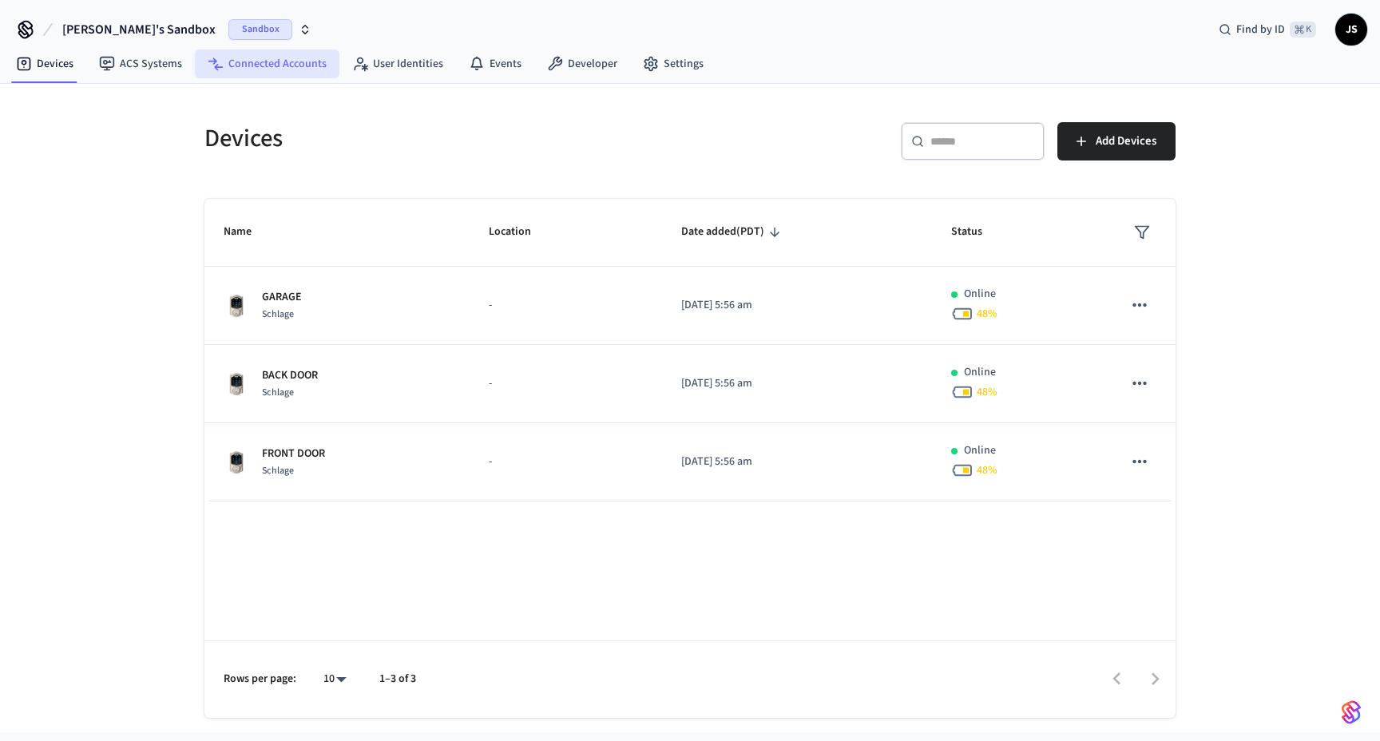
click at [260, 63] on link "Connected Accounts" at bounding box center [267, 63] width 145 height 29
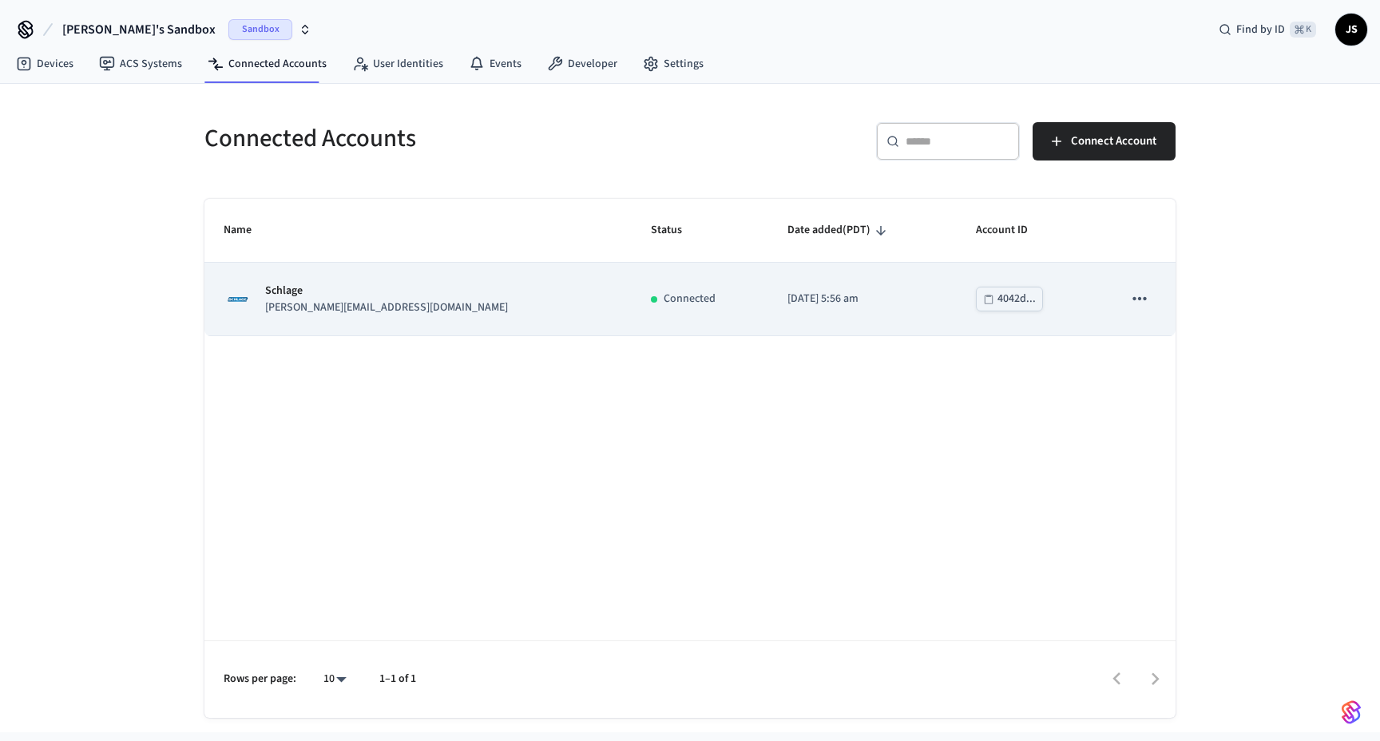
click at [632, 307] on td "Connected" at bounding box center [700, 299] width 137 height 73
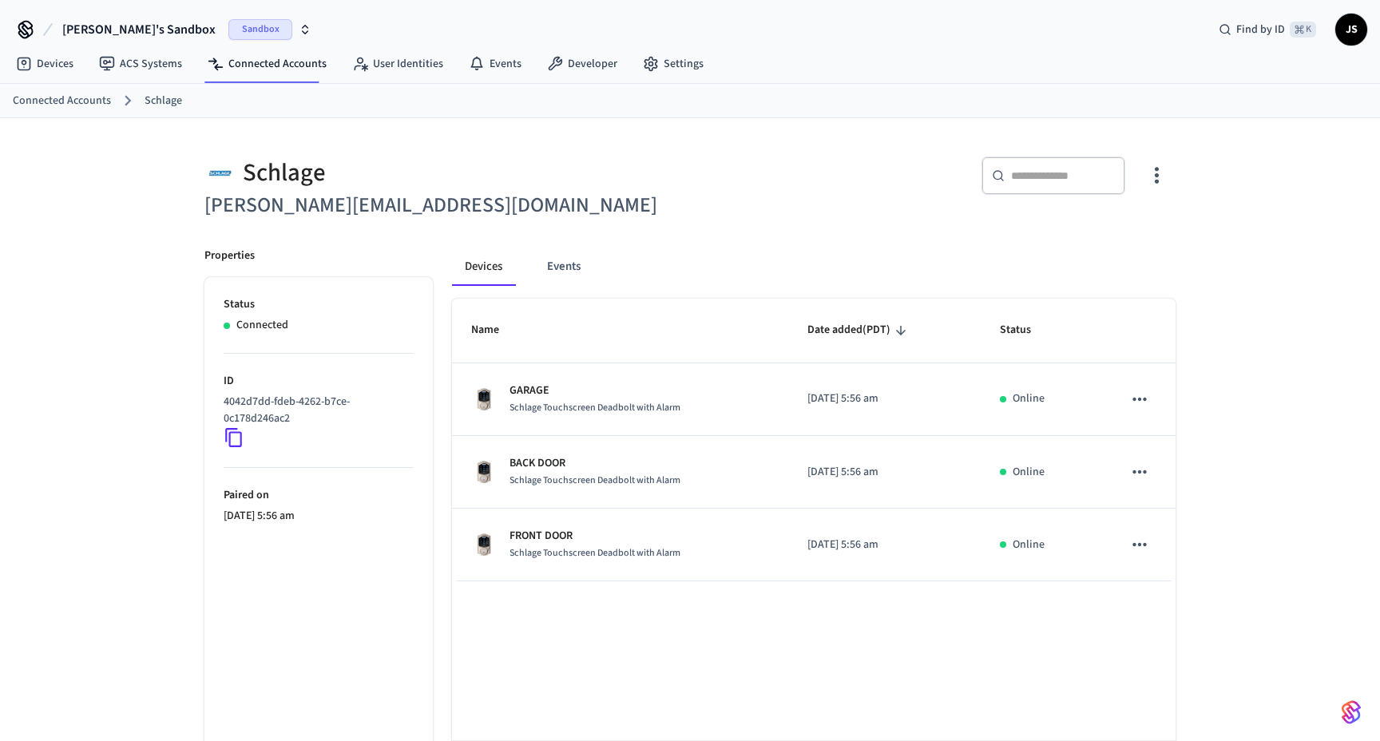
click at [234, 433] on icon at bounding box center [233, 437] width 17 height 19
